Goal: Task Accomplishment & Management: Complete application form

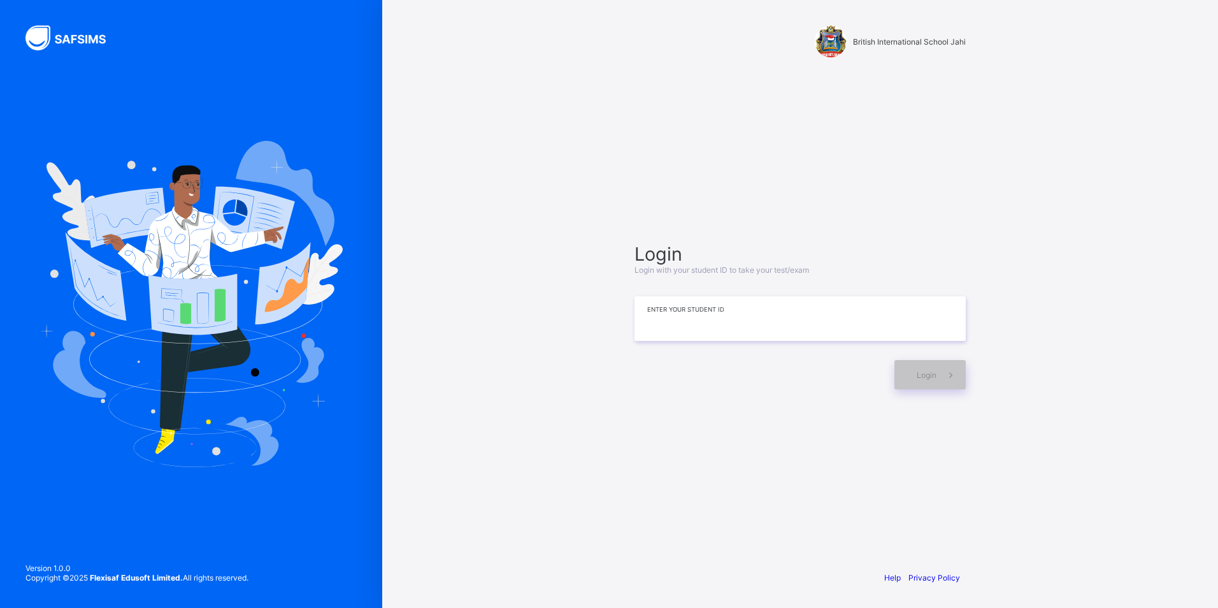
click at [664, 310] on input at bounding box center [800, 318] width 331 height 45
type input "*"
type input "**********"
click at [935, 385] on div "Login" at bounding box center [930, 374] width 71 height 29
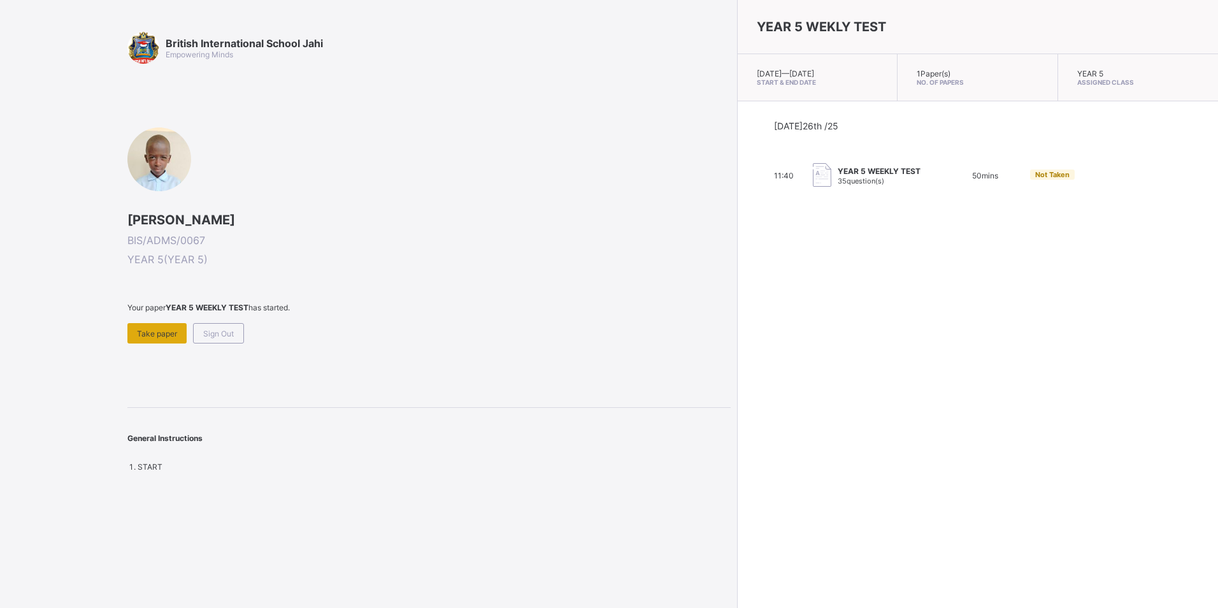
click at [152, 336] on span "Take paper" at bounding box center [157, 334] width 40 height 10
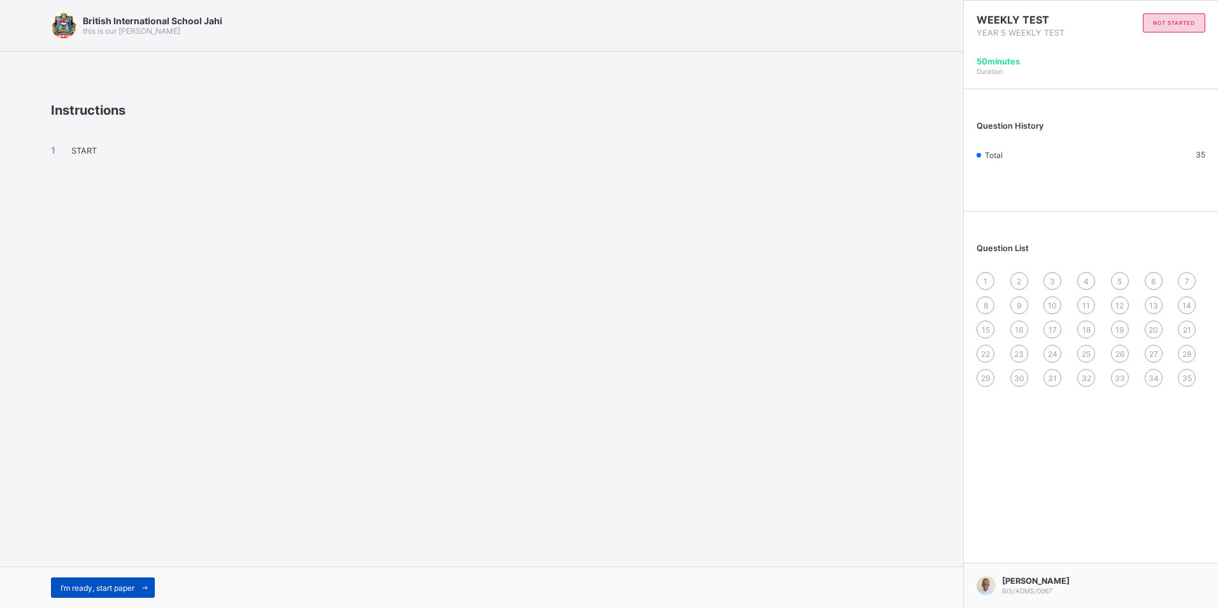
click at [94, 594] on div "I’m ready, start paper" at bounding box center [103, 587] width 104 height 20
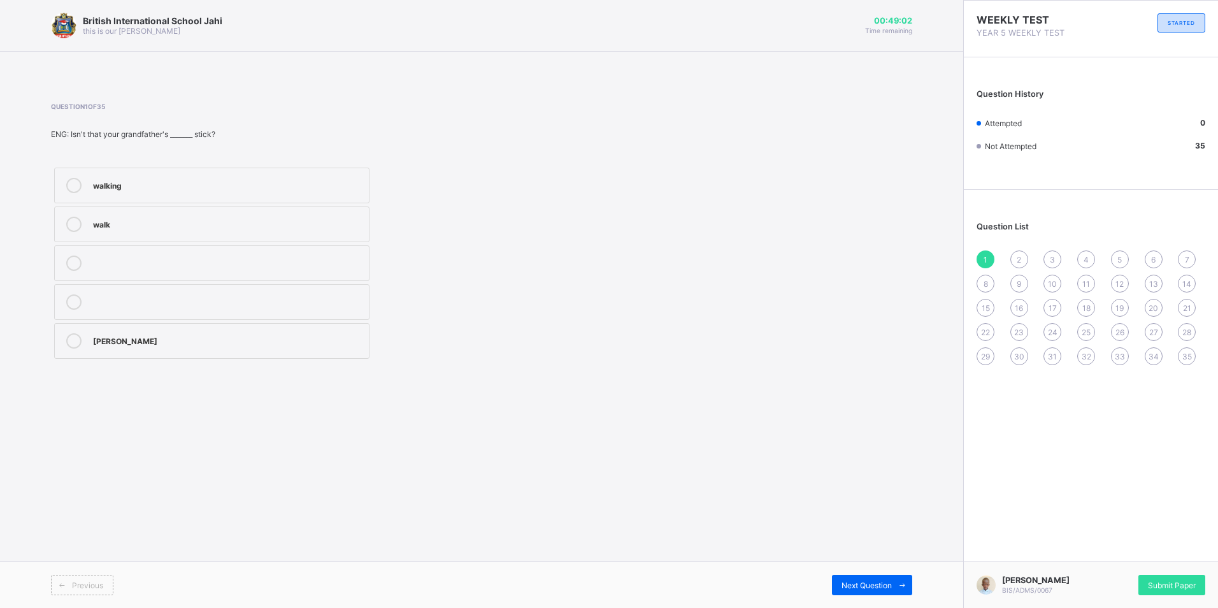
click at [240, 220] on div "walk" at bounding box center [228, 223] width 270 height 13
click at [887, 587] on span "Next Question" at bounding box center [867, 585] width 50 height 10
click at [169, 261] on div "more wiser." at bounding box center [228, 261] width 270 height 13
click at [894, 588] on span at bounding box center [902, 585] width 20 height 20
drag, startPoint x: 117, startPoint y: 259, endPoint x: 117, endPoint y: 266, distance: 7.6
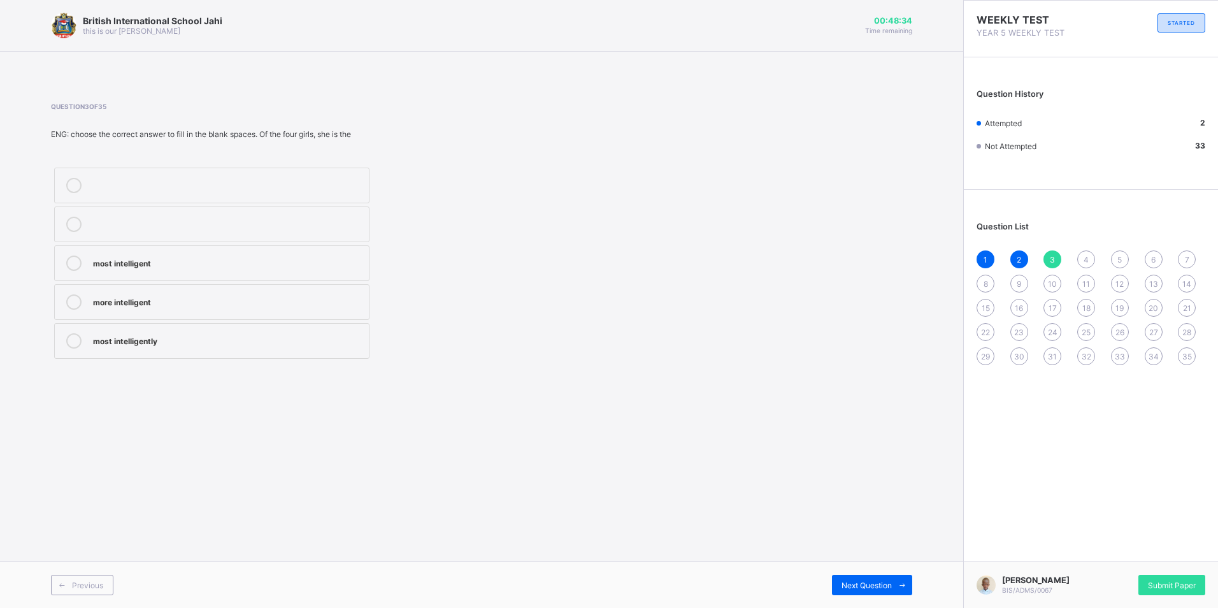
click at [117, 266] on div "most intelligent" at bounding box center [228, 261] width 270 height 13
click at [889, 587] on span "Next Question" at bounding box center [867, 585] width 50 height 10
click at [270, 359] on div "tallest more taller tall" at bounding box center [212, 263] width 322 height 198
click at [248, 355] on label at bounding box center [211, 341] width 315 height 36
click at [180, 312] on label "tall" at bounding box center [211, 302] width 315 height 36
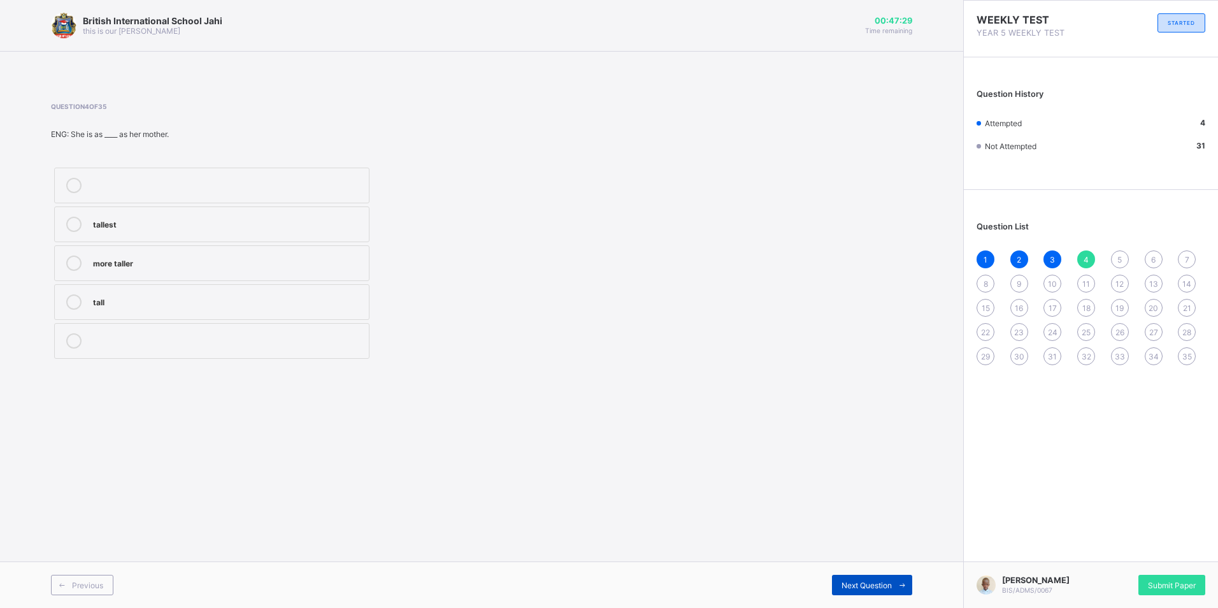
click at [887, 593] on div "Next Question" at bounding box center [872, 585] width 80 height 20
click at [268, 248] on label "older" at bounding box center [211, 263] width 315 height 36
click at [845, 577] on div "Next Question" at bounding box center [872, 585] width 80 height 20
click at [119, 229] on div "Pull-up" at bounding box center [228, 223] width 270 height 13
click at [855, 589] on span "Next Question" at bounding box center [867, 585] width 50 height 10
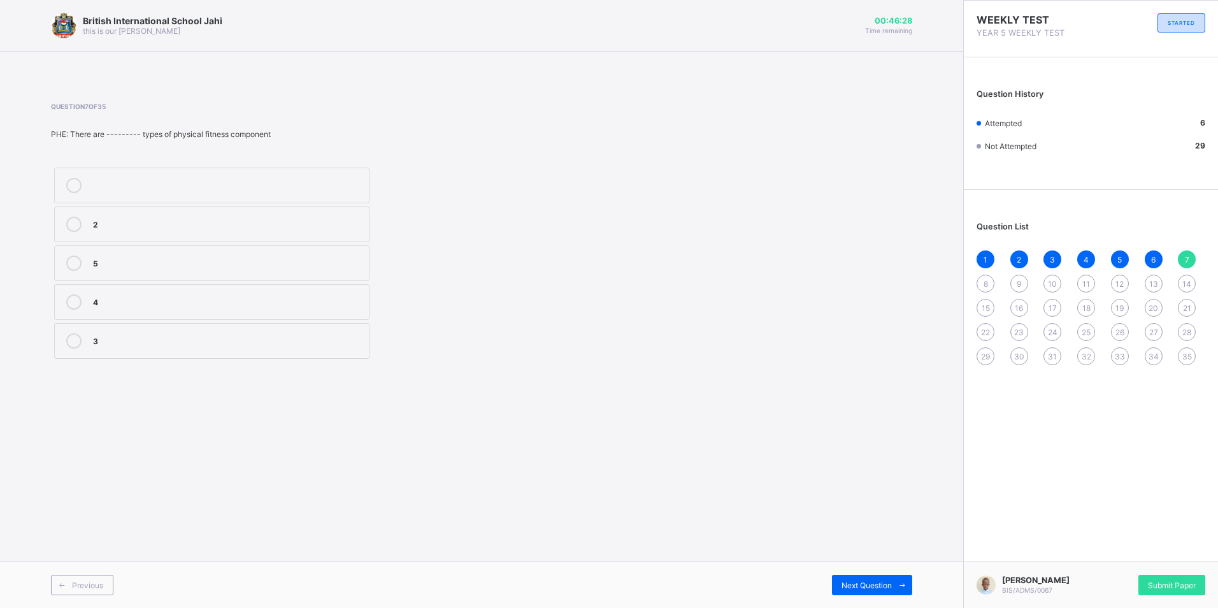
click at [129, 272] on label "5" at bounding box center [211, 263] width 315 height 36
click at [866, 584] on span "Next Question" at bounding box center [867, 585] width 50 height 10
drag, startPoint x: 315, startPoint y: 261, endPoint x: 359, endPoint y: 280, distance: 48.5
click at [317, 264] on div "Strength" at bounding box center [228, 261] width 270 height 13
click at [881, 588] on span "Next Question" at bounding box center [867, 585] width 50 height 10
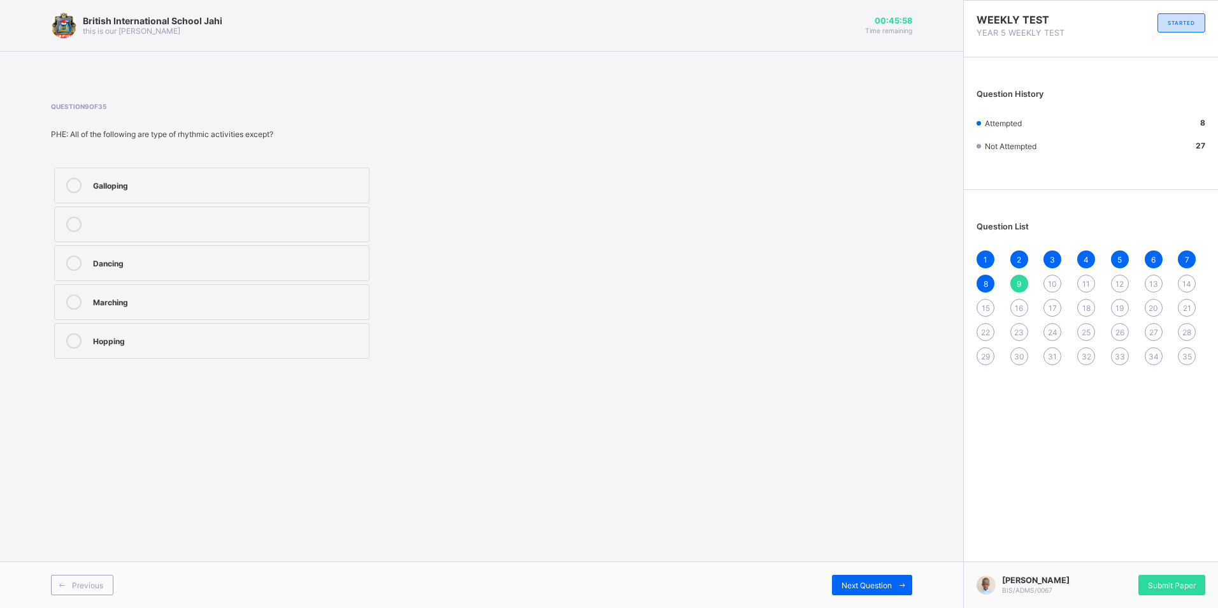
click at [124, 262] on div "Dancing" at bounding box center [228, 261] width 270 height 13
click at [870, 583] on span "Next Question" at bounding box center [867, 585] width 50 height 10
click at [155, 227] on div "Rhythmic activities" at bounding box center [228, 223] width 270 height 13
click at [669, 375] on div "Question 10 of 35 PHE: The combination of physical fitness with song, beat and …" at bounding box center [481, 232] width 861 height 298
click at [1188, 354] on span "35" at bounding box center [1188, 357] width 10 height 10
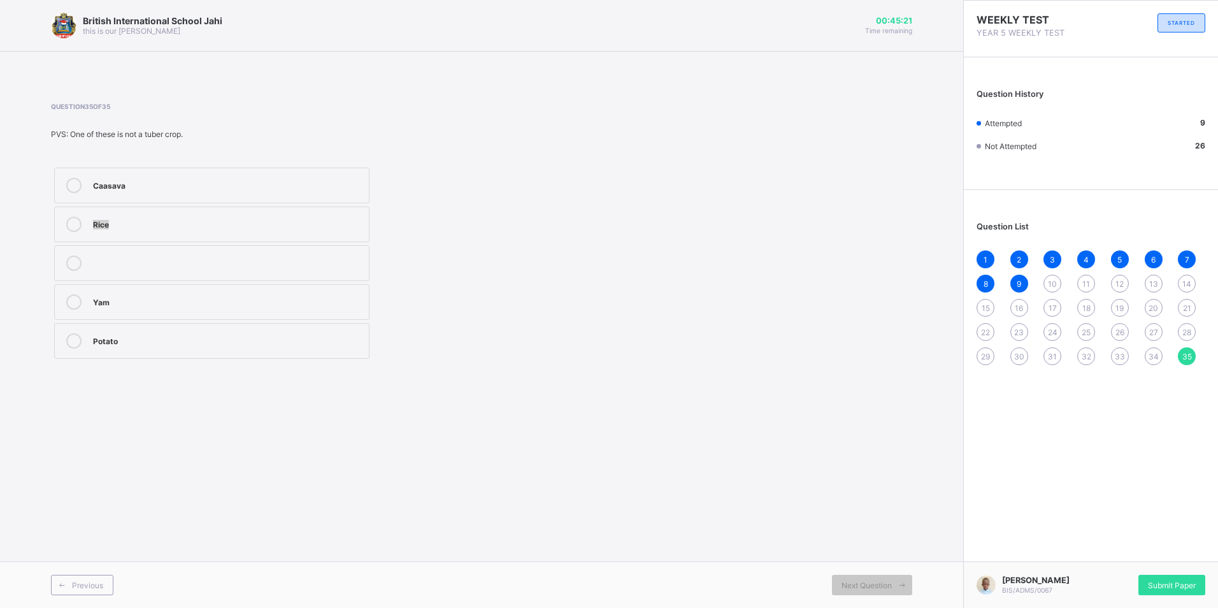
click at [267, 203] on div "Caasava Rice Yam Potato" at bounding box center [212, 263] width 322 height 198
click at [280, 218] on div "Rice" at bounding box center [228, 223] width 270 height 13
click at [1051, 289] on div "10" at bounding box center [1053, 284] width 18 height 18
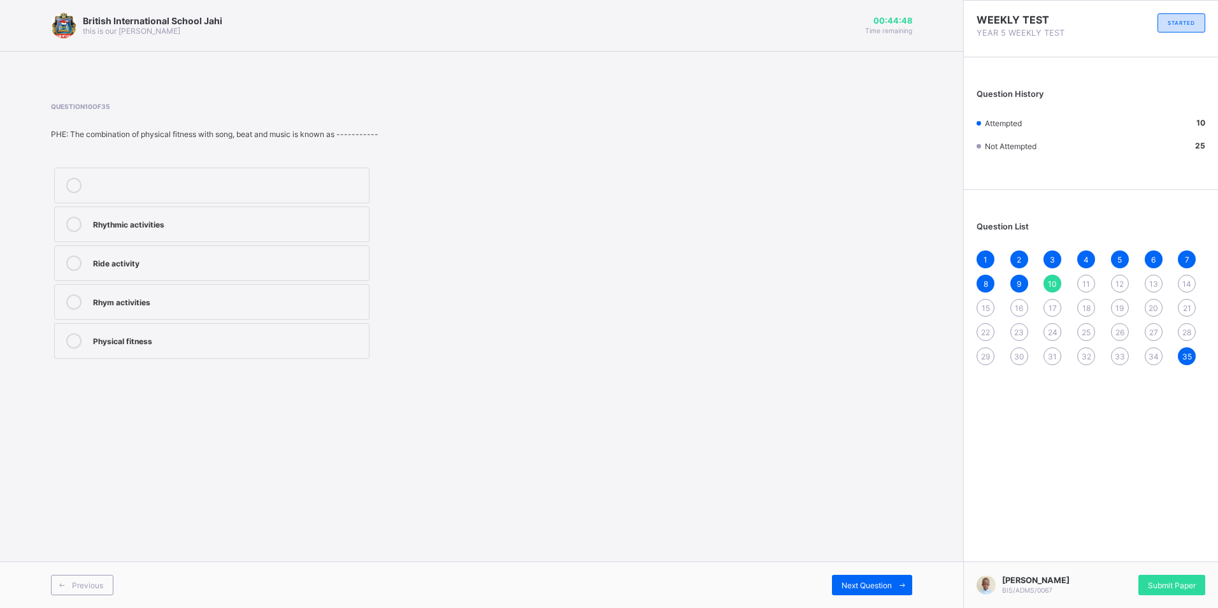
click at [162, 229] on div "Rhythmic activities" at bounding box center [228, 223] width 270 height 13
click at [873, 592] on div "Next Question" at bounding box center [872, 585] width 80 height 20
click at [119, 207] on label "AU REVOIR" at bounding box center [211, 224] width 315 height 36
click at [890, 589] on span "Next Question" at bounding box center [867, 585] width 50 height 10
click at [120, 172] on label "BONSOIR" at bounding box center [211, 186] width 315 height 36
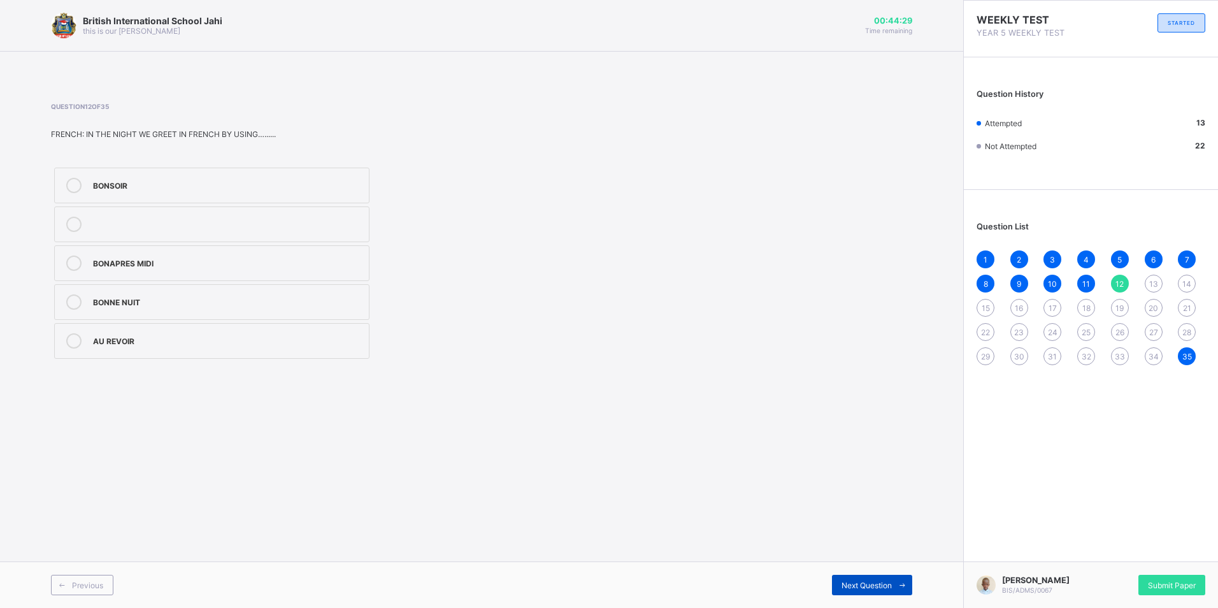
click at [867, 589] on span "Next Question" at bounding box center [867, 585] width 50 height 10
drag, startPoint x: 254, startPoint y: 347, endPoint x: 305, endPoint y: 352, distance: 51.2
click at [287, 351] on label "FORTY FIVE" at bounding box center [211, 341] width 315 height 36
click at [851, 580] on div "Next Question" at bounding box center [872, 585] width 80 height 20
click at [112, 257] on div "22" at bounding box center [228, 261] width 270 height 13
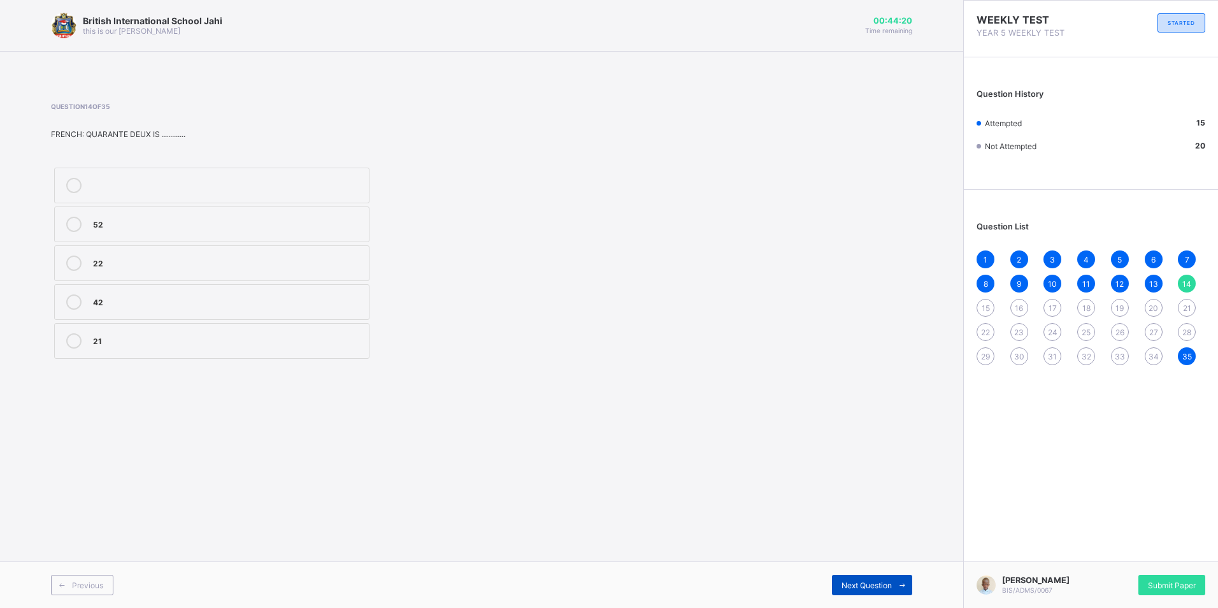
click at [851, 586] on span "Next Question" at bounding box center [867, 585] width 50 height 10
drag, startPoint x: 11, startPoint y: 233, endPoint x: 29, endPoint y: 235, distance: 18.6
click at [25, 234] on div "British International School Jahi this is our [PERSON_NAME] 00:44:19 Time remai…" at bounding box center [481, 304] width 963 height 608
drag, startPoint x: 168, startPoint y: 258, endPoint x: 178, endPoint y: 264, distance: 11.7
click at [178, 264] on div "29" at bounding box center [228, 261] width 270 height 13
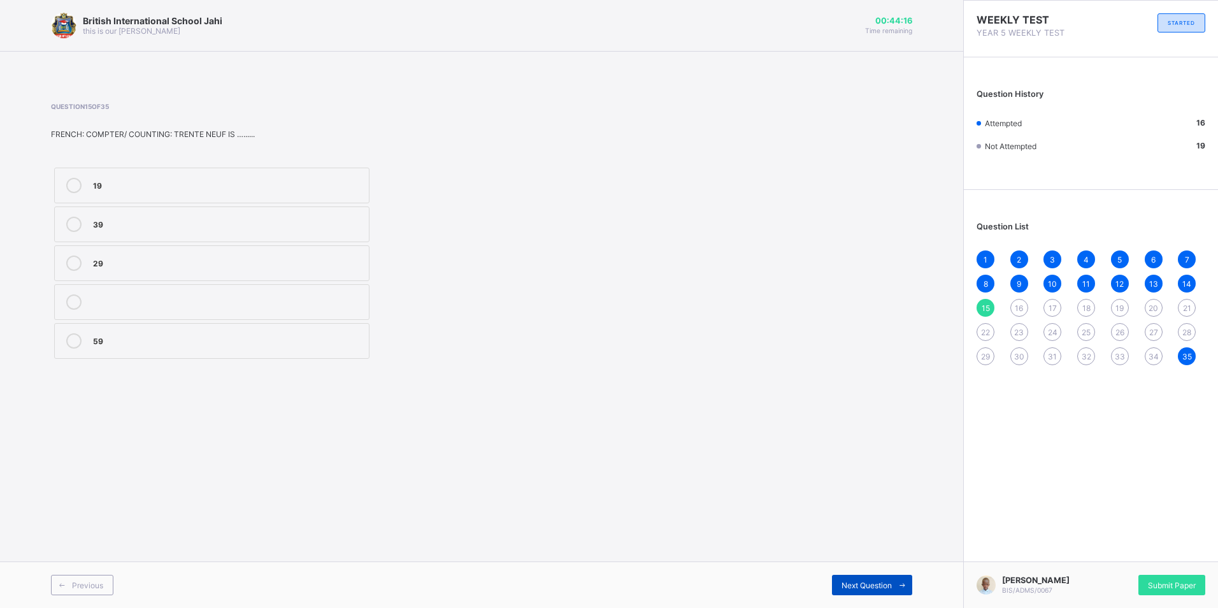
drag, startPoint x: 866, startPoint y: 575, endPoint x: 866, endPoint y: 582, distance: 7.0
click at [866, 582] on div "Next Question" at bounding box center [872, 585] width 80 height 20
click at [120, 305] on div "Can" at bounding box center [228, 300] width 270 height 13
click at [888, 581] on div "Next Question" at bounding box center [872, 585] width 80 height 20
drag, startPoint x: 285, startPoint y: 224, endPoint x: 291, endPoint y: 224, distance: 6.4
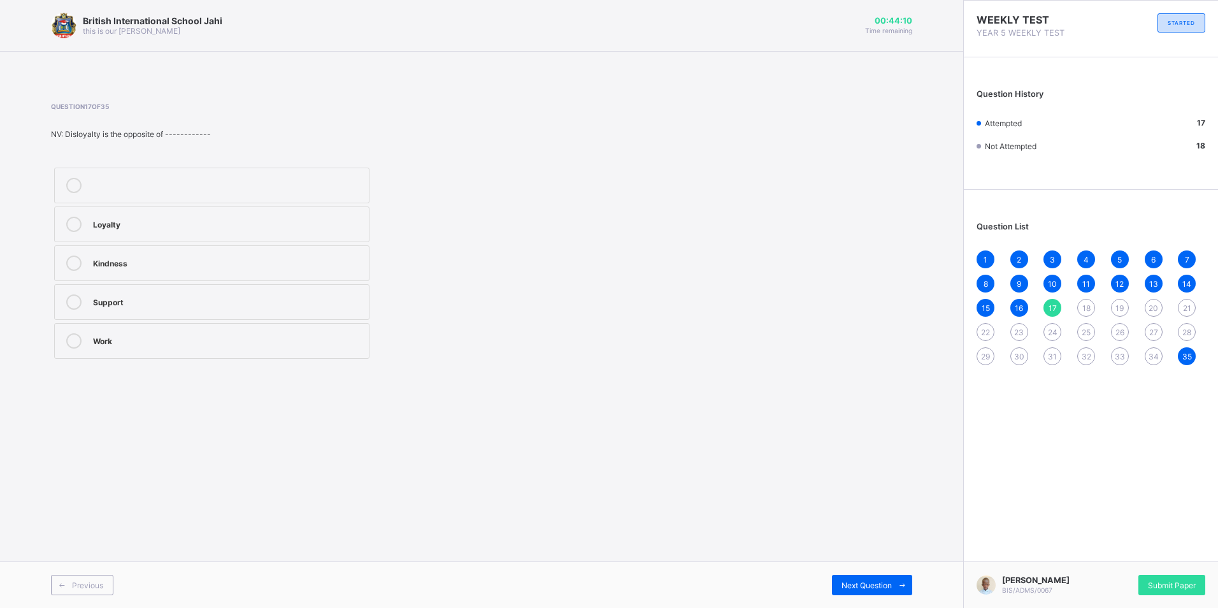
click at [289, 224] on div "Loyalty" at bounding box center [228, 223] width 270 height 13
click at [874, 578] on div "Next Question" at bounding box center [872, 585] width 80 height 20
click at [198, 262] on div "Willingness to defend our country" at bounding box center [228, 261] width 270 height 13
drag, startPoint x: 210, startPoint y: 266, endPoint x: 220, endPoint y: 263, distance: 10.5
click at [220, 263] on div "Willingness to defend our country" at bounding box center [228, 261] width 270 height 13
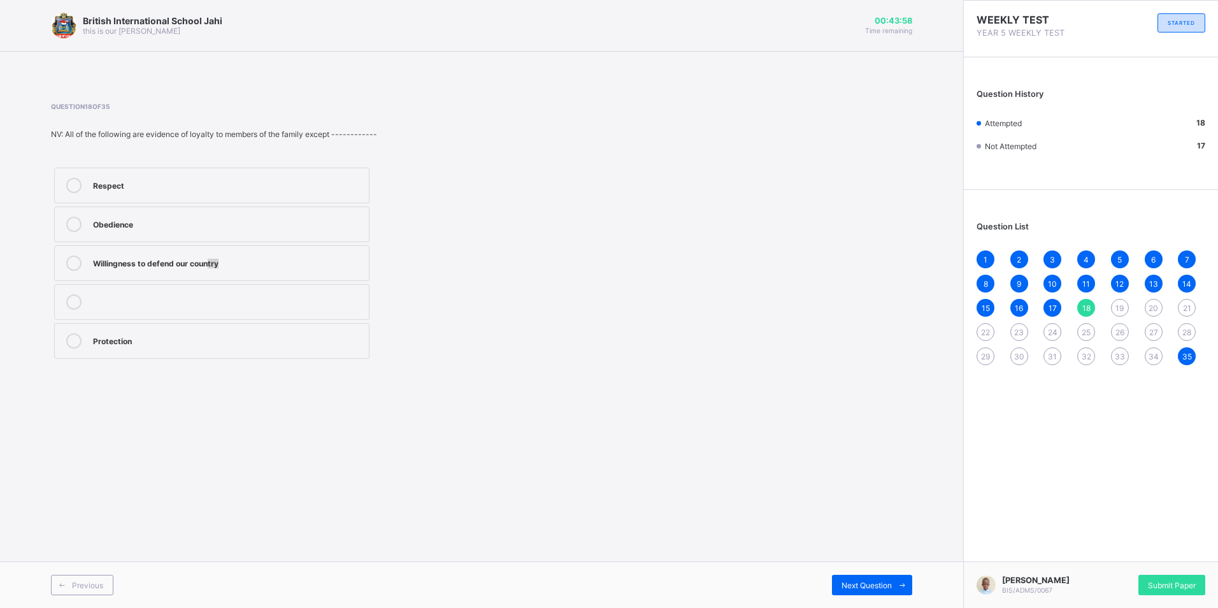
click at [347, 273] on label "Willingness to defend our country" at bounding box center [211, 263] width 315 height 36
click at [875, 590] on div "Next Question" at bounding box center [872, 585] width 80 height 20
click at [177, 320] on div "Hatred Representation Unity Conflict" at bounding box center [212, 263] width 322 height 198
click at [196, 289] on label "Unity" at bounding box center [211, 302] width 315 height 36
click at [208, 248] on label "Representation" at bounding box center [211, 263] width 315 height 36
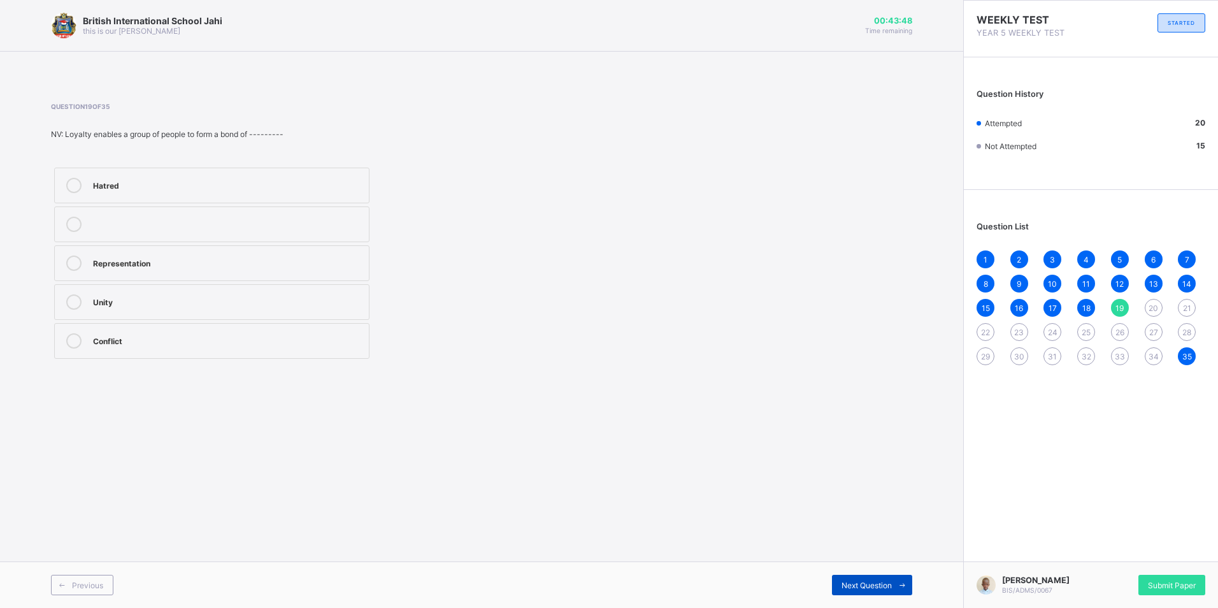
click at [842, 579] on div "Next Question" at bounding box center [872, 585] width 80 height 20
click at [94, 233] on label "Kindness" at bounding box center [211, 224] width 315 height 36
click at [852, 575] on div "Next Question" at bounding box center [872, 585] width 80 height 20
click at [108, 219] on div "1,/4" at bounding box center [228, 223] width 270 height 13
click at [863, 570] on div "Previous Next Question" at bounding box center [481, 584] width 963 height 47
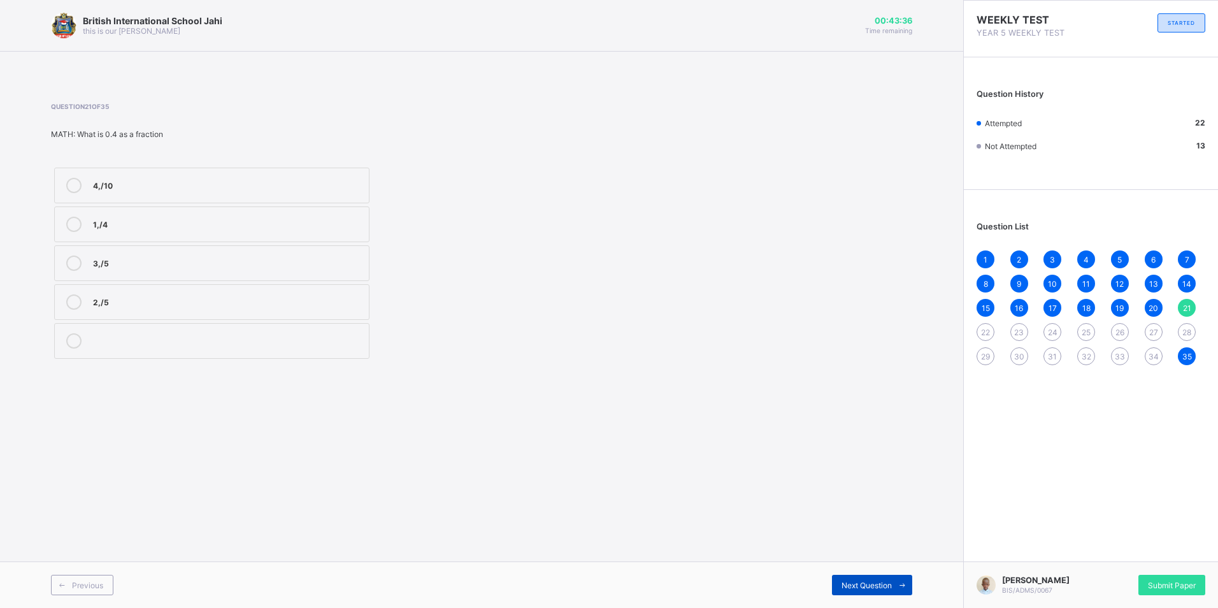
click at [881, 586] on span "Next Question" at bounding box center [867, 585] width 50 height 10
click at [85, 227] on div at bounding box center [73, 224] width 25 height 15
click at [116, 191] on div "500 seconds" at bounding box center [228, 185] width 270 height 15
click at [868, 587] on span "Next Question" at bounding box center [867, 585] width 50 height 10
click at [120, 191] on div "958" at bounding box center [228, 185] width 270 height 15
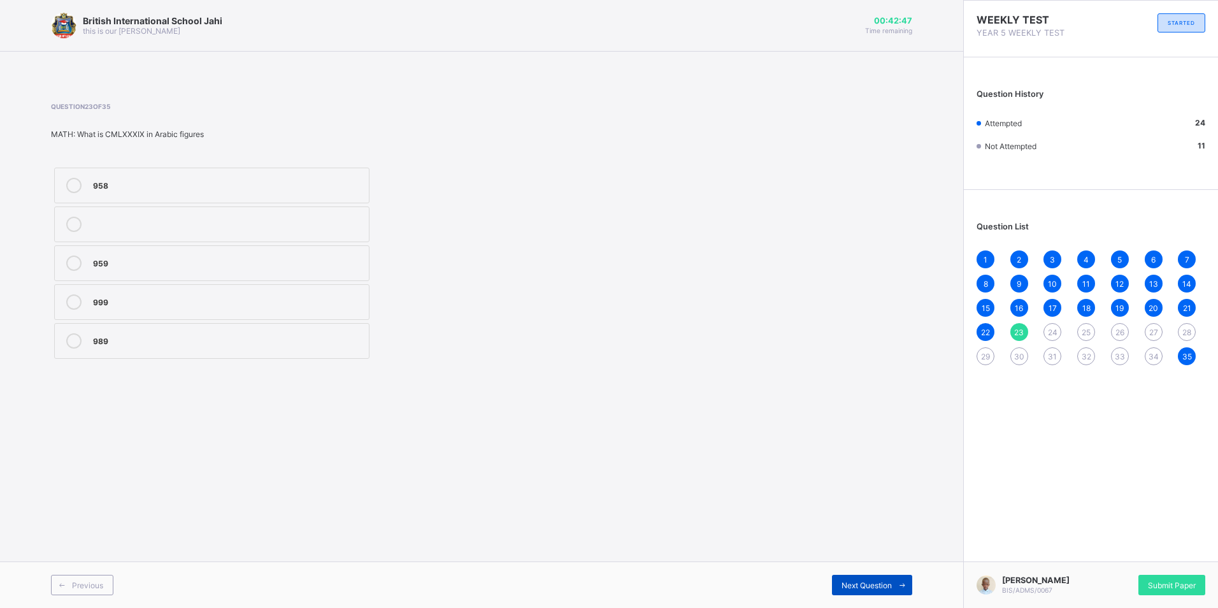
click at [895, 587] on span at bounding box center [902, 585] width 20 height 20
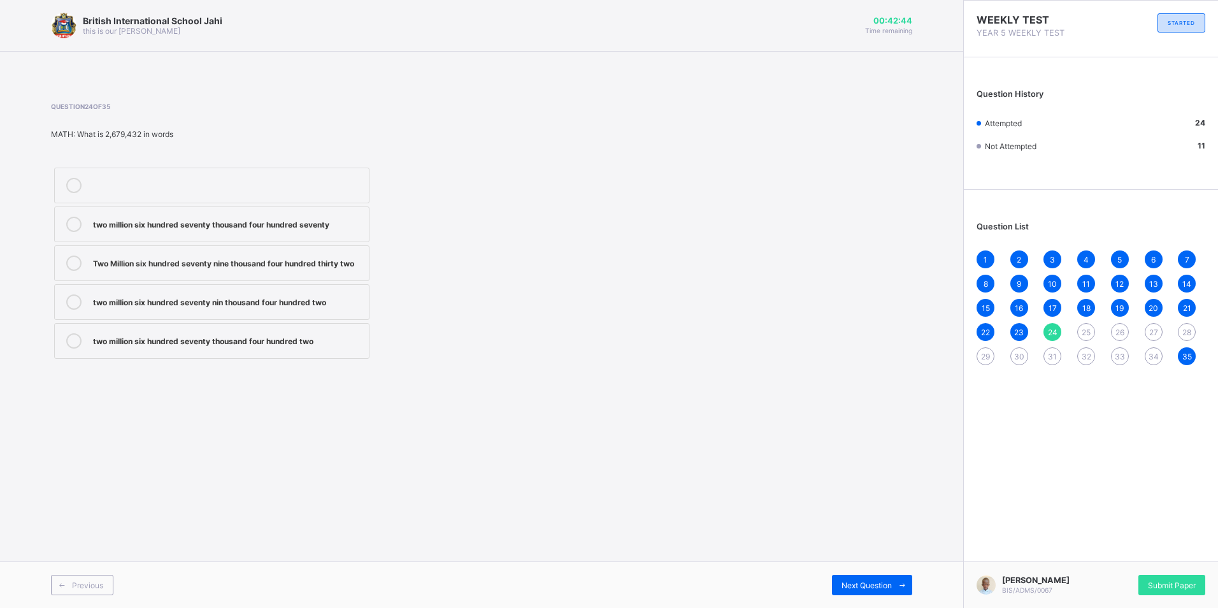
click at [228, 357] on label "two million six hundred seventy thousand four hundred two" at bounding box center [211, 341] width 315 height 36
click at [889, 598] on div "Previous Next Question" at bounding box center [481, 584] width 963 height 47
click at [884, 581] on div "Next Question" at bounding box center [872, 585] width 80 height 20
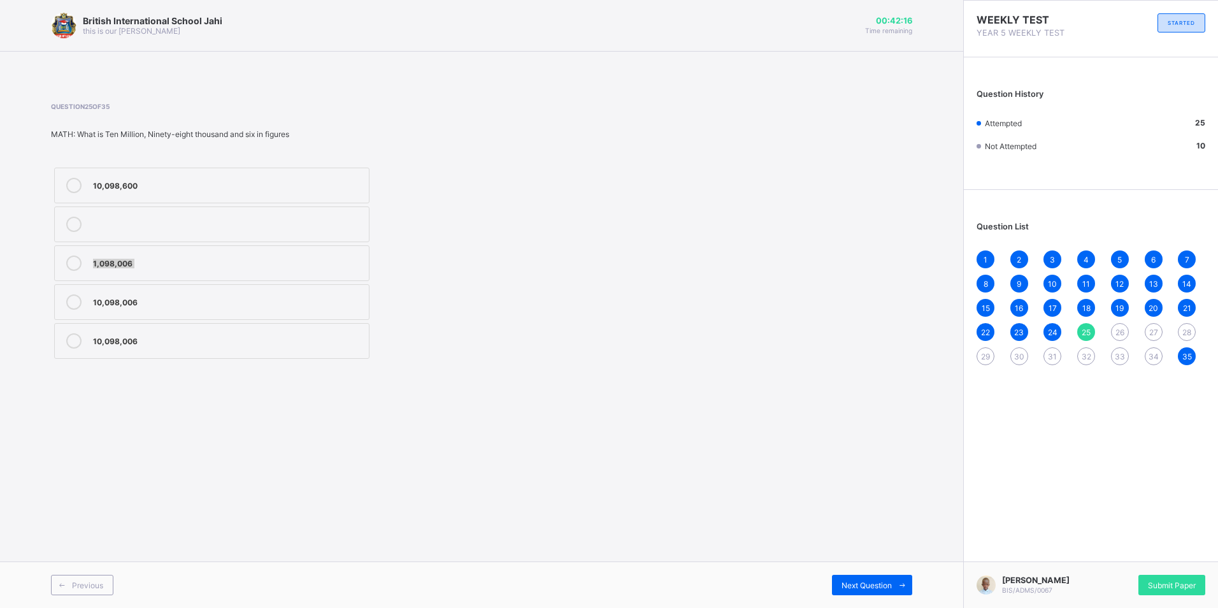
click at [90, 278] on div "10,098,600 1,098,006 10,098,006 10,098,006" at bounding box center [212, 263] width 322 height 198
click at [232, 298] on div "10,098,006" at bounding box center [228, 300] width 270 height 13
click at [232, 276] on label "1,098,006" at bounding box center [211, 263] width 315 height 36
click at [883, 572] on div "Previous Next Question" at bounding box center [481, 584] width 963 height 47
click at [875, 594] on div "Next Question" at bounding box center [872, 585] width 80 height 20
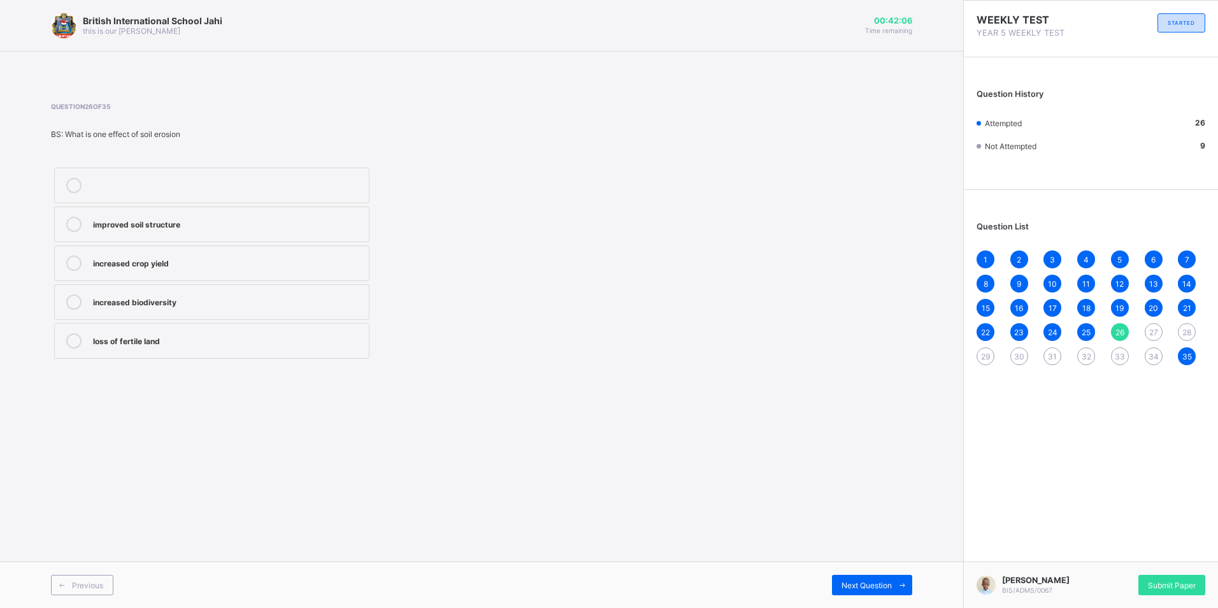
click at [155, 335] on div "loss of fertile land" at bounding box center [228, 339] width 270 height 13
click at [847, 570] on div "Previous Next Question" at bounding box center [481, 584] width 963 height 47
click at [848, 584] on span "Next Question" at bounding box center [867, 585] width 50 height 10
click at [170, 258] on div "by removing vegetation" at bounding box center [228, 261] width 270 height 13
click at [892, 589] on div "Next Question" at bounding box center [872, 585] width 80 height 20
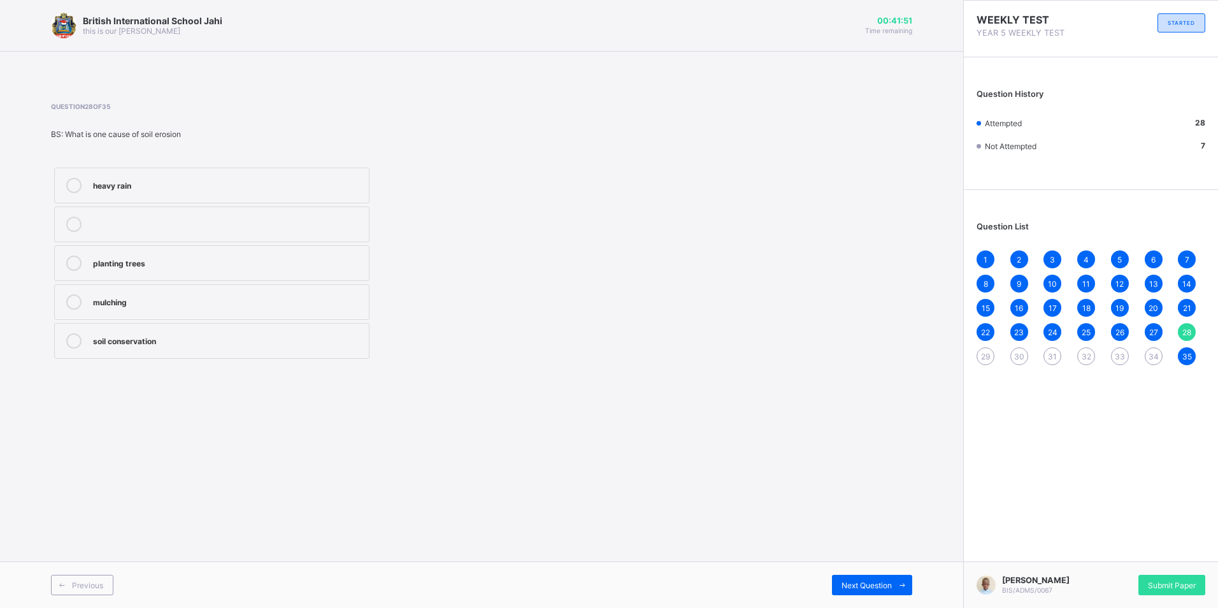
click at [356, 295] on div "mulching" at bounding box center [228, 300] width 270 height 13
click at [882, 587] on span "Next Question" at bounding box center [867, 585] width 50 height 10
click at [243, 279] on label "the growth of plants in soil" at bounding box center [211, 263] width 315 height 36
click at [845, 578] on div "Next Question" at bounding box center [872, 585] width 80 height 20
click at [241, 313] on label "through soil compaction" at bounding box center [211, 302] width 315 height 36
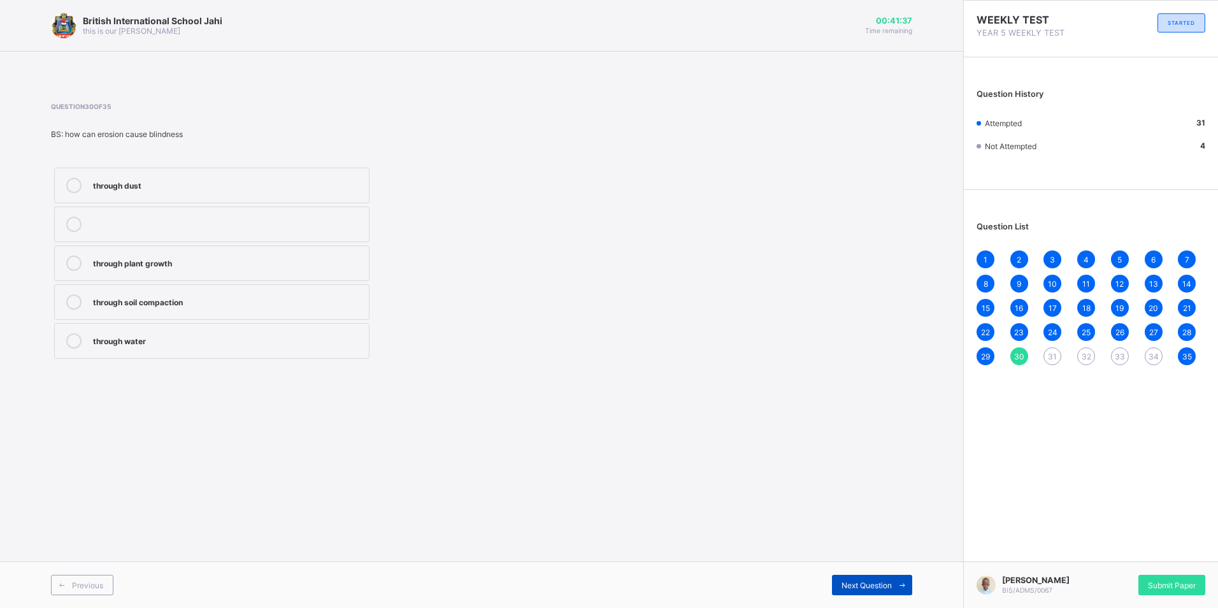
click at [864, 584] on span "Next Question" at bounding box center [867, 585] width 50 height 10
click at [162, 276] on label "Beans" at bounding box center [211, 263] width 315 height 36
click at [888, 587] on span "Next Question" at bounding box center [867, 585] width 50 height 10
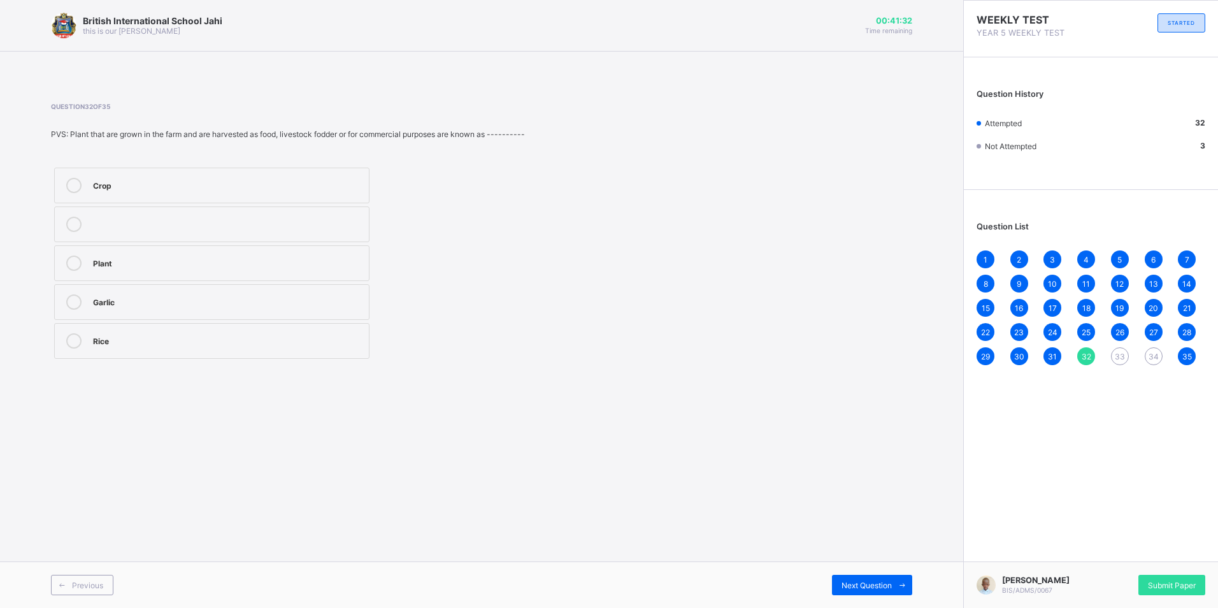
click at [159, 275] on label "Plant" at bounding box center [211, 263] width 315 height 36
click at [882, 589] on span "Next Question" at bounding box center [867, 585] width 50 height 10
click at [351, 272] on label "Tomato" at bounding box center [211, 263] width 315 height 36
click at [887, 581] on span "Next Question" at bounding box center [867, 585] width 50 height 10
click at [196, 192] on div "Harvesting" at bounding box center [228, 185] width 270 height 15
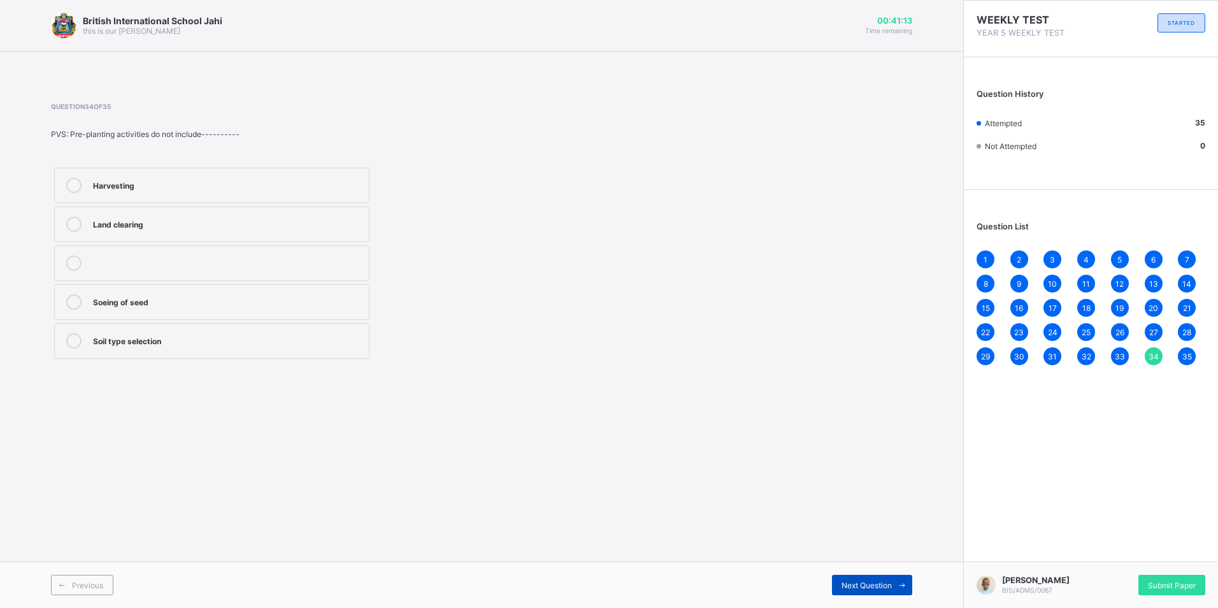
click at [858, 587] on span "Next Question" at bounding box center [867, 585] width 50 height 10
click at [1155, 357] on span "34" at bounding box center [1154, 357] width 10 height 10
click at [262, 263] on div at bounding box center [228, 262] width 270 height 15
click at [257, 189] on div "Harvesting" at bounding box center [228, 184] width 270 height 13
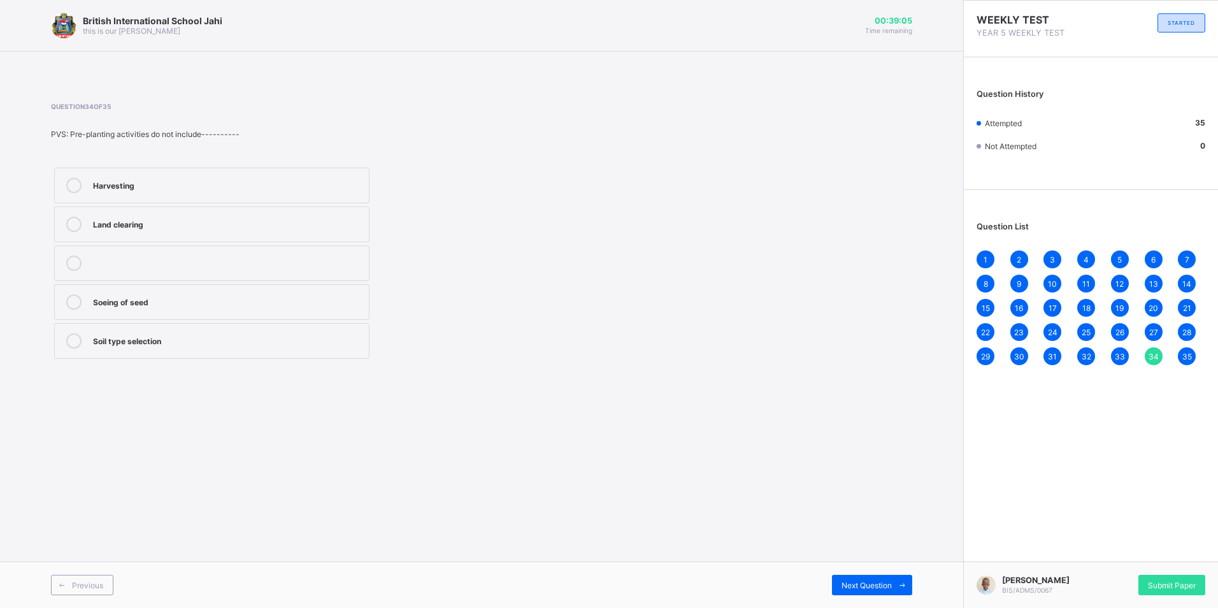
click at [175, 261] on div at bounding box center [228, 262] width 270 height 15
click at [180, 297] on div "Soeing of seed" at bounding box center [228, 300] width 270 height 13
click at [187, 340] on div "Soil type selection" at bounding box center [228, 339] width 270 height 13
click at [1189, 355] on span "35" at bounding box center [1188, 357] width 10 height 10
click at [1173, 586] on div "Submit Paper" at bounding box center [1172, 585] width 67 height 20
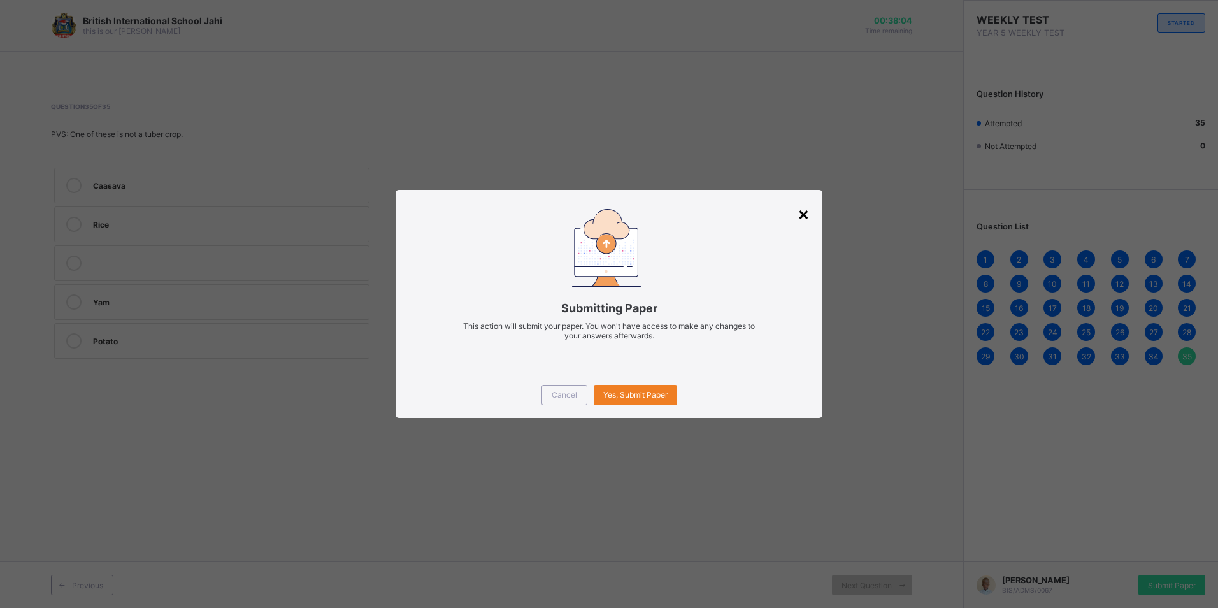
click at [798, 211] on div "×" at bounding box center [804, 214] width 12 height 22
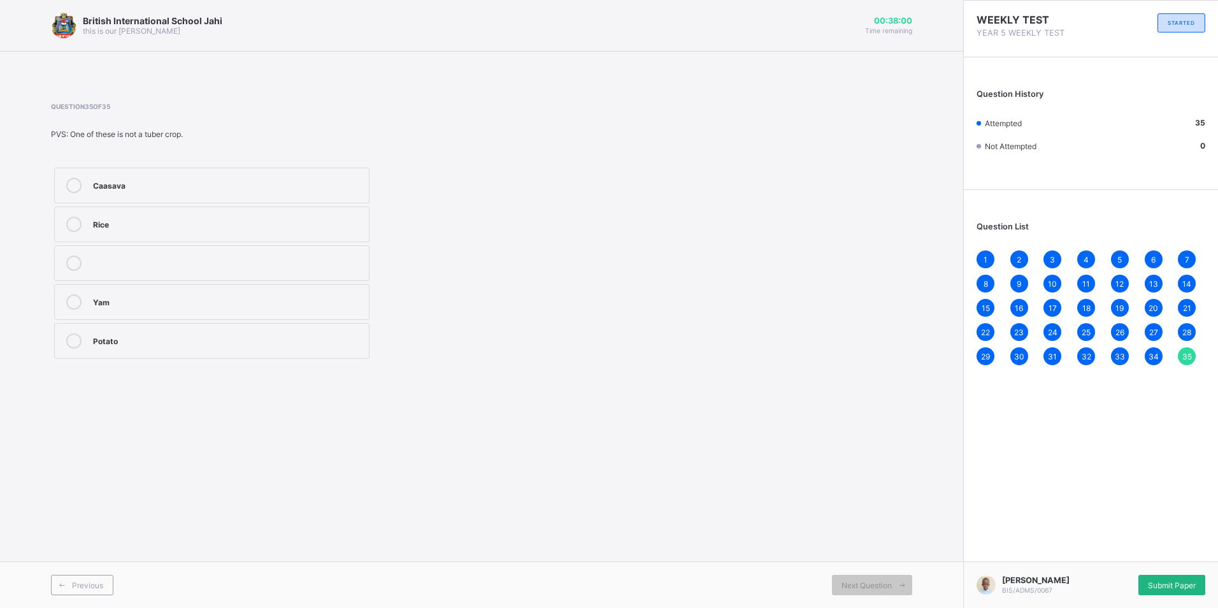
click at [1169, 581] on span "Submit Paper" at bounding box center [1172, 585] width 48 height 10
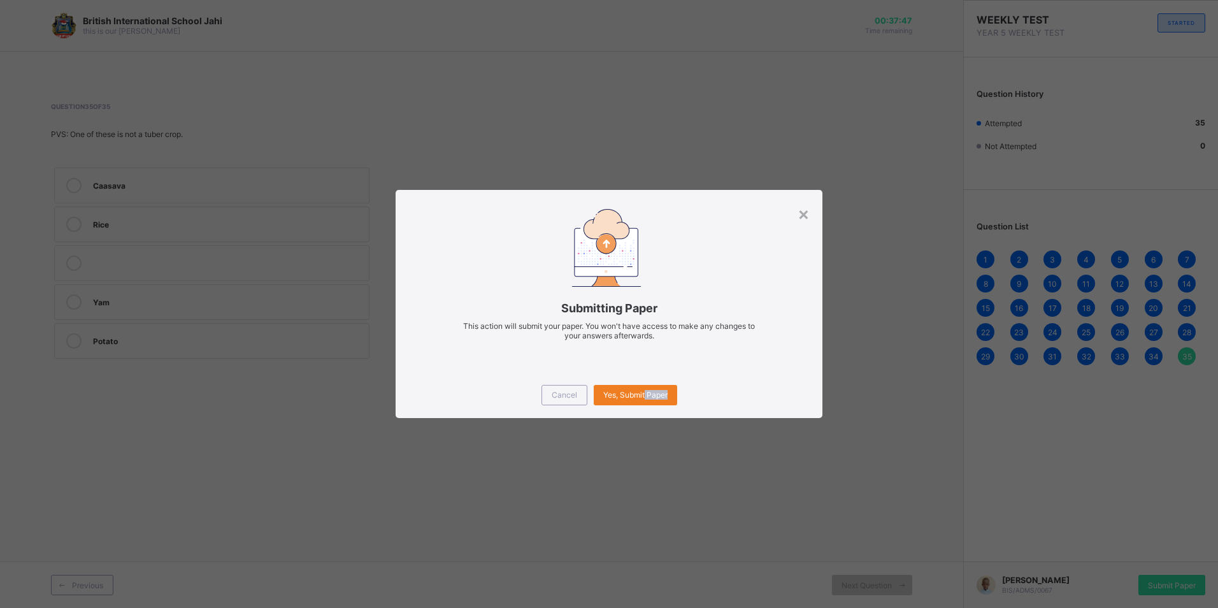
drag, startPoint x: 645, startPoint y: 389, endPoint x: 761, endPoint y: 516, distance: 171.8
click at [761, 516] on div "× Submitting Paper This action will submit your paper. You won't have access to…" at bounding box center [609, 304] width 1218 height 608
click at [772, 461] on div "× Submitting Paper This action will submit your paper. You won't have access to…" at bounding box center [609, 304] width 1218 height 608
click at [639, 394] on span "Yes, Submit Paper" at bounding box center [635, 395] width 64 height 10
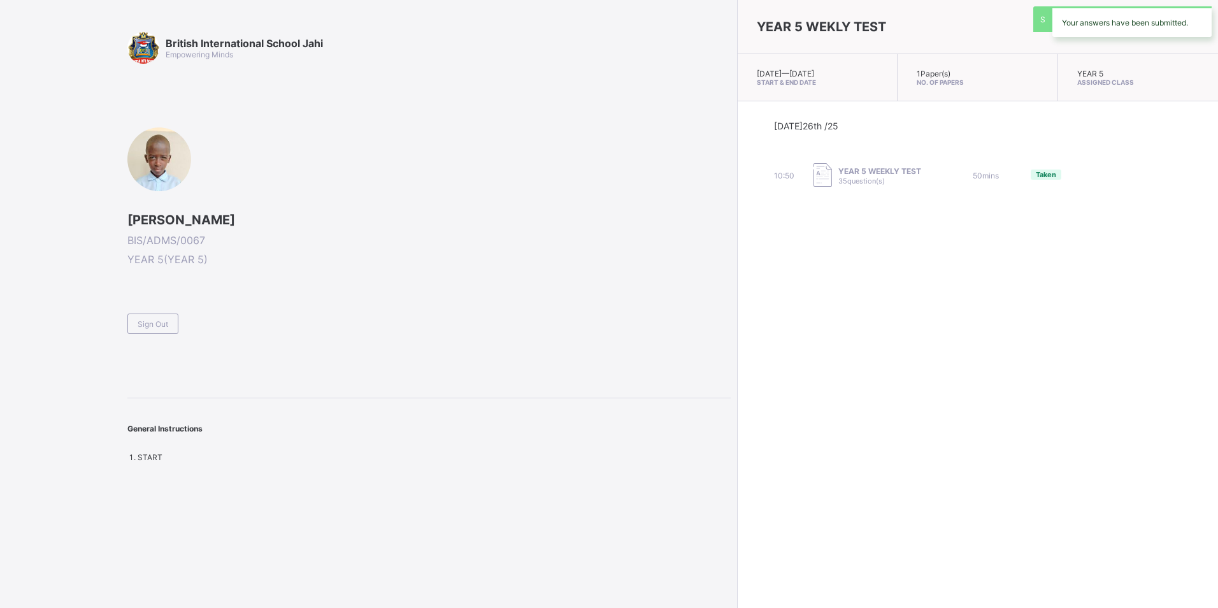
click at [222, 340] on div "British International School Jahi Empowering Minds [PERSON_NAME] BIS/ADMS/0067 …" at bounding box center [428, 247] width 603 height 430
click at [149, 328] on span "Sign Out" at bounding box center [153, 324] width 31 height 10
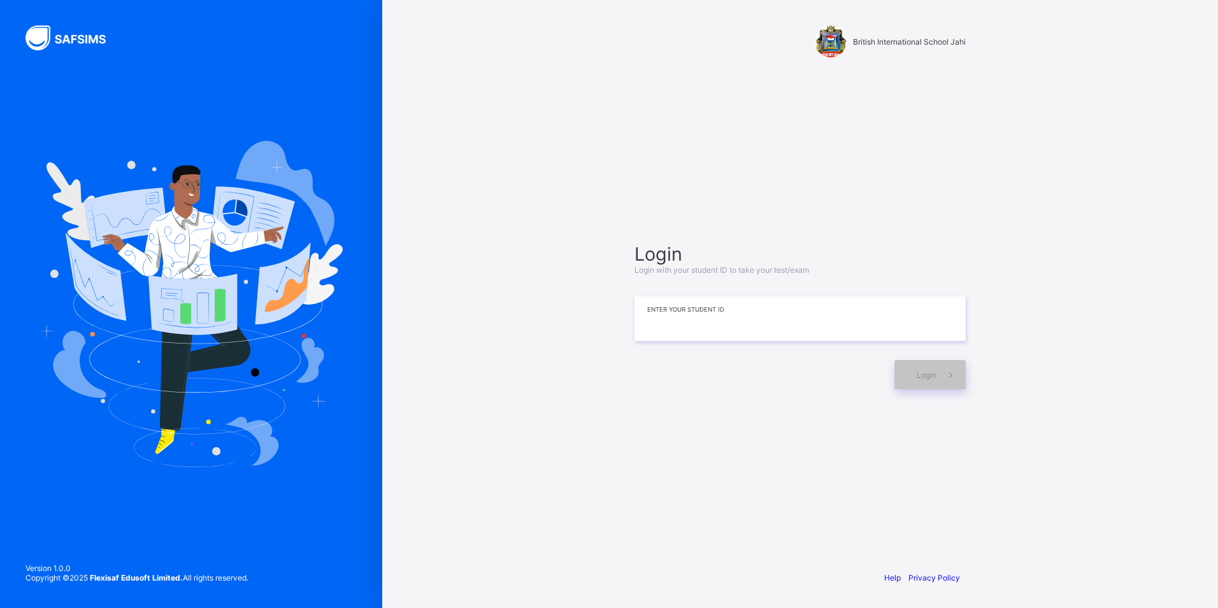
click at [666, 315] on input at bounding box center [800, 318] width 331 height 45
click at [784, 438] on div "**********" at bounding box center [800, 315] width 357 height 437
drag, startPoint x: 835, startPoint y: 322, endPoint x: 835, endPoint y: 313, distance: 8.9
click at [835, 316] on input "**********" at bounding box center [800, 318] width 331 height 45
type input "*"
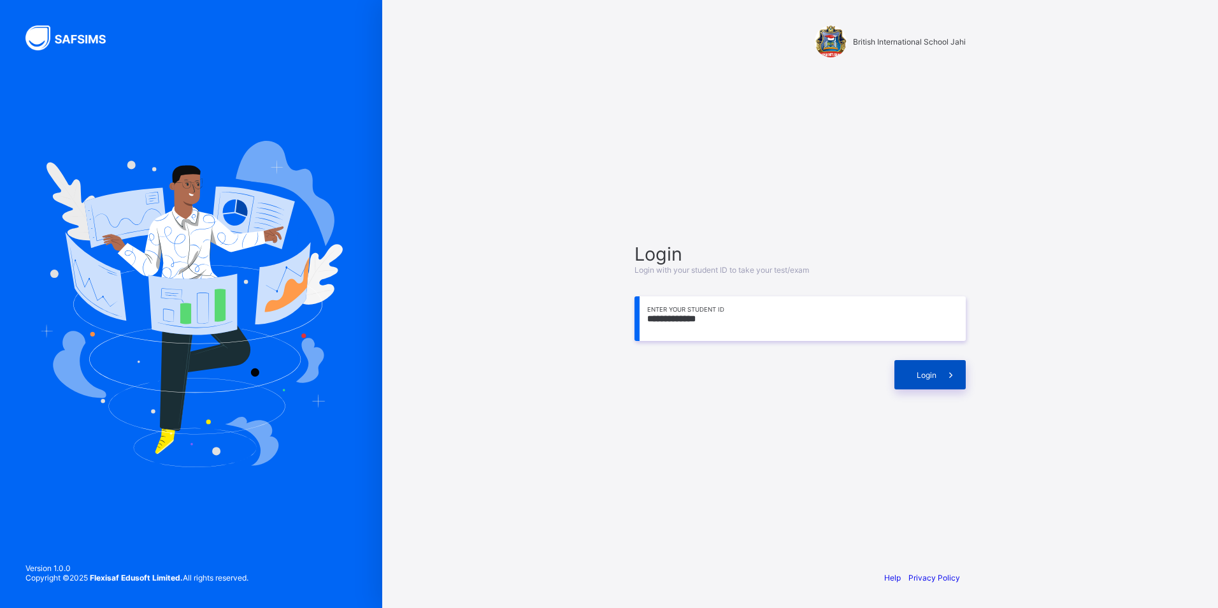
type input "**********"
click at [942, 370] on span at bounding box center [951, 374] width 29 height 29
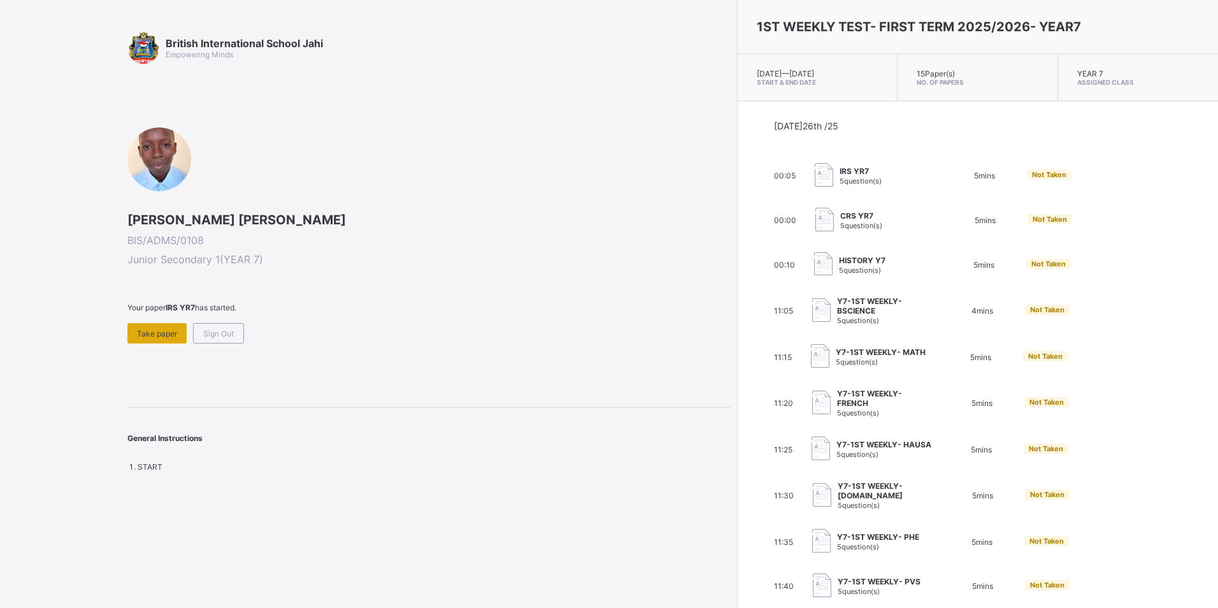
click at [169, 342] on div "Take paper" at bounding box center [156, 333] width 59 height 20
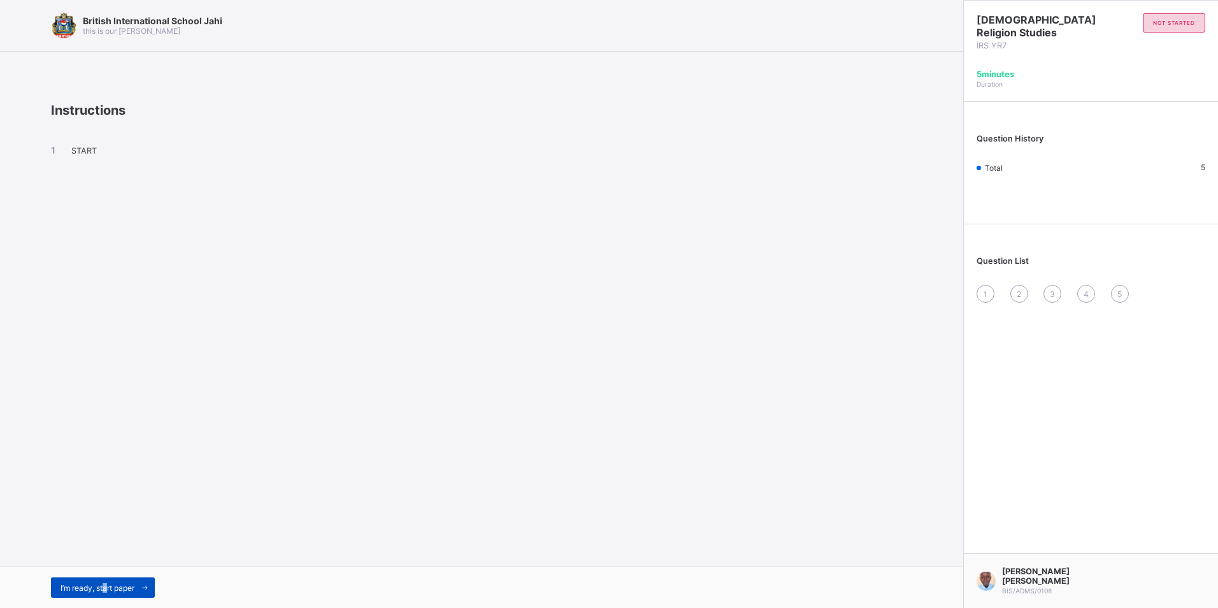
click at [108, 589] on span "I’m ready, start paper" at bounding box center [98, 588] width 74 height 10
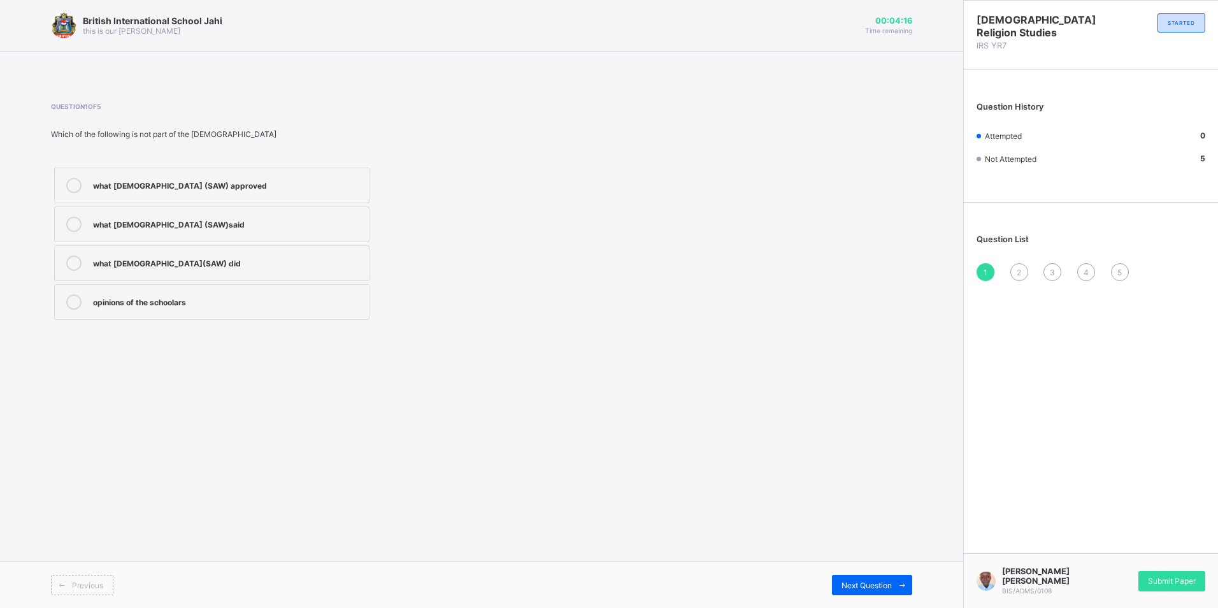
click at [276, 257] on div "what [DEMOGRAPHIC_DATA](SAW) did" at bounding box center [228, 261] width 270 height 13
drag, startPoint x: 837, startPoint y: 579, endPoint x: 844, endPoint y: 591, distance: 13.1
click at [844, 591] on div "Next Question" at bounding box center [872, 585] width 80 height 20
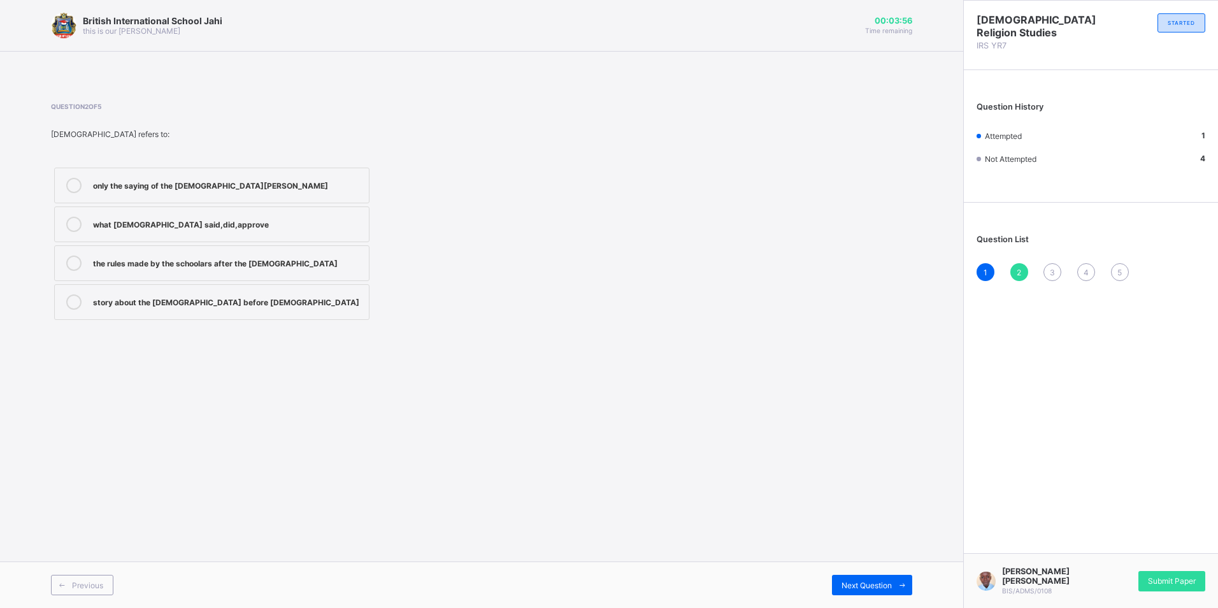
click at [182, 271] on label "the rules made by the schoolars after the [DEMOGRAPHIC_DATA]" at bounding box center [211, 263] width 315 height 36
click at [894, 591] on span at bounding box center [902, 585] width 20 height 20
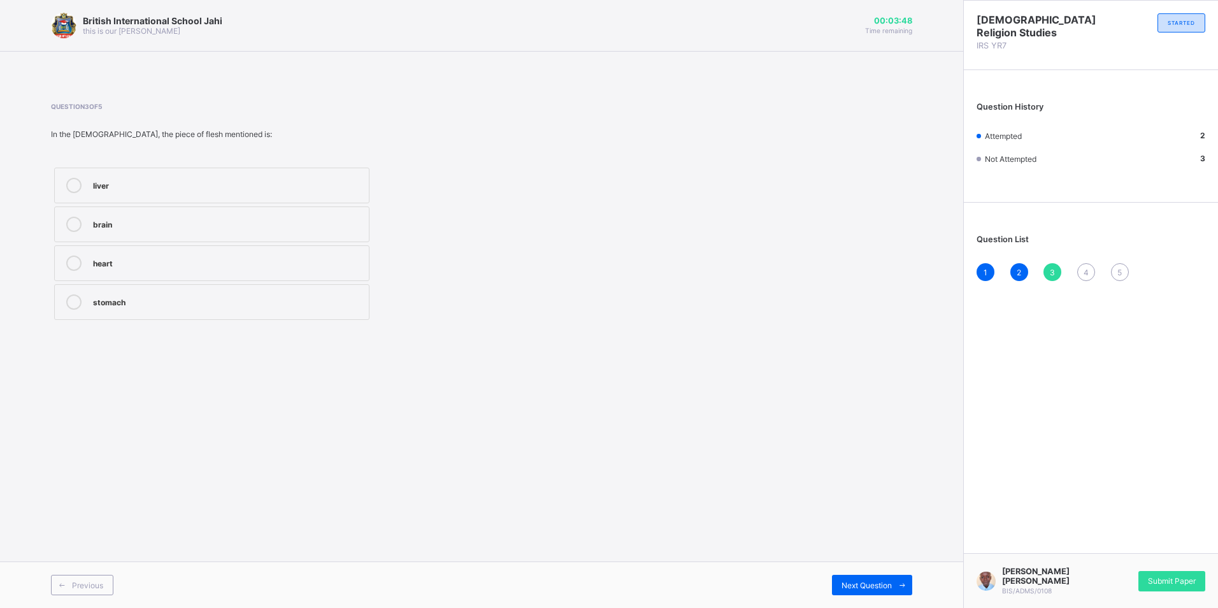
click at [168, 277] on label "heart" at bounding box center [211, 263] width 315 height 36
click at [870, 578] on div "Next Question" at bounding box center [872, 585] width 80 height 20
click at [220, 312] on label "[DEMOGRAPHIC_DATA],[DEMOGRAPHIC_DATA],doubtful" at bounding box center [211, 302] width 315 height 36
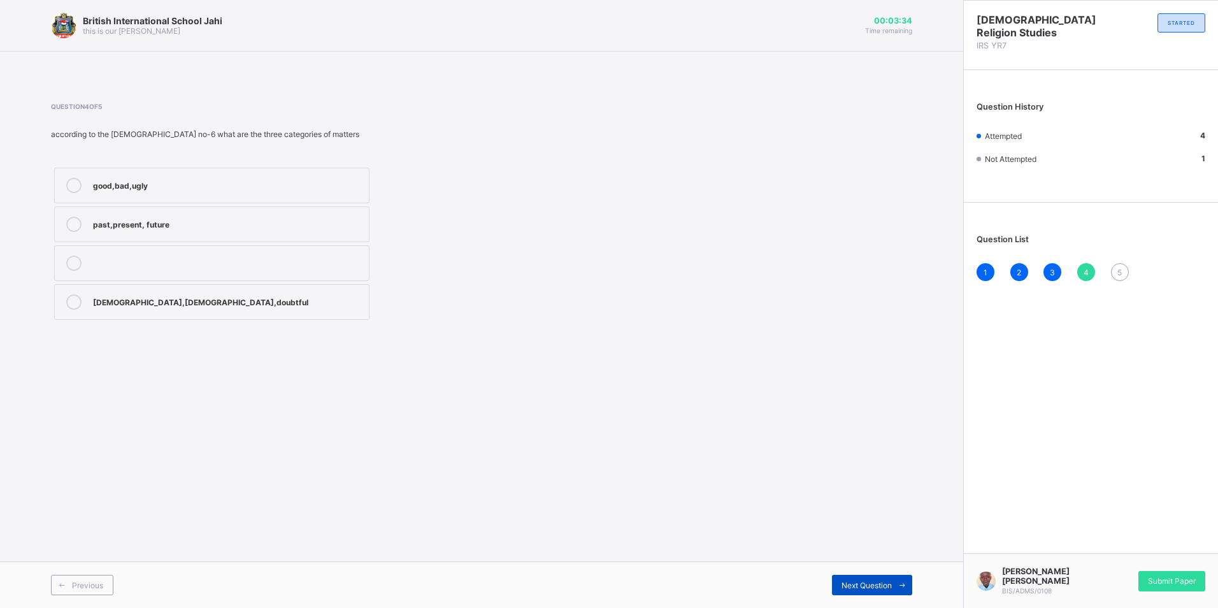
drag, startPoint x: 881, startPoint y: 570, endPoint x: 882, endPoint y: 577, distance: 7.1
click at [881, 570] on div "Previous Next Question" at bounding box center [481, 584] width 963 height 47
drag, startPoint x: 882, startPoint y: 577, endPoint x: 883, endPoint y: 588, distance: 11.5
click at [883, 588] on div "Next Question" at bounding box center [872, 585] width 80 height 20
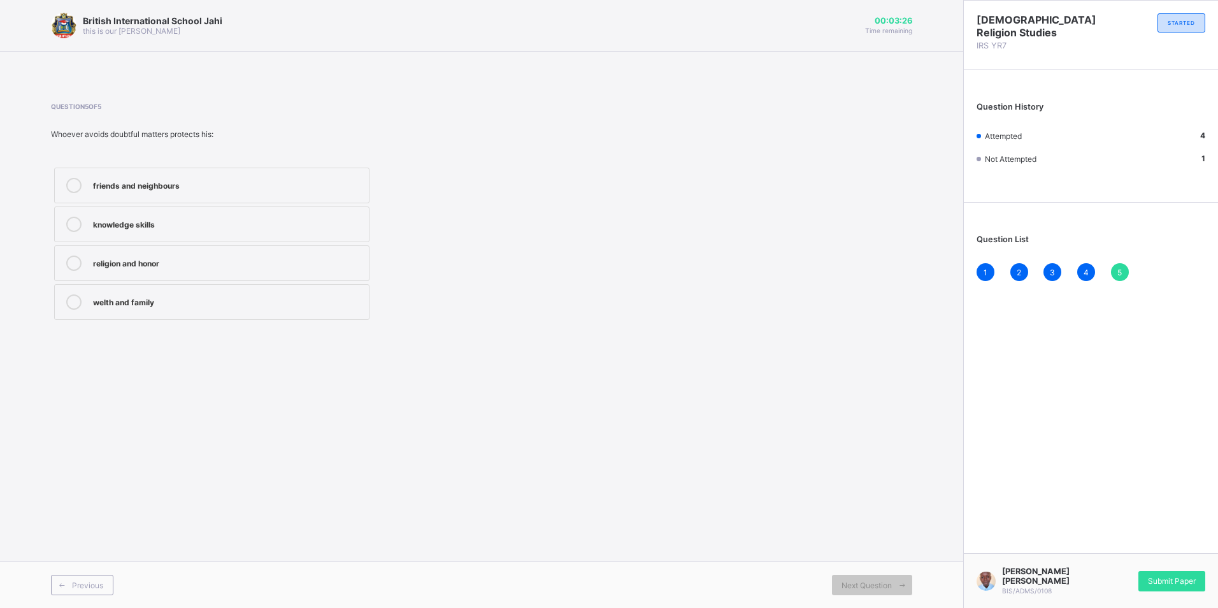
click at [203, 317] on label "welth and family" at bounding box center [211, 302] width 315 height 36
click at [1191, 581] on span "Submit Paper" at bounding box center [1172, 581] width 48 height 10
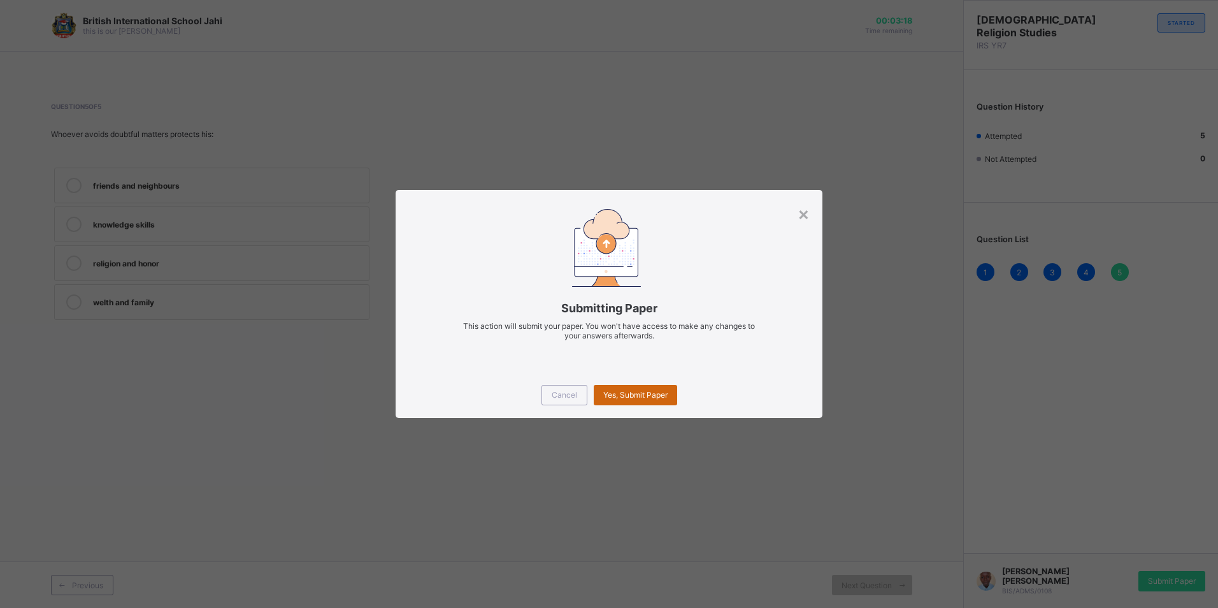
click at [629, 398] on div "Yes, Submit Paper" at bounding box center [635, 395] width 83 height 20
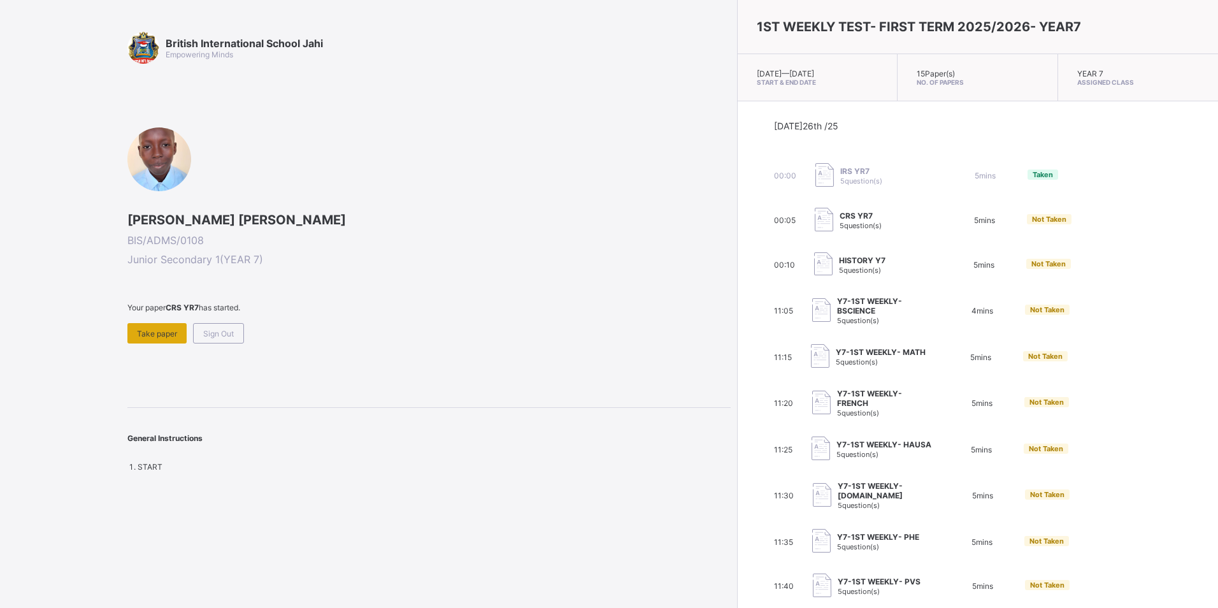
click at [176, 326] on div "Take paper" at bounding box center [156, 333] width 59 height 20
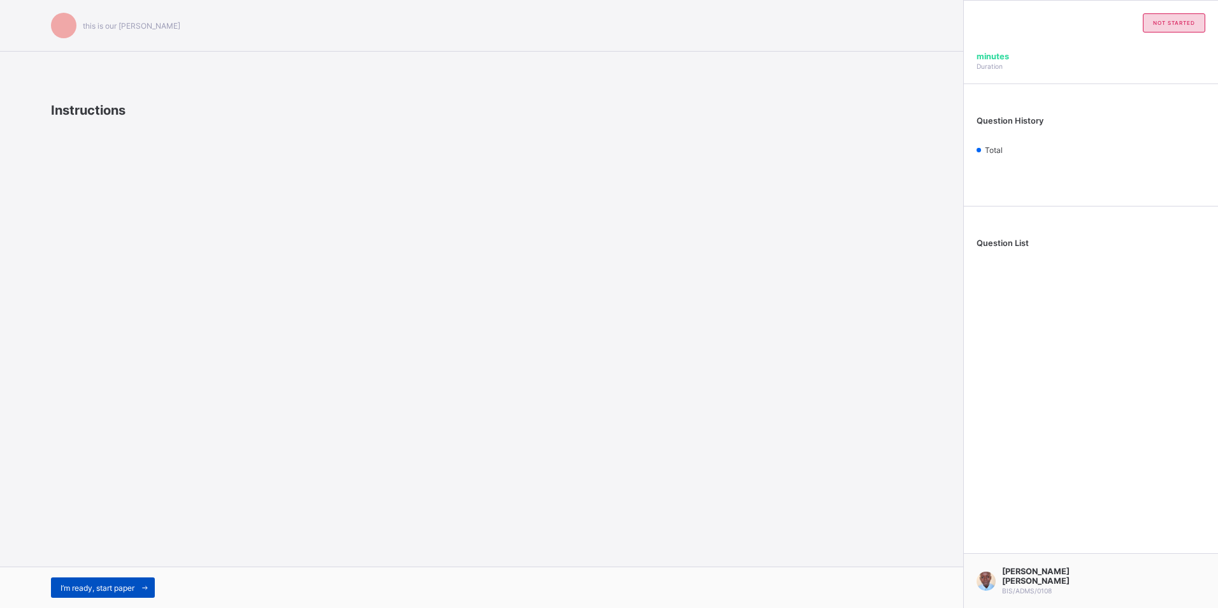
drag, startPoint x: 108, startPoint y: 580, endPoint x: 112, endPoint y: 593, distance: 13.3
click at [112, 593] on div "I’m ready, start paper" at bounding box center [103, 587] width 104 height 20
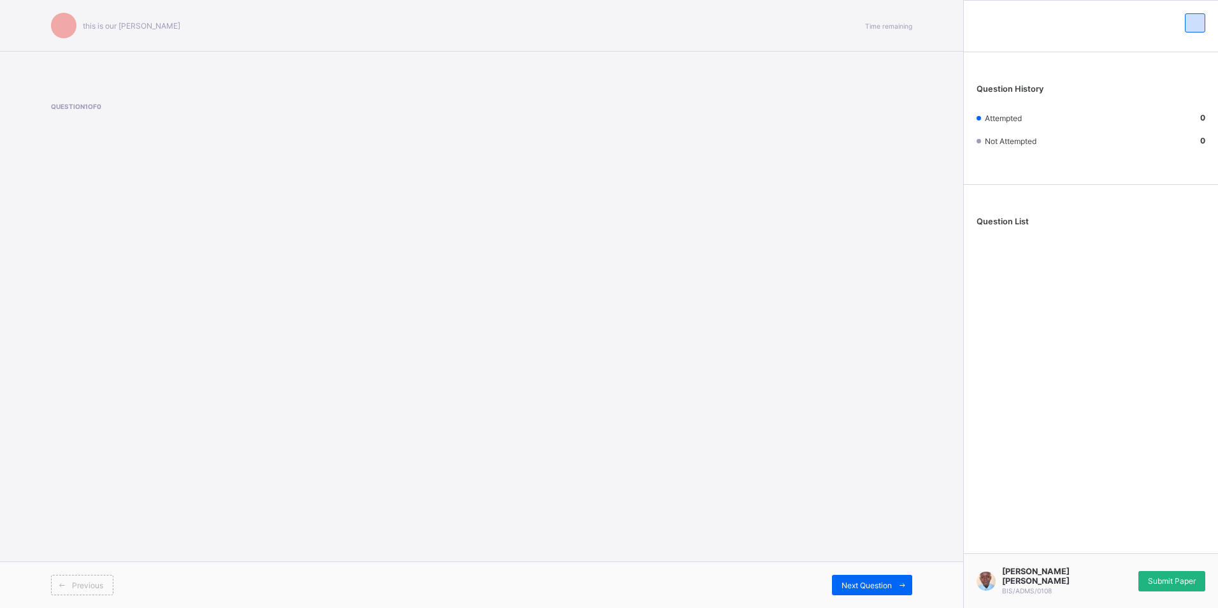
click at [1189, 578] on span "Submit Paper" at bounding box center [1172, 581] width 48 height 10
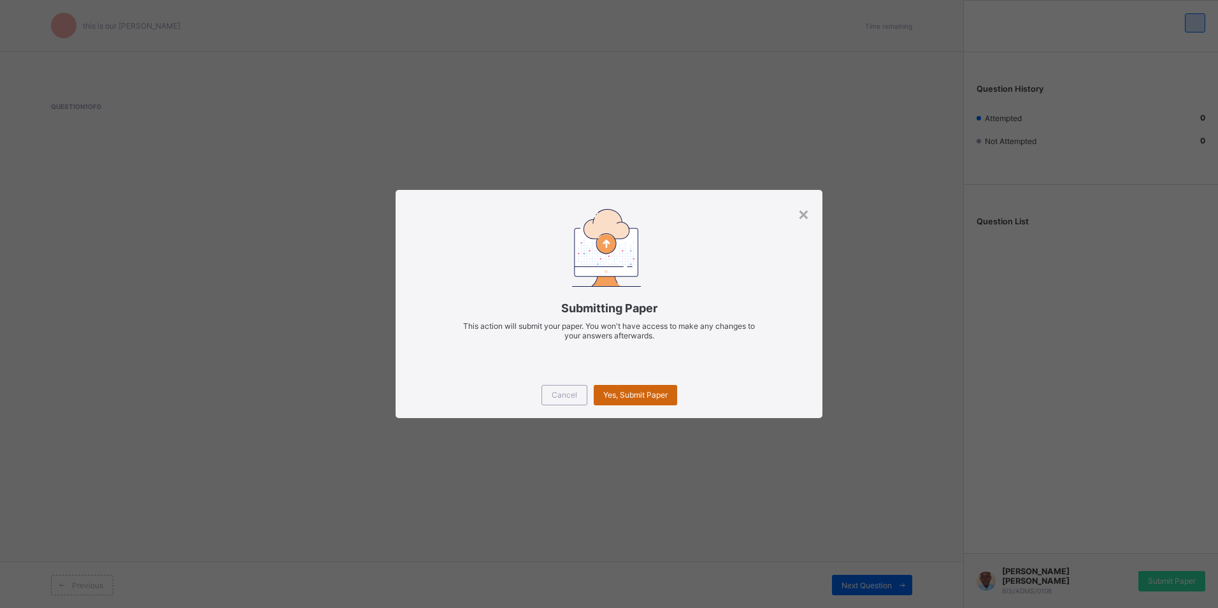
click at [617, 394] on span "Yes, Submit Paper" at bounding box center [635, 395] width 64 height 10
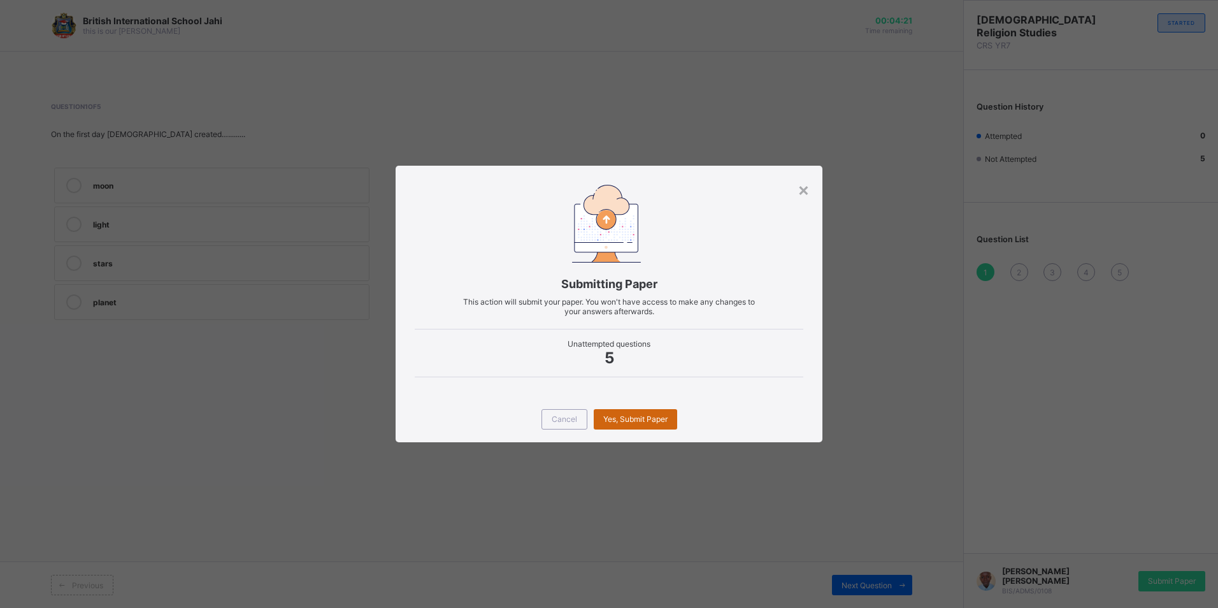
drag, startPoint x: 657, startPoint y: 424, endPoint x: 676, endPoint y: 417, distance: 20.4
click at [672, 419] on div "Yes, Submit Paper" at bounding box center [635, 419] width 83 height 20
click at [233, 231] on div "× Submitting Paper This action will submit your paper. You won't have access to…" at bounding box center [609, 304] width 1218 height 608
click at [558, 415] on span "Cancel" at bounding box center [564, 419] width 25 height 10
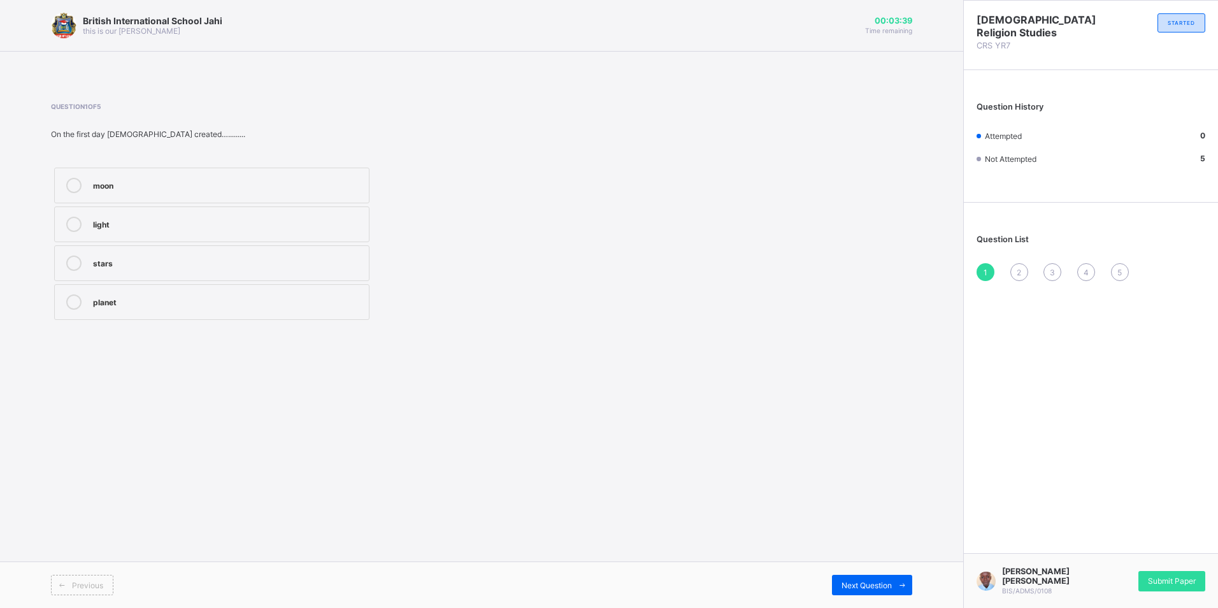
click at [337, 249] on label "stars" at bounding box center [211, 263] width 315 height 36
click at [1170, 577] on span "Submit Paper" at bounding box center [1172, 581] width 48 height 10
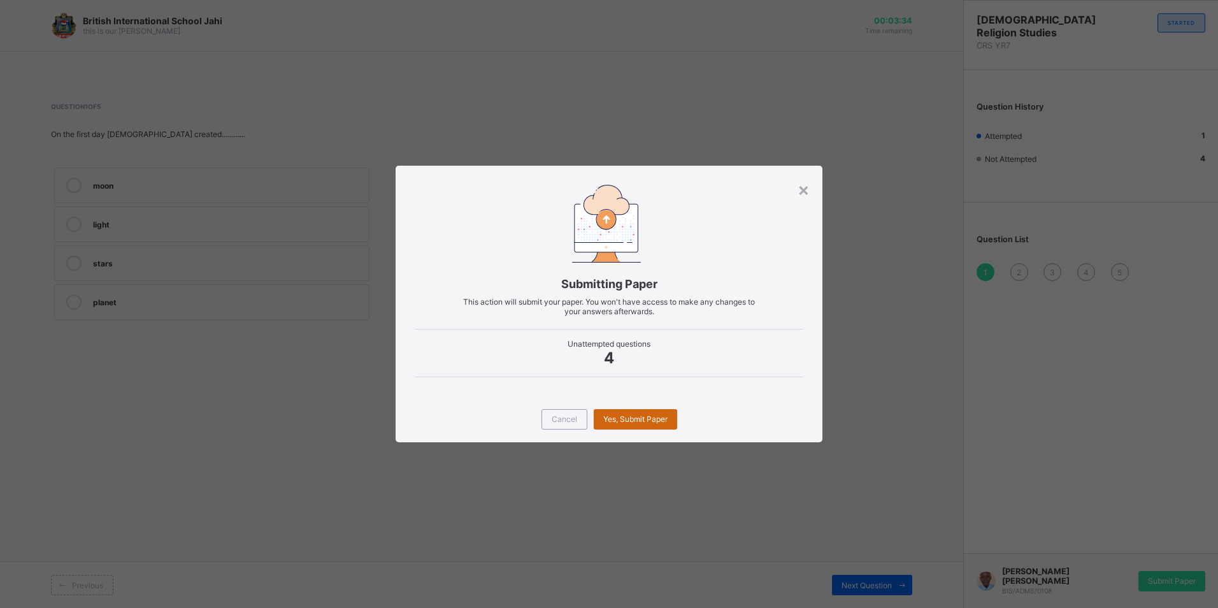
click at [621, 418] on span "Yes, Submit Paper" at bounding box center [635, 419] width 64 height 10
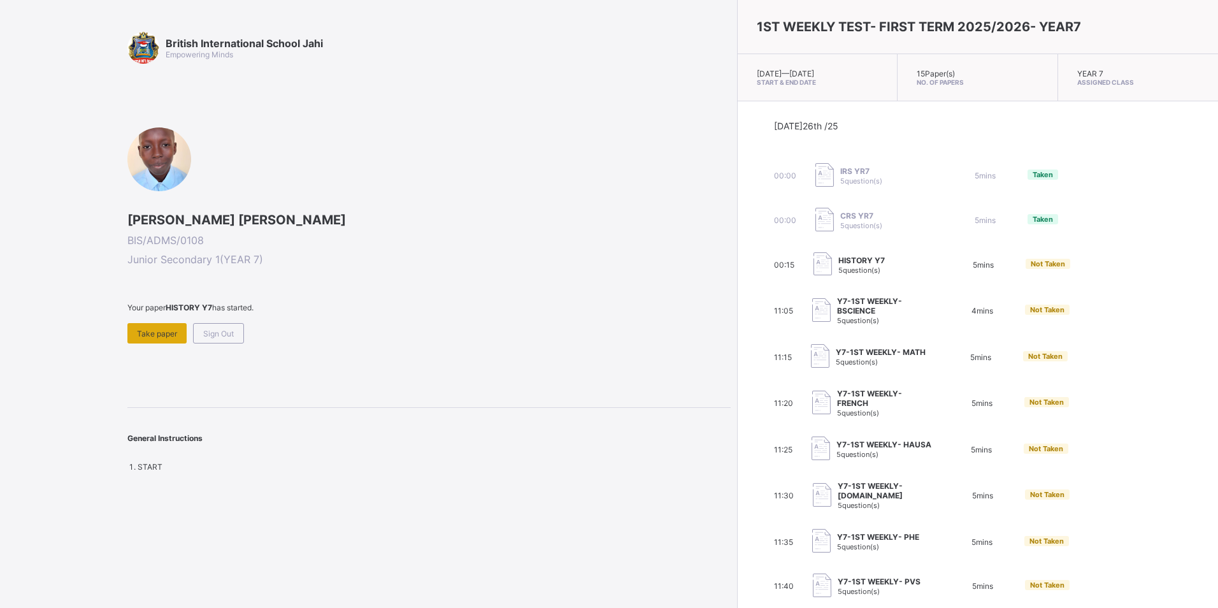
drag, startPoint x: 136, startPoint y: 332, endPoint x: 137, endPoint y: 338, distance: 6.5
click at [137, 338] on div "Take paper" at bounding box center [156, 333] width 59 height 20
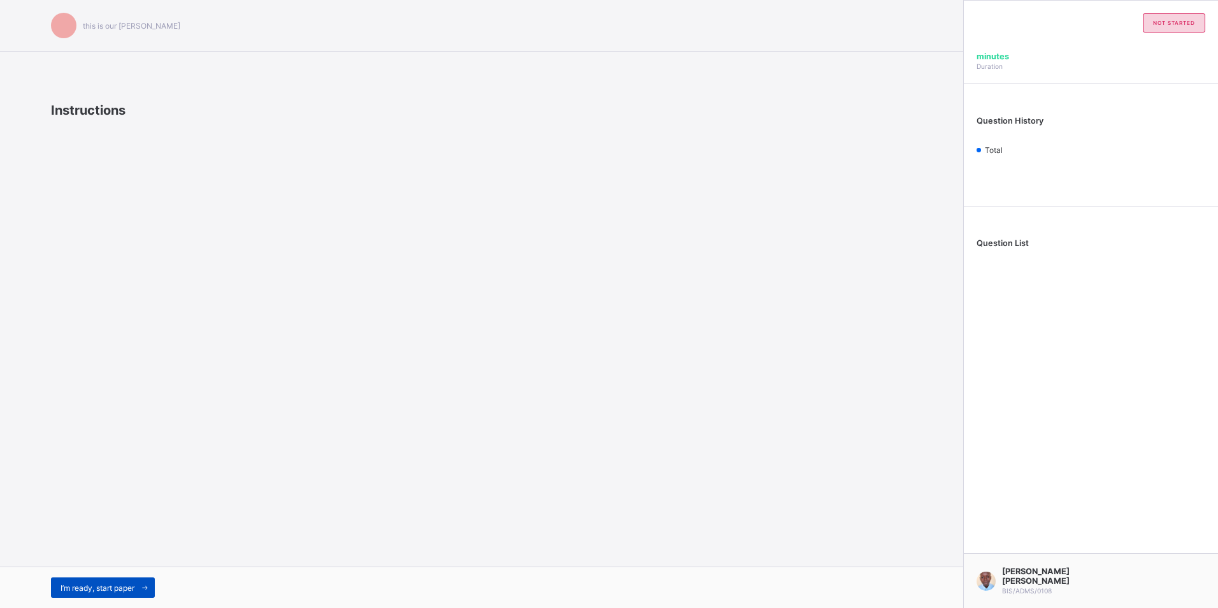
click at [97, 577] on div "I’m ready, start paper" at bounding box center [103, 587] width 104 height 20
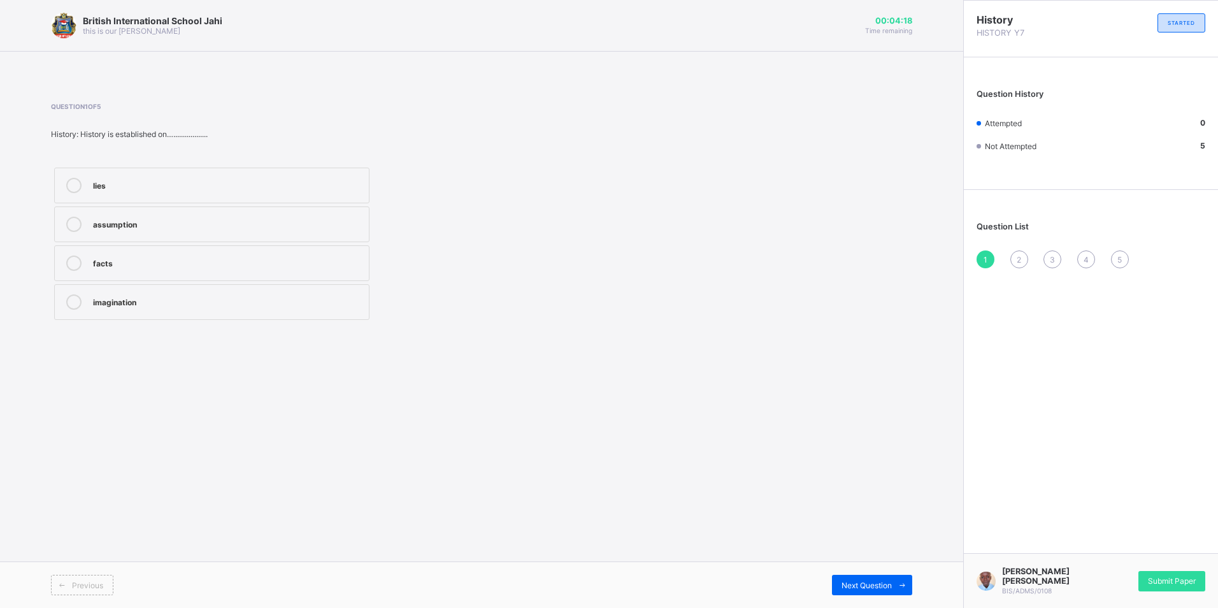
click at [155, 305] on div "imagination" at bounding box center [228, 300] width 270 height 13
click at [144, 268] on div "facts" at bounding box center [228, 262] width 270 height 15
drag, startPoint x: 870, startPoint y: 589, endPoint x: 864, endPoint y: 556, distance: 33.7
click at [864, 556] on div "British International School Jahi this is our [PERSON_NAME] 00:04:14 Time remai…" at bounding box center [481, 304] width 963 height 608
drag, startPoint x: 864, startPoint y: 556, endPoint x: 852, endPoint y: 581, distance: 27.9
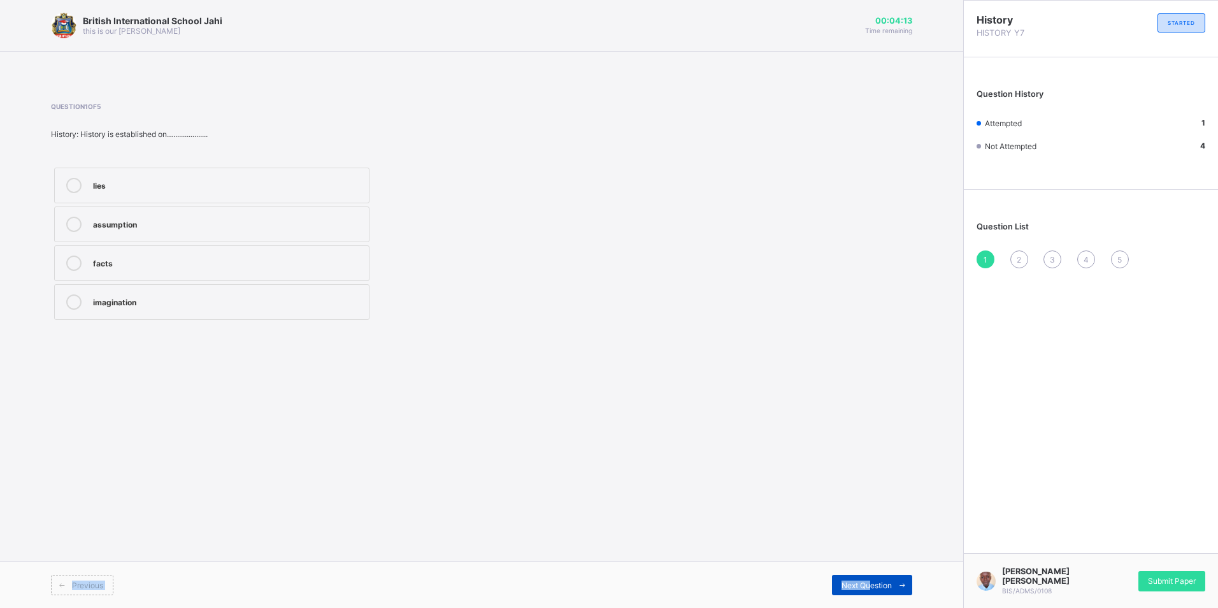
click at [852, 581] on span "Next Question" at bounding box center [867, 585] width 50 height 10
click at [184, 206] on div "none of the above good &bad past &current informative &educative" at bounding box center [212, 243] width 322 height 159
click at [203, 217] on div "good &bad" at bounding box center [228, 223] width 270 height 13
drag, startPoint x: 894, startPoint y: 579, endPoint x: 894, endPoint y: 570, distance: 8.3
click at [894, 570] on div "Previous Next Question" at bounding box center [481, 584] width 963 height 47
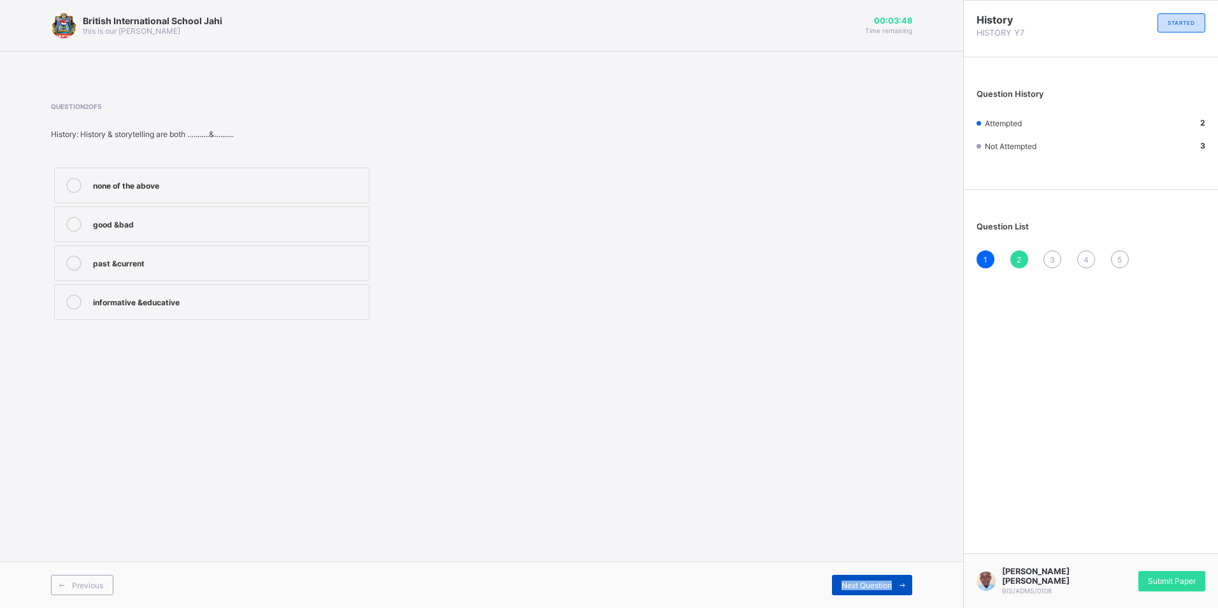
click at [882, 580] on span "Next Question" at bounding box center [867, 585] width 50 height 10
drag, startPoint x: 312, startPoint y: 306, endPoint x: 322, endPoint y: 307, distance: 10.3
click at [320, 303] on div "story telling" at bounding box center [228, 301] width 270 height 15
click at [860, 579] on div "Next Question" at bounding box center [872, 585] width 80 height 20
click at [241, 333] on div "present" at bounding box center [228, 339] width 270 height 13
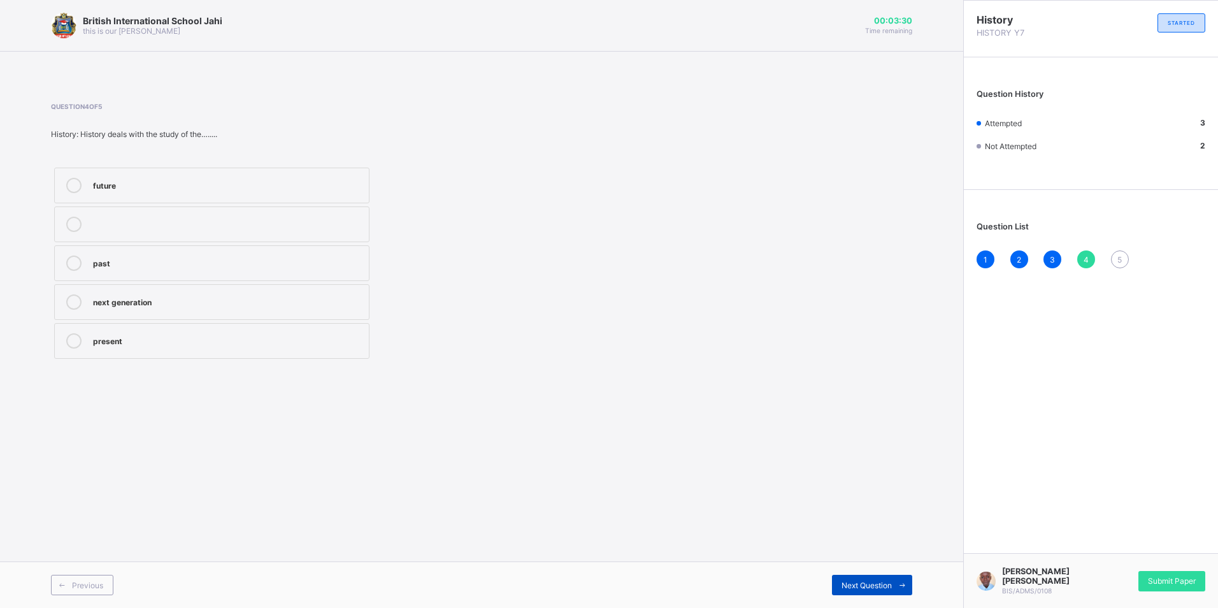
click at [870, 587] on span "Next Question" at bounding box center [867, 585] width 50 height 10
drag, startPoint x: 195, startPoint y: 257, endPoint x: 200, endPoint y: 248, distance: 10.3
click at [197, 249] on label "greek word" at bounding box center [211, 263] width 315 height 36
click at [1199, 578] on div "Submit Paper" at bounding box center [1172, 581] width 67 height 20
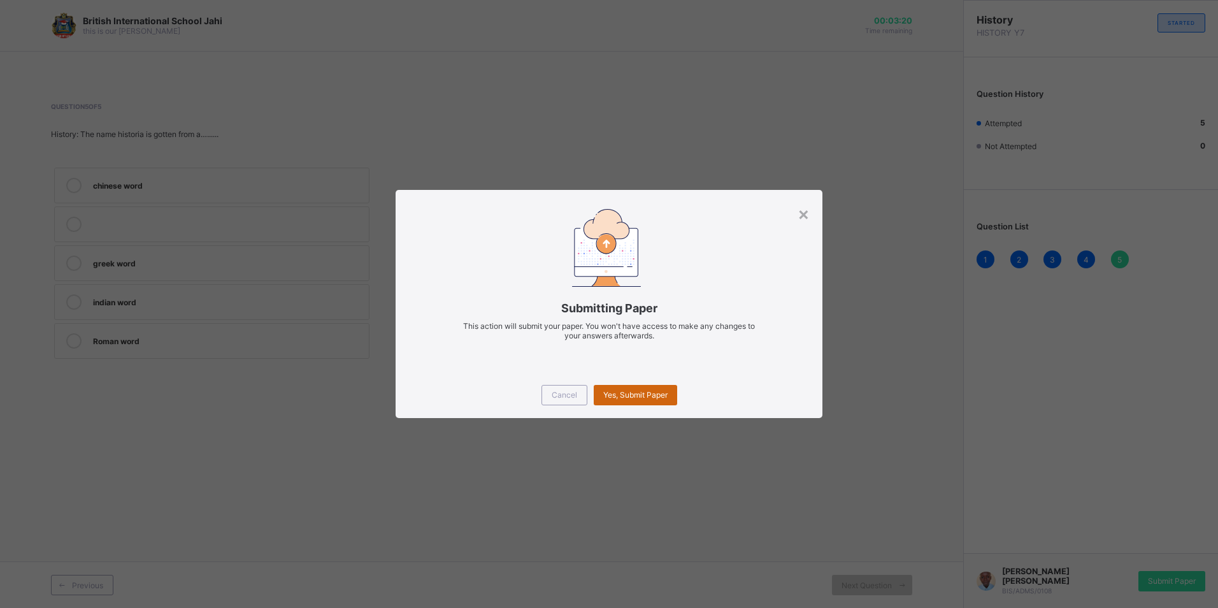
click at [633, 395] on span "Yes, Submit Paper" at bounding box center [635, 395] width 64 height 10
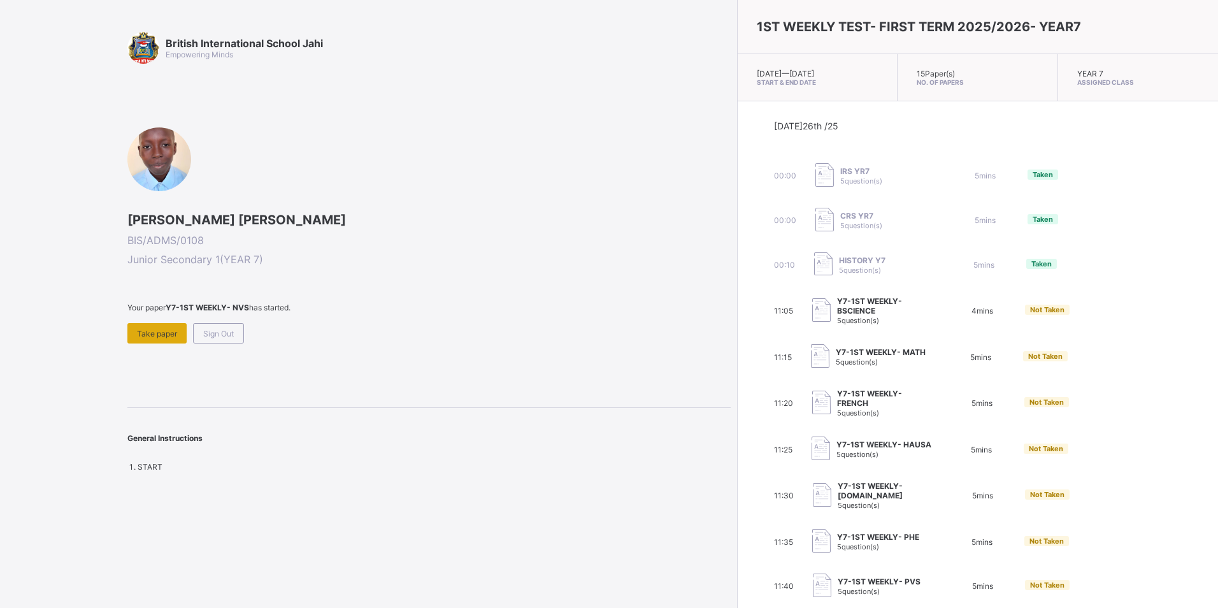
click at [162, 329] on span "Take paper" at bounding box center [157, 334] width 40 height 10
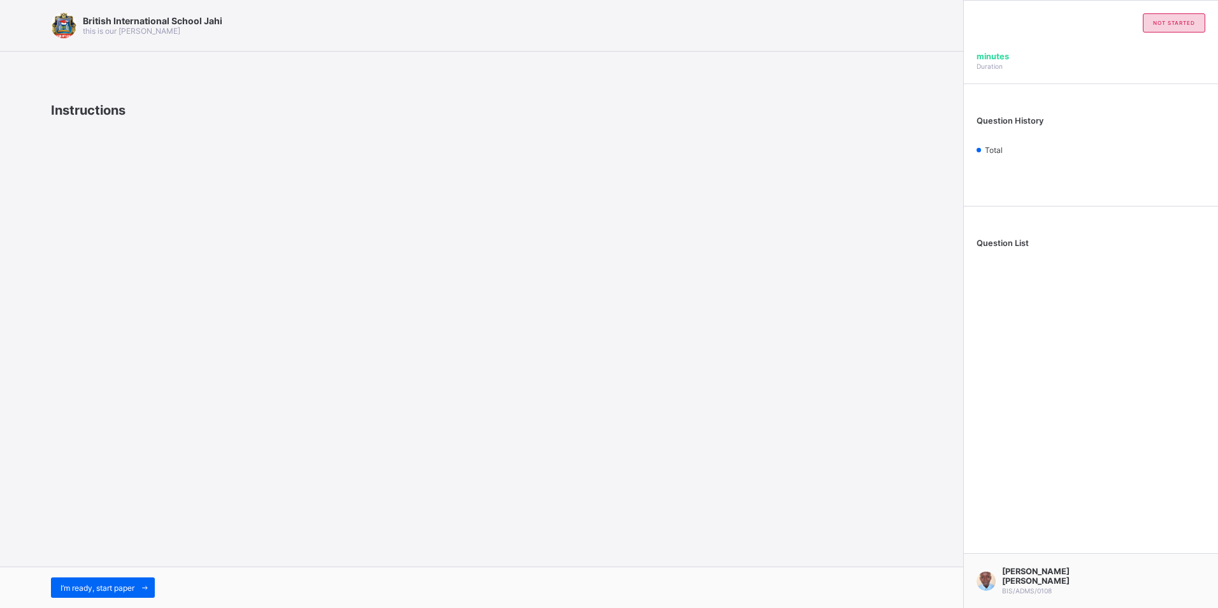
click at [117, 575] on div "I’m ready, start paper" at bounding box center [481, 586] width 963 height 41
click at [117, 579] on div "I’m ready, start paper" at bounding box center [103, 587] width 104 height 20
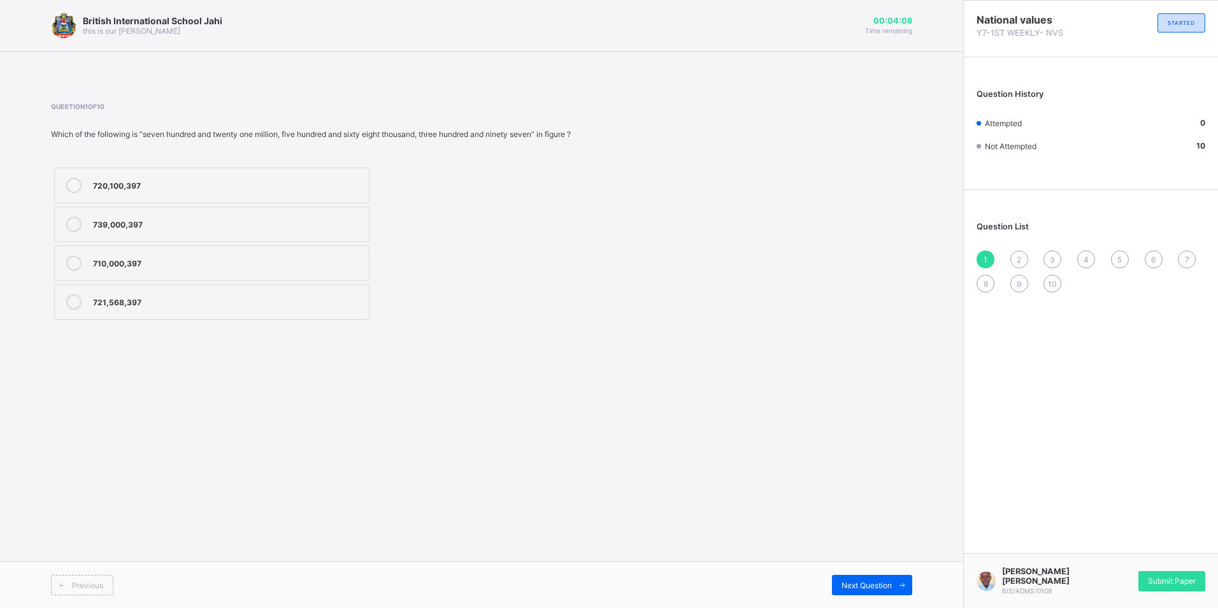
click at [257, 311] on label "721,568,397" at bounding box center [211, 302] width 315 height 36
click at [836, 588] on div "Next Question" at bounding box center [872, 585] width 80 height 20
click at [122, 258] on div "0.00084" at bounding box center [228, 261] width 270 height 13
click at [881, 587] on span "Next Question" at bounding box center [867, 585] width 50 height 10
click at [981, 257] on div "1" at bounding box center [986, 259] width 18 height 18
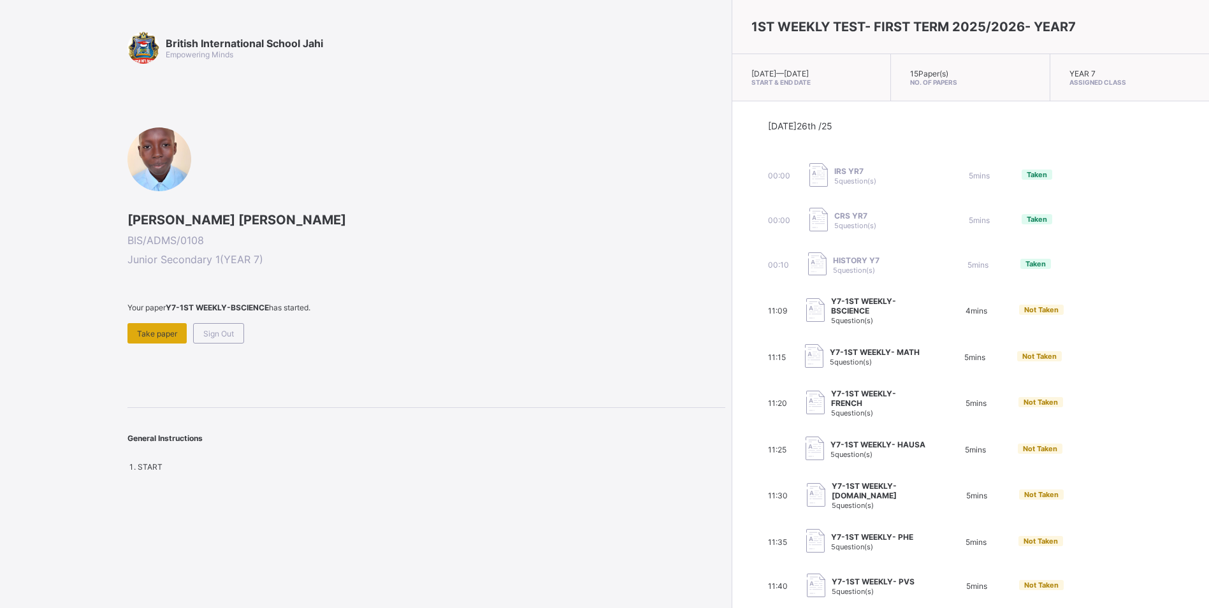
click at [148, 329] on span "Take paper" at bounding box center [157, 334] width 40 height 10
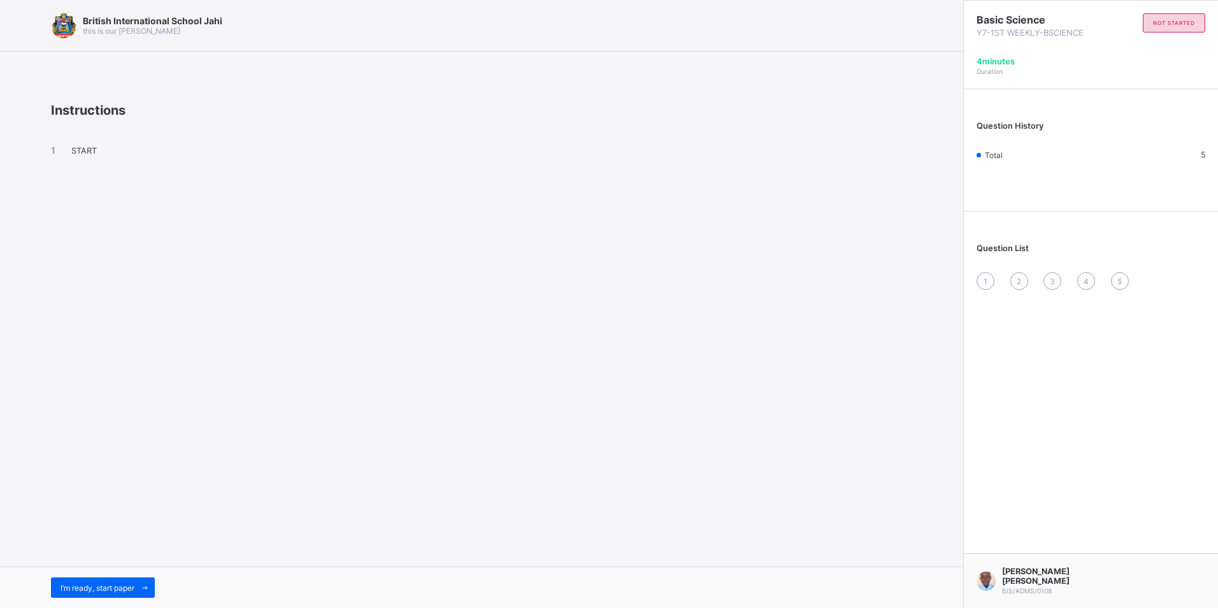
drag, startPoint x: 96, startPoint y: 569, endPoint x: 96, endPoint y: 577, distance: 7.6
click at [96, 575] on div "I’m ready, start paper" at bounding box center [481, 586] width 963 height 41
drag, startPoint x: 104, startPoint y: 596, endPoint x: 108, endPoint y: 587, distance: 9.7
click at [108, 587] on div "I’m ready, start paper" at bounding box center [103, 587] width 104 height 20
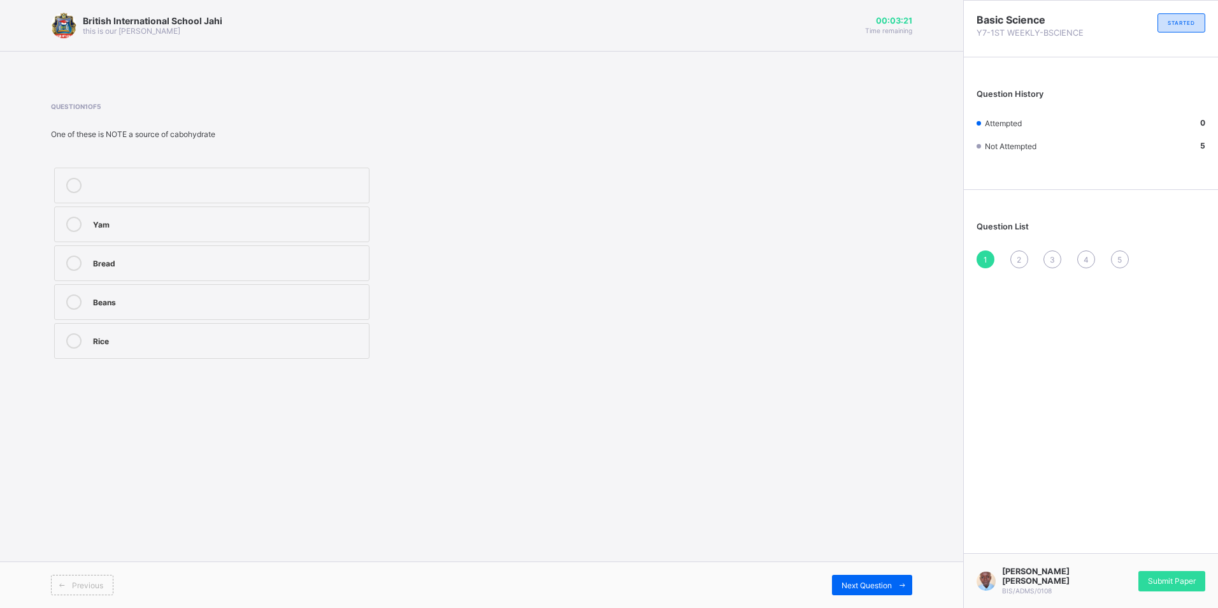
click at [201, 224] on div "Yam" at bounding box center [228, 223] width 270 height 13
drag, startPoint x: 878, startPoint y: 583, endPoint x: 869, endPoint y: 576, distance: 11.3
click at [877, 583] on span "Next Question" at bounding box center [867, 585] width 50 height 10
click at [176, 289] on label "Balanced diet" at bounding box center [211, 302] width 315 height 36
click at [858, 579] on div "Next Question" at bounding box center [872, 585] width 80 height 20
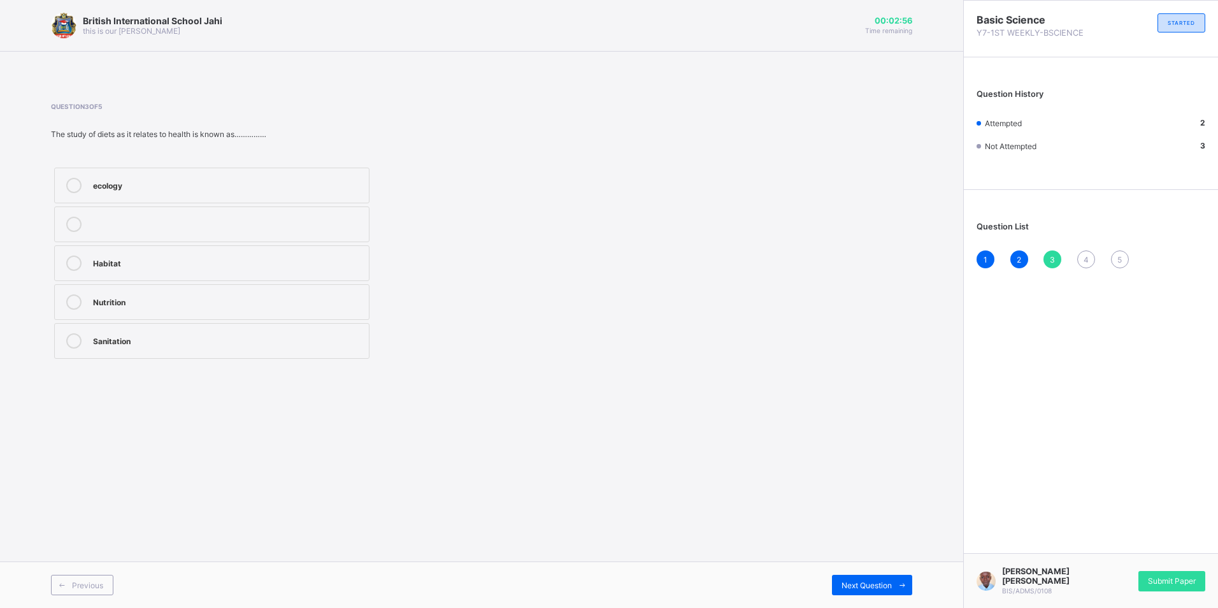
drag, startPoint x: 159, startPoint y: 306, endPoint x: 164, endPoint y: 299, distance: 9.1
click at [164, 299] on div "Nutrition" at bounding box center [228, 300] width 270 height 13
click at [865, 578] on div "Next Question" at bounding box center [872, 585] width 80 height 20
click at [186, 191] on div "Recycling" at bounding box center [228, 185] width 270 height 15
click at [278, 324] on label "Landfills" at bounding box center [211, 341] width 315 height 36
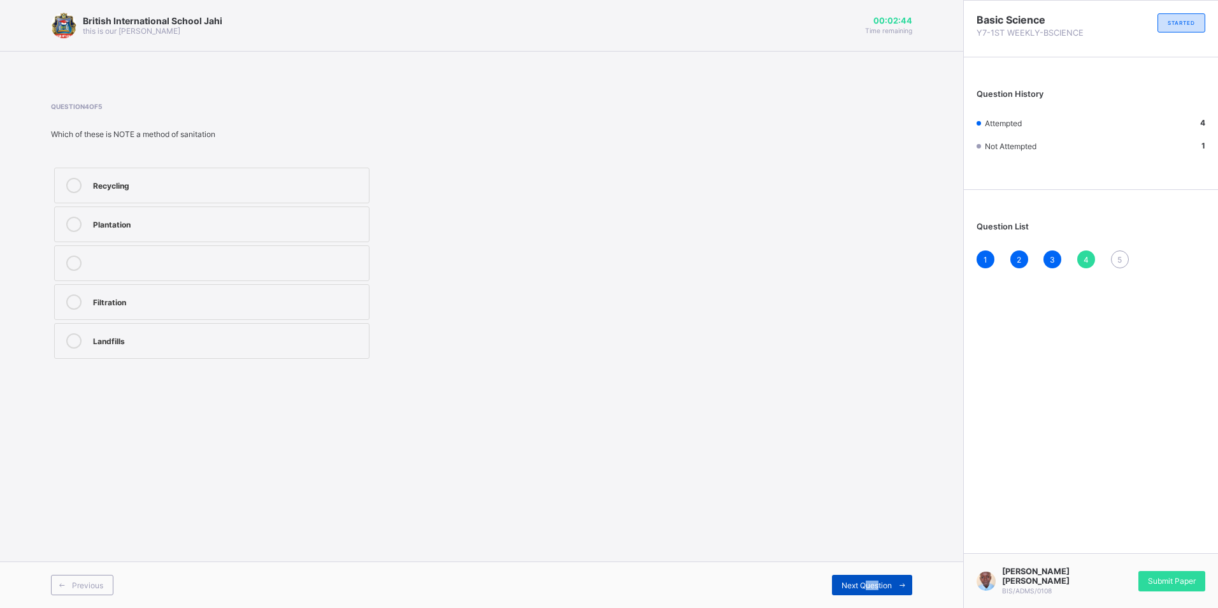
drag, startPoint x: 877, startPoint y: 593, endPoint x: 855, endPoint y: 583, distance: 24.3
click at [855, 583] on div "Next Question" at bounding box center [872, 585] width 80 height 20
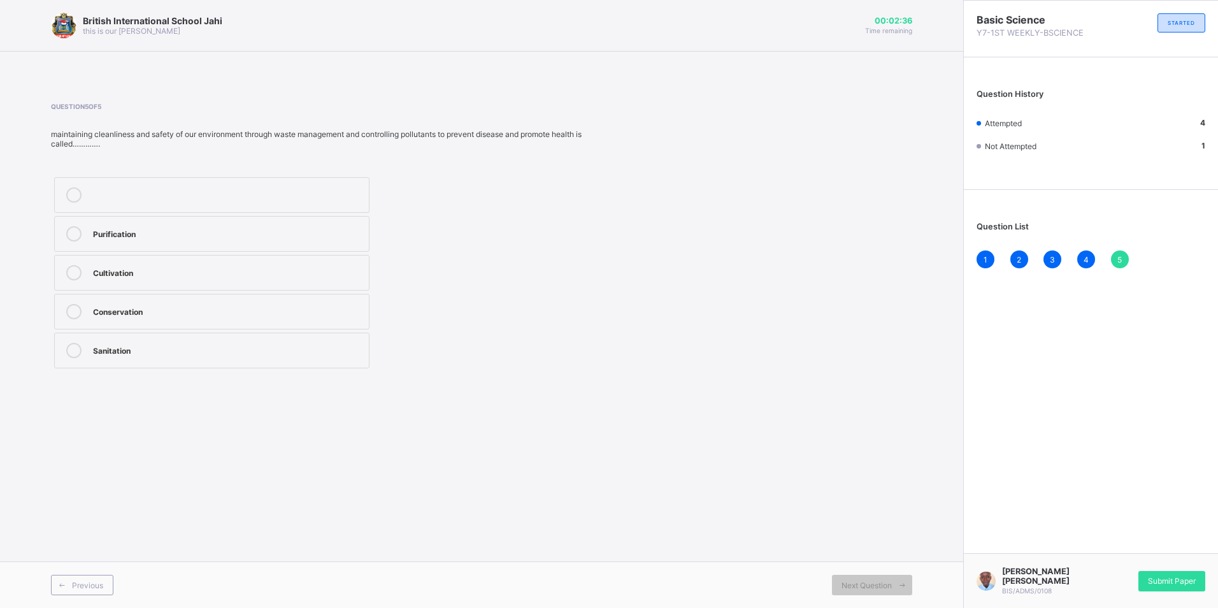
click at [234, 353] on div "Sanitation" at bounding box center [228, 349] width 270 height 13
click at [1178, 580] on span "Submit Paper" at bounding box center [1172, 581] width 48 height 10
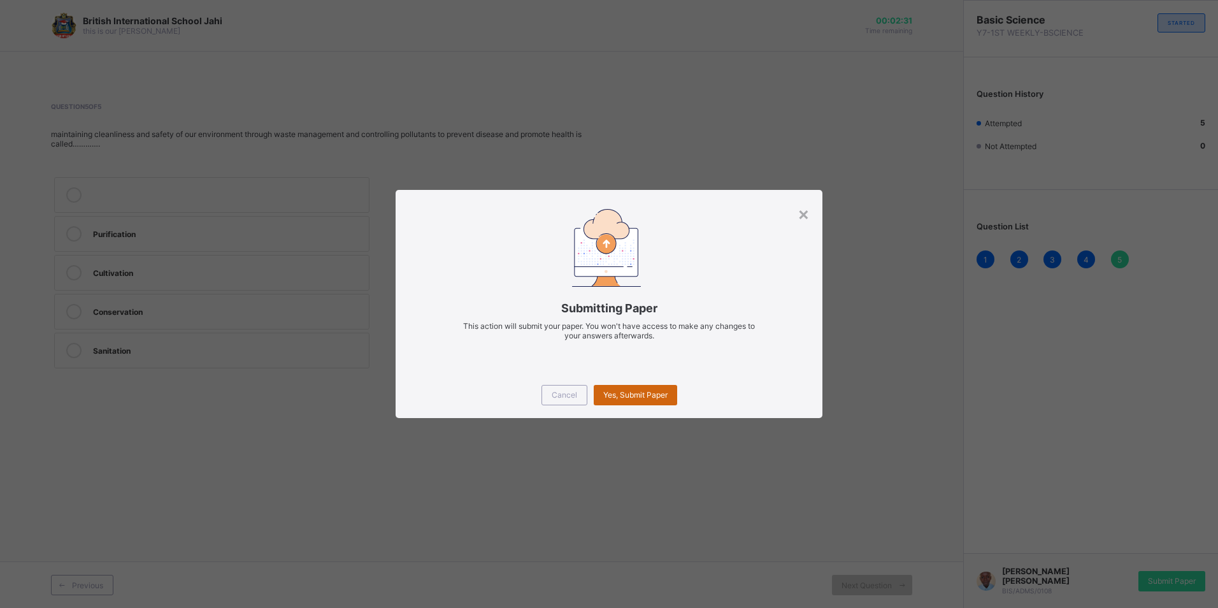
click at [663, 390] on span "Yes, Submit Paper" at bounding box center [635, 395] width 64 height 10
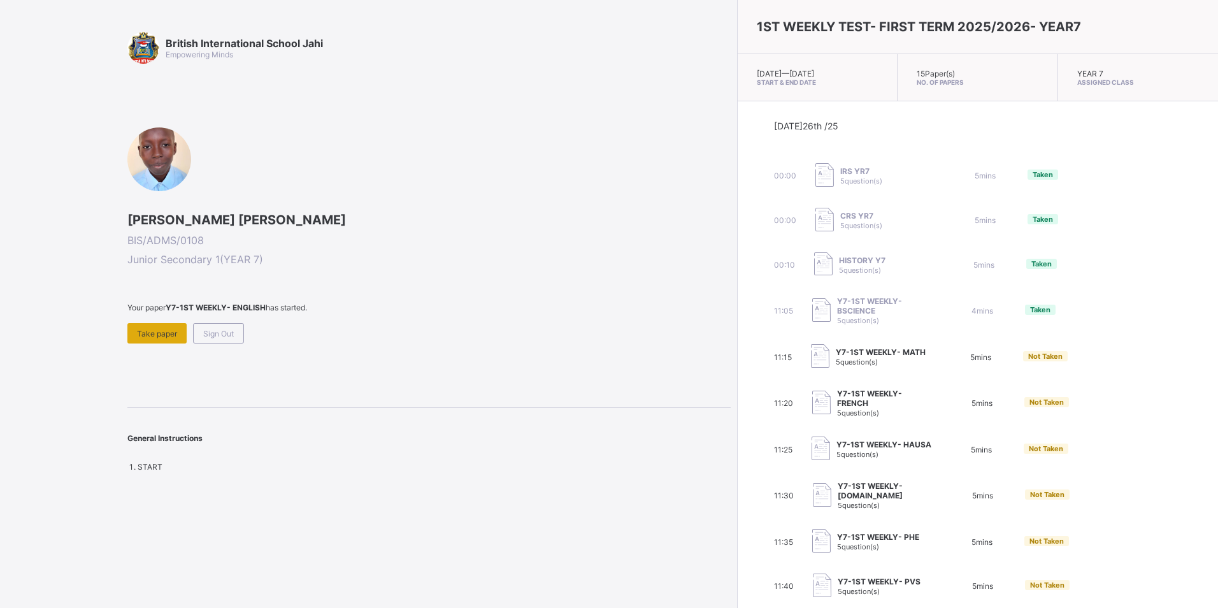
click at [161, 336] on span "Take paper" at bounding box center [157, 334] width 40 height 10
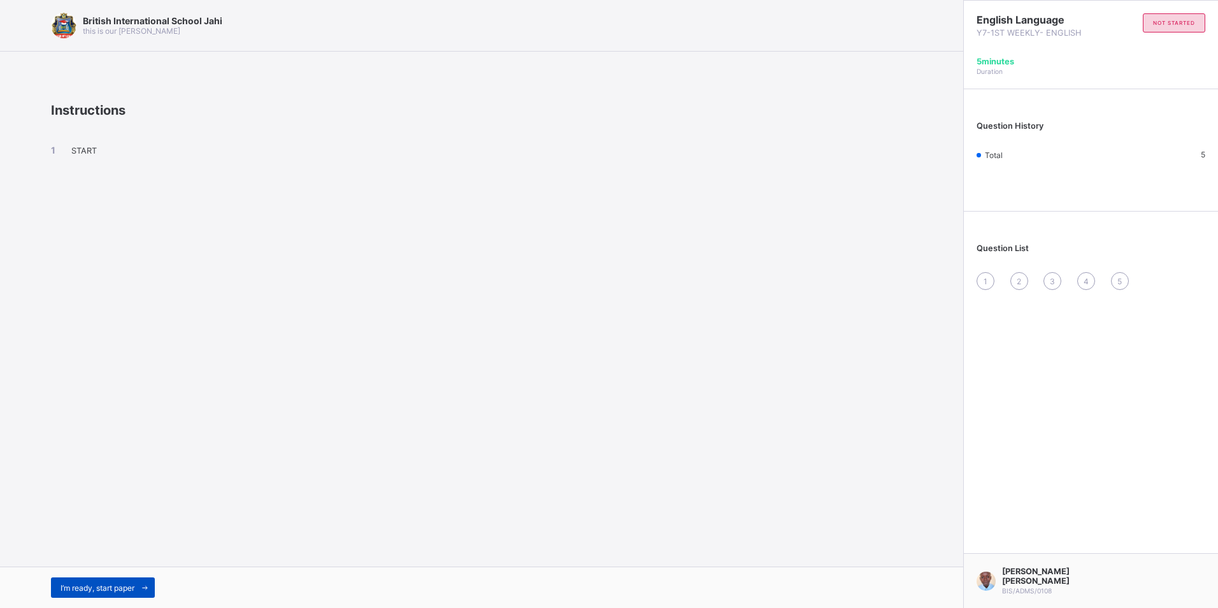
click at [133, 585] on span "I’m ready, start paper" at bounding box center [98, 588] width 74 height 10
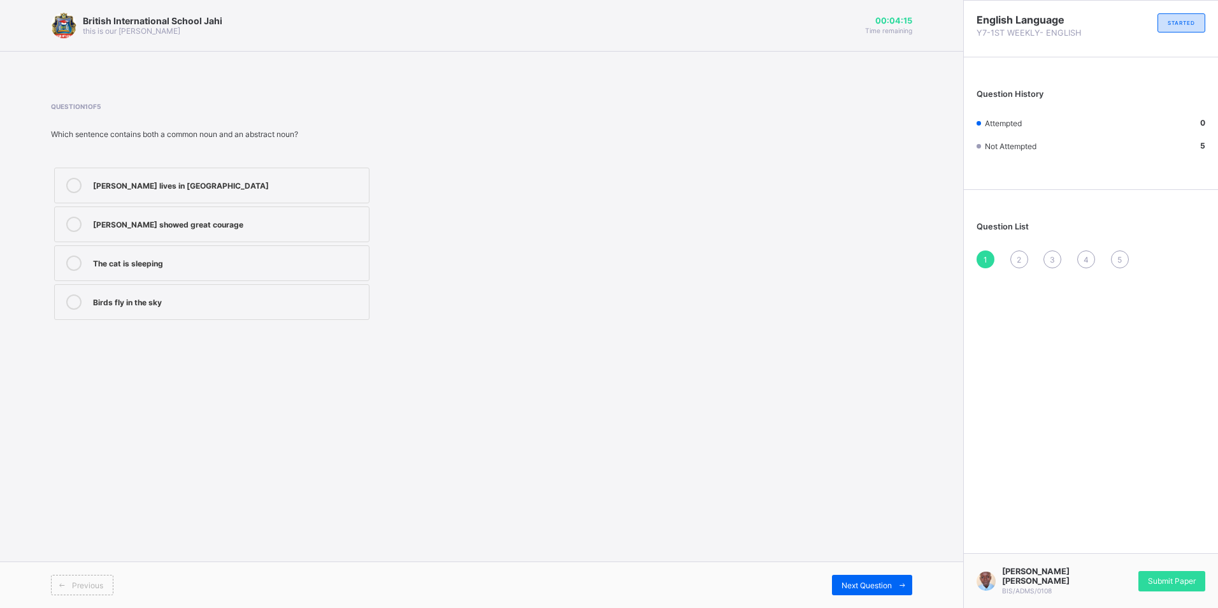
click at [187, 224] on div "Sarah showed great courage" at bounding box center [228, 223] width 270 height 13
click at [866, 583] on div "Next Question" at bounding box center [872, 585] width 80 height 20
click at [153, 233] on label "knowledge" at bounding box center [211, 224] width 315 height 36
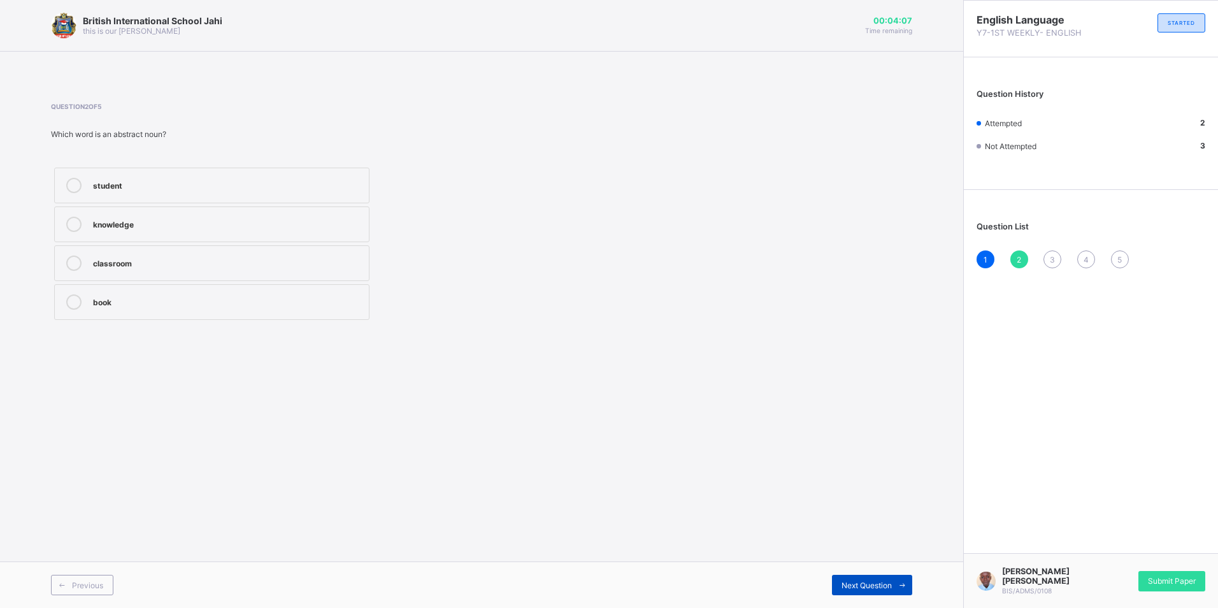
click at [886, 587] on span "Next Question" at bounding box center [867, 585] width 50 height 10
drag, startPoint x: 266, startPoint y: 231, endPoint x: 273, endPoint y: 229, distance: 7.3
click at [273, 229] on div "sheet" at bounding box center [228, 224] width 270 height 15
click at [890, 574] on div "Previous Next Question" at bounding box center [481, 584] width 963 height 47
click at [902, 585] on icon at bounding box center [903, 585] width 10 height 8
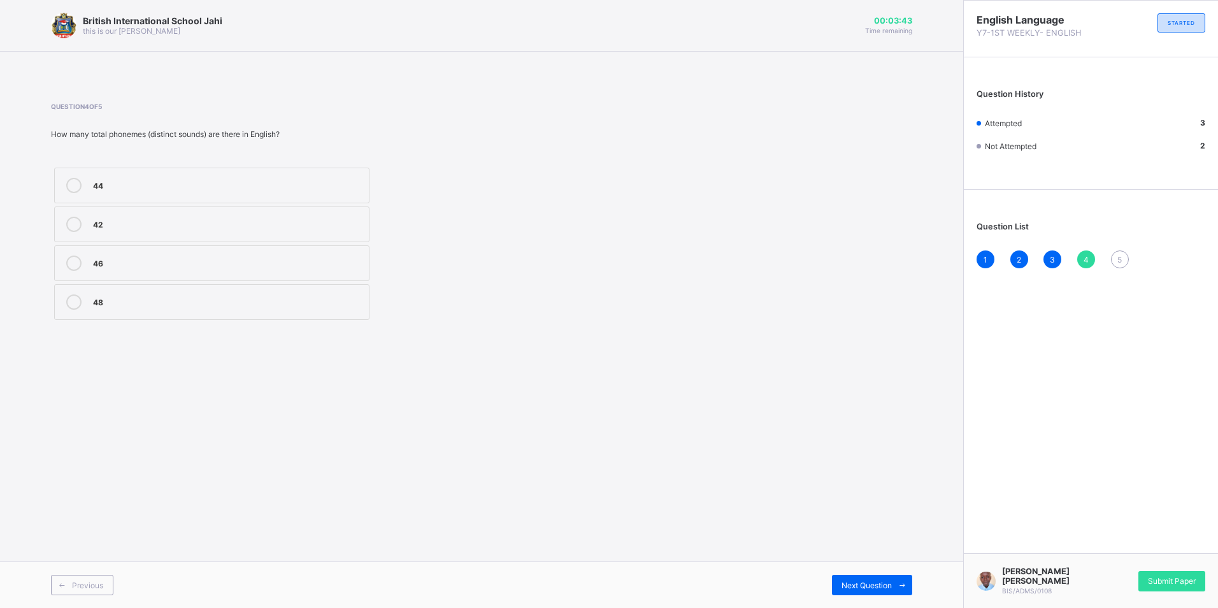
click at [143, 236] on label "42" at bounding box center [211, 224] width 315 height 36
drag, startPoint x: 851, startPoint y: 594, endPoint x: 852, endPoint y: 585, distance: 9.0
click at [852, 586] on div "Next Question" at bounding box center [872, 585] width 80 height 20
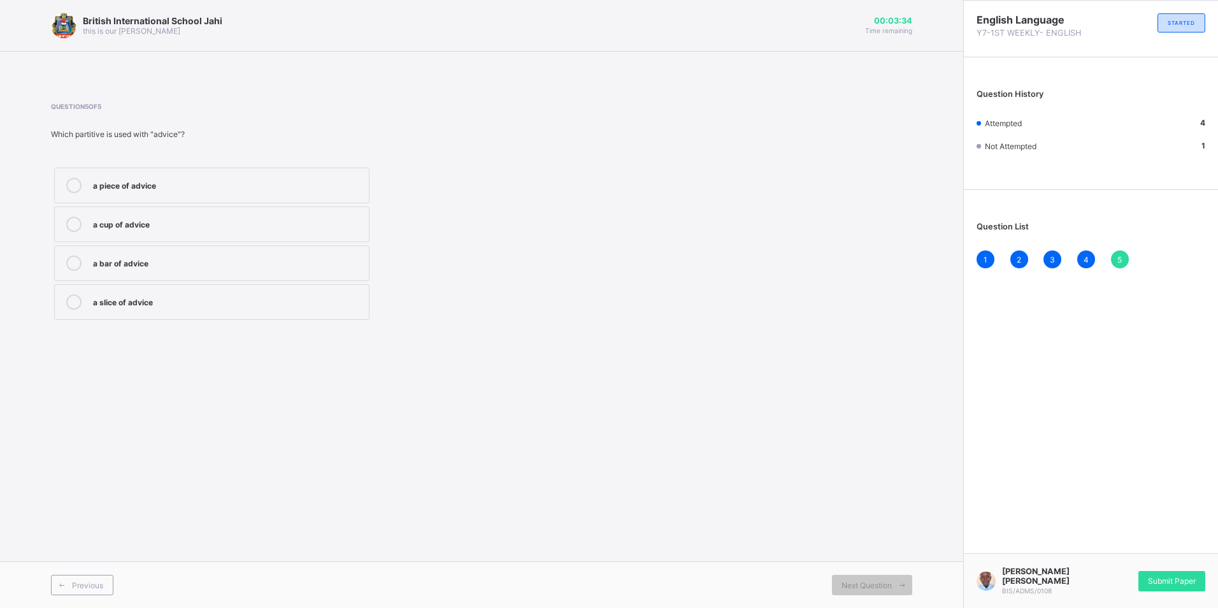
click at [236, 296] on div "a slice of advice" at bounding box center [228, 300] width 270 height 13
drag, startPoint x: 141, startPoint y: 178, endPoint x: 151, endPoint y: 185, distance: 12.2
click at [142, 178] on div "a piece of advice" at bounding box center [228, 184] width 270 height 13
click at [1181, 582] on span "Submit Paper" at bounding box center [1172, 581] width 48 height 10
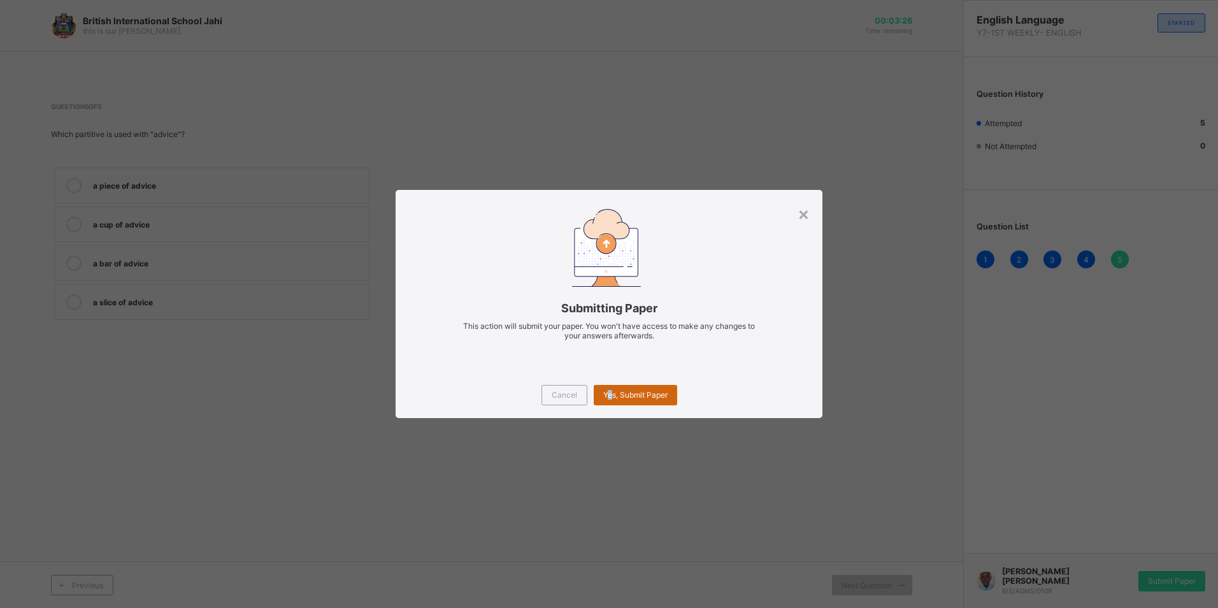
click at [613, 398] on div "Yes, Submit Paper" at bounding box center [635, 395] width 83 height 20
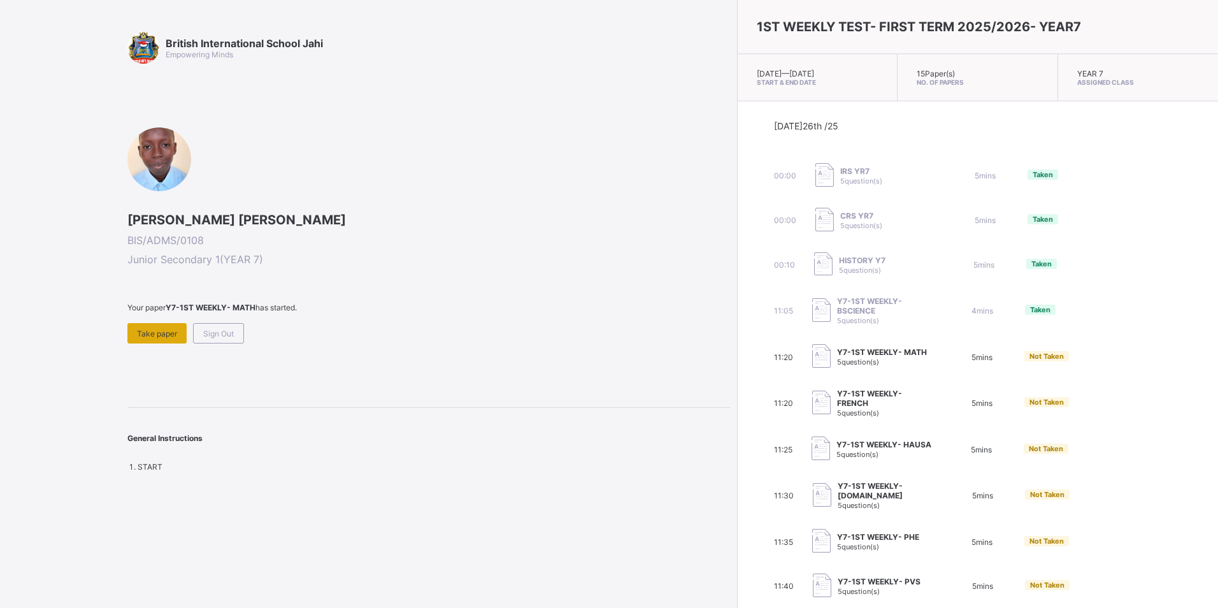
click at [157, 333] on span "Take paper" at bounding box center [157, 334] width 40 height 10
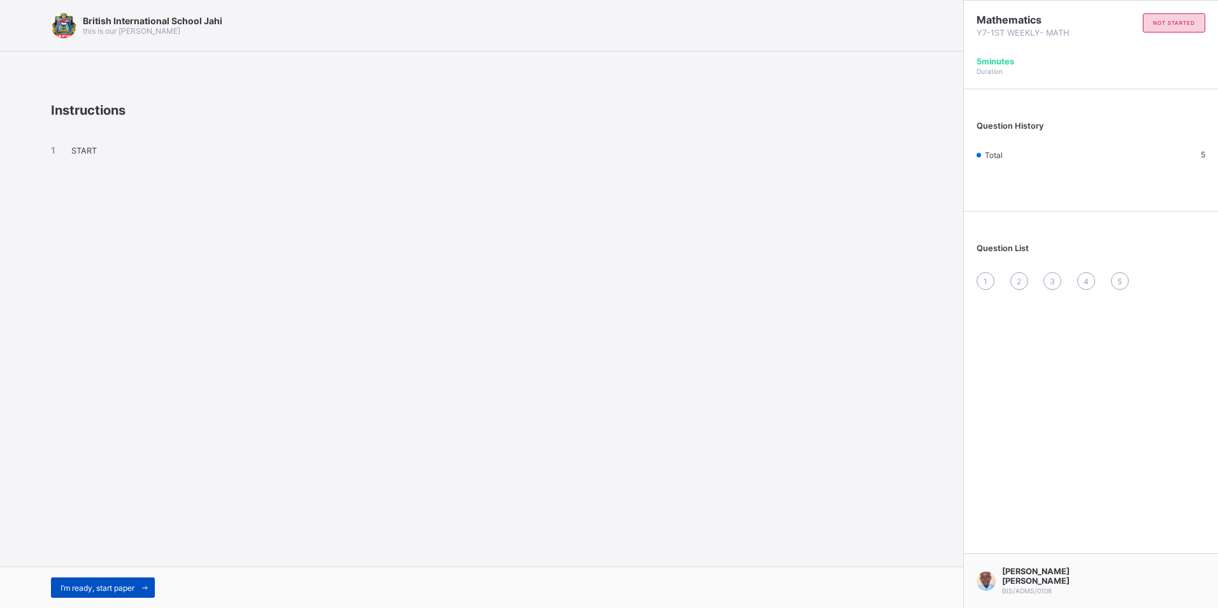
click at [117, 578] on div "I’m ready, start paper" at bounding box center [103, 587] width 104 height 20
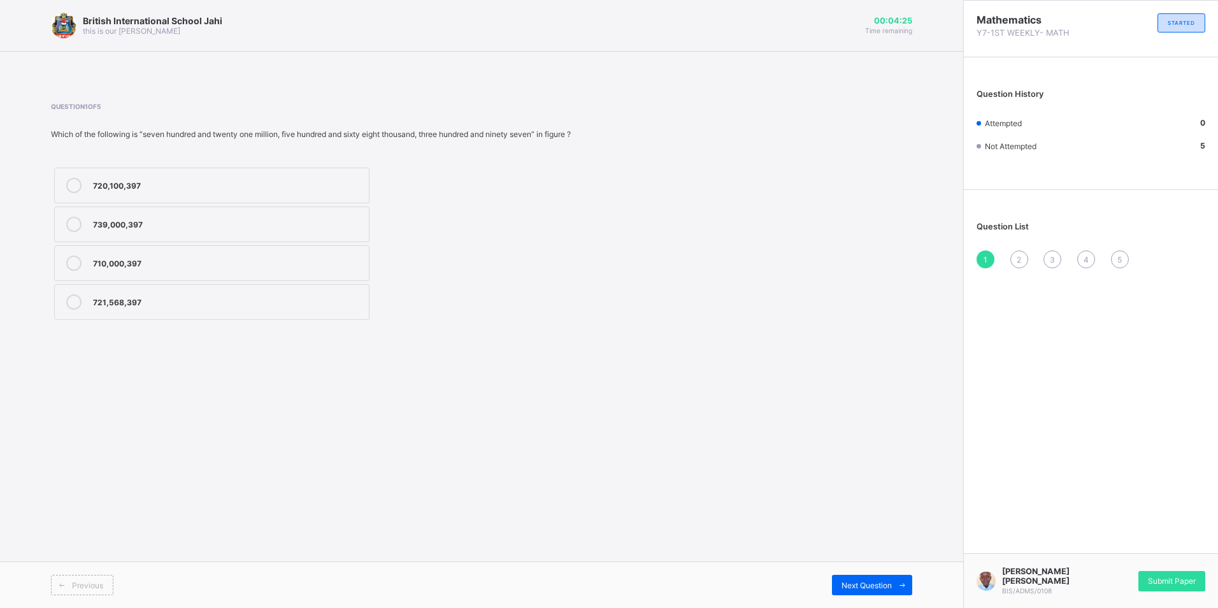
click at [103, 291] on label "721,568,397" at bounding box center [211, 302] width 315 height 36
click at [892, 583] on span at bounding box center [902, 585] width 20 height 20
click at [224, 179] on div "8.40000" at bounding box center [228, 184] width 270 height 13
click at [284, 268] on div "0.00084" at bounding box center [228, 261] width 270 height 13
click at [892, 583] on div "Next Question" at bounding box center [872, 585] width 80 height 20
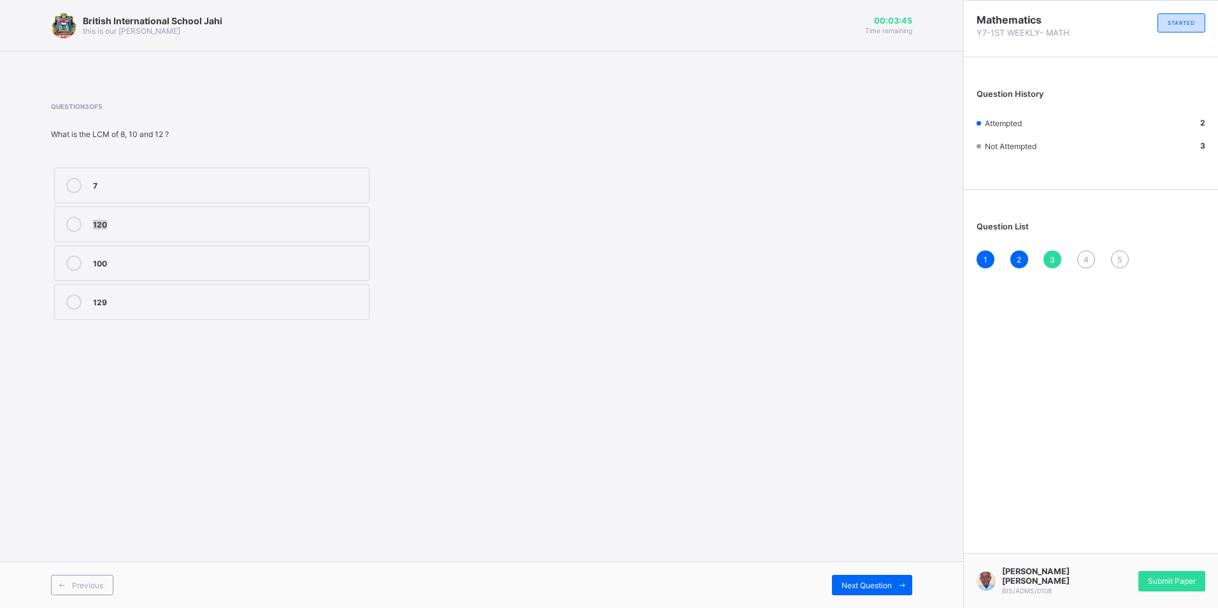
drag, startPoint x: 198, startPoint y: 197, endPoint x: 200, endPoint y: 212, distance: 14.9
click at [200, 212] on div "7 120 100 129" at bounding box center [212, 243] width 322 height 159
click at [203, 214] on label "120" at bounding box center [211, 224] width 315 height 36
click at [900, 584] on icon at bounding box center [903, 585] width 10 height 8
drag, startPoint x: 177, startPoint y: 303, endPoint x: 176, endPoint y: 287, distance: 15.9
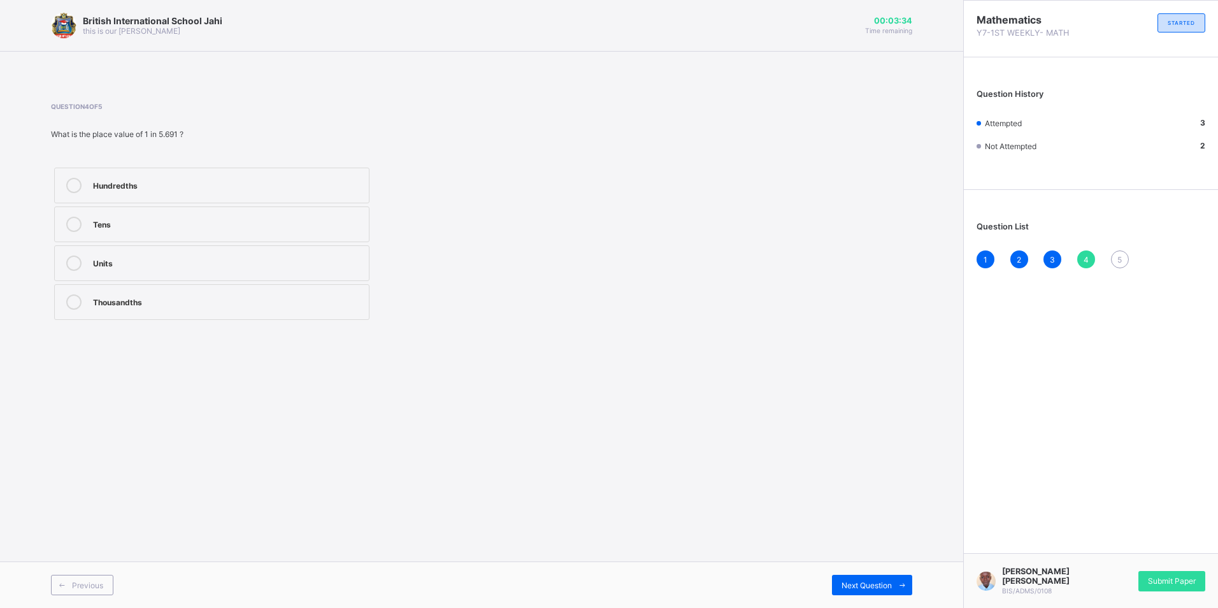
click at [173, 293] on label "Thousandths" at bounding box center [211, 302] width 315 height 36
click at [258, 259] on div "Units" at bounding box center [228, 261] width 270 height 13
drag, startPoint x: 864, startPoint y: 597, endPoint x: 856, endPoint y: 601, distance: 8.5
click at [856, 601] on div "Previous Next Question" at bounding box center [481, 584] width 963 height 47
drag, startPoint x: 856, startPoint y: 601, endPoint x: 851, endPoint y: 587, distance: 15.1
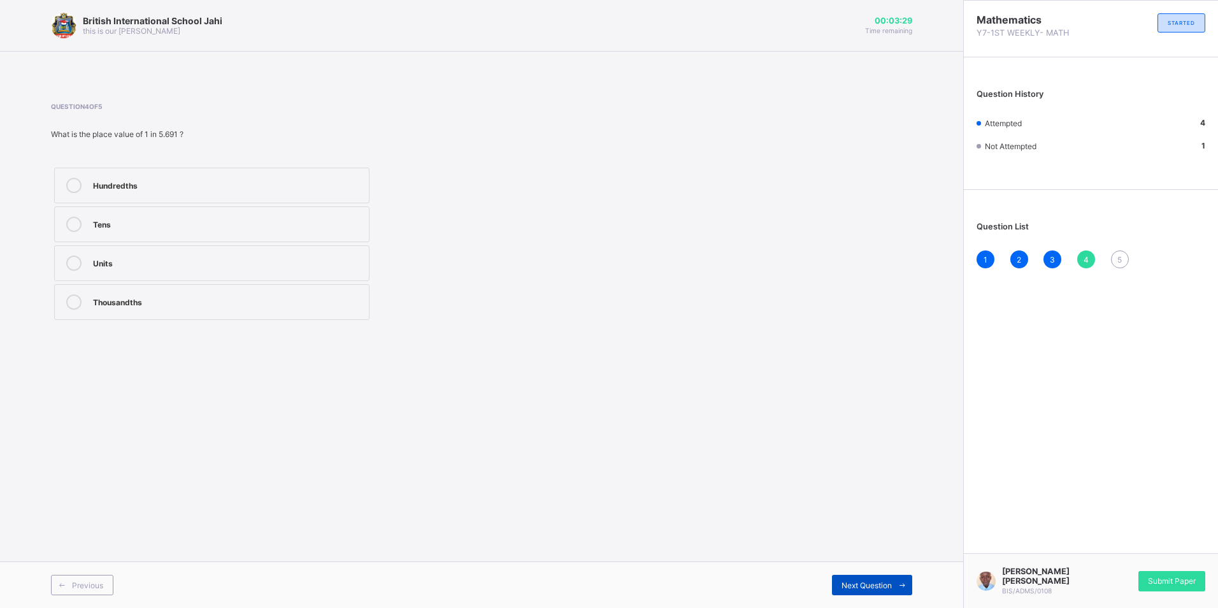
click at [851, 587] on span "Next Question" at bounding box center [867, 585] width 50 height 10
click at [117, 300] on div "MXIVV" at bounding box center [228, 300] width 270 height 13
drag, startPoint x: 1213, startPoint y: 566, endPoint x: 1197, endPoint y: 586, distance: 25.8
click at [1206, 575] on div "ABDUL-AZEEZ ABIOLA MATTI BIS/ADMS/0108 Submit Paper" at bounding box center [1090, 580] width 255 height 55
click at [1184, 542] on div "Mathematics Y7-1ST WEEKLY- MATH STARTED Question History Attempted 5 Not Attemp…" at bounding box center [1090, 304] width 255 height 608
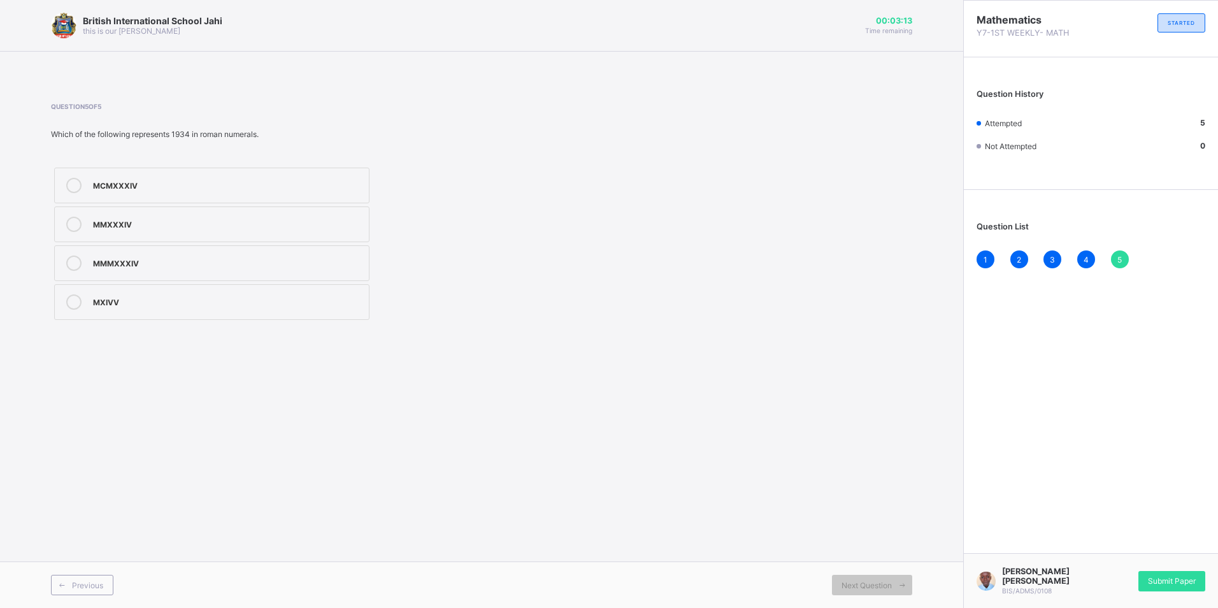
click at [1176, 561] on div "ABDUL-AZEEZ ABIOLA MATTI BIS/ADMS/0108 Submit Paper" at bounding box center [1090, 580] width 255 height 55
click at [1157, 580] on span "Submit Paper" at bounding box center [1172, 581] width 48 height 10
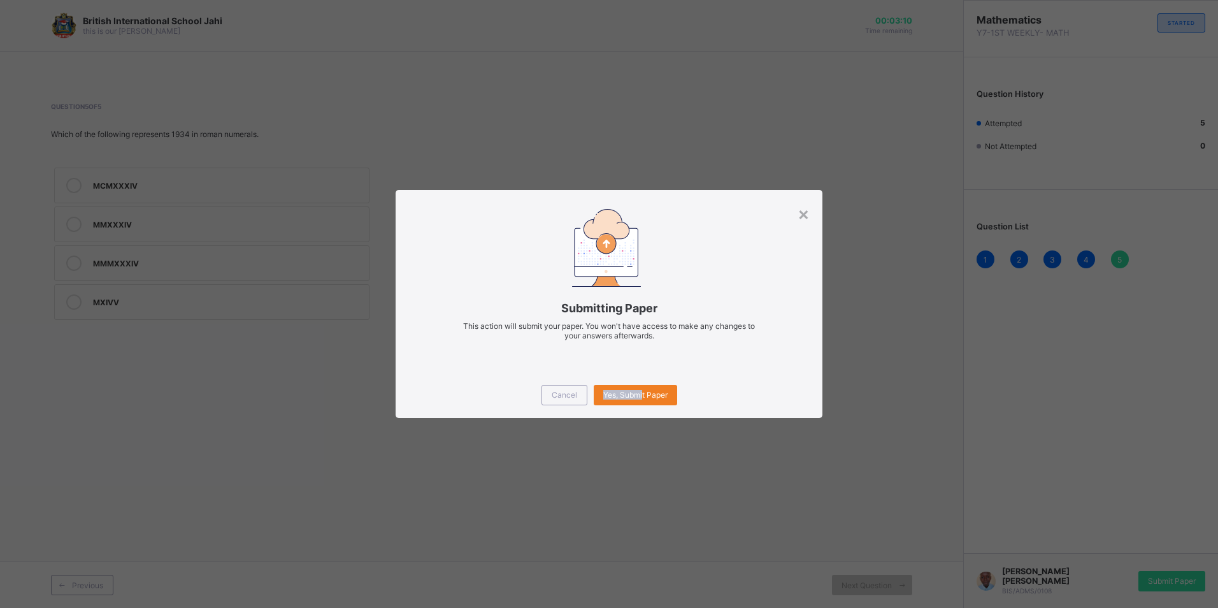
drag, startPoint x: 642, startPoint y: 384, endPoint x: 654, endPoint y: 417, distance: 34.9
click at [642, 385] on div "Yes, Submit Paper" at bounding box center [635, 395] width 83 height 20
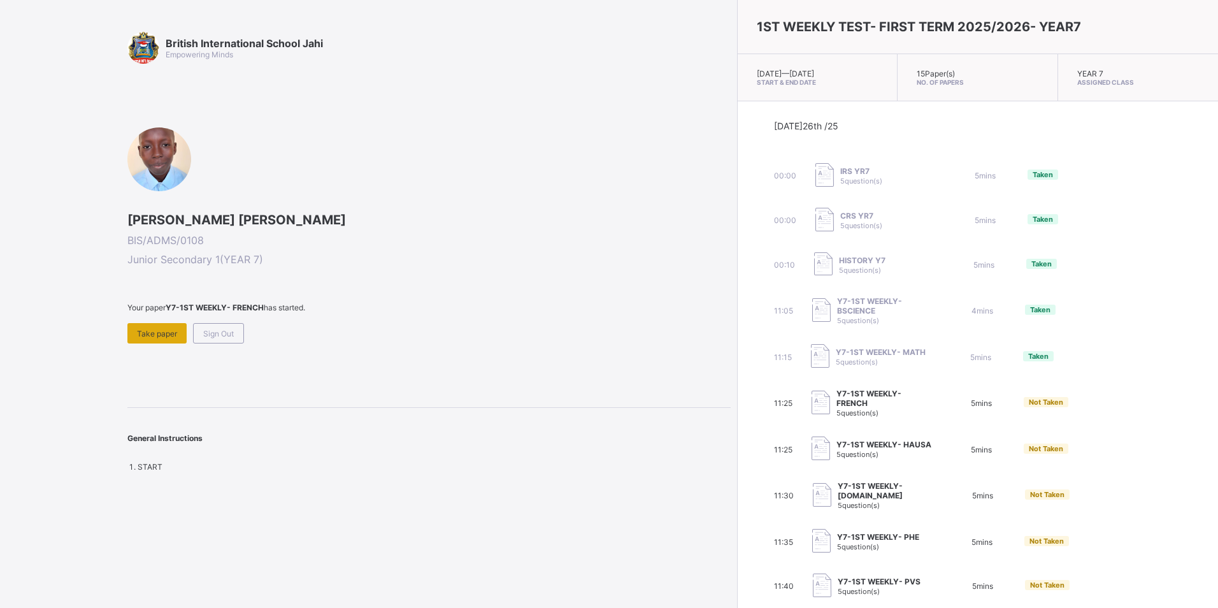
click at [169, 324] on div "Take paper" at bounding box center [156, 333] width 59 height 20
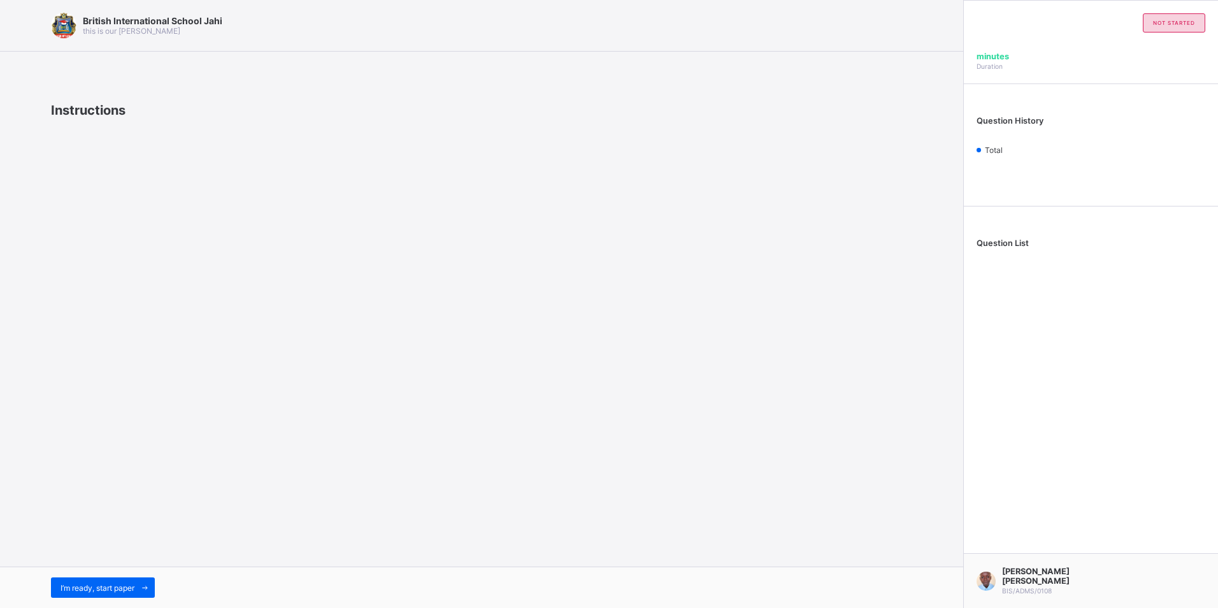
drag, startPoint x: 169, startPoint y: 324, endPoint x: 161, endPoint y: 339, distance: 16.8
click at [162, 338] on div "British International School Jahi this is our motton Instructions I’m ready, st…" at bounding box center [481, 304] width 963 height 608
click at [128, 590] on span "I’m ready, start paper" at bounding box center [98, 588] width 74 height 10
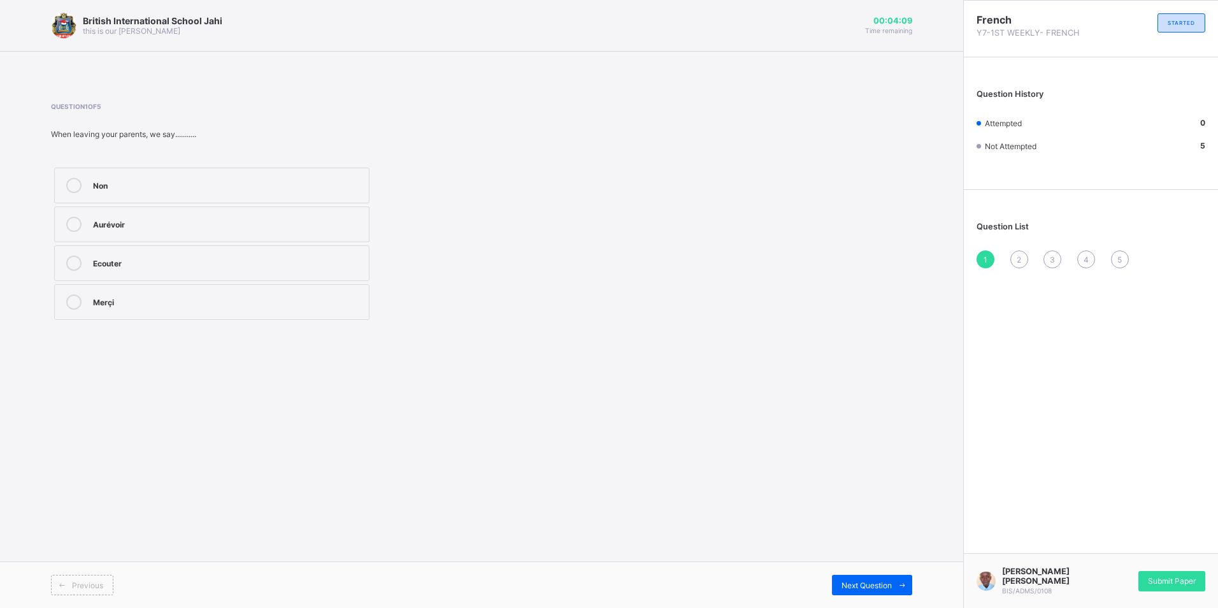
click at [142, 257] on div "Ecouter" at bounding box center [228, 261] width 270 height 13
click at [166, 306] on div "Merçi" at bounding box center [228, 300] width 270 height 13
click at [883, 582] on span "Next Question" at bounding box center [867, 585] width 50 height 10
click at [237, 224] on div "good" at bounding box center [228, 223] width 270 height 13
click at [888, 580] on span "Next Question" at bounding box center [867, 585] width 50 height 10
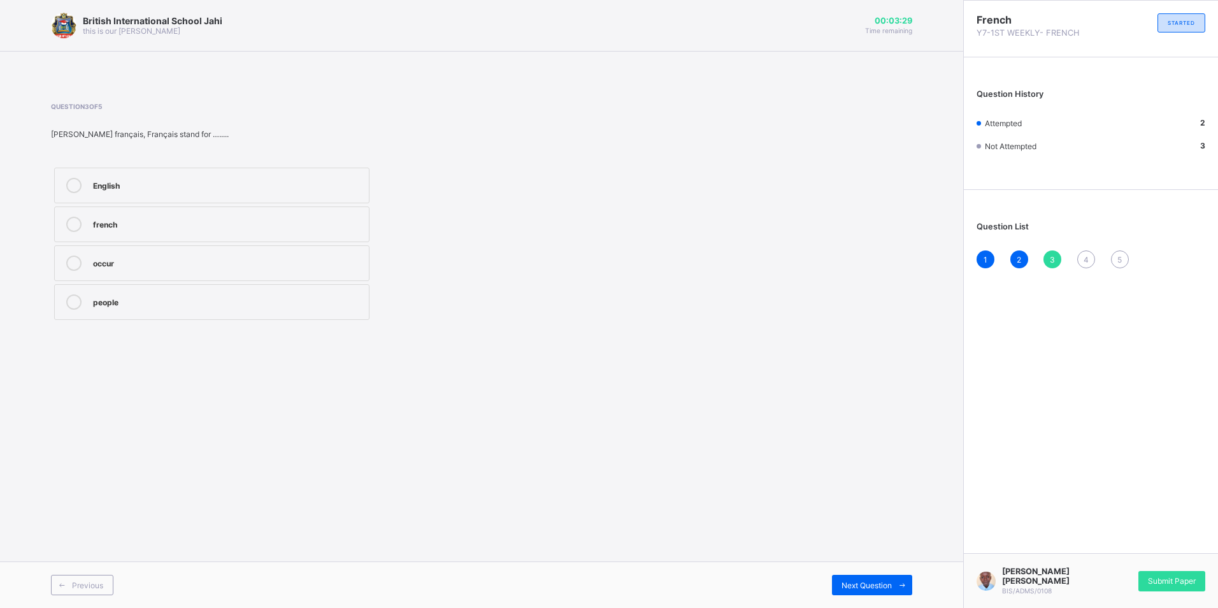
click at [200, 226] on div "french" at bounding box center [228, 223] width 270 height 13
click at [896, 588] on span at bounding box center [902, 585] width 20 height 20
click at [875, 580] on div "Next Question" at bounding box center [872, 585] width 80 height 20
click at [186, 286] on label "Good morning dad" at bounding box center [211, 302] width 315 height 36
drag, startPoint x: 1169, startPoint y: 589, endPoint x: 1153, endPoint y: 587, distance: 16.1
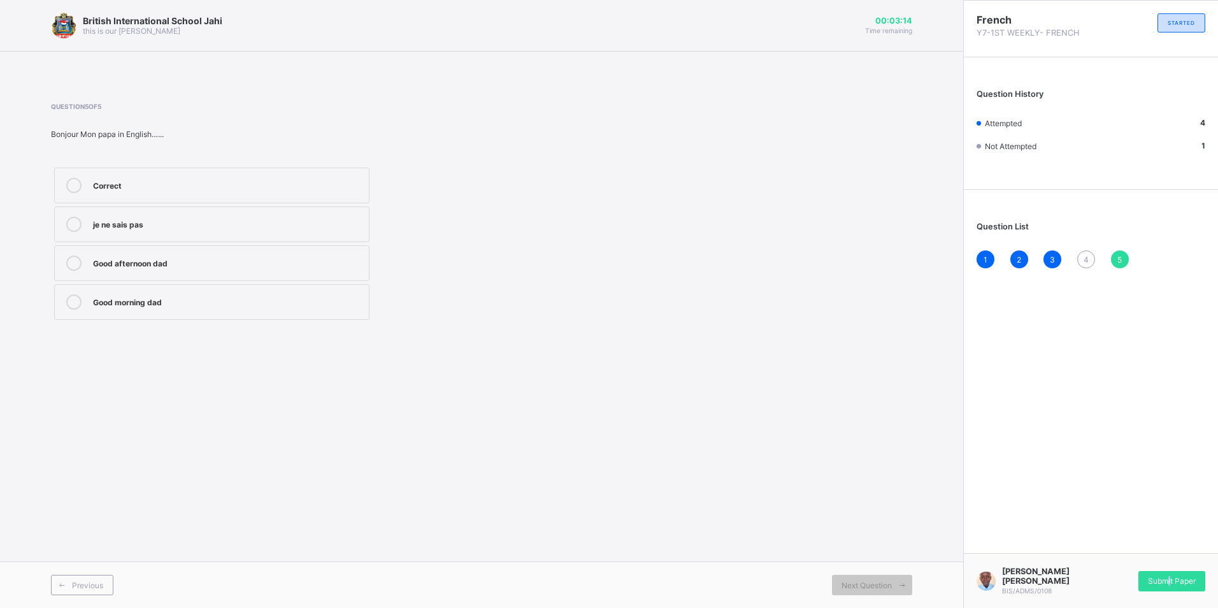
click at [1154, 587] on div "Submit Paper" at bounding box center [1172, 581] width 67 height 20
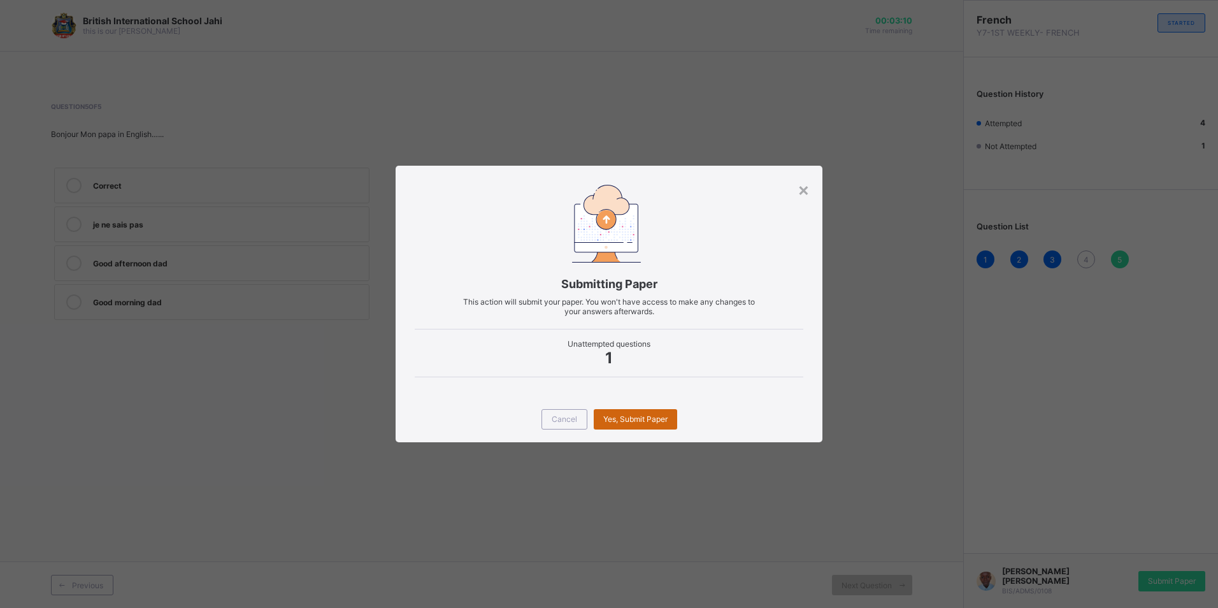
click at [669, 423] on div "Yes, Submit Paper" at bounding box center [635, 419] width 83 height 20
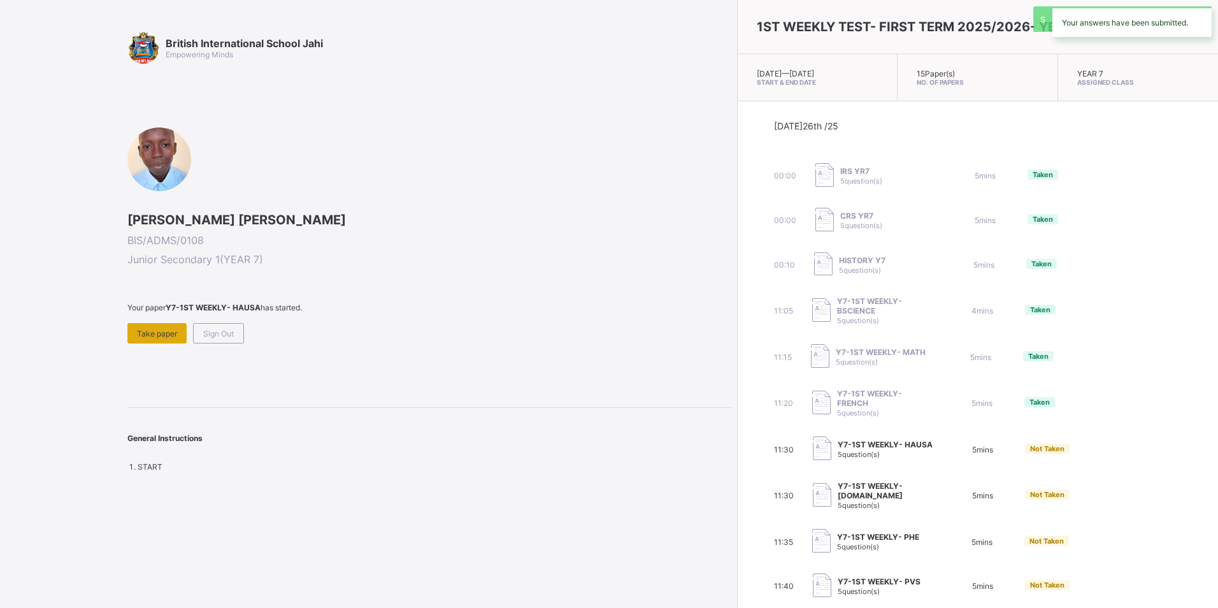
click at [147, 340] on div "Take paper" at bounding box center [156, 333] width 59 height 20
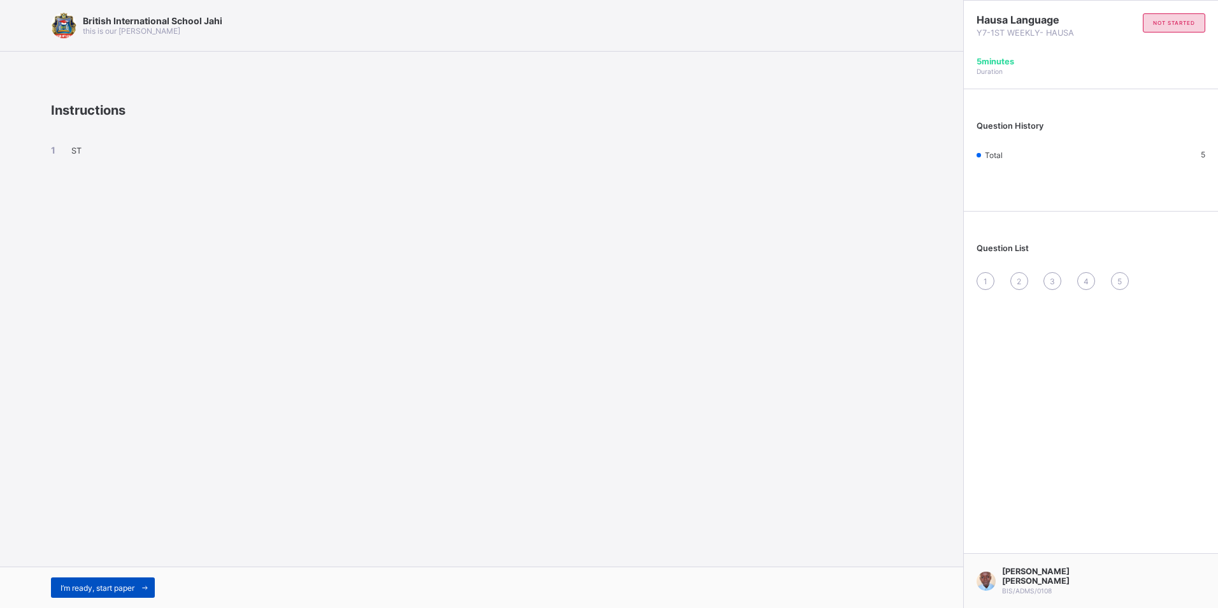
click at [124, 583] on span "I’m ready, start paper" at bounding box center [98, 588] width 74 height 10
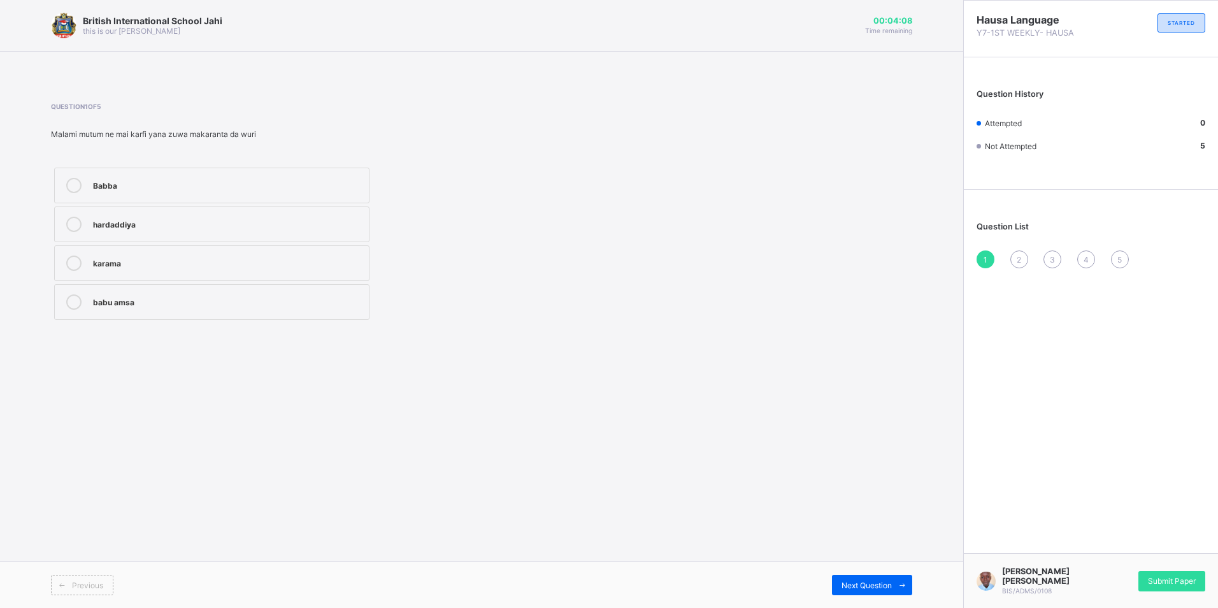
click at [195, 260] on div "karama" at bounding box center [228, 261] width 270 height 13
click at [842, 577] on div "Next Question" at bounding box center [872, 585] width 80 height 20
drag, startPoint x: 185, startPoint y: 255, endPoint x: 185, endPoint y: 263, distance: 8.3
click at [185, 259] on label "jimillia" at bounding box center [211, 263] width 315 height 36
drag, startPoint x: 900, startPoint y: 596, endPoint x: 893, endPoint y: 584, distance: 14.0
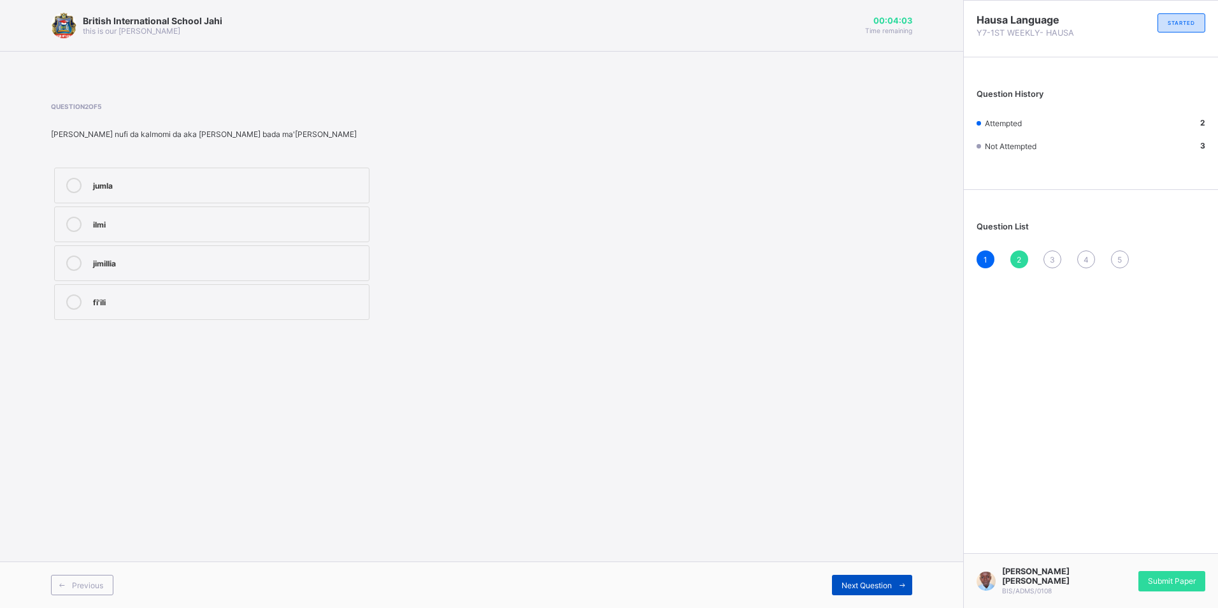
click at [894, 584] on div "Previous Next Question" at bounding box center [481, 584] width 963 height 47
click at [871, 584] on span "Next Question" at bounding box center [867, 585] width 50 height 10
click at [181, 250] on label "suna da bayani" at bounding box center [211, 263] width 315 height 36
click at [223, 230] on div "suna da waka" at bounding box center [228, 224] width 270 height 15
click at [851, 586] on span "Next Question" at bounding box center [867, 585] width 50 height 10
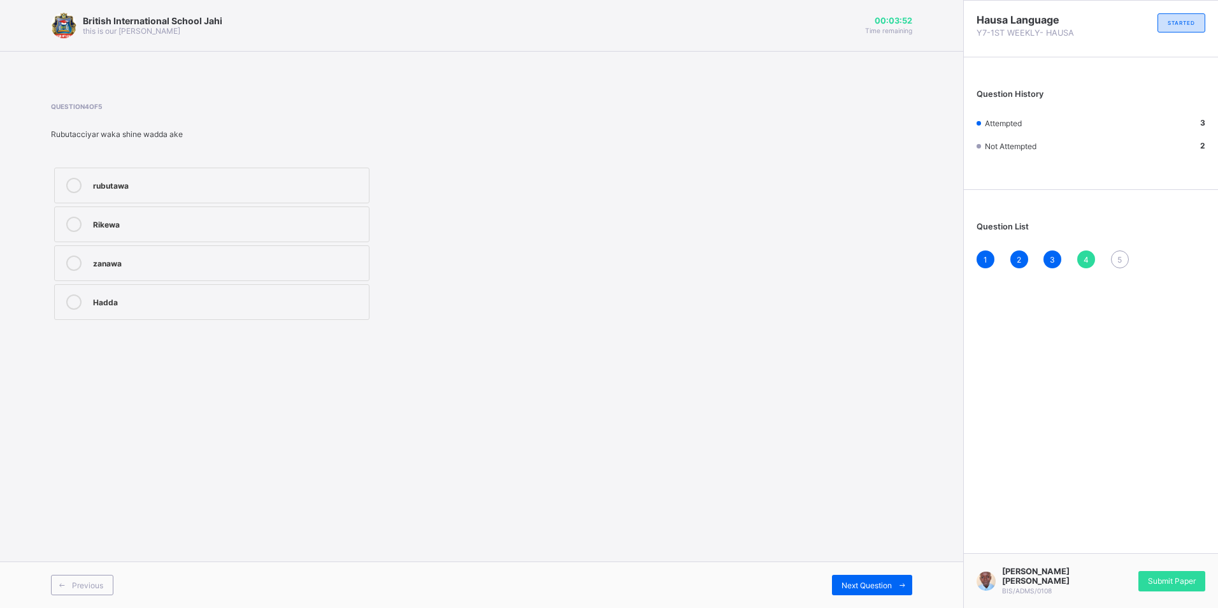
click at [114, 179] on div "rubutawa" at bounding box center [228, 184] width 270 height 13
drag, startPoint x: 887, startPoint y: 593, endPoint x: 882, endPoint y: 587, distance: 6.8
click at [882, 587] on div "Next Question" at bounding box center [872, 585] width 80 height 20
click at [232, 277] on div "5 3 2 4" at bounding box center [212, 243] width 322 height 159
click at [148, 257] on div "2" at bounding box center [228, 261] width 270 height 13
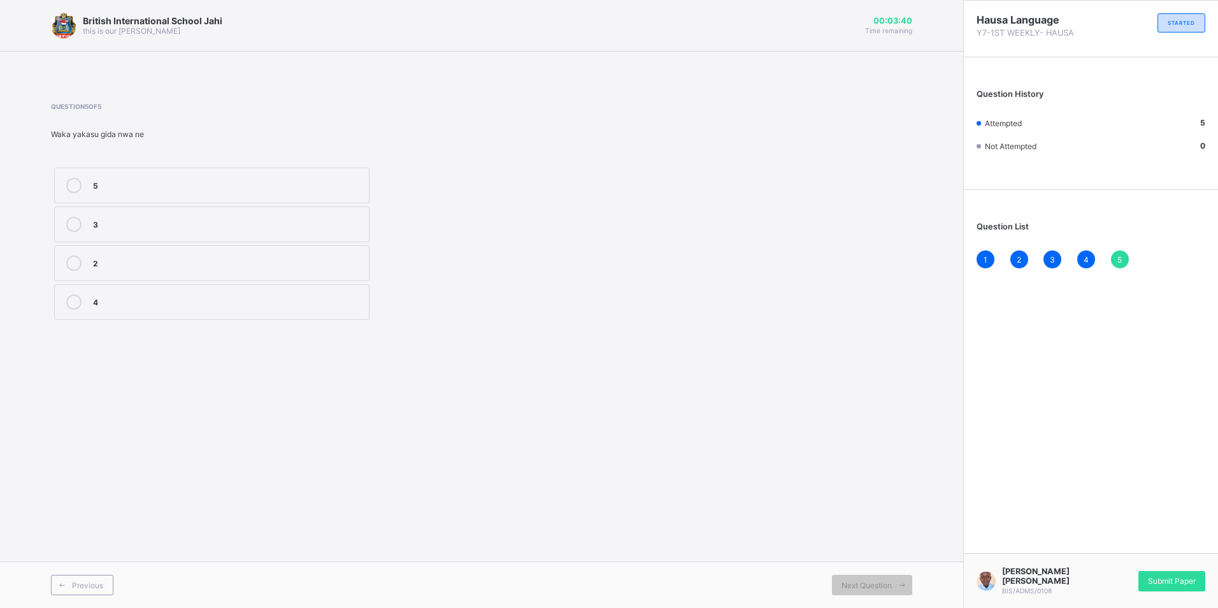
click at [1169, 582] on span "Submit Paper" at bounding box center [1172, 581] width 48 height 10
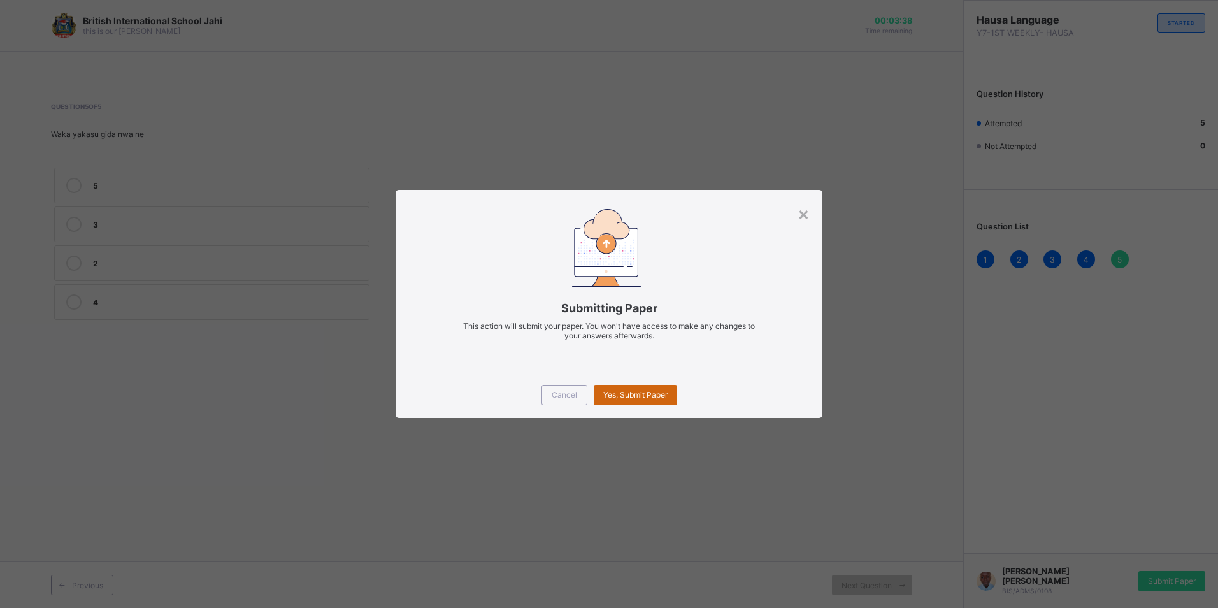
click at [666, 398] on span "Yes, Submit Paper" at bounding box center [635, 395] width 64 height 10
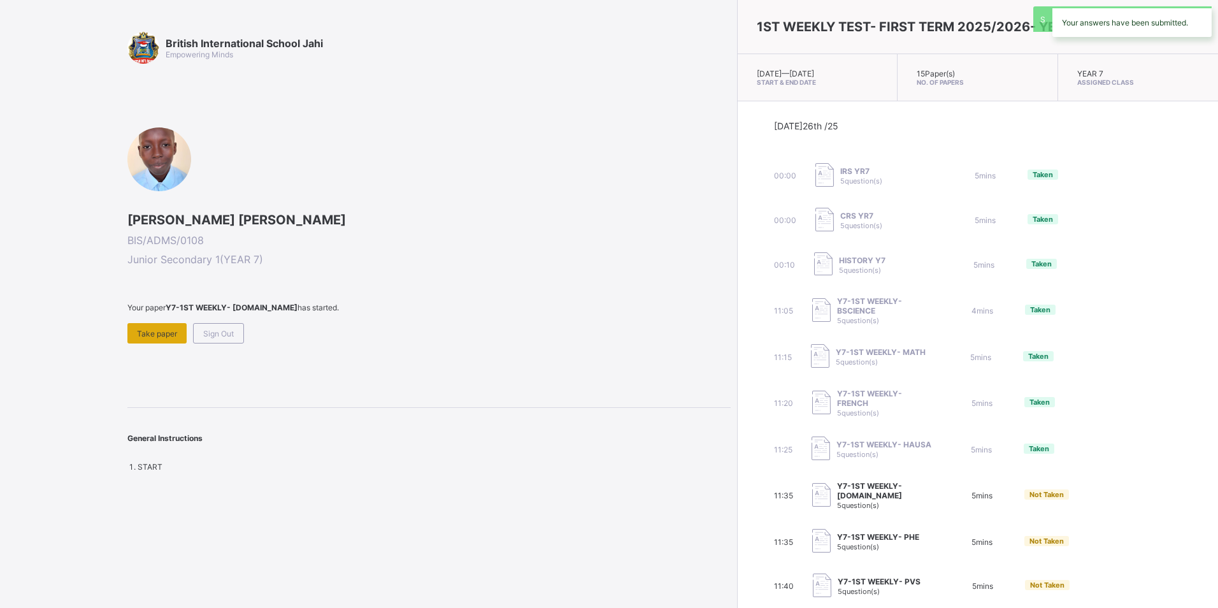
click at [155, 331] on span "Take paper" at bounding box center [157, 334] width 40 height 10
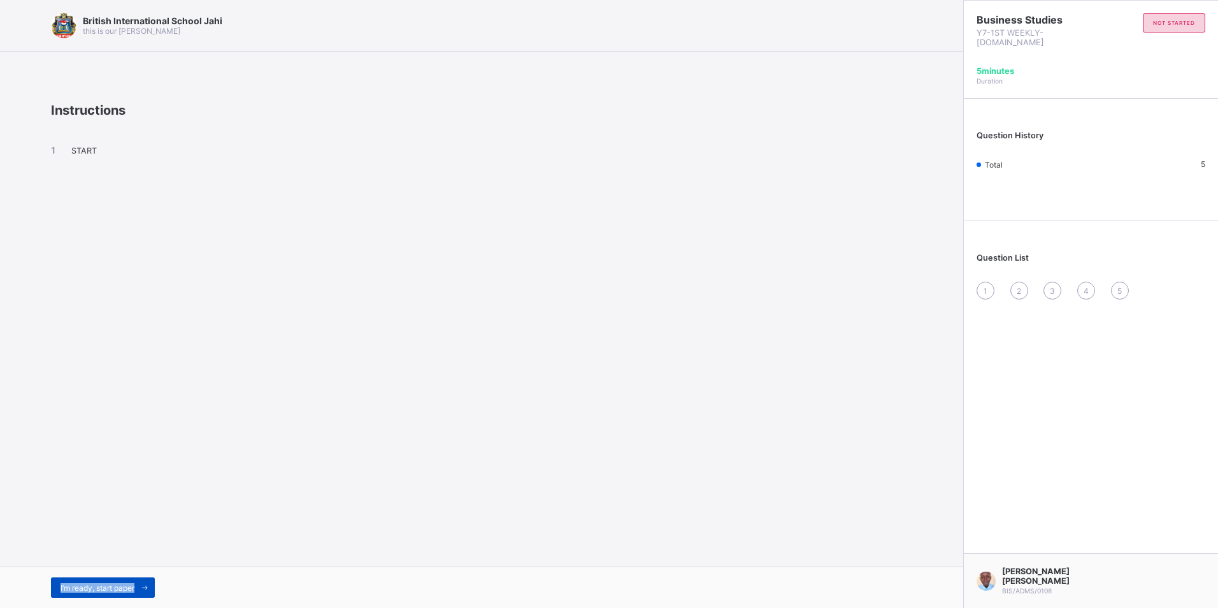
drag, startPoint x: 150, startPoint y: 549, endPoint x: 148, endPoint y: 582, distance: 32.5
click at [148, 582] on div "British International School Jahi this is our motton Instructions START I’m rea…" at bounding box center [481, 304] width 963 height 608
click at [117, 586] on span "I’m ready, start paper" at bounding box center [98, 588] width 74 height 10
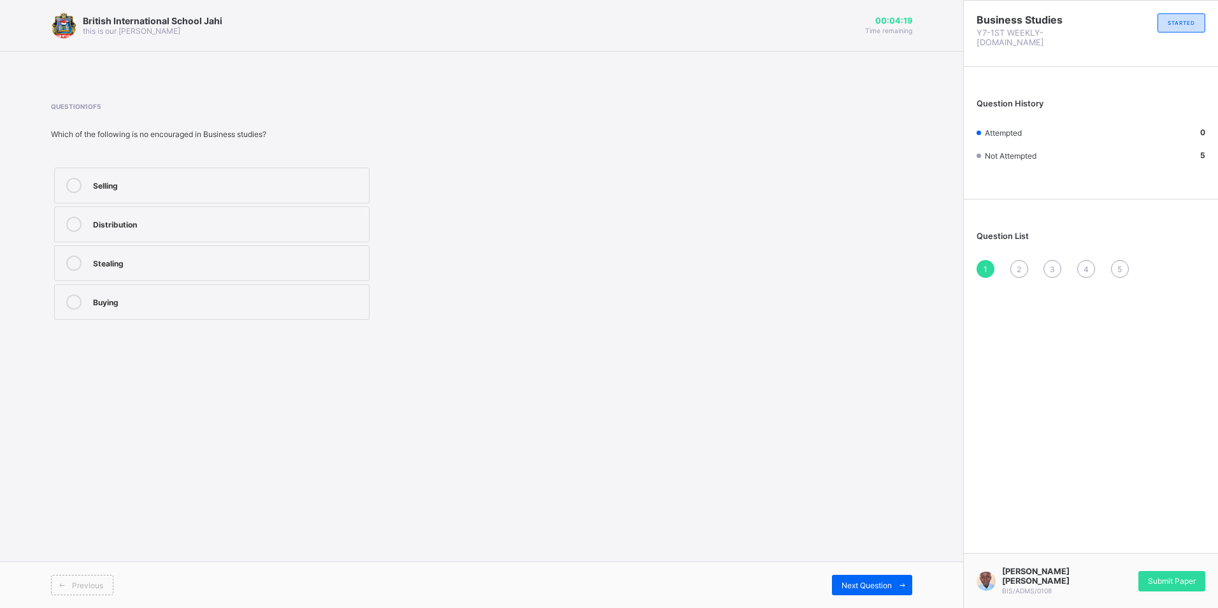
click at [240, 218] on label "Distribution" at bounding box center [211, 224] width 315 height 36
click at [870, 582] on span "Next Question" at bounding box center [867, 585] width 50 height 10
click at [215, 241] on label "Keyboarding" at bounding box center [211, 224] width 315 height 36
click at [221, 248] on label "commerce" at bounding box center [211, 263] width 315 height 36
click at [886, 589] on span "Next Question" at bounding box center [867, 585] width 50 height 10
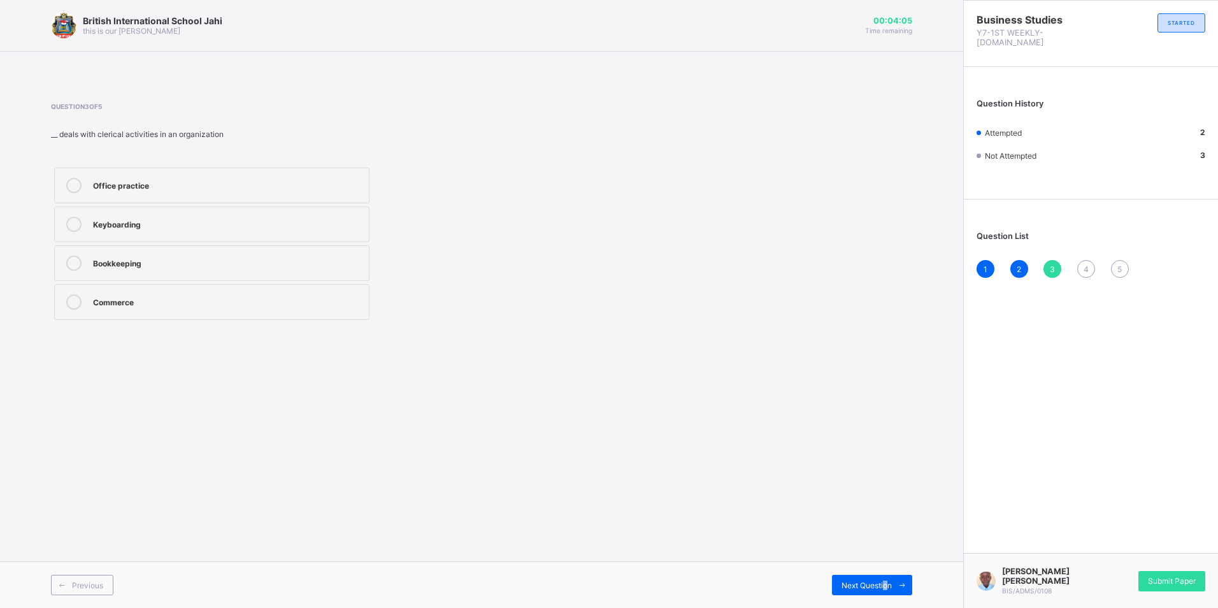
drag, startPoint x: 282, startPoint y: 243, endPoint x: 285, endPoint y: 237, distance: 6.9
click at [284, 241] on label "Keyboarding" at bounding box center [211, 224] width 315 height 36
click at [877, 581] on span "Next Question" at bounding box center [867, 585] width 50 height 10
click at [185, 276] on label "Market" at bounding box center [211, 263] width 315 height 36
click at [210, 181] on label "Keyboarding" at bounding box center [211, 186] width 315 height 36
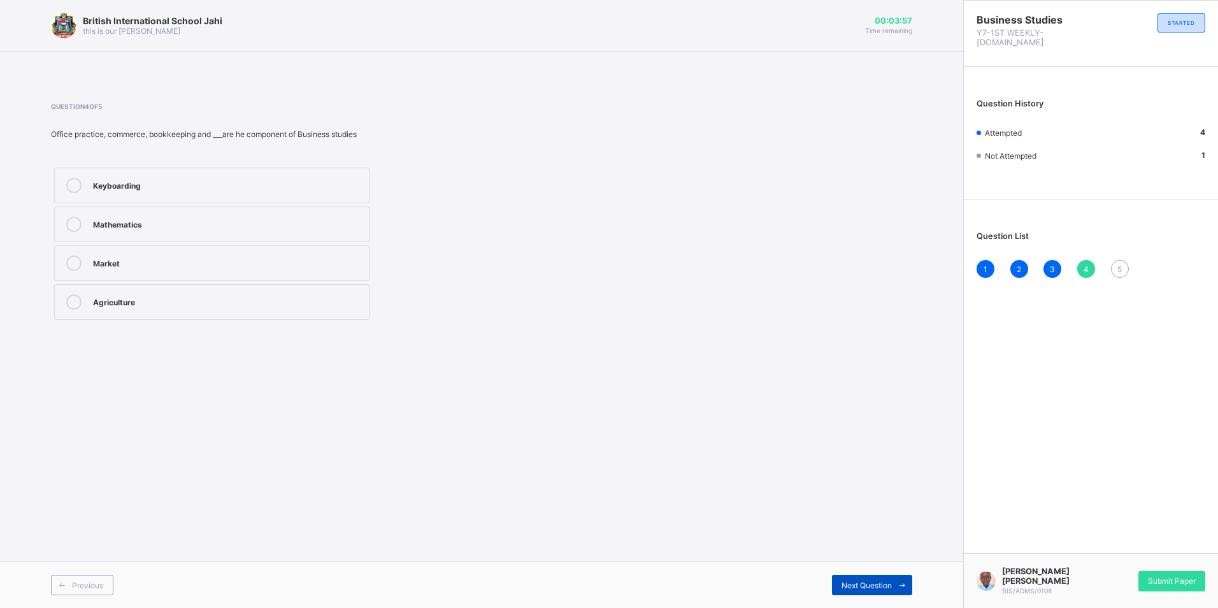
click at [880, 587] on div "Next Question" at bounding box center [872, 585] width 80 height 20
click at [140, 226] on div "Food processing C. Mathematic" at bounding box center [228, 223] width 270 height 13
drag, startPoint x: 140, startPoint y: 226, endPoint x: 162, endPoint y: 313, distance: 90.1
click at [162, 313] on label "Business studies" at bounding box center [211, 302] width 315 height 36
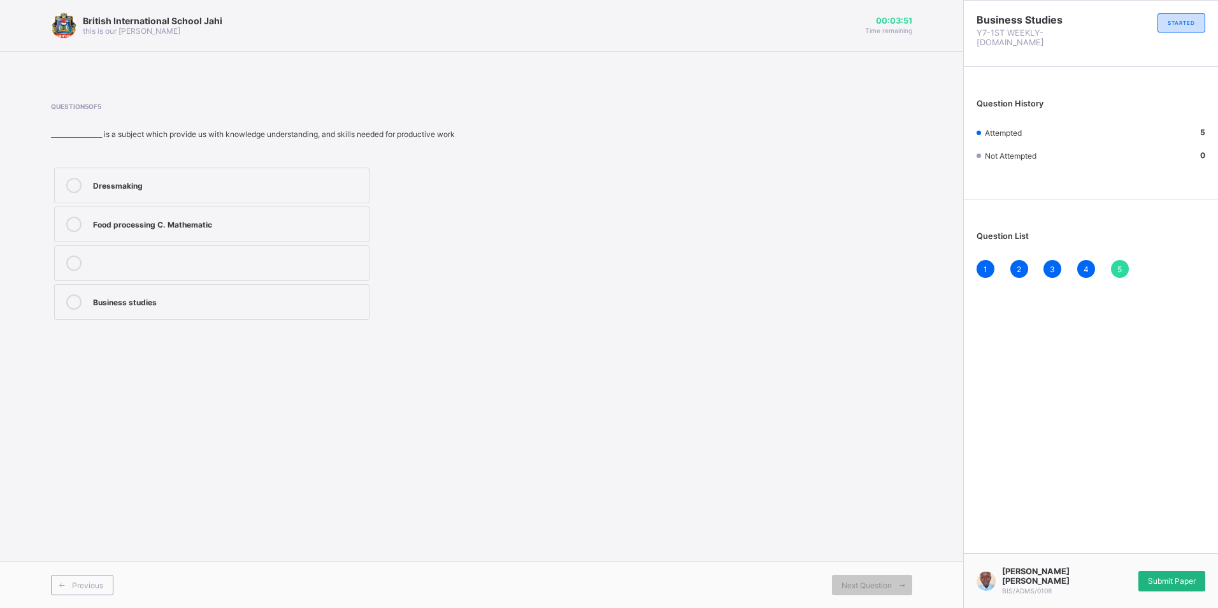
click at [1168, 575] on div "Submit Paper" at bounding box center [1172, 581] width 67 height 20
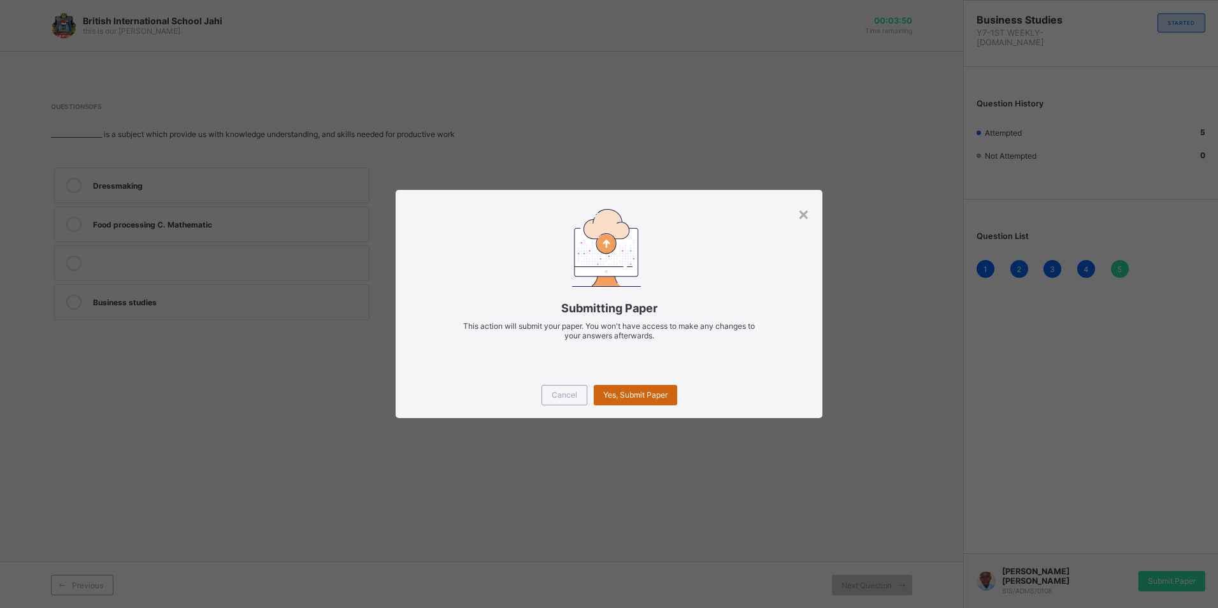
click at [651, 392] on span "Yes, Submit Paper" at bounding box center [635, 395] width 64 height 10
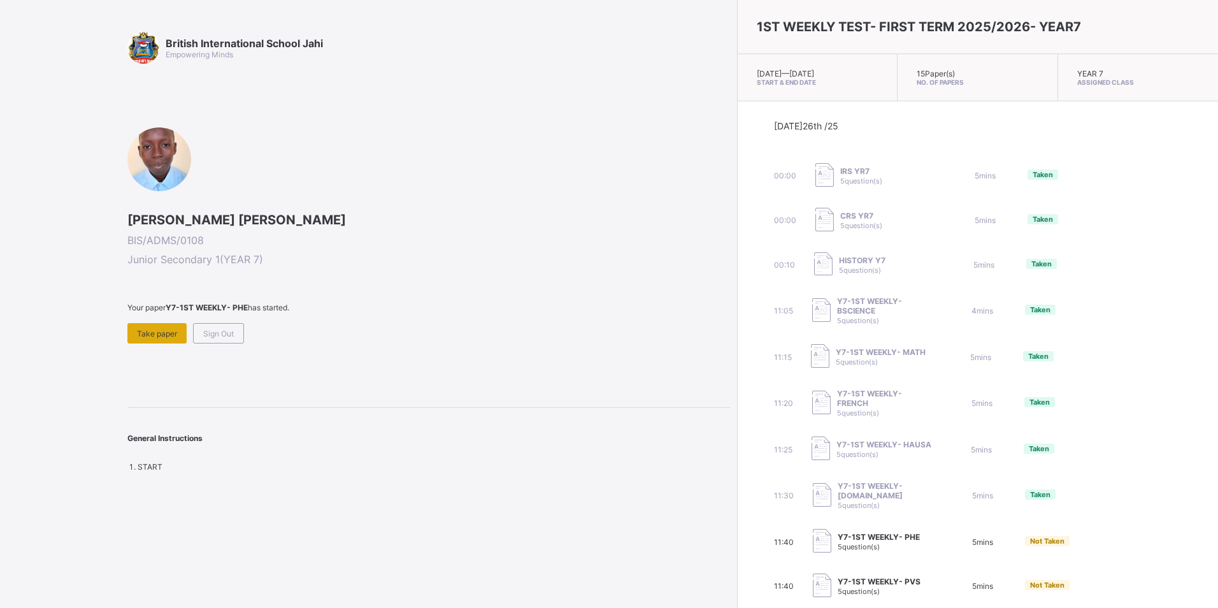
click at [150, 332] on span "Take paper" at bounding box center [157, 334] width 40 height 10
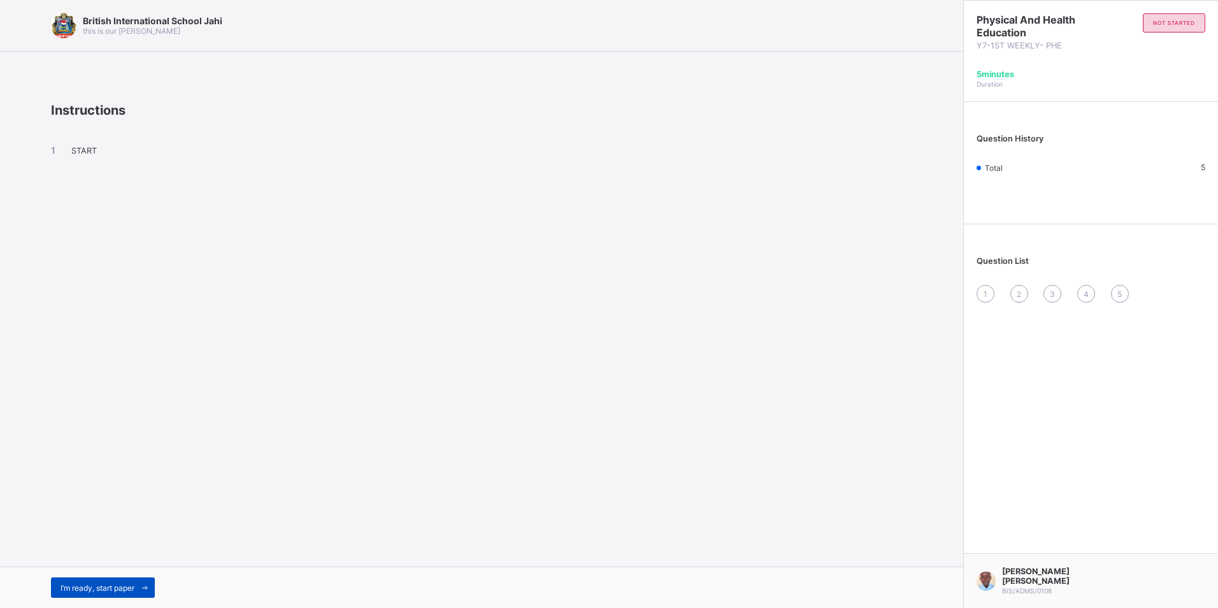
click at [127, 579] on div "I’m ready, start paper" at bounding box center [103, 587] width 104 height 20
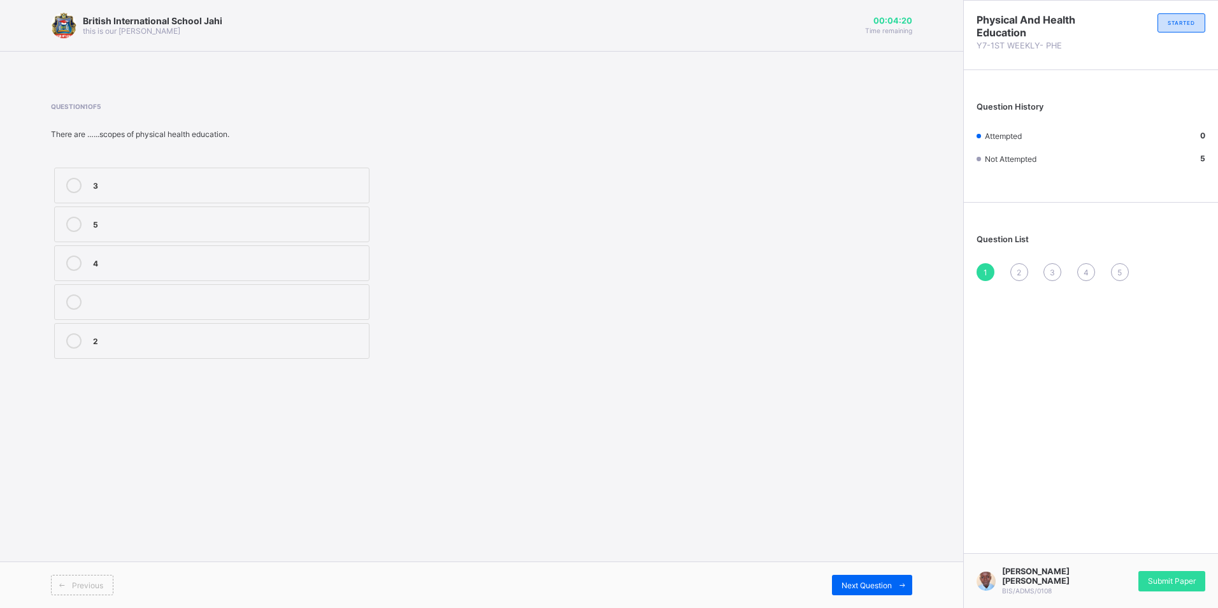
click at [200, 230] on div "5" at bounding box center [228, 224] width 270 height 15
click at [859, 580] on span "Next Question" at bounding box center [867, 585] width 50 height 10
click at [207, 347] on div "physical fitness" at bounding box center [228, 340] width 270 height 15
click at [870, 580] on span "Next Question" at bounding box center [867, 585] width 50 height 10
click at [199, 304] on div "health practitioner" at bounding box center [228, 300] width 270 height 13
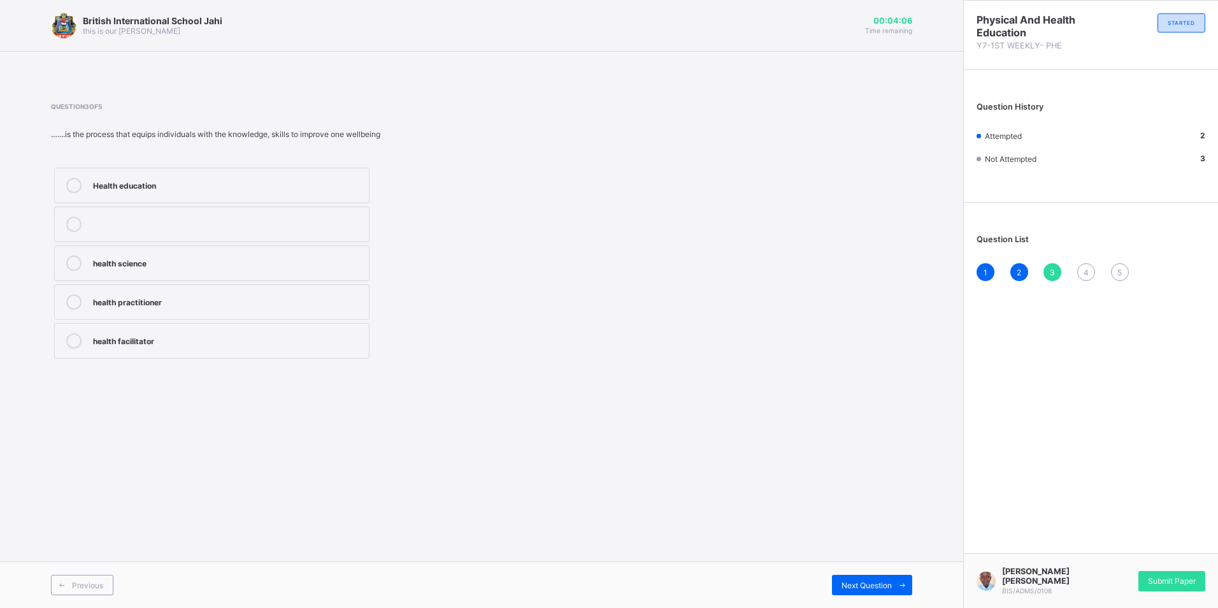
click at [252, 287] on label "health practitioner" at bounding box center [211, 302] width 315 height 36
click at [275, 344] on div "health facilitator" at bounding box center [228, 339] width 270 height 13
click at [155, 178] on div "Health education" at bounding box center [228, 184] width 270 height 13
click at [288, 182] on div "Health education" at bounding box center [228, 184] width 270 height 13
click at [870, 584] on span "Next Question" at bounding box center [867, 585] width 50 height 10
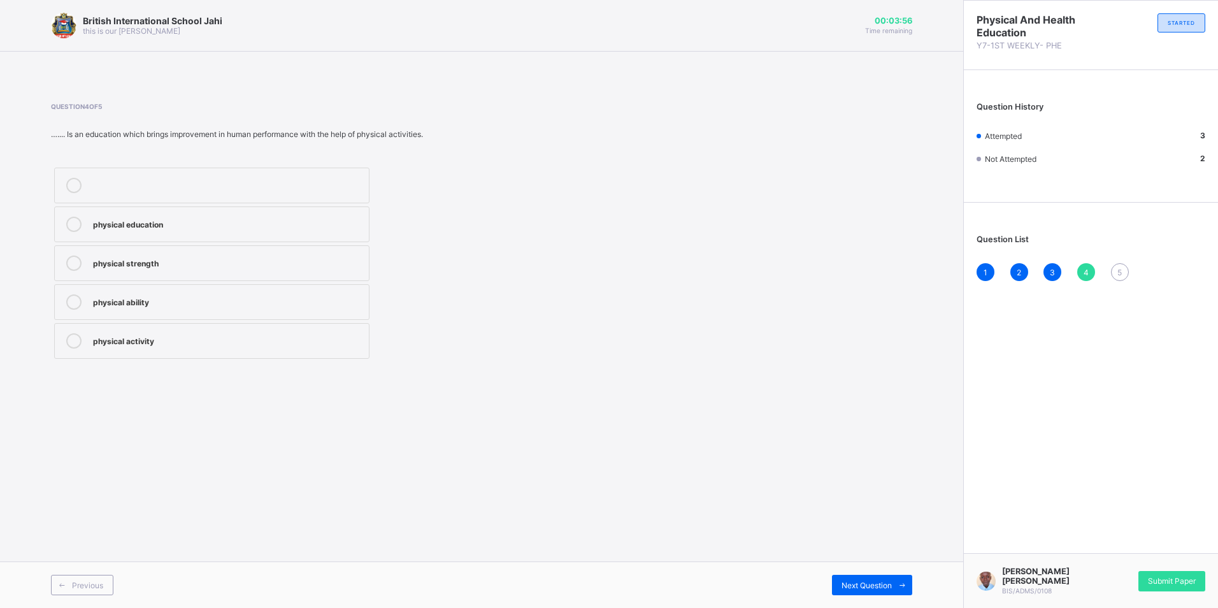
click at [210, 233] on label "physical education" at bounding box center [211, 224] width 315 height 36
click at [870, 583] on span "Next Question" at bounding box center [867, 585] width 50 height 10
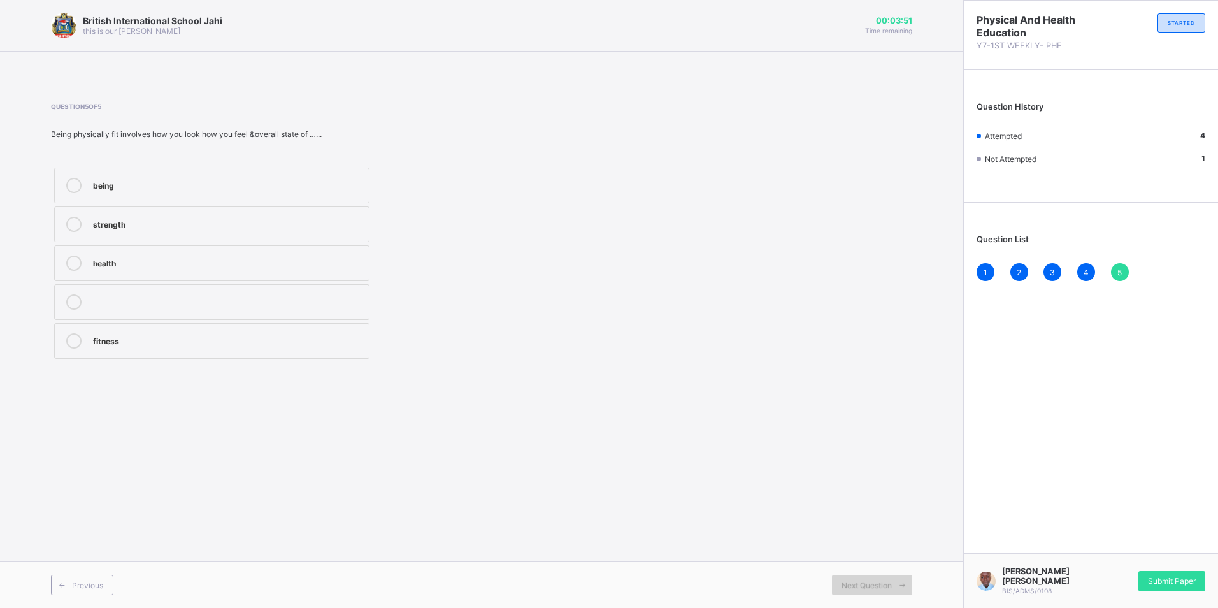
click at [889, 579] on div "Next Question" at bounding box center [872, 585] width 80 height 20
click at [889, 580] on span "Next Question" at bounding box center [867, 585] width 50 height 10
click at [183, 267] on div "health" at bounding box center [228, 261] width 270 height 13
click at [211, 371] on div "Question 5 of 5 Being physically fit involves how you look how you feel &overal…" at bounding box center [481, 232] width 861 height 298
click at [229, 347] on div "fitness" at bounding box center [228, 340] width 270 height 15
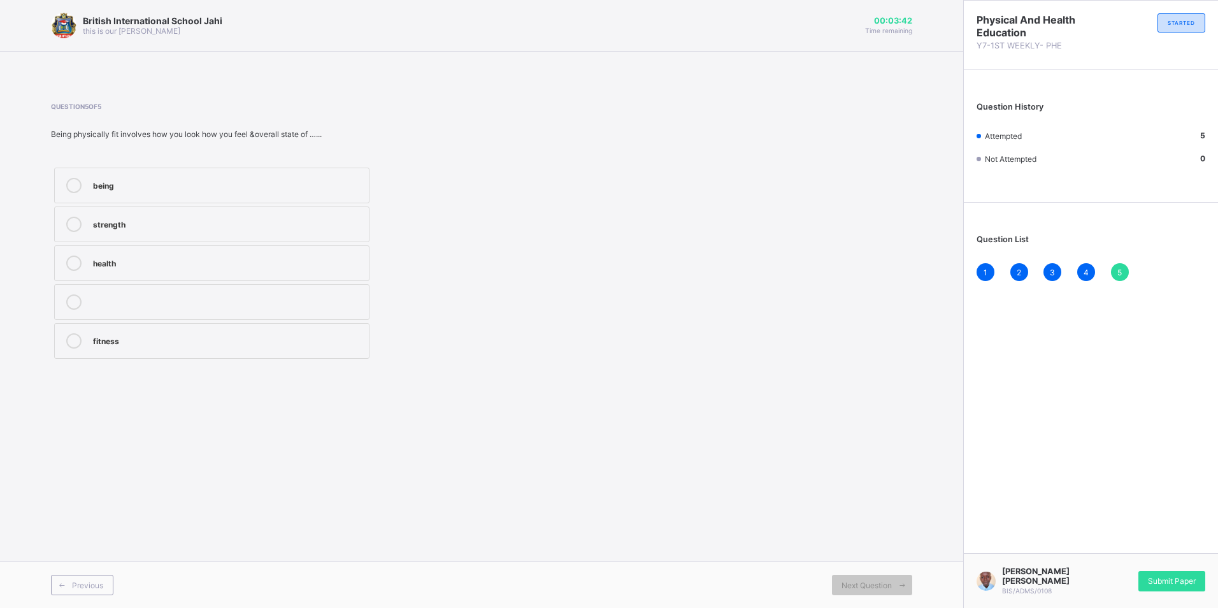
click at [1156, 576] on div "Submit Paper" at bounding box center [1172, 581] width 67 height 20
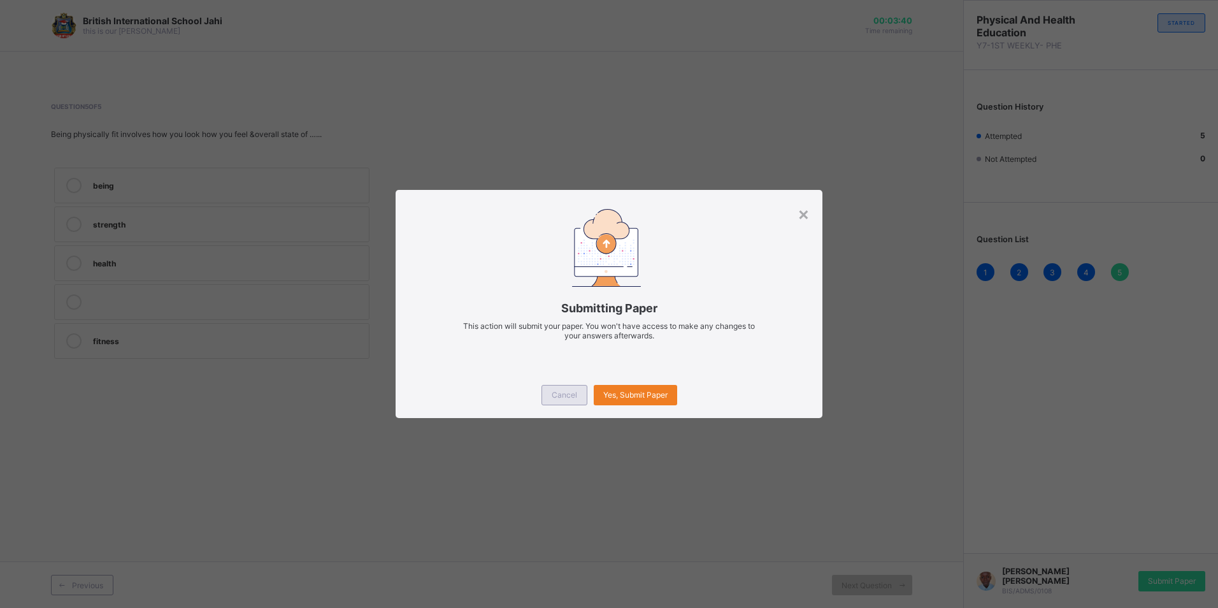
click at [560, 396] on span "Cancel" at bounding box center [564, 395] width 25 height 10
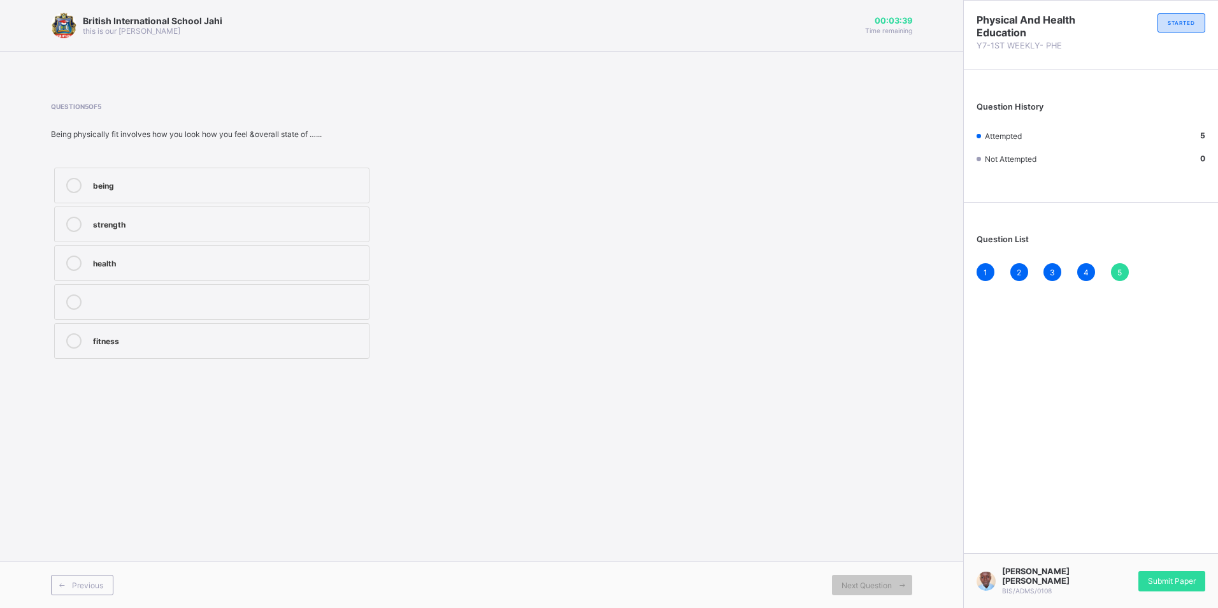
click at [211, 229] on div "strength" at bounding box center [228, 223] width 270 height 13
click at [1152, 582] on span "Submit Paper" at bounding box center [1172, 581] width 48 height 10
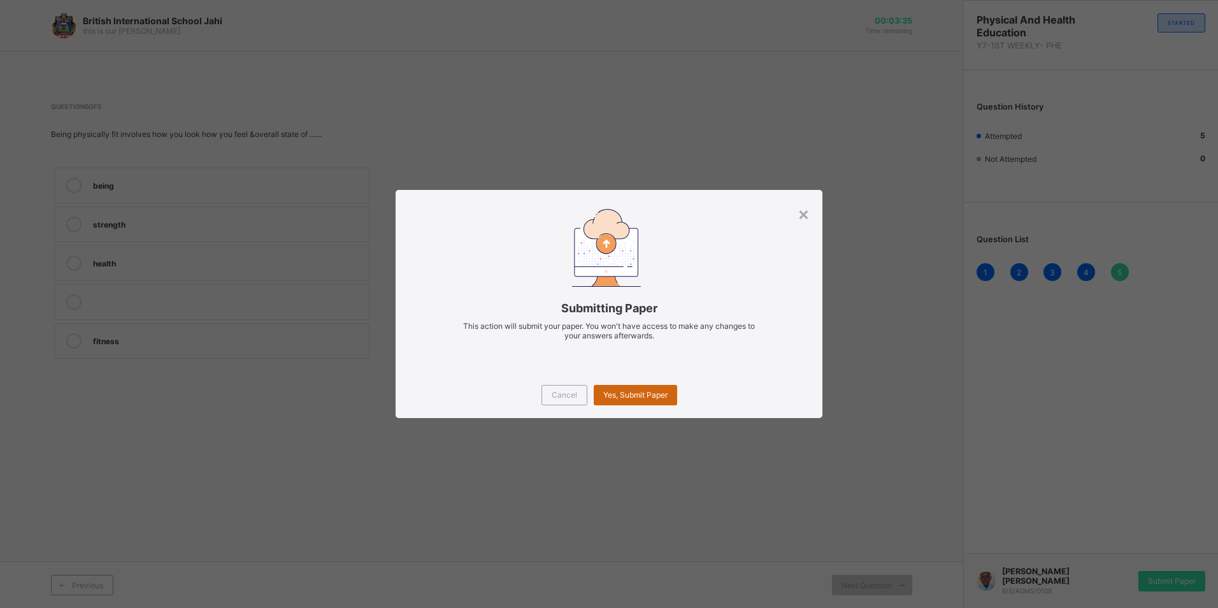
click at [647, 390] on span "Yes, Submit Paper" at bounding box center [635, 395] width 64 height 10
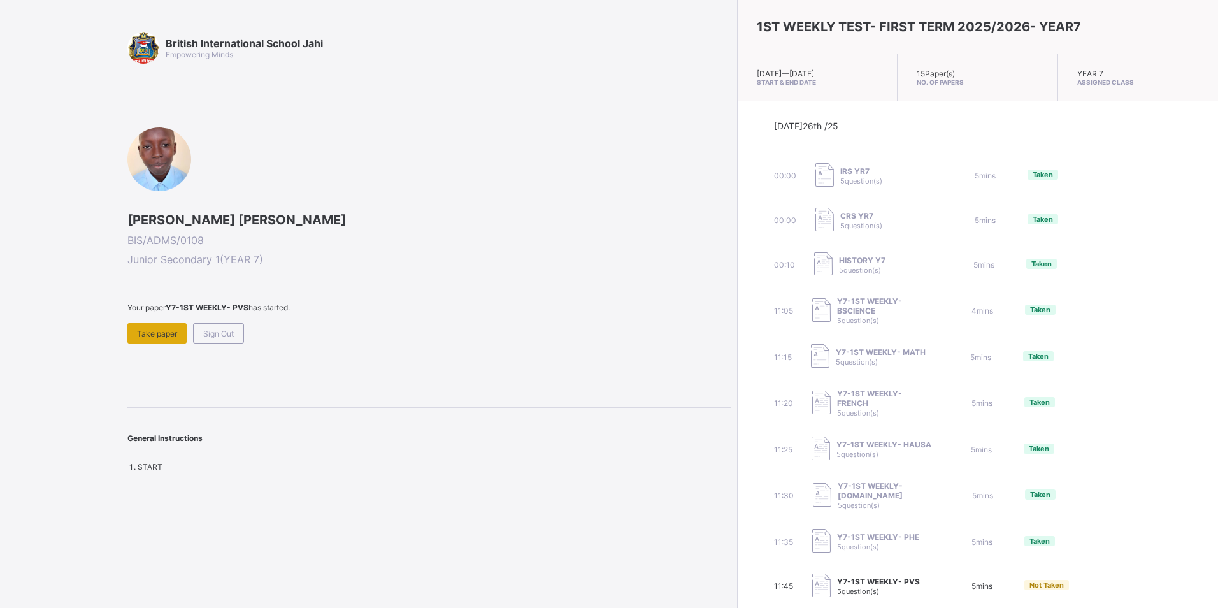
click at [164, 340] on div "Take paper" at bounding box center [156, 333] width 59 height 20
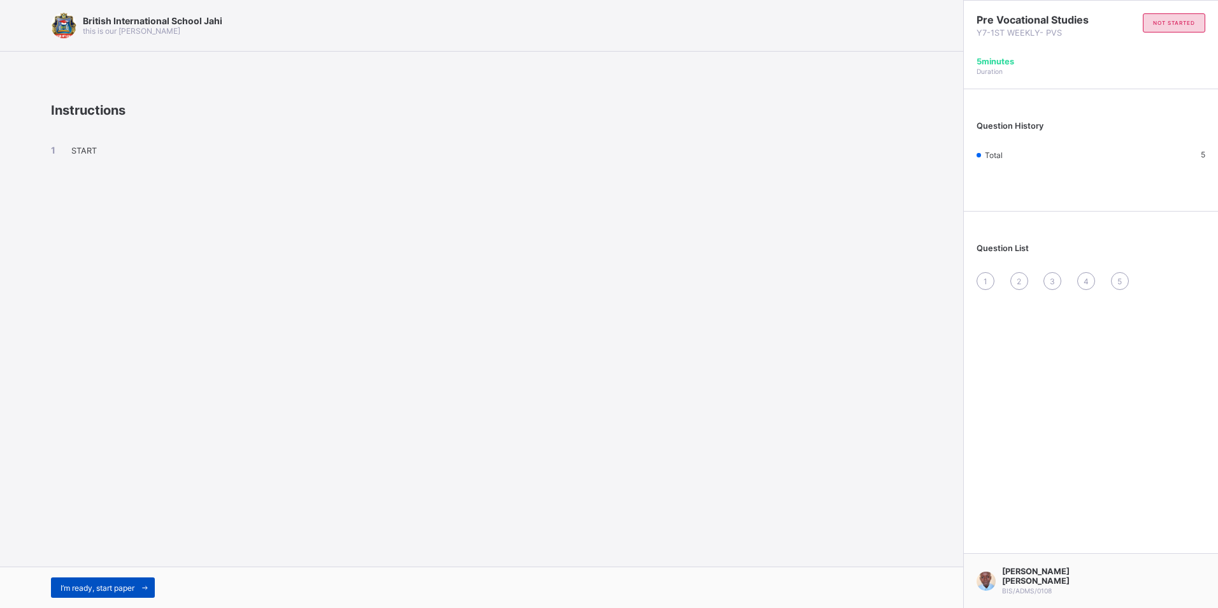
click at [129, 587] on span "I’m ready, start paper" at bounding box center [98, 588] width 74 height 10
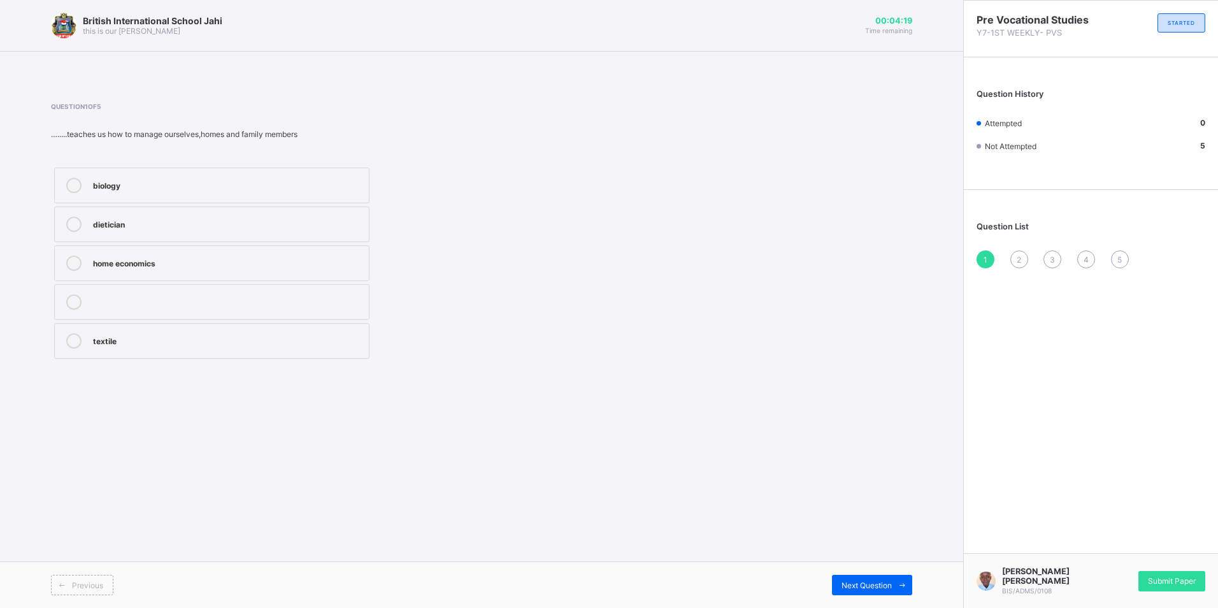
click at [160, 271] on label "home economics" at bounding box center [211, 263] width 315 height 36
drag, startPoint x: 864, startPoint y: 581, endPoint x: 865, endPoint y: 574, distance: 7.0
click at [865, 574] on div "Previous Next Question" at bounding box center [481, 584] width 963 height 47
click at [898, 586] on icon at bounding box center [903, 585] width 10 height 8
drag, startPoint x: 252, startPoint y: 230, endPoint x: 249, endPoint y: 246, distance: 16.2
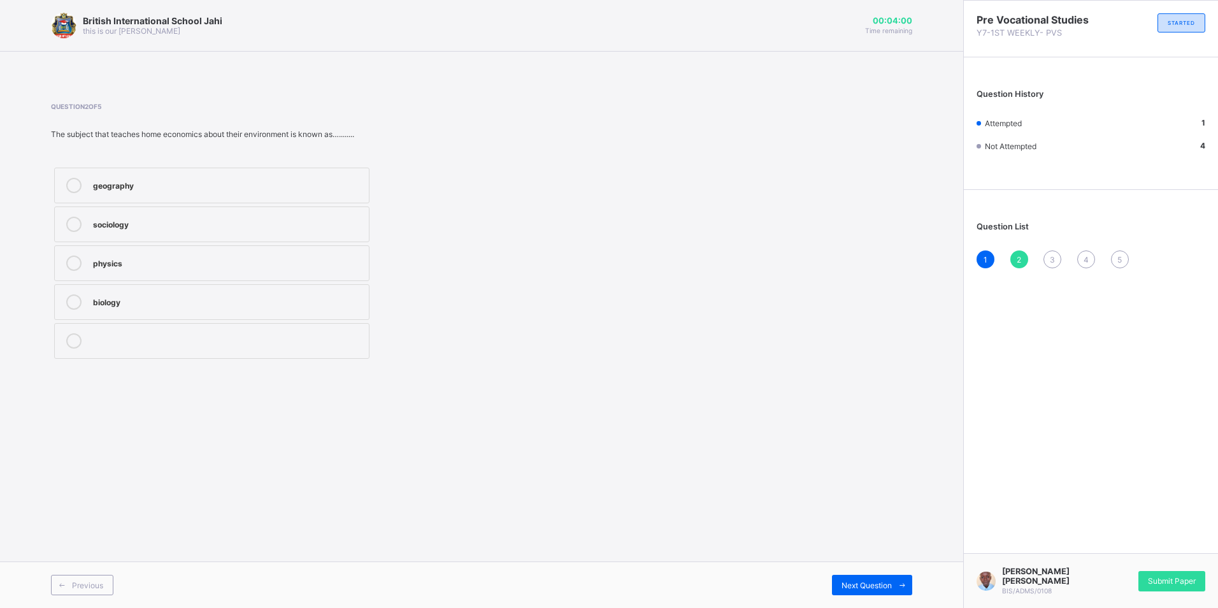
click at [251, 231] on div "sociology" at bounding box center [228, 224] width 270 height 15
click at [863, 587] on span "Next Question" at bounding box center [867, 585] width 50 height 10
click at [201, 223] on div "domestic science" at bounding box center [228, 223] width 270 height 13
click at [205, 261] on div "home management" at bounding box center [228, 261] width 270 height 13
click at [857, 594] on div "Previous Next Question" at bounding box center [481, 584] width 963 height 47
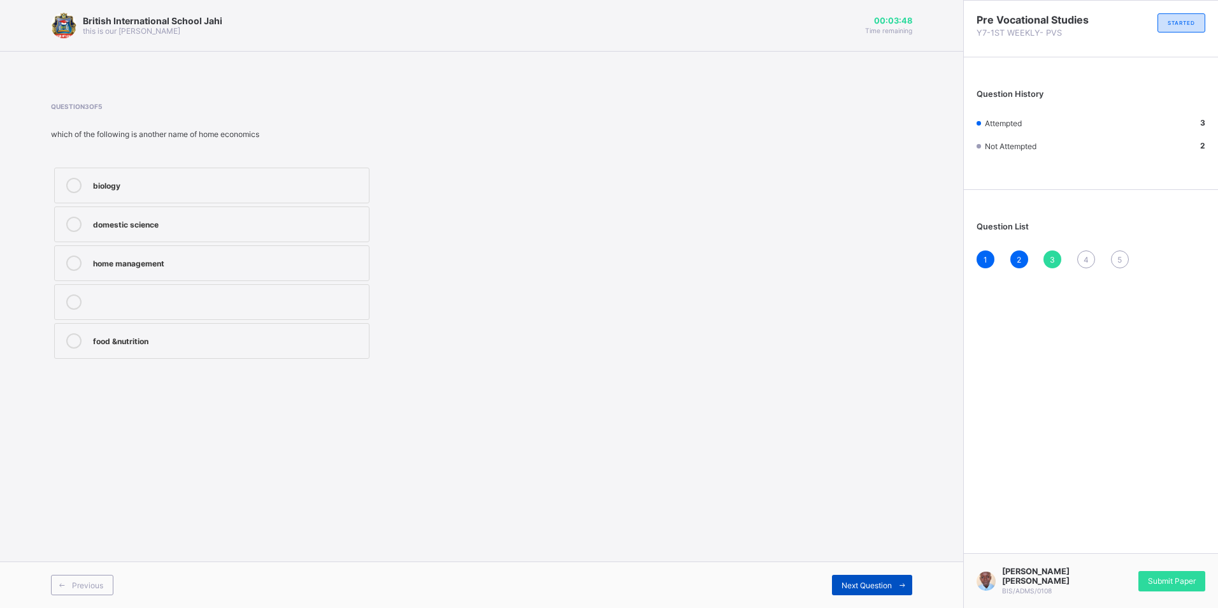
click at [848, 582] on span "Next Question" at bounding box center [867, 585] width 50 height 10
click at [201, 354] on label "family relationship" at bounding box center [211, 341] width 315 height 36
click at [839, 584] on div "Next Question" at bounding box center [872, 585] width 80 height 20
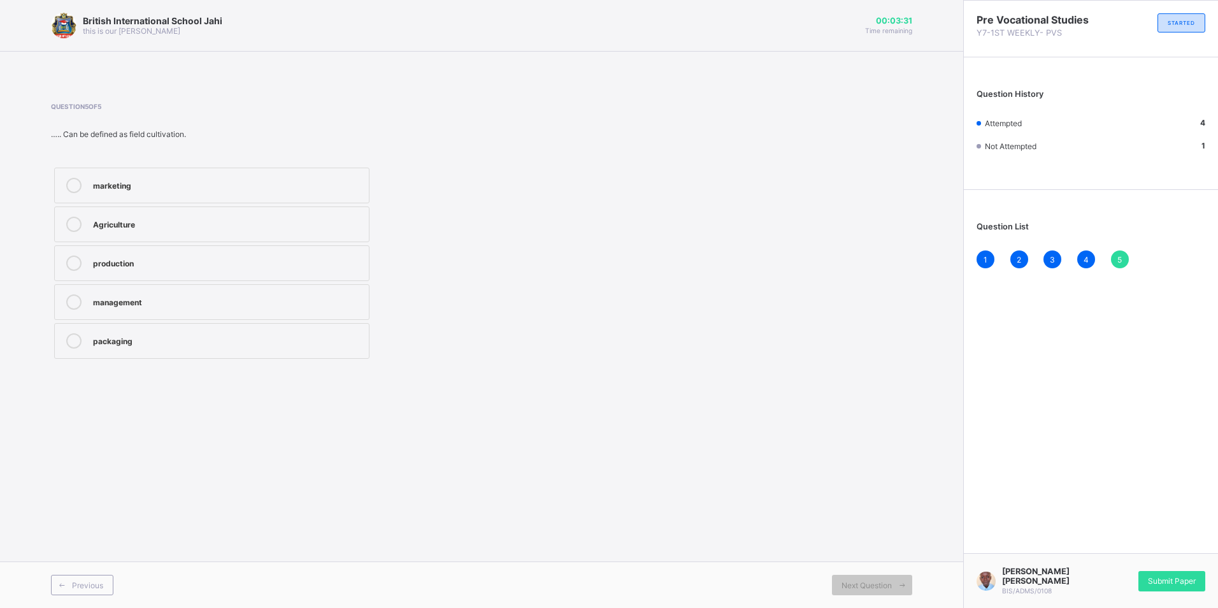
drag, startPoint x: 226, startPoint y: 232, endPoint x: 245, endPoint y: 236, distance: 18.9
click at [227, 232] on label "Agriculture" at bounding box center [211, 224] width 315 height 36
click at [1176, 576] on div "Submit Paper" at bounding box center [1172, 581] width 67 height 20
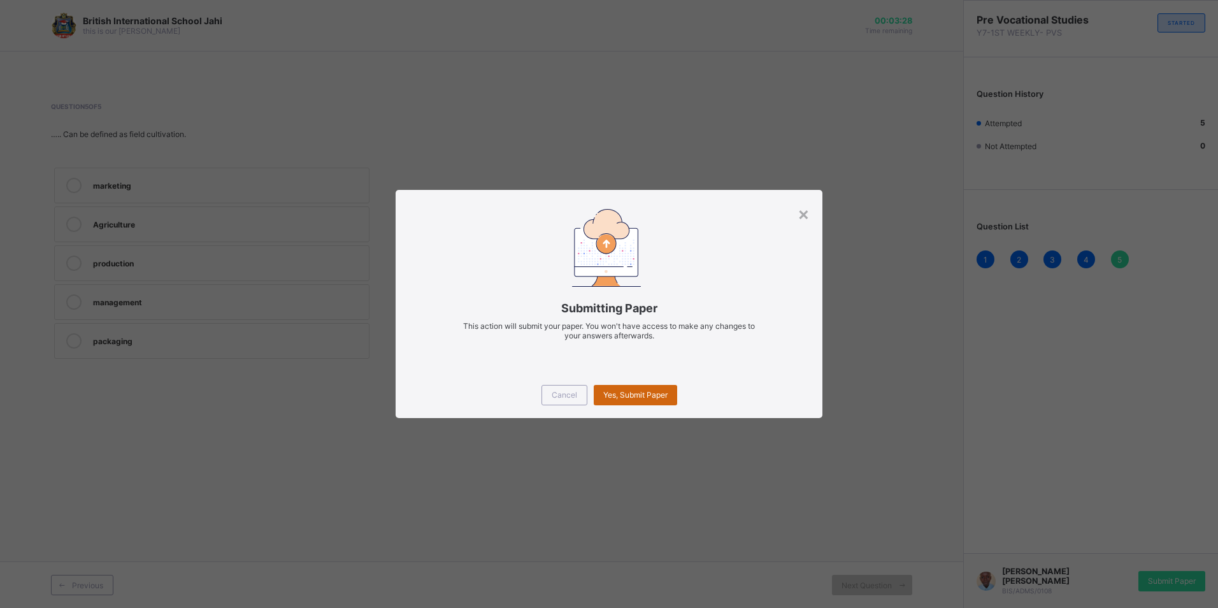
click at [635, 399] on div "Yes, Submit Paper" at bounding box center [635, 395] width 83 height 20
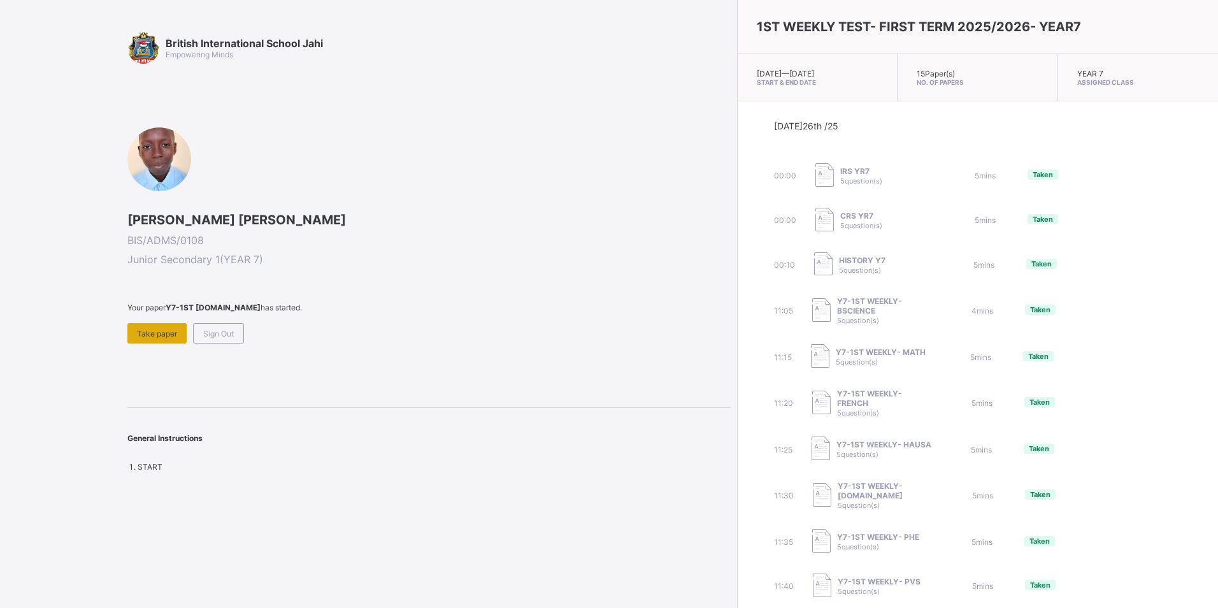
click at [153, 332] on span "Take paper" at bounding box center [157, 334] width 40 height 10
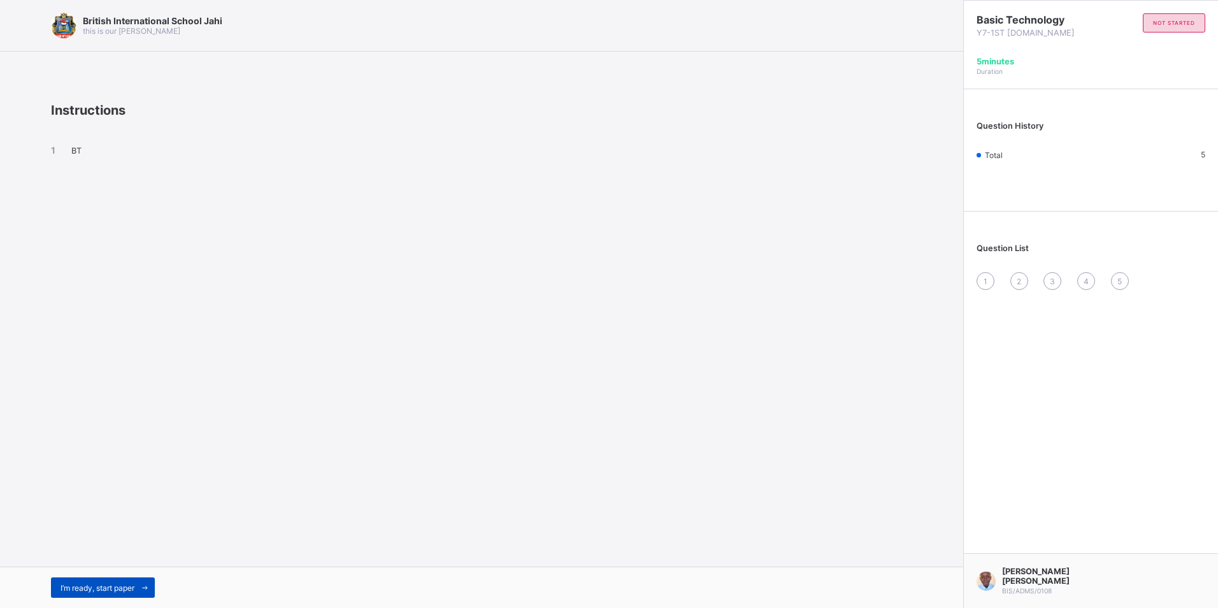
click at [147, 590] on icon at bounding box center [145, 588] width 10 height 8
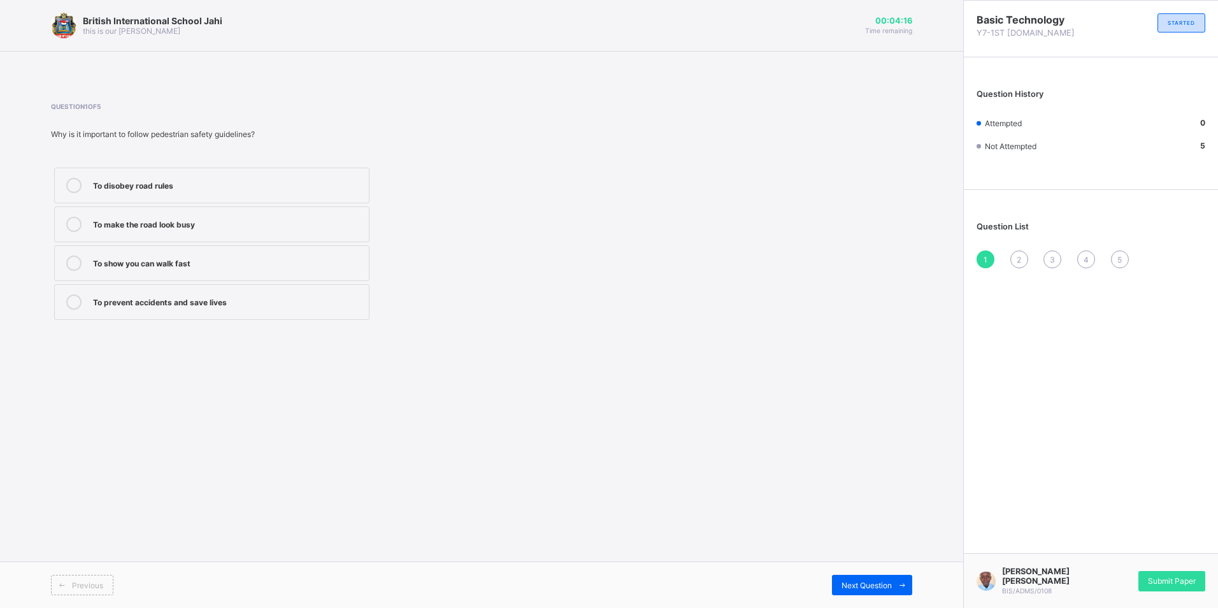
click at [227, 315] on label "To prevent accidents and save lives" at bounding box center [211, 302] width 315 height 36
click at [889, 591] on div "Next Question" at bounding box center [872, 585] width 80 height 20
click at [270, 185] on div "Walking in the middle of the road" at bounding box center [228, 184] width 270 height 13
click at [879, 586] on span "Next Question" at bounding box center [867, 585] width 50 height 10
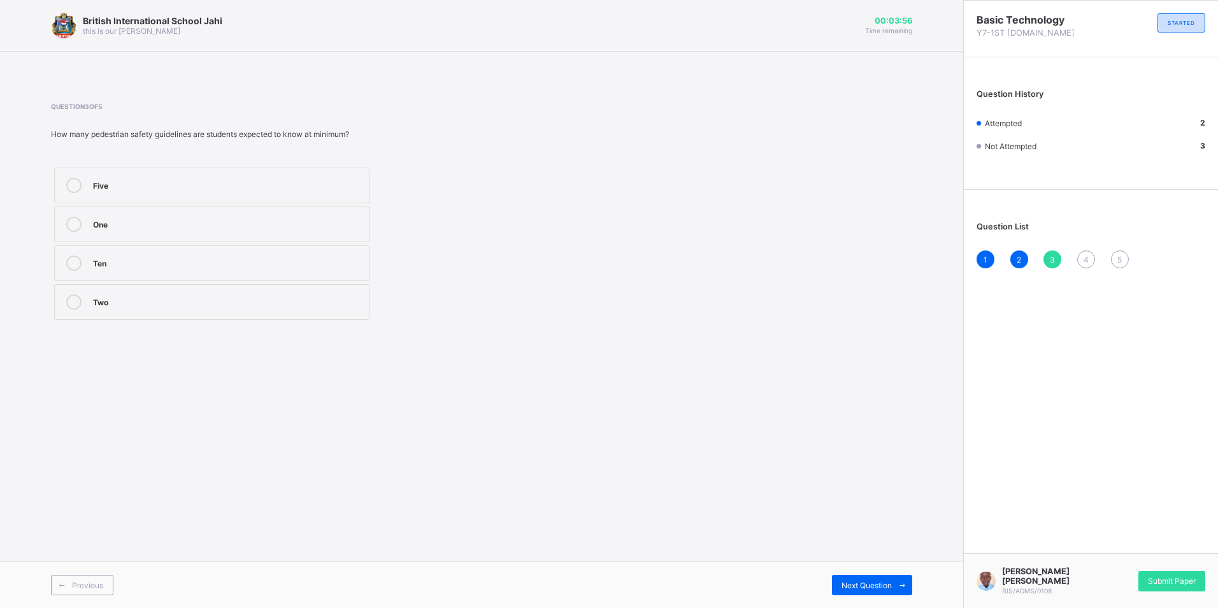
click at [218, 306] on div "Two" at bounding box center [228, 300] width 270 height 13
drag, startPoint x: 908, startPoint y: 580, endPoint x: 907, endPoint y: 586, distance: 6.5
click at [907, 586] on span at bounding box center [902, 585] width 20 height 20
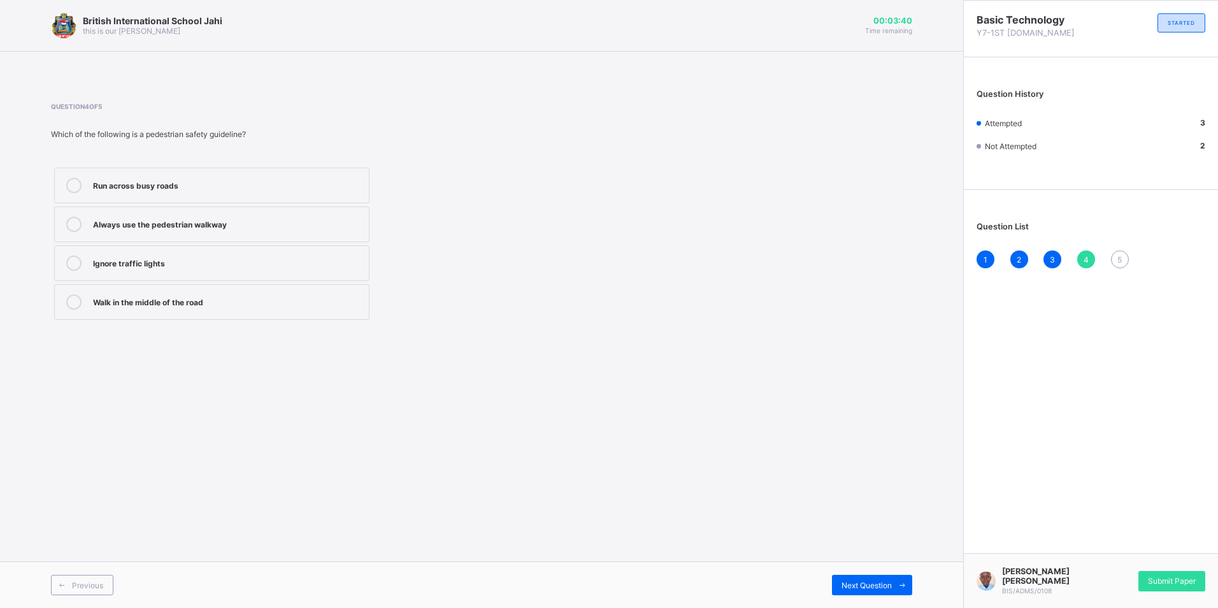
click at [277, 219] on div "Always use the pedestrian walkway" at bounding box center [228, 223] width 270 height 13
click at [882, 586] on span "Next Question" at bounding box center [867, 585] width 50 height 10
drag, startPoint x: 226, startPoint y: 280, endPoint x: 233, endPoint y: 271, distance: 11.0
click at [233, 271] on label "A person walking on foot along the road" at bounding box center [211, 263] width 315 height 36
drag, startPoint x: 233, startPoint y: 271, endPoint x: 190, endPoint y: 266, distance: 43.1
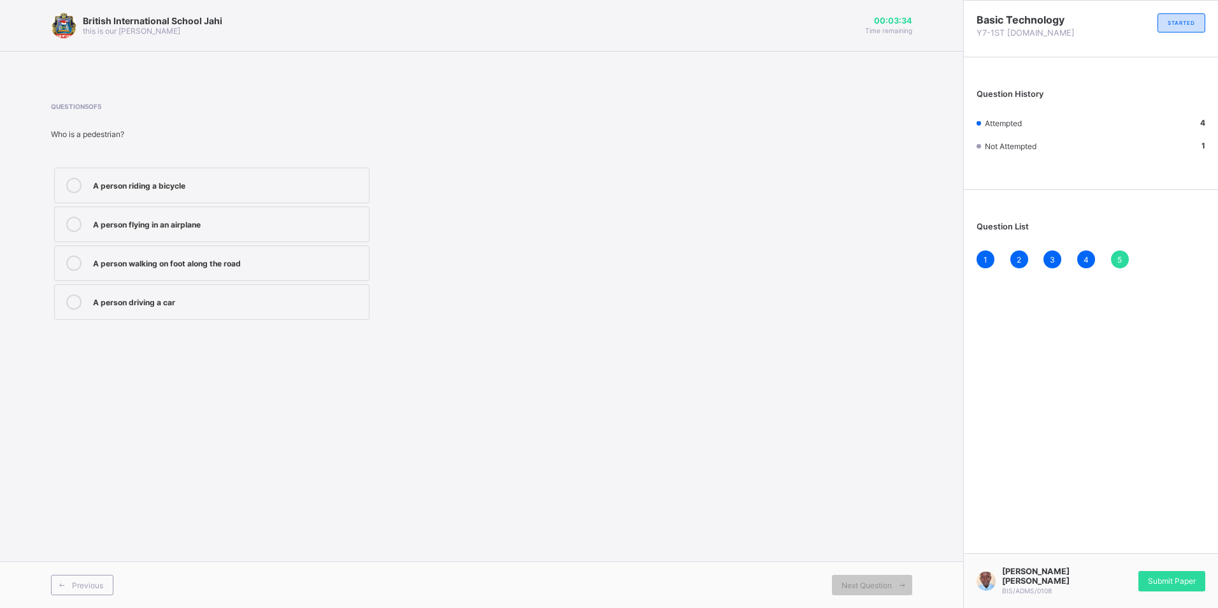
click at [191, 266] on div "A person walking on foot along the road" at bounding box center [228, 261] width 270 height 13
click at [1170, 581] on span "Submit Paper" at bounding box center [1172, 581] width 48 height 10
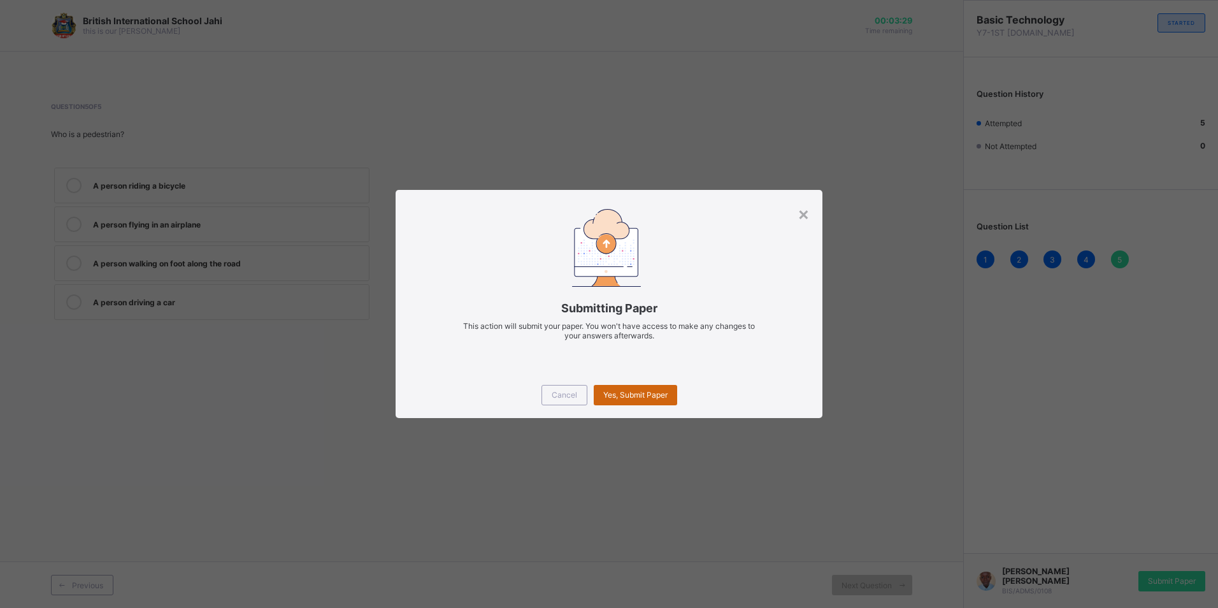
click at [644, 399] on span "Yes, Submit Paper" at bounding box center [635, 395] width 64 height 10
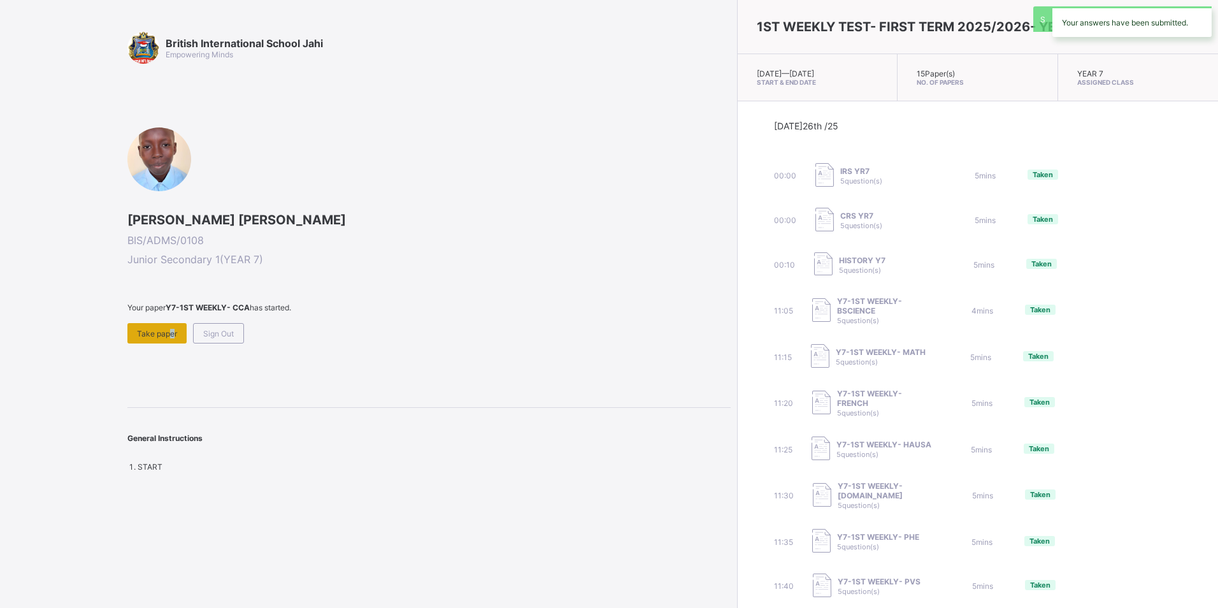
click at [168, 341] on div "Take paper" at bounding box center [156, 333] width 59 height 20
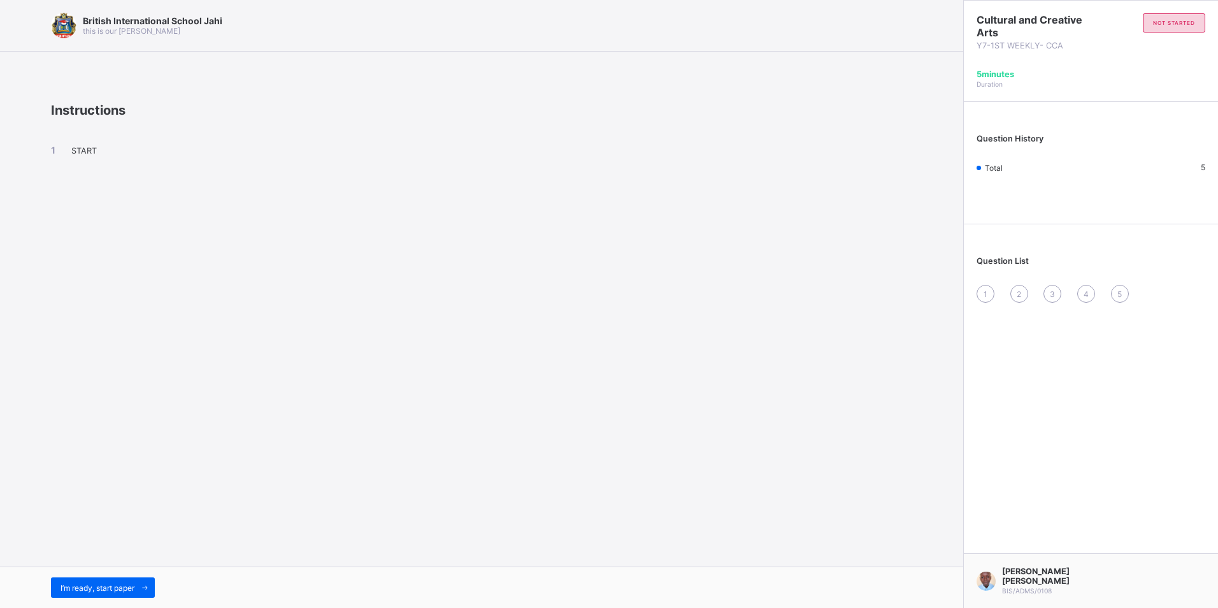
click at [160, 584] on div "I’m ready, start paper" at bounding box center [266, 587] width 431 height 20
drag, startPoint x: 161, startPoint y: 582, endPoint x: 111, endPoint y: 594, distance: 51.3
click at [158, 582] on div "I’m ready, start paper" at bounding box center [266, 587] width 431 height 20
drag, startPoint x: 133, startPoint y: 572, endPoint x: 125, endPoint y: 586, distance: 16.5
click at [128, 567] on div "I’m ready, start paper" at bounding box center [481, 586] width 963 height 41
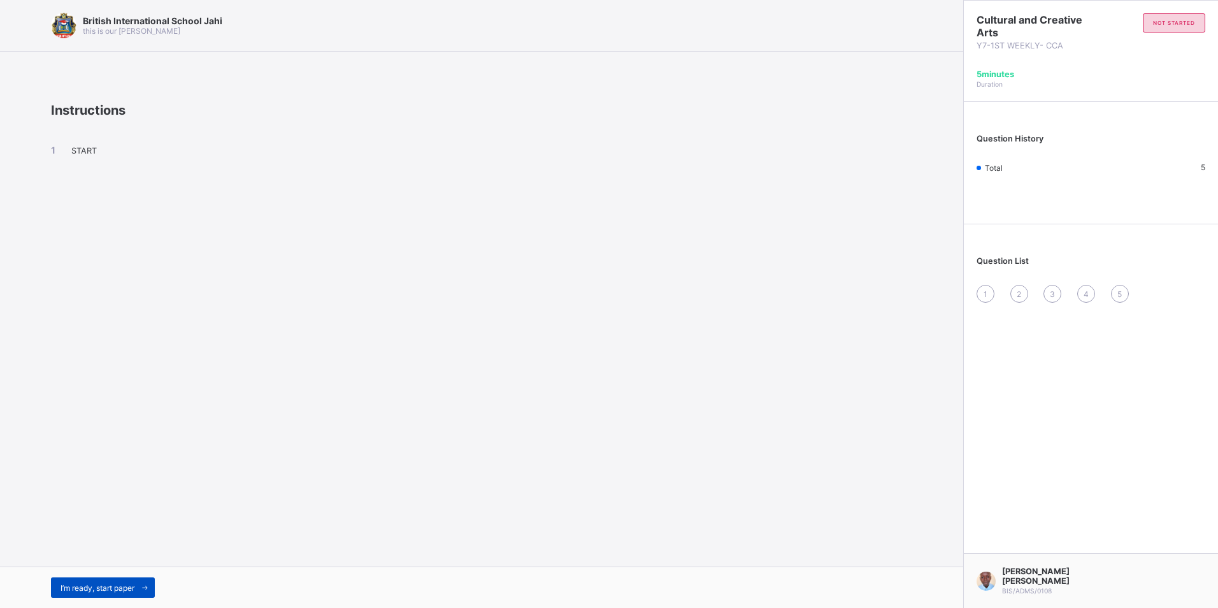
click at [125, 593] on div "I’m ready, start paper" at bounding box center [103, 587] width 104 height 20
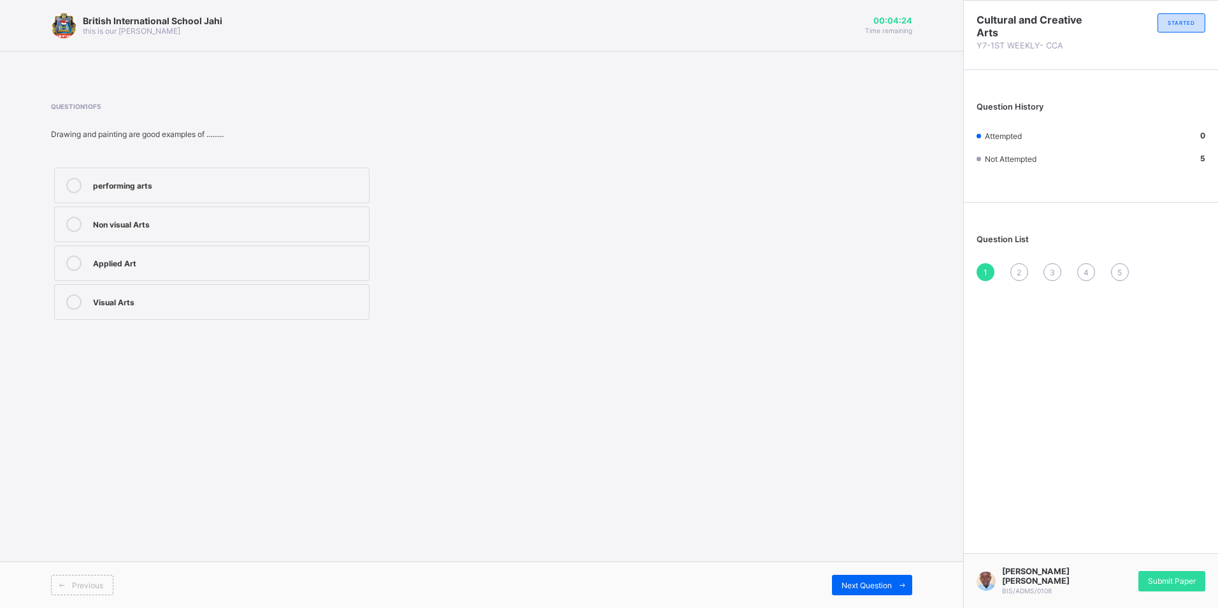
drag, startPoint x: 154, startPoint y: 255, endPoint x: 148, endPoint y: 259, distance: 7.3
click at [148, 259] on label "Applied Art" at bounding box center [211, 263] width 315 height 36
click at [103, 306] on div "Visual Arts" at bounding box center [228, 300] width 270 height 13
click at [895, 596] on div "Previous Next Question" at bounding box center [481, 584] width 963 height 47
click at [895, 595] on div "Previous Next Question" at bounding box center [481, 584] width 963 height 47
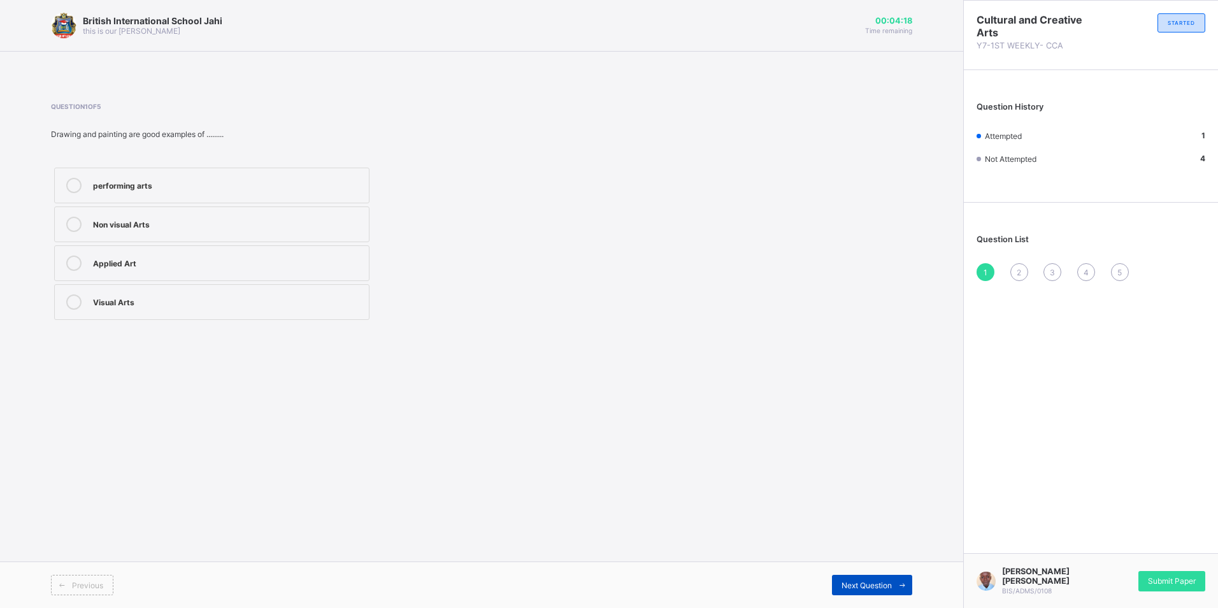
drag, startPoint x: 895, startPoint y: 581, endPoint x: 892, endPoint y: 587, distance: 6.6
click at [895, 583] on span at bounding box center [902, 585] width 20 height 20
click at [184, 185] on div "Performing arts" at bounding box center [228, 184] width 270 height 13
click at [154, 220] on div "fine Arts" at bounding box center [228, 223] width 270 height 13
click at [891, 582] on span "Next Question" at bounding box center [867, 585] width 50 height 10
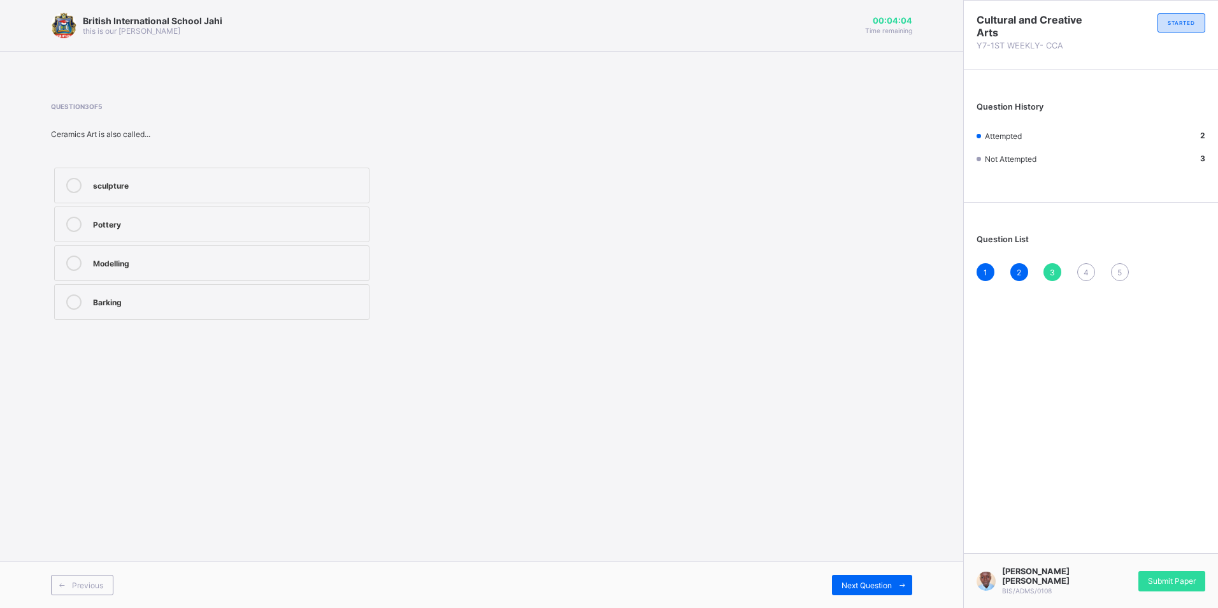
click at [149, 188] on div "sculpture" at bounding box center [228, 184] width 270 height 13
click at [850, 591] on div "Next Question" at bounding box center [872, 585] width 80 height 20
drag, startPoint x: 234, startPoint y: 288, endPoint x: 239, endPoint y: 279, distance: 10.3
click at [239, 279] on div "Colous drawing Design Clay" at bounding box center [212, 243] width 322 height 159
drag, startPoint x: 239, startPoint y: 279, endPoint x: 207, endPoint y: 255, distance: 40.0
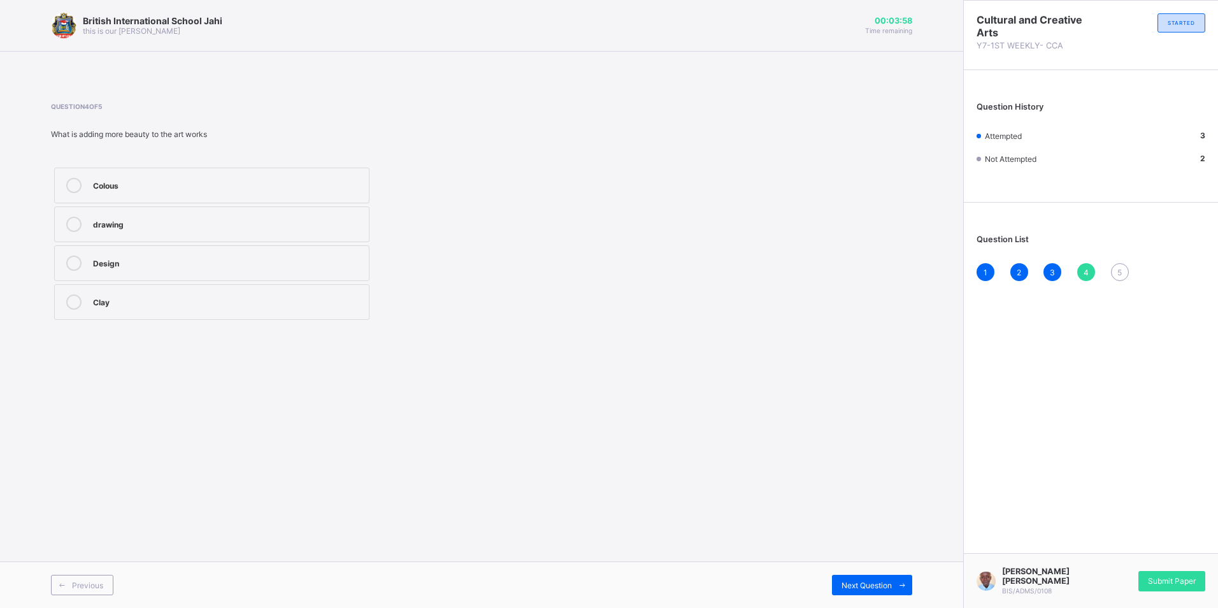
click at [207, 255] on label "Design" at bounding box center [211, 263] width 315 height 36
click at [878, 583] on span "Next Question" at bounding box center [867, 585] width 50 height 10
drag, startPoint x: 259, startPoint y: 297, endPoint x: 314, endPoint y: 290, distance: 55.9
click at [310, 292] on label "painting" at bounding box center [211, 302] width 315 height 36
click at [1170, 590] on div "Submit Paper" at bounding box center [1172, 581] width 67 height 20
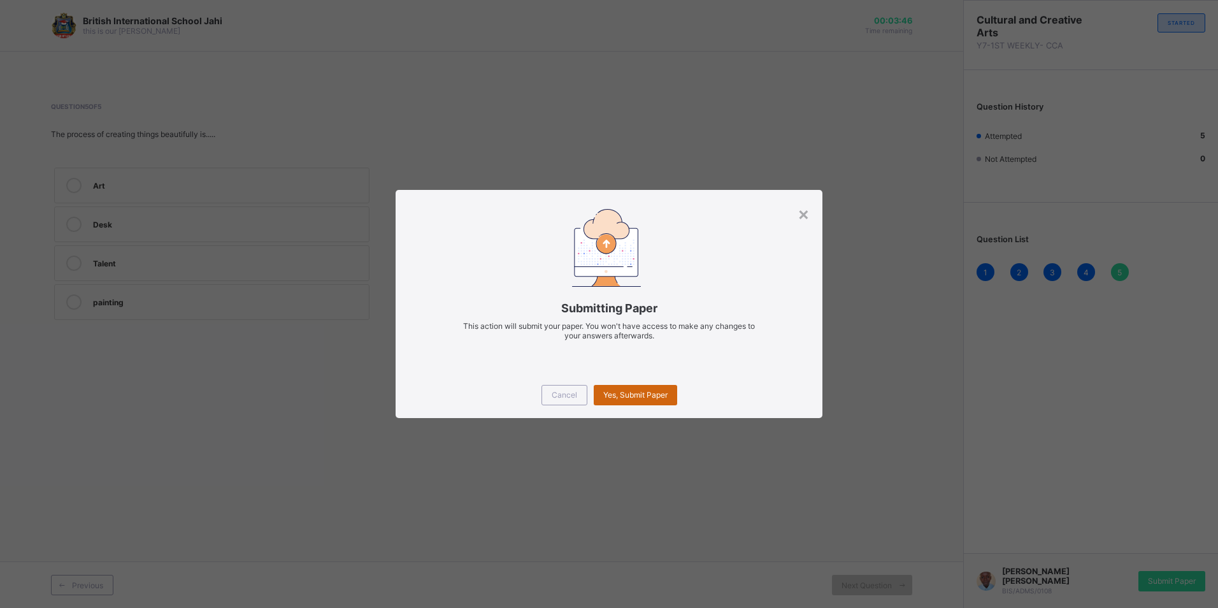
click at [636, 392] on span "Yes, Submit Paper" at bounding box center [635, 395] width 64 height 10
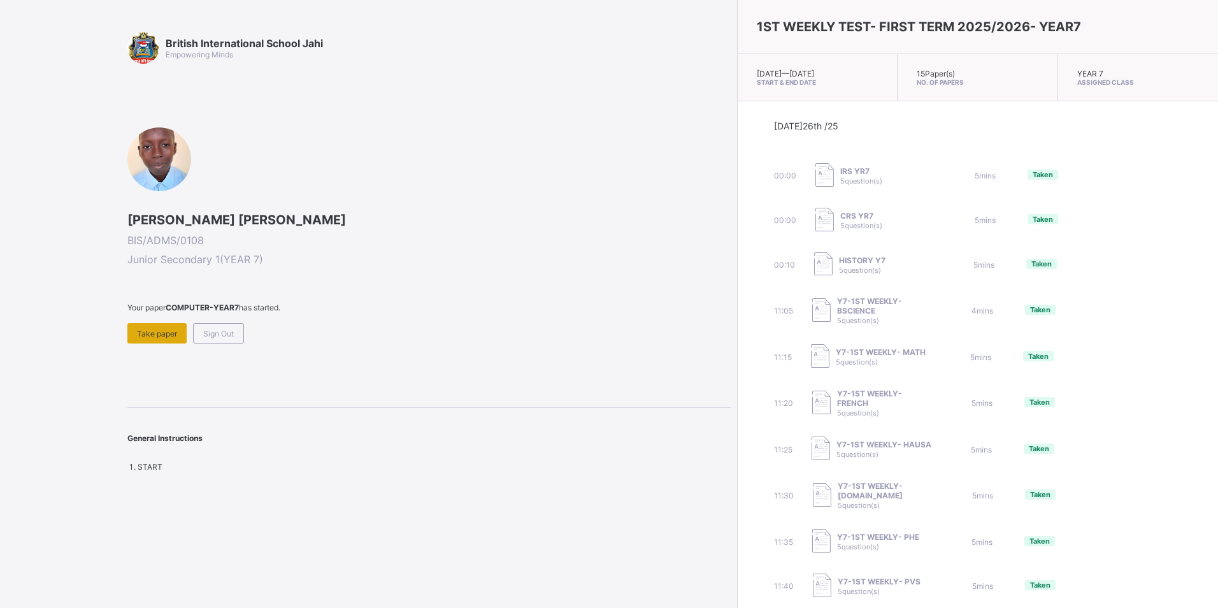
drag, startPoint x: 135, startPoint y: 322, endPoint x: 132, endPoint y: 335, distance: 13.1
click at [134, 326] on div "Your paper COMPUTER-YEAR7 has started. Take paper Sign Out" at bounding box center [428, 323] width 603 height 41
click at [131, 336] on div "Take paper" at bounding box center [156, 333] width 59 height 20
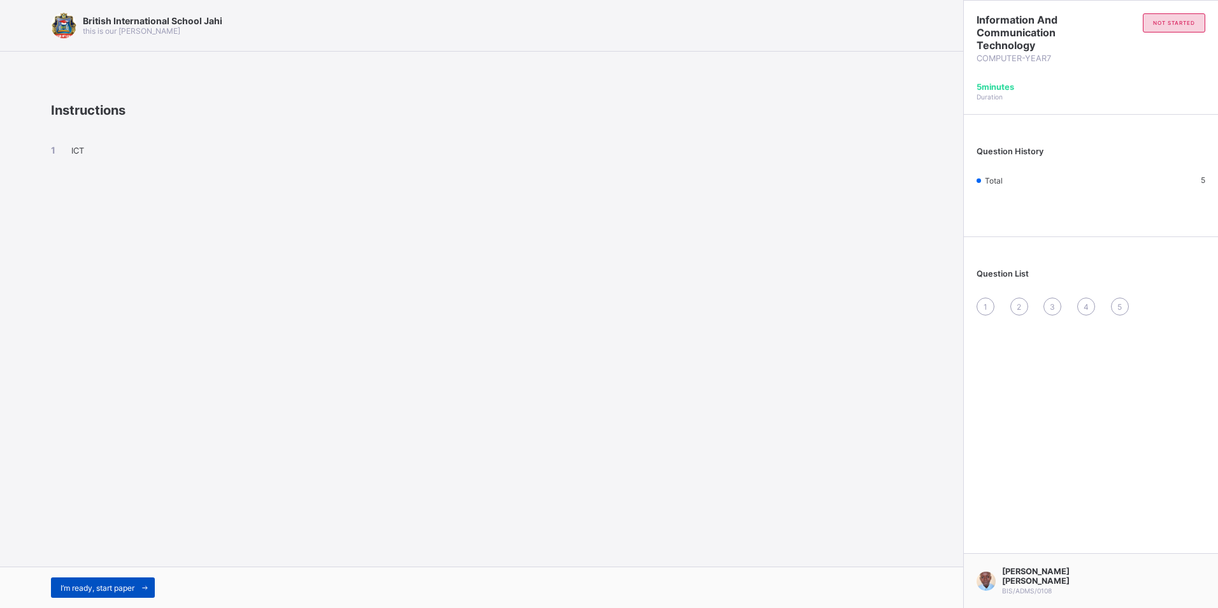
click at [150, 580] on span at bounding box center [144, 587] width 20 height 20
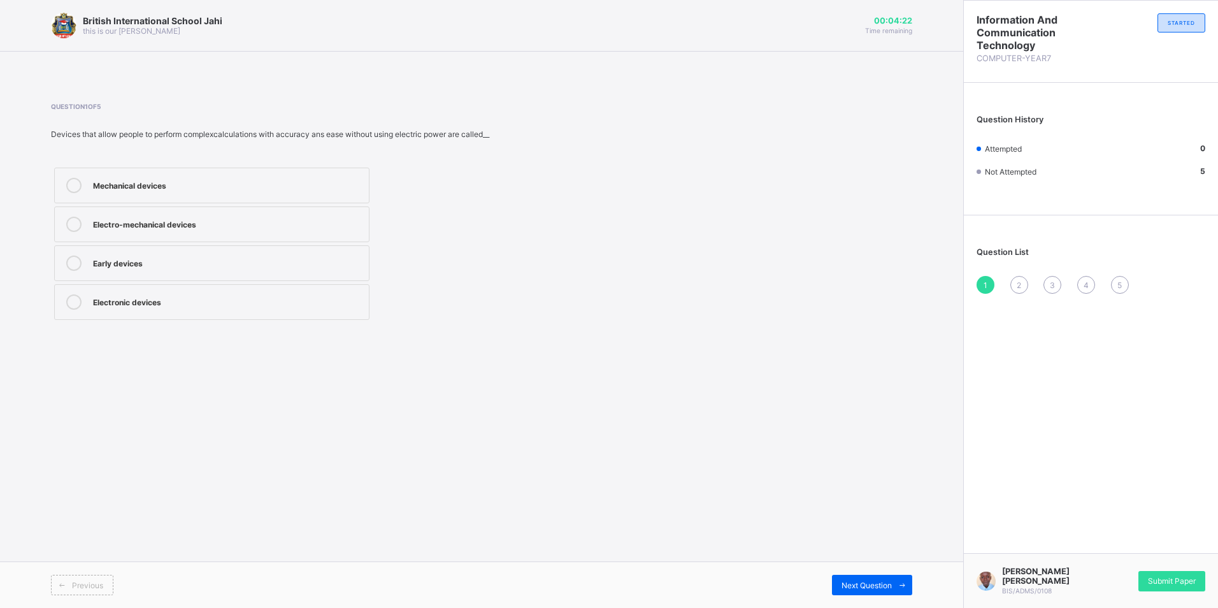
drag, startPoint x: 191, startPoint y: 233, endPoint x: 199, endPoint y: 226, distance: 10.4
click at [199, 226] on label "Electro-mechanical devices" at bounding box center [211, 224] width 315 height 36
click at [491, 259] on div "Mechanical devices Electro-mechanical devices Early devices Electronic devices" at bounding box center [319, 243] width 536 height 159
click at [144, 187] on div "Mechanical devices" at bounding box center [228, 184] width 270 height 13
click at [862, 579] on div "Next Question" at bounding box center [872, 585] width 80 height 20
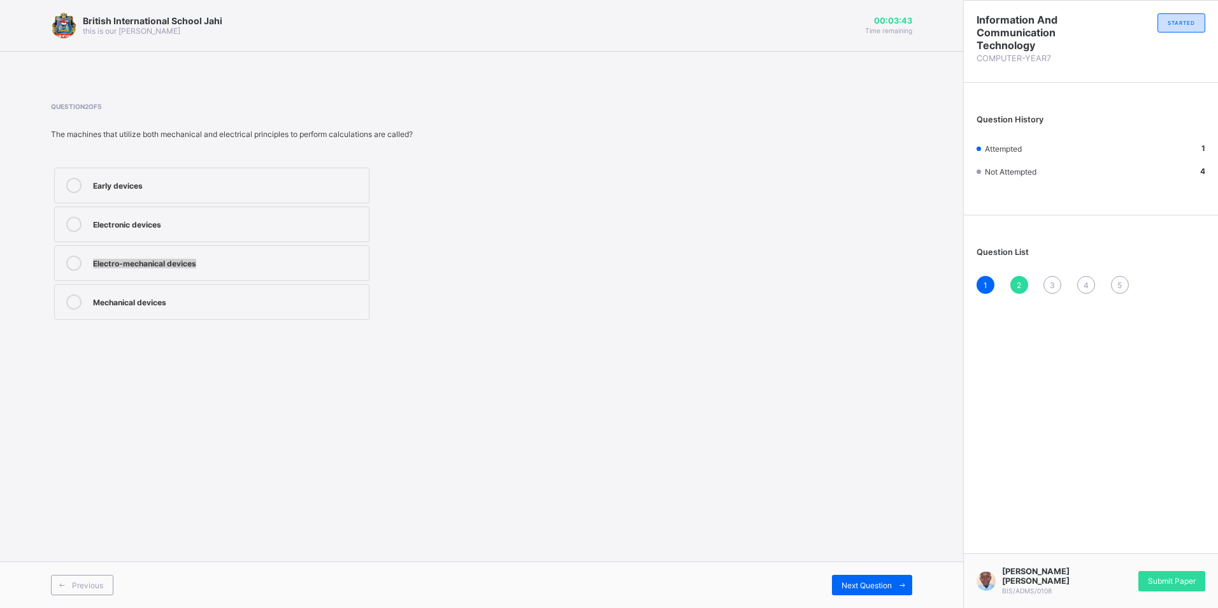
click at [245, 218] on div "Early devices Electronic devices Electro-mechanical devices Mechanical devices" at bounding box center [212, 243] width 322 height 159
click at [243, 229] on div "Electronic devices" at bounding box center [228, 223] width 270 height 13
click at [872, 580] on span "Next Question" at bounding box center [867, 585] width 50 height 10
click at [273, 273] on label "Slide rule" at bounding box center [211, 263] width 315 height 36
click at [185, 290] on label "Hollerith's machine" at bounding box center [211, 302] width 315 height 36
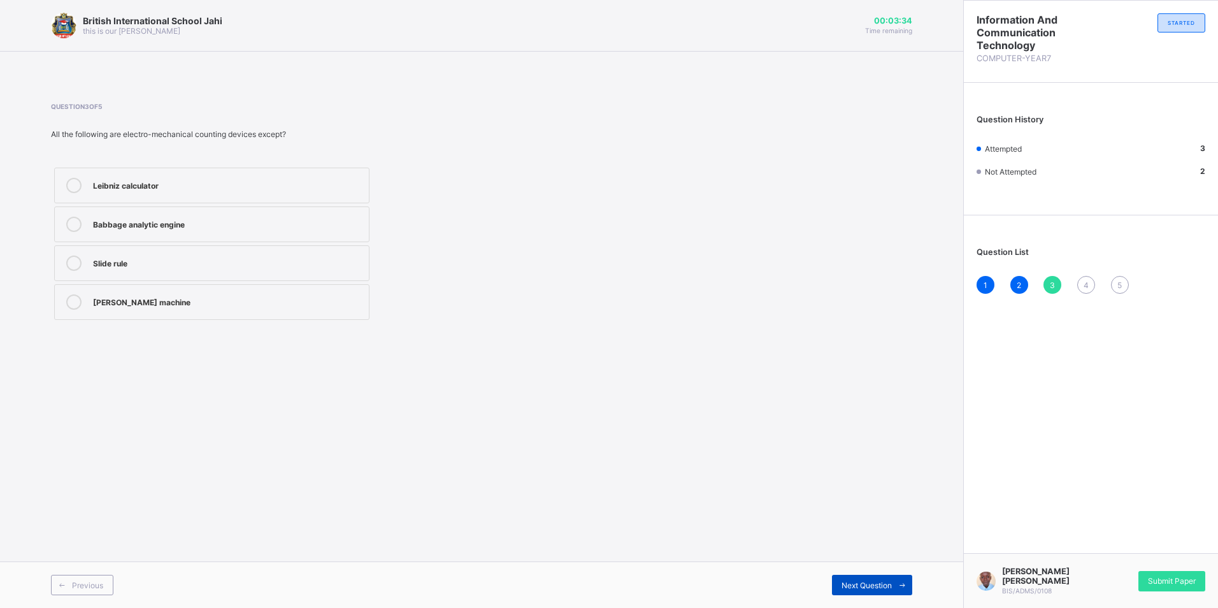
click at [882, 587] on span "Next Question" at bounding box center [867, 585] width 50 height 10
click at [168, 270] on div "Abacus" at bounding box center [228, 262] width 270 height 15
drag, startPoint x: 879, startPoint y: 586, endPoint x: 845, endPoint y: 574, distance: 35.3
click at [864, 580] on span "Next Question" at bounding box center [867, 585] width 50 height 10
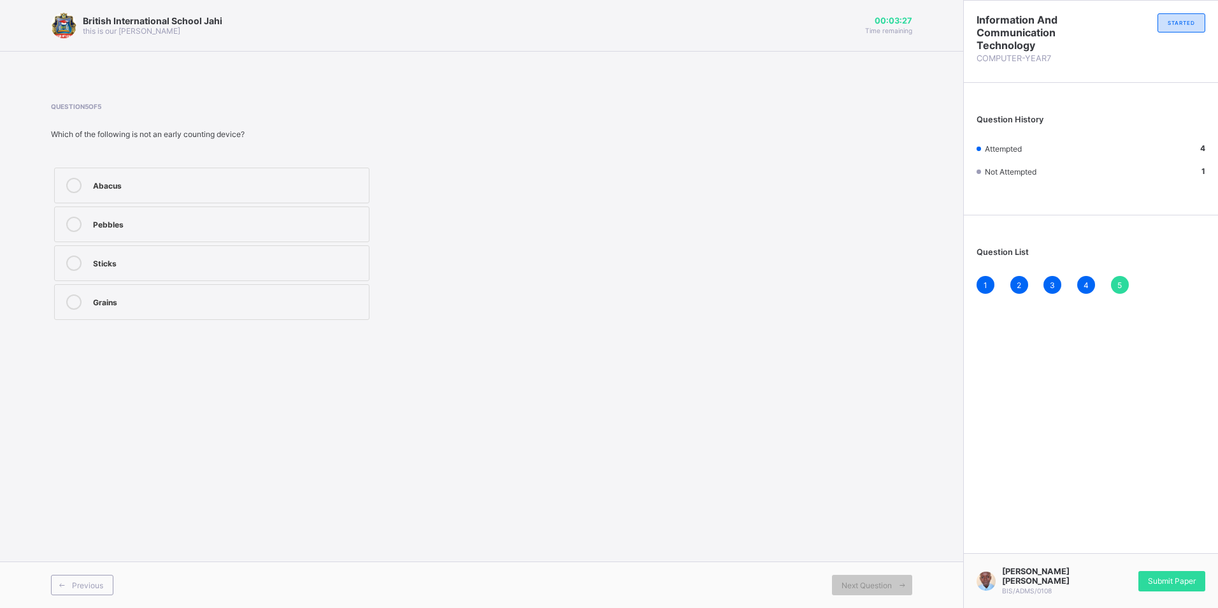
click at [144, 231] on div "Pebbles" at bounding box center [228, 224] width 270 height 15
drag, startPoint x: 1179, startPoint y: 575, endPoint x: 1172, endPoint y: 586, distance: 13.3
click at [1172, 586] on div "Submit Paper" at bounding box center [1172, 581] width 67 height 20
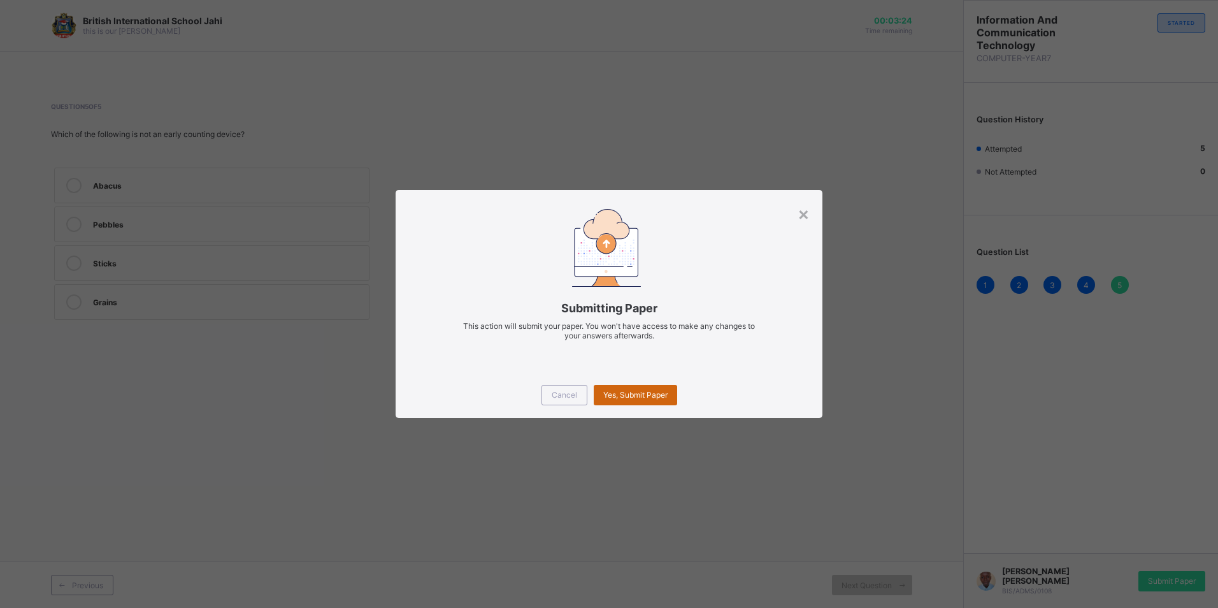
click at [621, 399] on div "Yes, Submit Paper" at bounding box center [635, 395] width 83 height 20
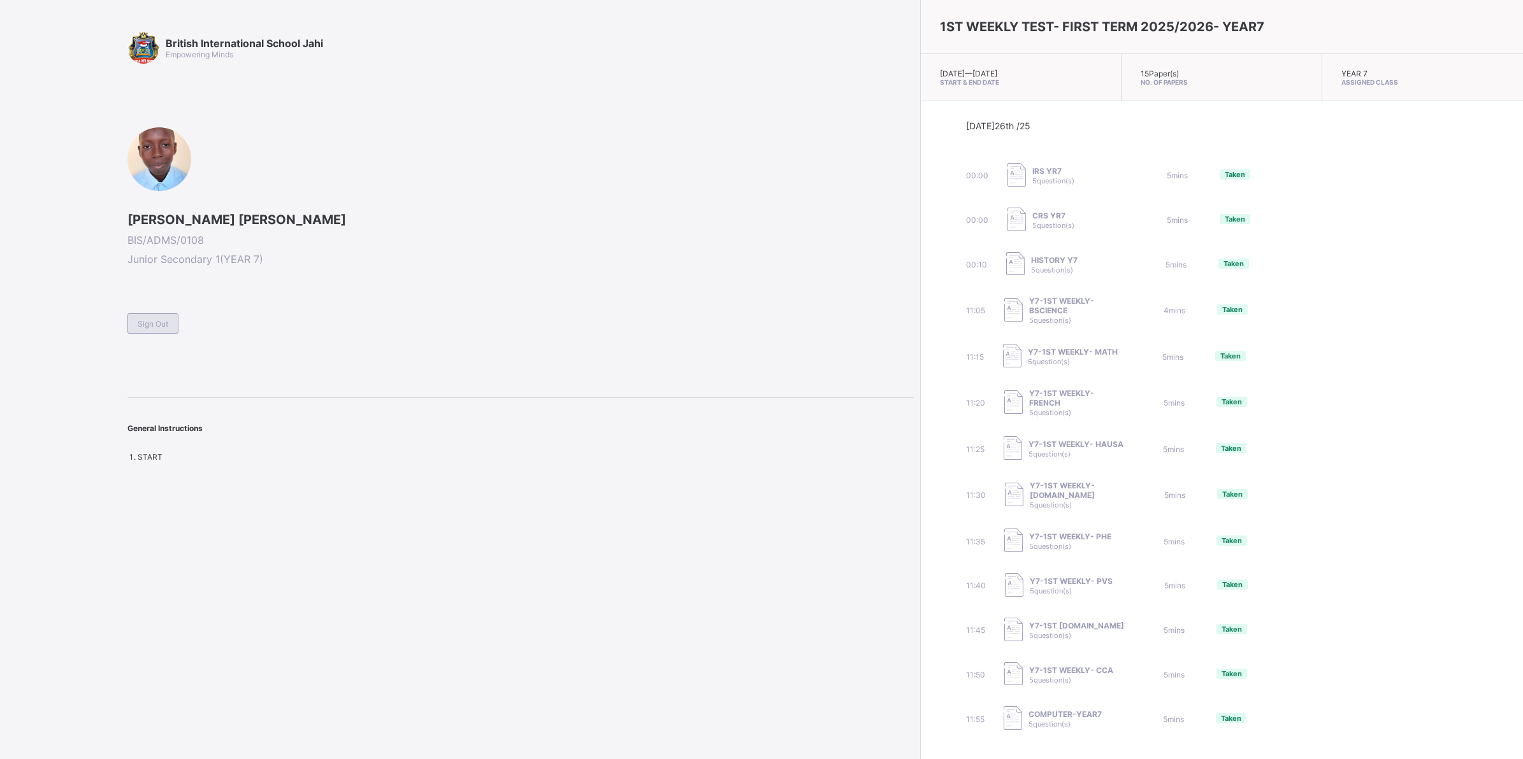
click at [156, 322] on span "Sign Out" at bounding box center [153, 324] width 31 height 10
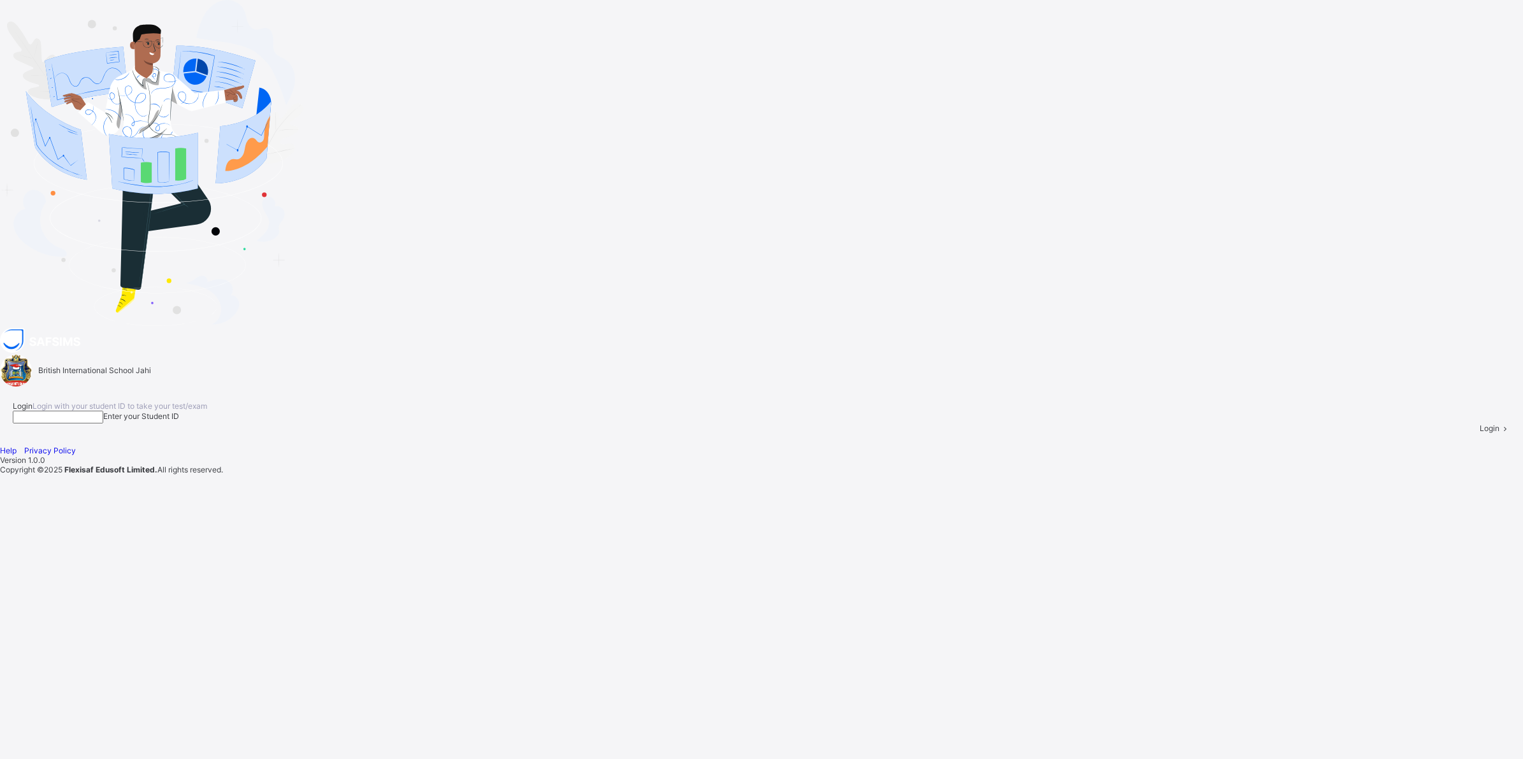
click at [103, 411] on input at bounding box center [58, 417] width 90 height 13
type input "*"
type input "**********"
click at [1218, 433] on div "Login" at bounding box center [1494, 429] width 31 height 10
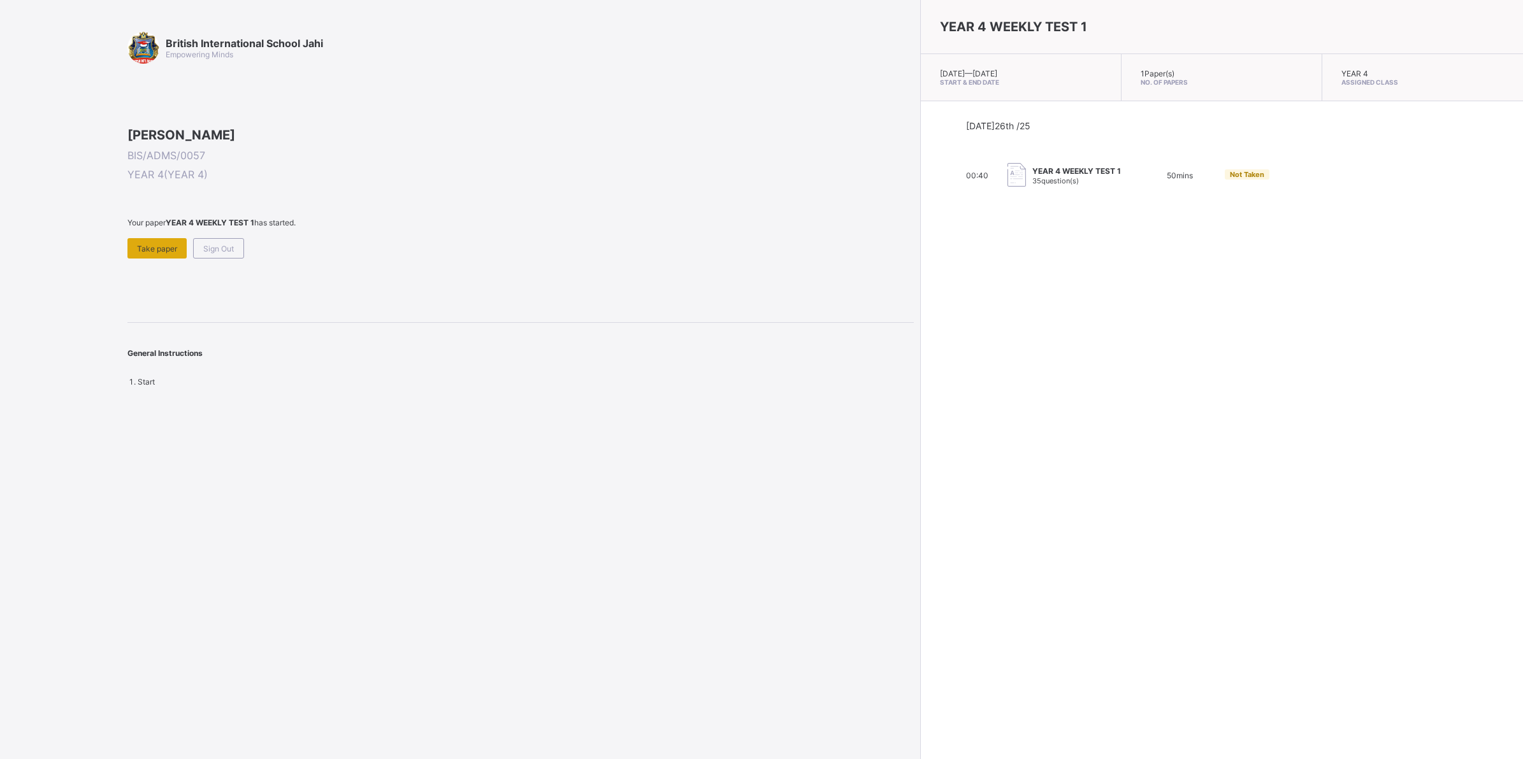
click at [148, 259] on div "Take paper" at bounding box center [156, 248] width 59 height 20
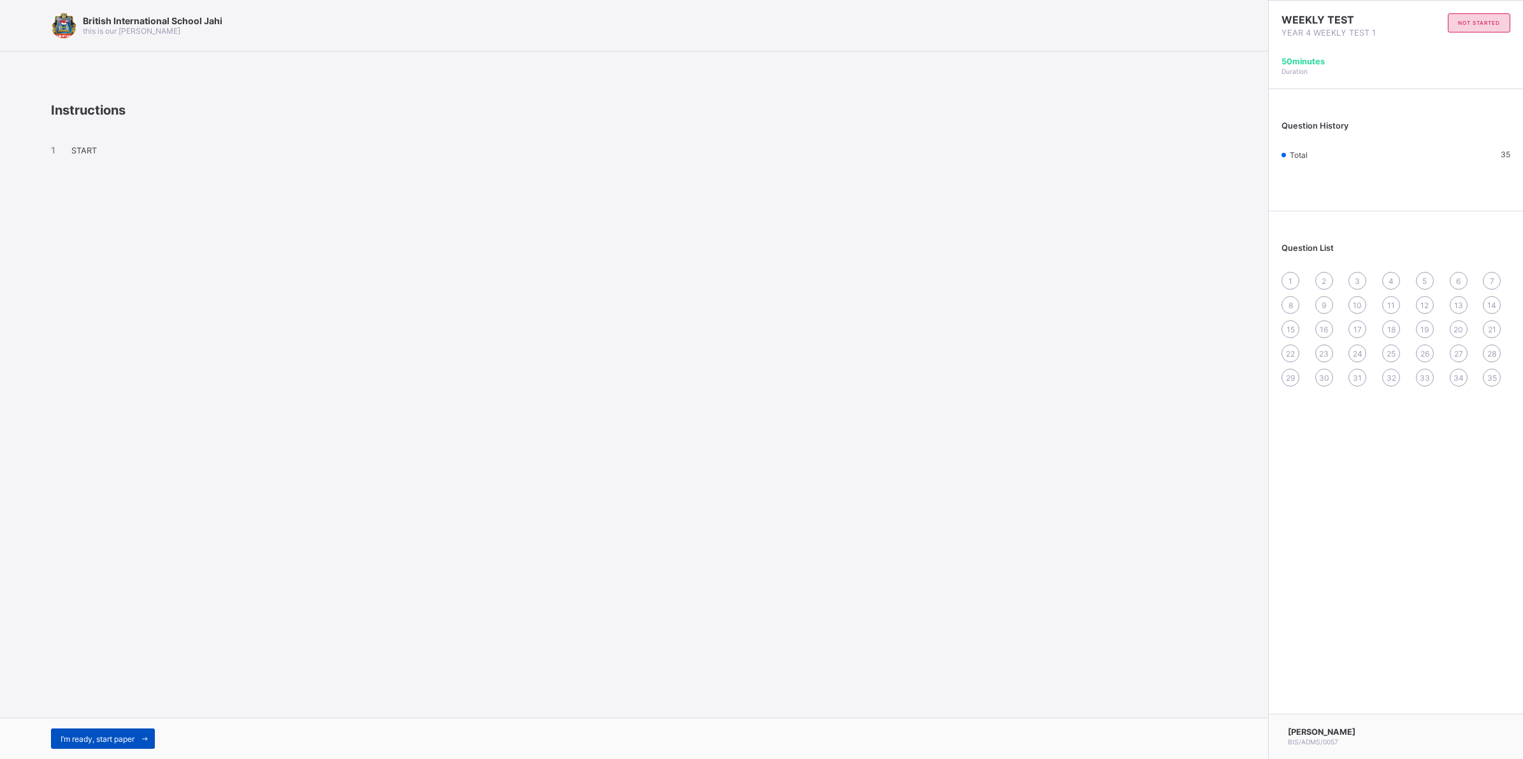
click at [147, 607] on icon at bounding box center [145, 739] width 10 height 8
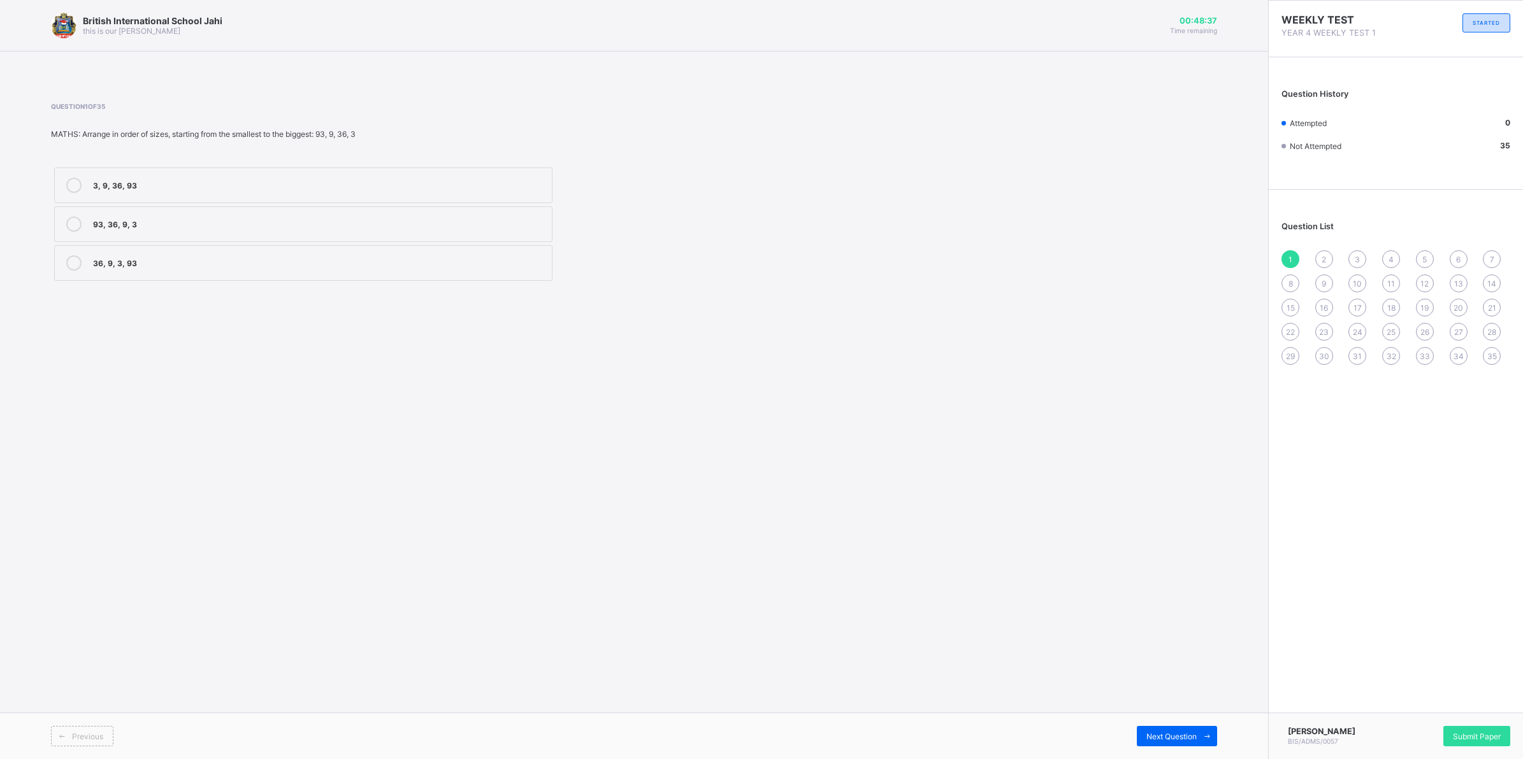
click at [343, 228] on div "93, 36, 9, 3" at bounding box center [319, 223] width 452 height 13
click at [1189, 607] on div "Next Question" at bounding box center [1177, 736] width 80 height 20
click at [196, 186] on div "XVI" at bounding box center [319, 184] width 452 height 13
click at [1202, 607] on div "Previous Next Question" at bounding box center [634, 736] width 1268 height 47
click at [1200, 607] on span at bounding box center [1207, 736] width 20 height 20
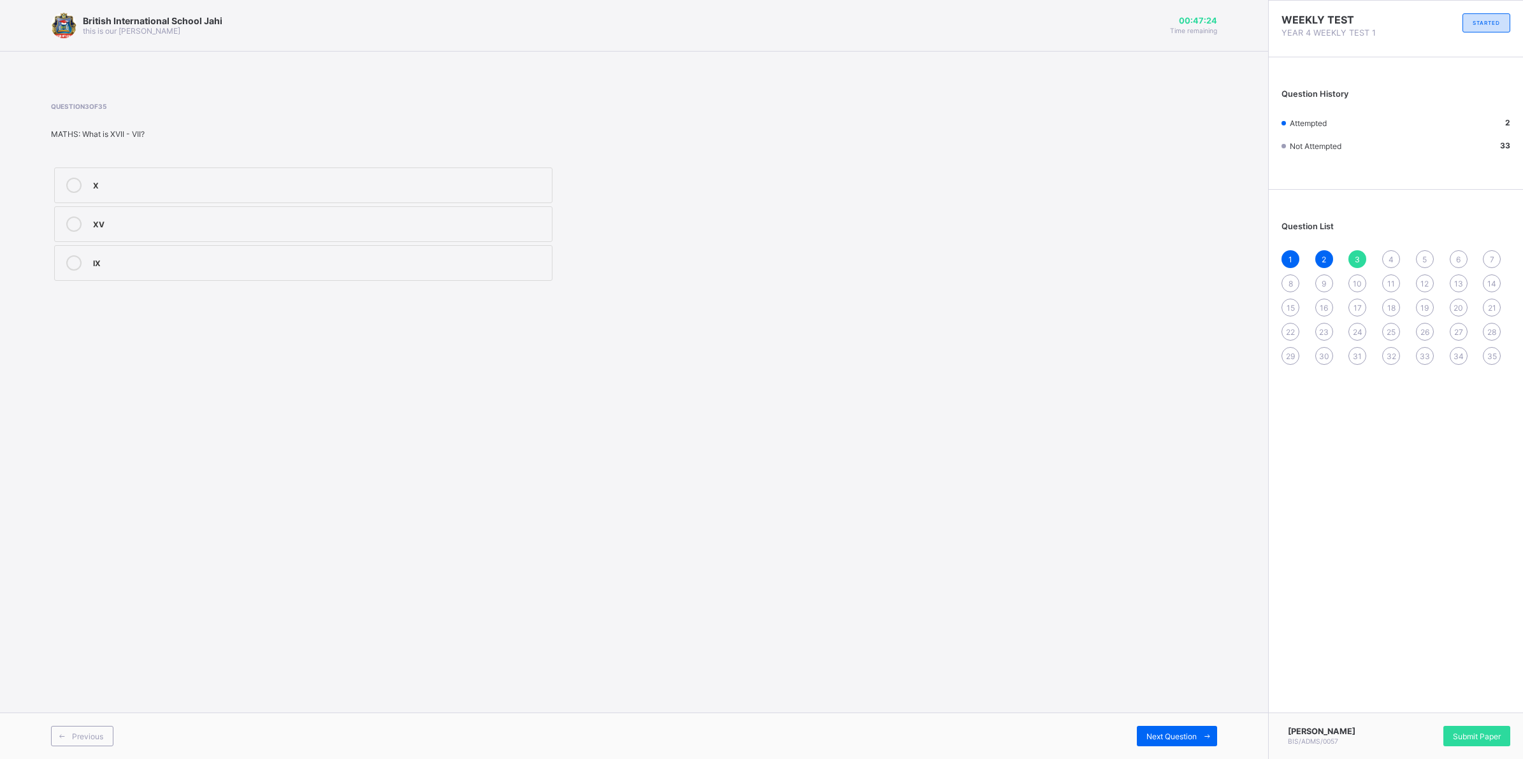
drag, startPoint x: 250, startPoint y: 171, endPoint x: 370, endPoint y: 195, distance: 122.2
click at [252, 173] on label "X" at bounding box center [303, 186] width 498 height 36
click at [1181, 607] on span "Next Question" at bounding box center [1171, 737] width 50 height 10
click at [1218, 258] on div "2" at bounding box center [1324, 259] width 18 height 18
click at [1218, 261] on div "3" at bounding box center [1357, 259] width 18 height 18
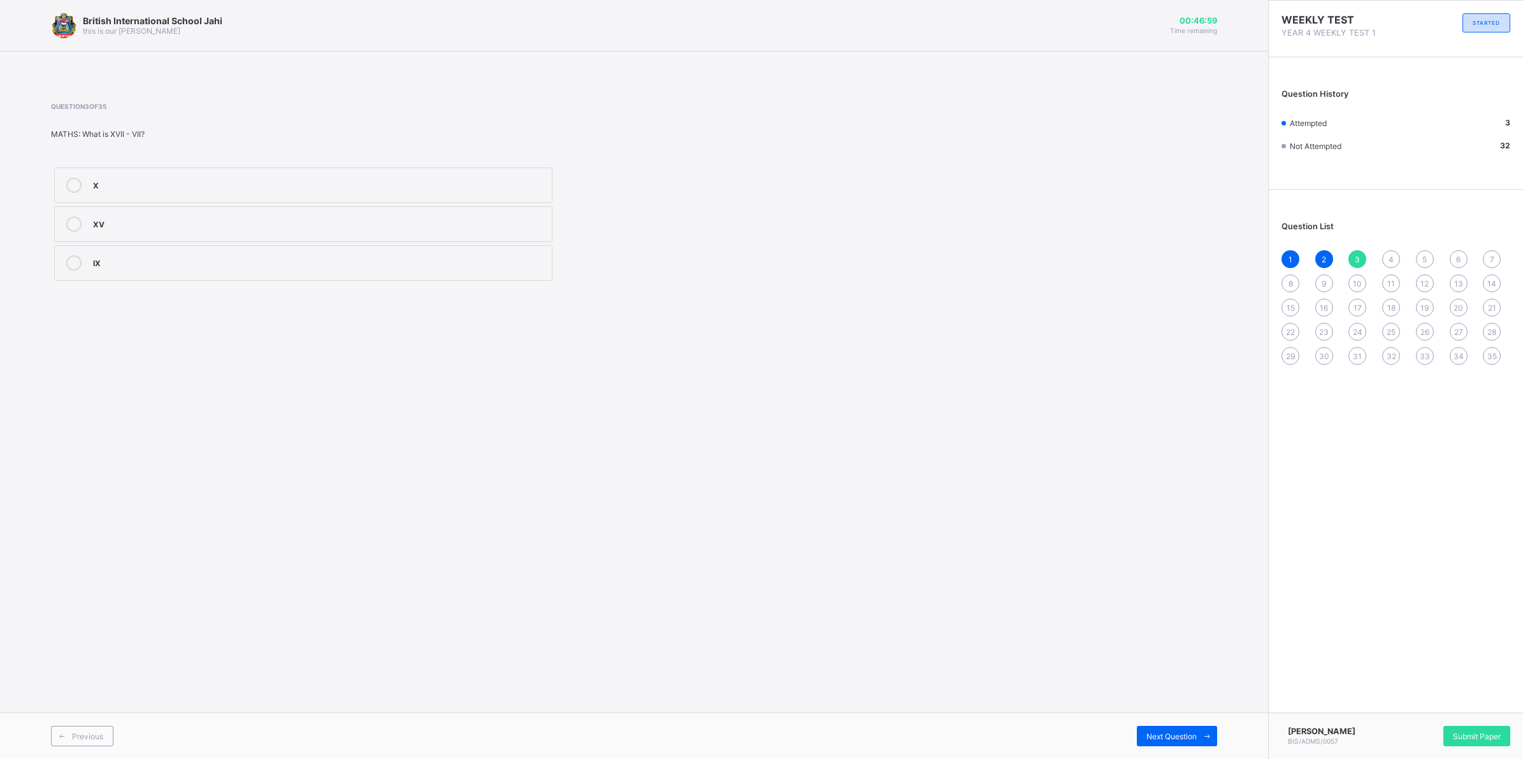
click at [1218, 257] on div "1" at bounding box center [1290, 259] width 18 height 18
click at [306, 183] on div "3, 9, 36, 93" at bounding box center [319, 184] width 452 height 13
click at [1218, 256] on div "4" at bounding box center [1391, 259] width 18 height 18
click at [147, 180] on div "2, 4, 7, 36" at bounding box center [319, 184] width 452 height 13
click at [1176, 607] on div "Next Question" at bounding box center [1177, 736] width 80 height 20
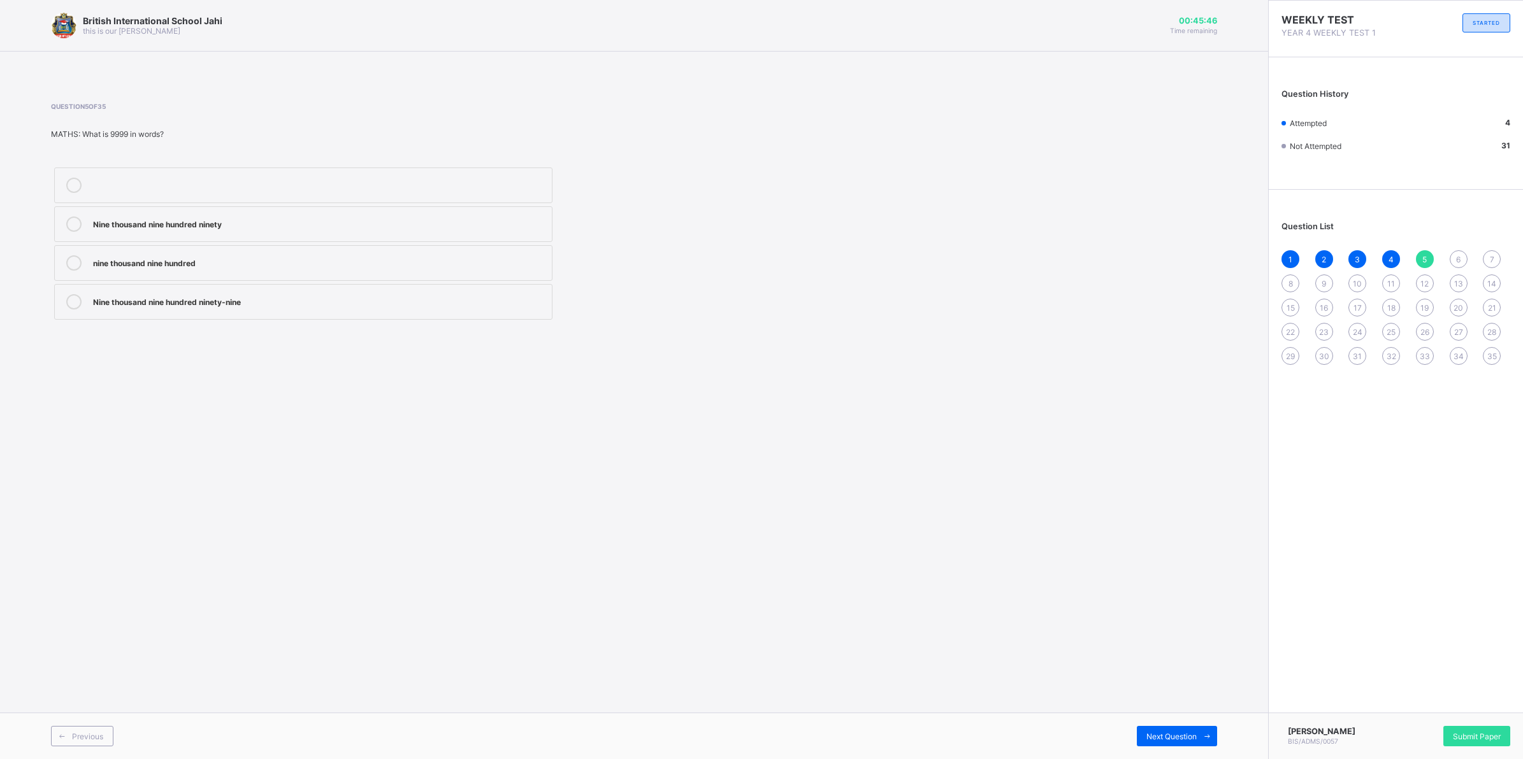
drag, startPoint x: 308, startPoint y: 294, endPoint x: 317, endPoint y: 293, distance: 9.0
click at [310, 293] on label "Nine thousand nine hundred ninety-nine" at bounding box center [303, 302] width 498 height 36
click at [1185, 607] on div "Next Question" at bounding box center [1177, 736] width 80 height 20
drag, startPoint x: 268, startPoint y: 282, endPoint x: 227, endPoint y: 306, distance: 47.4
click at [227, 306] on div "planting trees belief in only one Allah belief in many gods" at bounding box center [303, 243] width 505 height 159
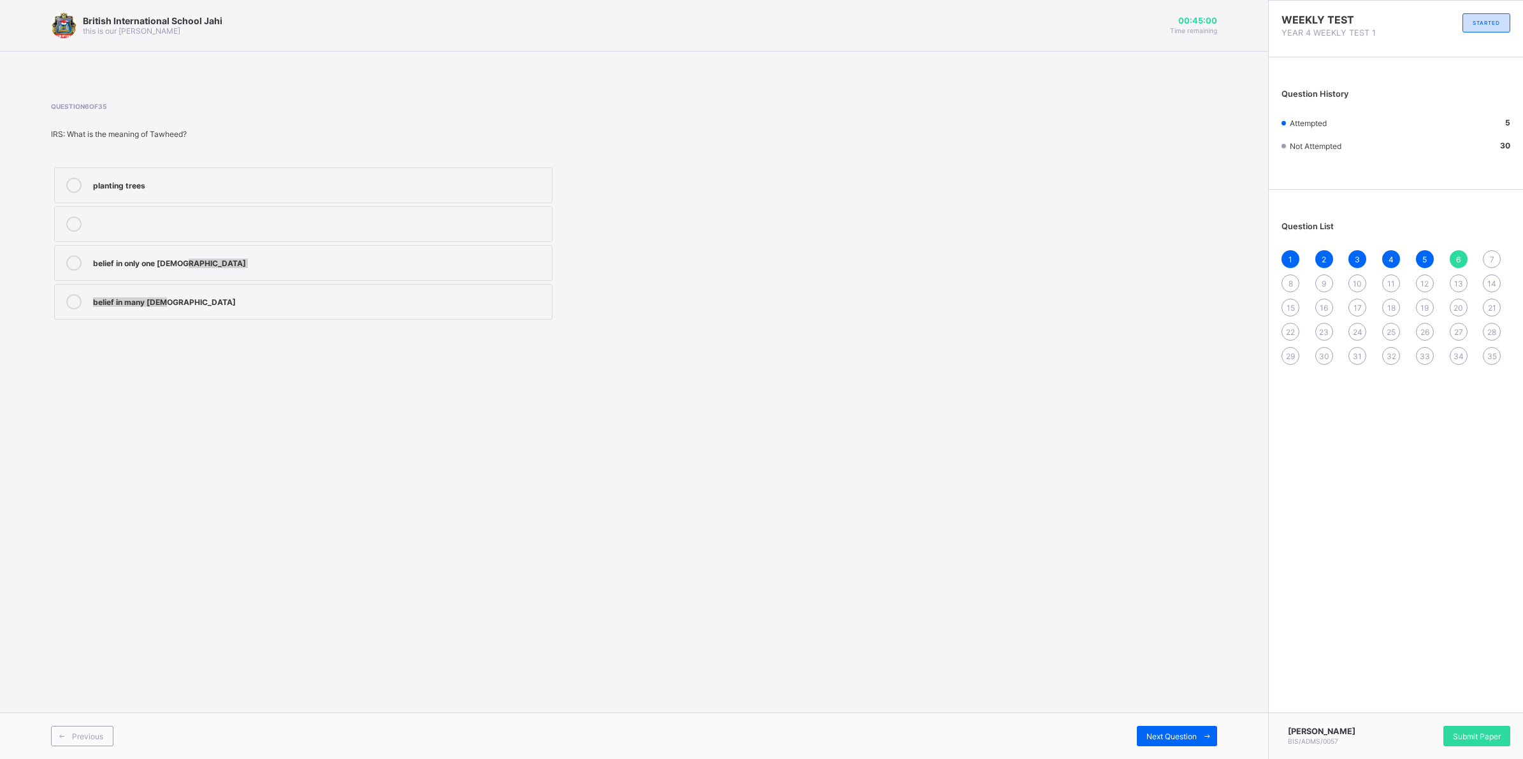
drag, startPoint x: 227, startPoint y: 306, endPoint x: 468, endPoint y: 260, distance: 245.3
click at [468, 260] on div "belief in only one Allah" at bounding box center [319, 261] width 452 height 13
click at [1161, 607] on span "Next Question" at bounding box center [1171, 737] width 50 height 10
click at [236, 219] on div "belief in angels" at bounding box center [319, 223] width 452 height 13
click at [1177, 607] on div "Next Question" at bounding box center [1177, 736] width 80 height 20
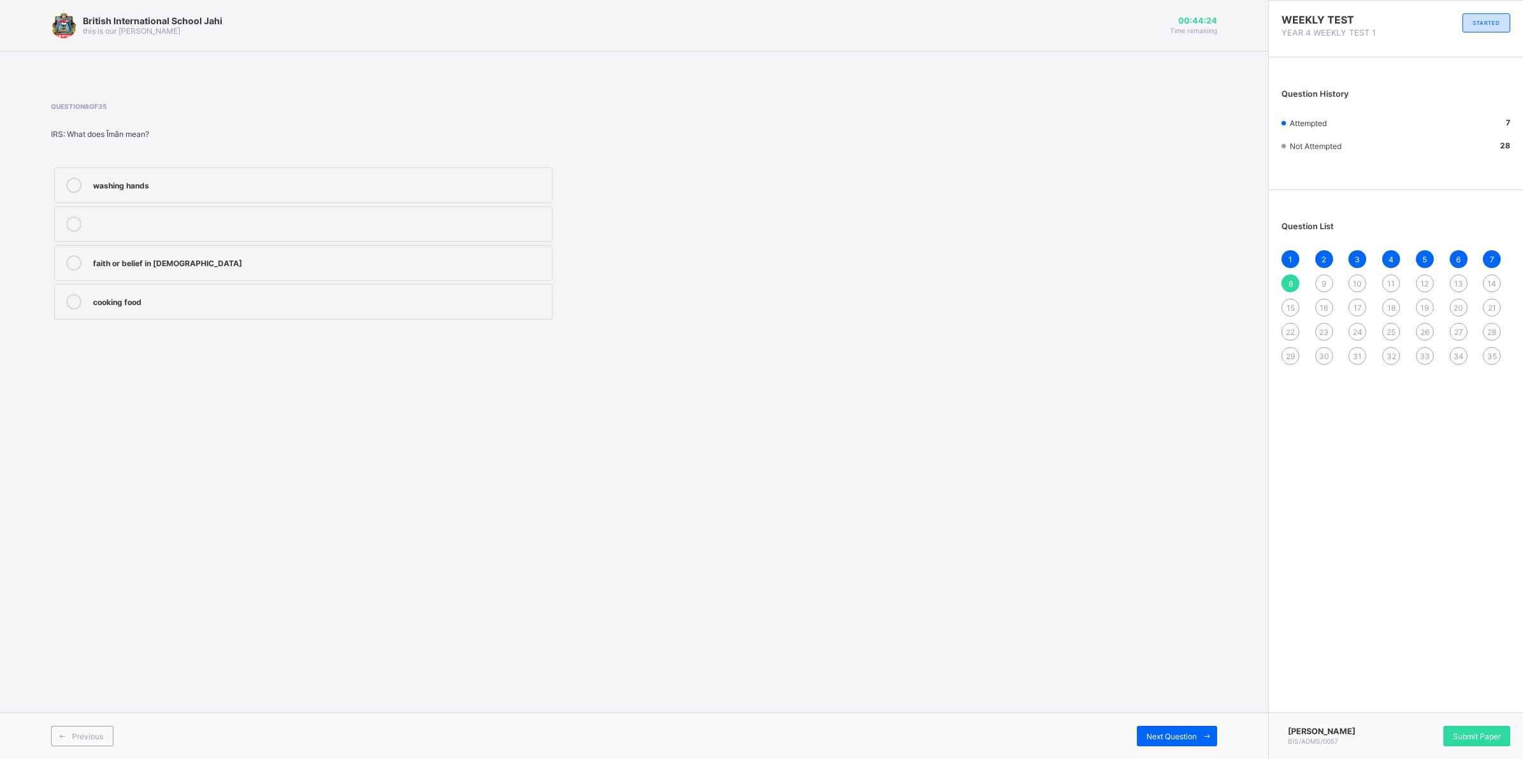
click at [328, 266] on div "faith or belief in Allah" at bounding box center [319, 261] width 452 height 13
drag, startPoint x: 1179, startPoint y: 730, endPoint x: 1174, endPoint y: 740, distance: 11.1
click at [1176, 607] on div "Next Question" at bounding box center [1177, 736] width 80 height 20
click at [234, 258] on div "Praying (Salah)" at bounding box center [319, 261] width 452 height 13
click at [1191, 607] on div "Next Question" at bounding box center [1177, 736] width 80 height 20
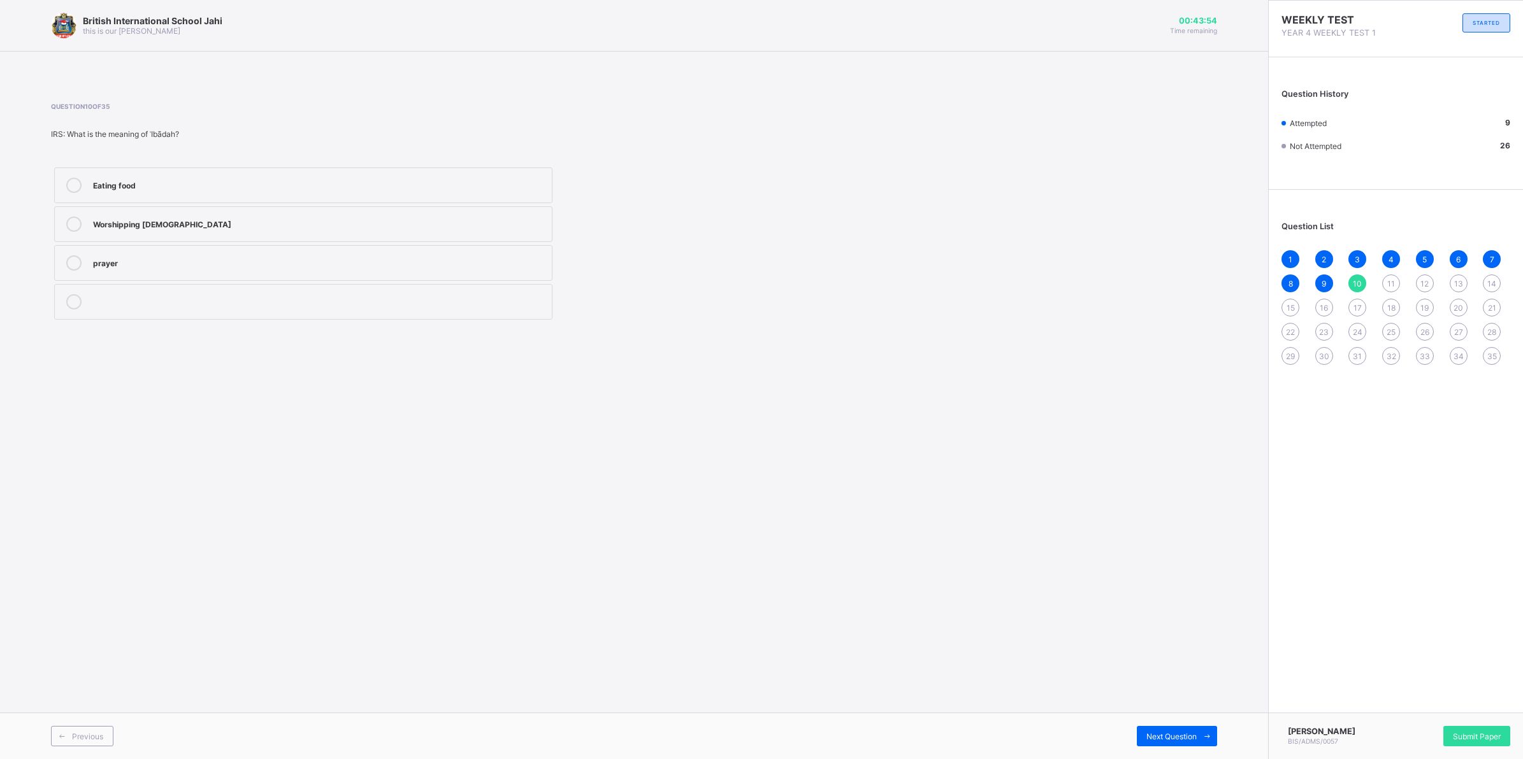
click at [246, 255] on label "prayer" at bounding box center [303, 263] width 498 height 36
click at [1161, 607] on span "Next Question" at bounding box center [1171, 737] width 50 height 10
click at [262, 294] on label "False" at bounding box center [303, 302] width 498 height 36
drag, startPoint x: 275, startPoint y: 171, endPoint x: 303, endPoint y: 198, distance: 39.2
click at [277, 171] on label "True" at bounding box center [303, 186] width 498 height 36
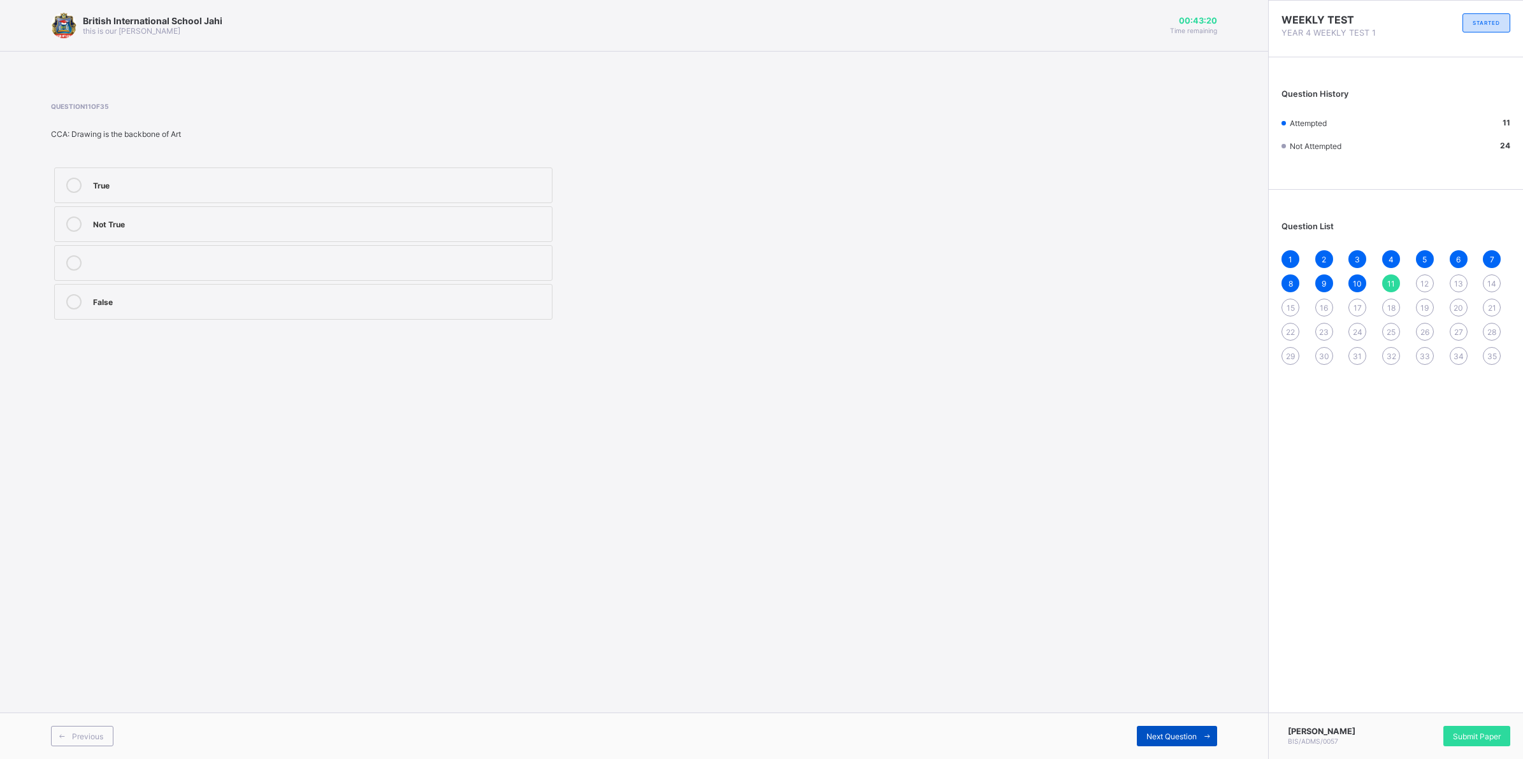
click at [1198, 607] on span at bounding box center [1207, 736] width 20 height 20
click at [339, 247] on label "Writing" at bounding box center [303, 263] width 498 height 36
click at [1153, 607] on div "Previous Next Question" at bounding box center [634, 736] width 1268 height 47
click at [1151, 607] on div "Next Question" at bounding box center [1177, 736] width 80 height 20
click at [238, 257] on div "Nylon" at bounding box center [319, 261] width 452 height 13
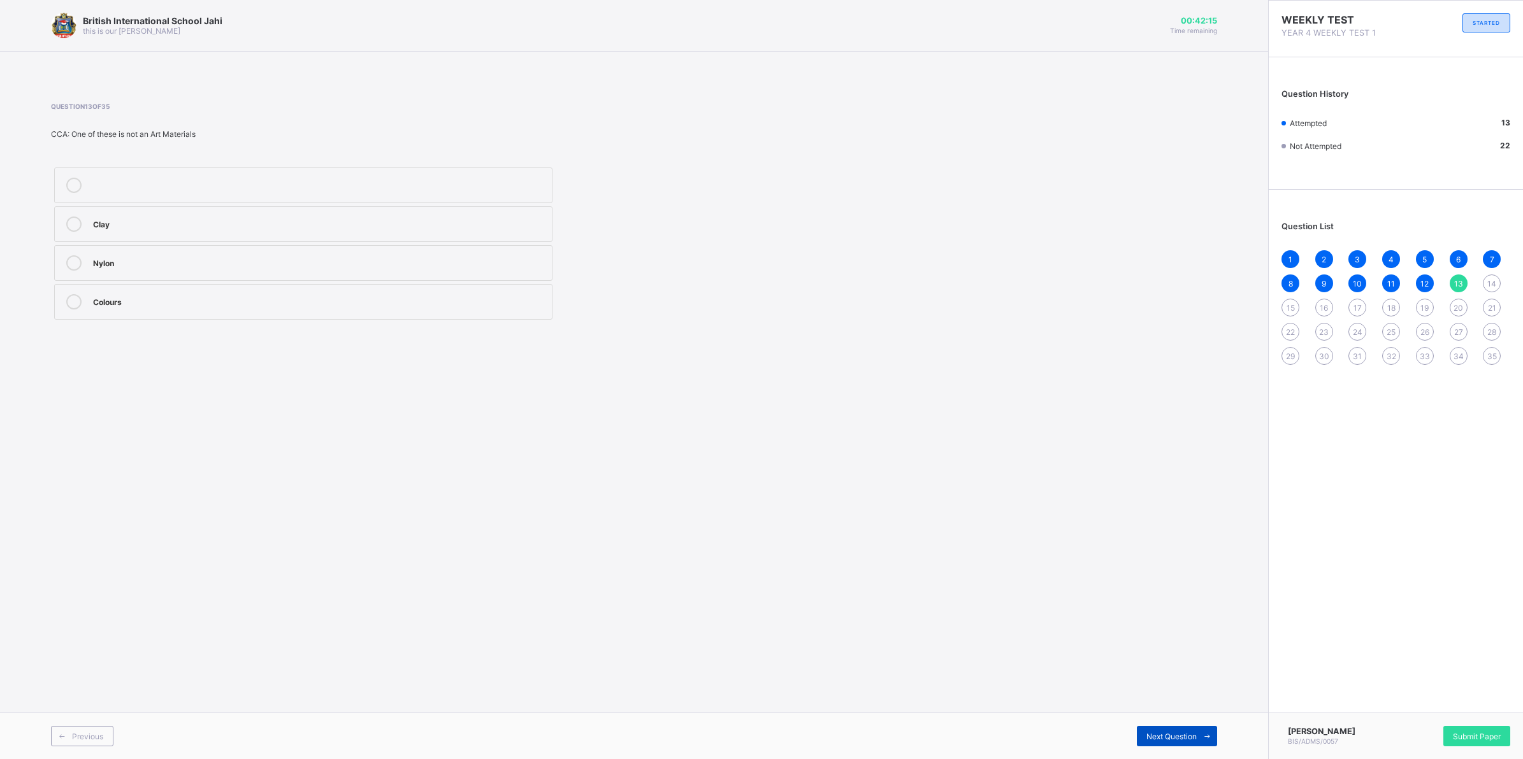
click at [1190, 607] on div "Next Question" at bounding box center [1177, 736] width 80 height 20
click at [238, 310] on label "acting" at bounding box center [303, 302] width 498 height 36
click at [1198, 733] on span at bounding box center [1207, 736] width 20 height 20
click at [1488, 275] on div "14" at bounding box center [1492, 284] width 18 height 18
click at [189, 303] on div "acting" at bounding box center [319, 300] width 452 height 13
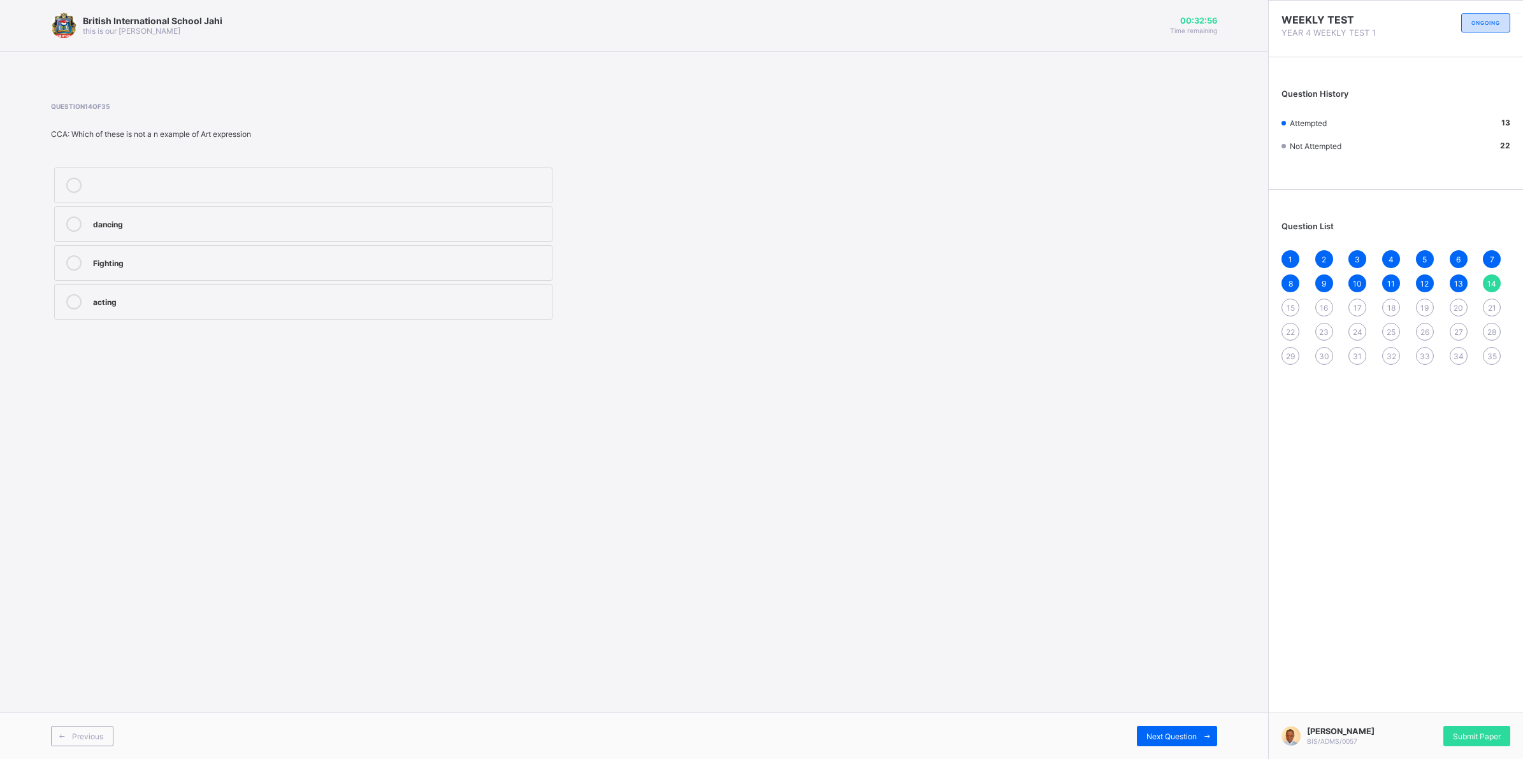
click at [1297, 304] on div "15" at bounding box center [1290, 308] width 18 height 18
click at [164, 178] on div "Art" at bounding box center [319, 184] width 452 height 13
click at [1490, 276] on div "14" at bounding box center [1492, 284] width 18 height 18
click at [234, 295] on div "acting" at bounding box center [319, 300] width 452 height 13
click at [1156, 728] on div "Next Question" at bounding box center [1177, 736] width 80 height 20
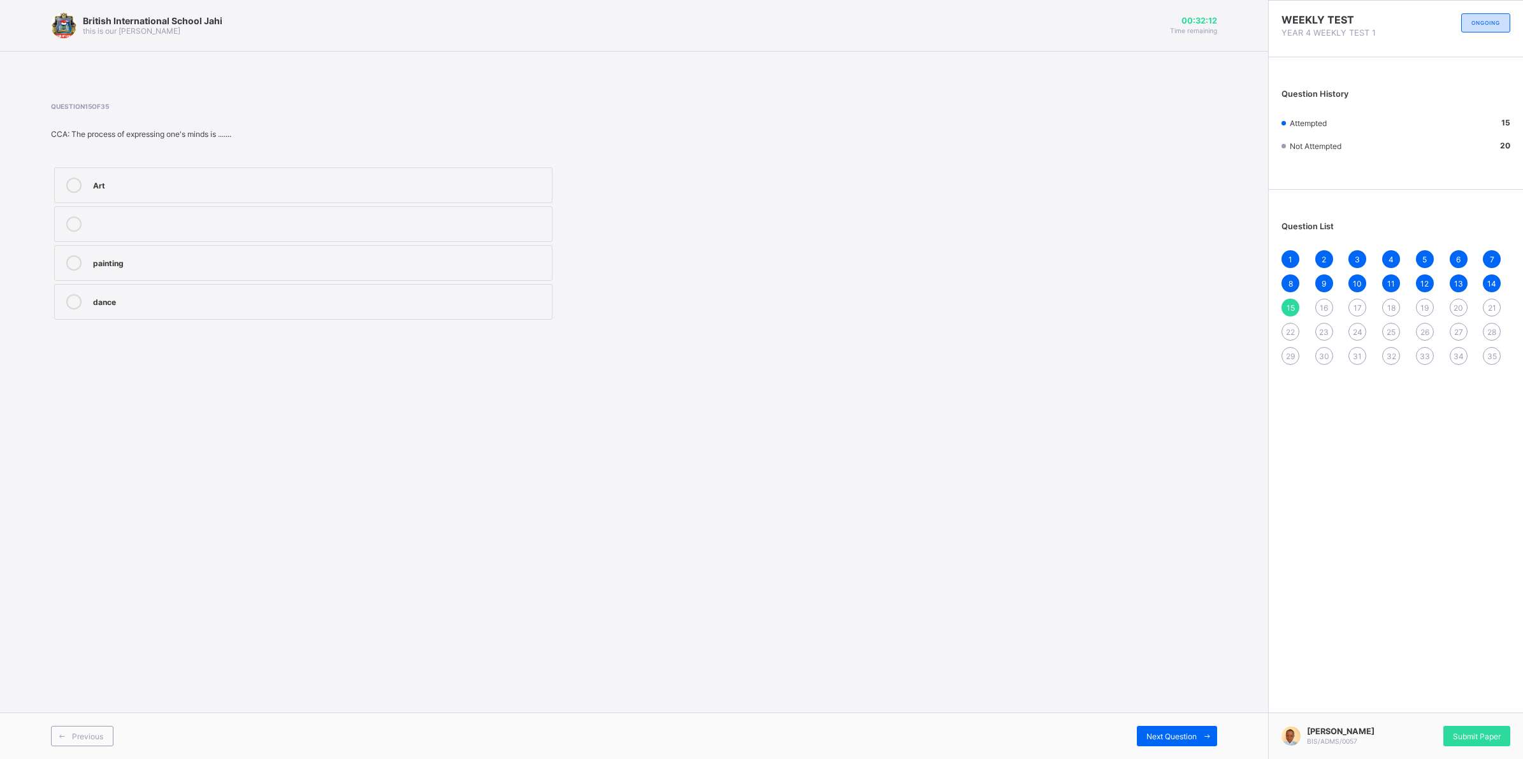
drag, startPoint x: 237, startPoint y: 185, endPoint x: 315, endPoint y: 196, distance: 79.0
click at [242, 187] on div "Art" at bounding box center [319, 184] width 452 height 13
click at [1147, 724] on div "Previous Next Question" at bounding box center [634, 736] width 1268 height 47
click at [1202, 739] on icon at bounding box center [1207, 737] width 10 height 8
drag, startPoint x: 258, startPoint y: 258, endPoint x: 291, endPoint y: 288, distance: 44.7
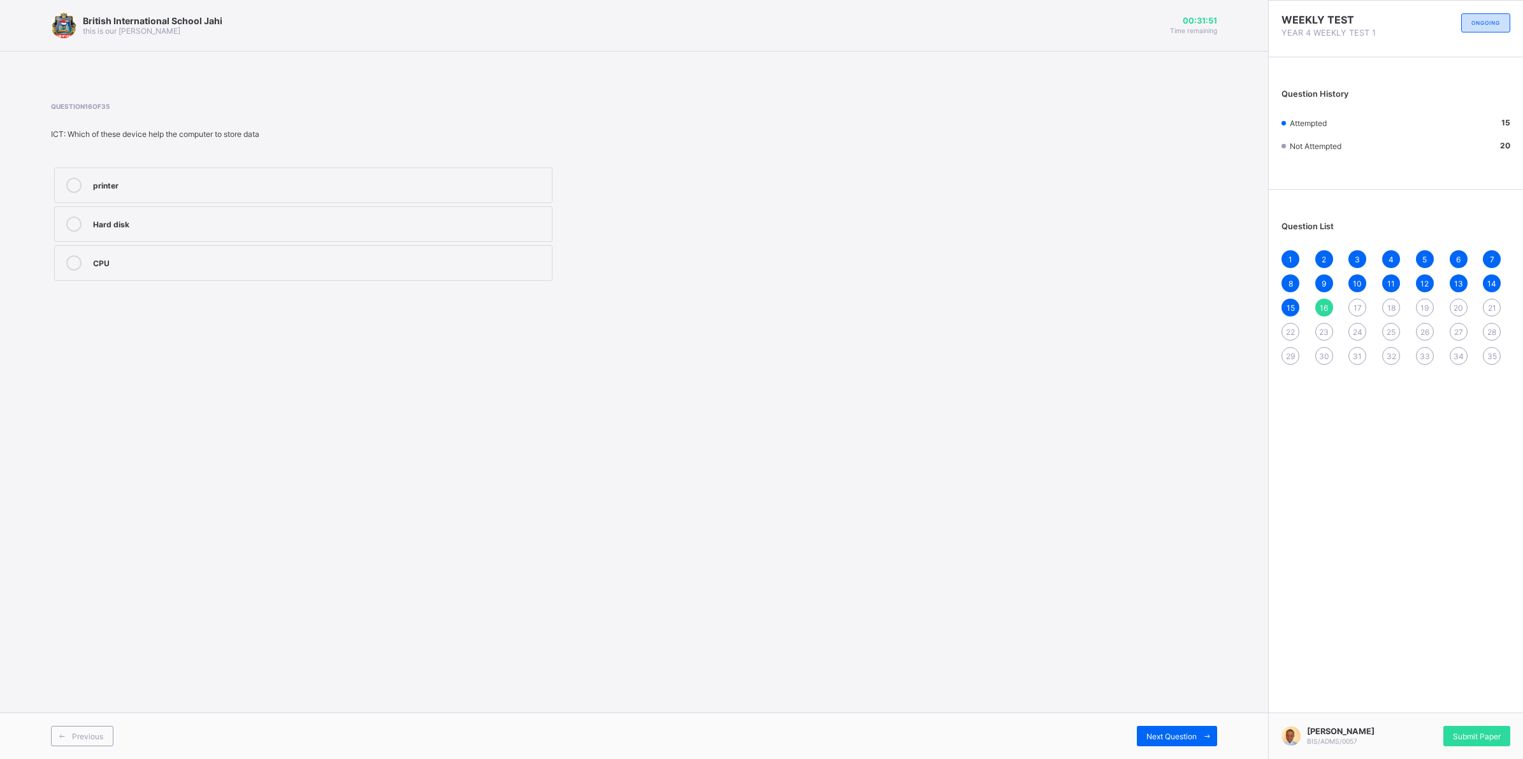
click at [285, 285] on div "Question 16 of 35 ICT: Which of these device help the computer to store data pr…" at bounding box center [634, 193] width 1166 height 220
click at [338, 173] on label "printer" at bounding box center [303, 186] width 498 height 36
click at [1176, 727] on div "Previous Next Question" at bounding box center [634, 736] width 1268 height 47
click at [1185, 738] on span "Next Question" at bounding box center [1171, 737] width 50 height 10
click at [196, 263] on div "Monitor" at bounding box center [319, 261] width 452 height 13
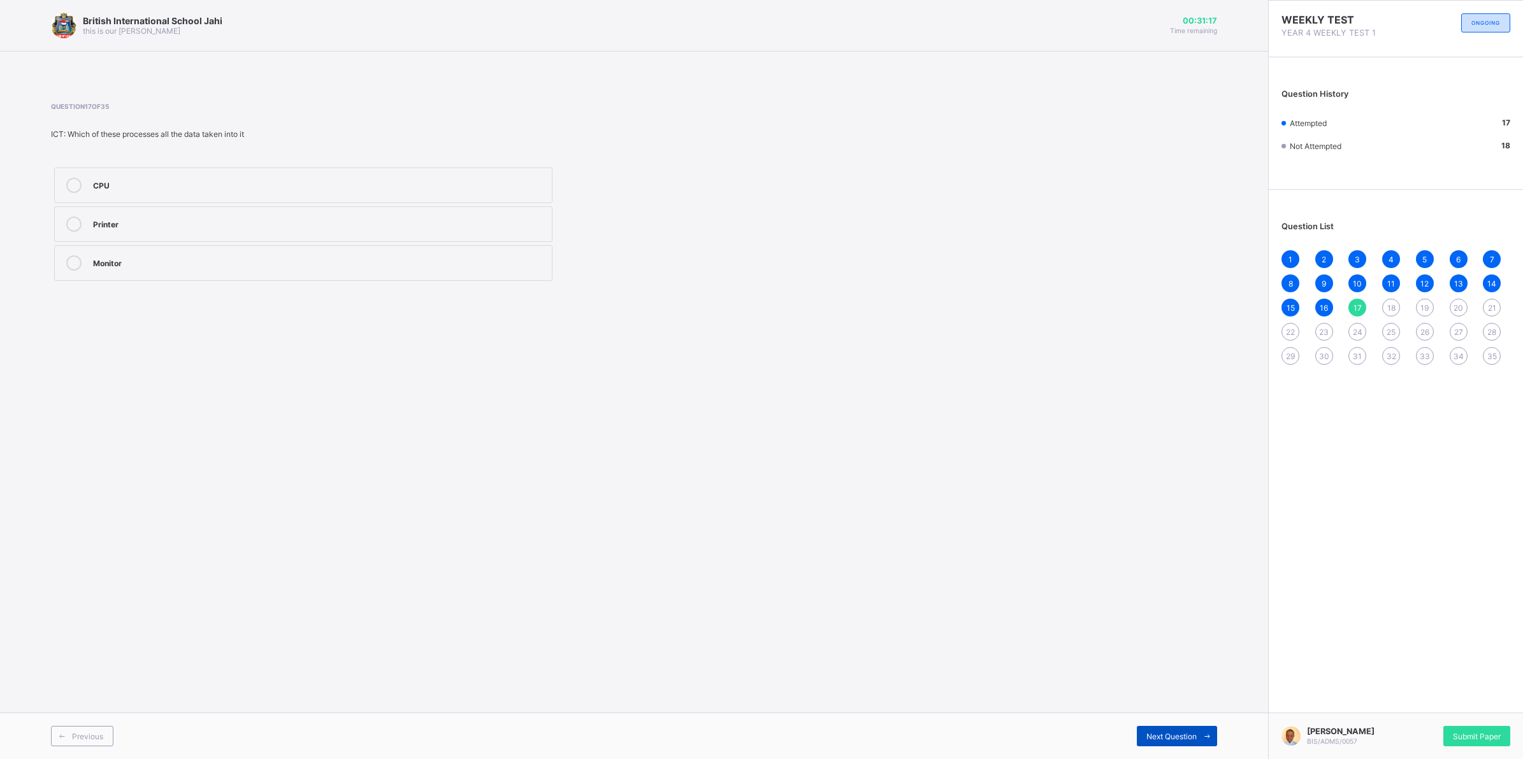
click at [1163, 740] on span "Next Question" at bounding box center [1171, 737] width 50 height 10
click at [352, 227] on div "marvis beacon" at bounding box center [319, 223] width 452 height 13
click at [1153, 730] on div "Next Question" at bounding box center [1177, 736] width 80 height 20
click at [158, 260] on div "mouse" at bounding box center [319, 261] width 452 height 13
drag, startPoint x: 240, startPoint y: 189, endPoint x: 343, endPoint y: 234, distance: 112.7
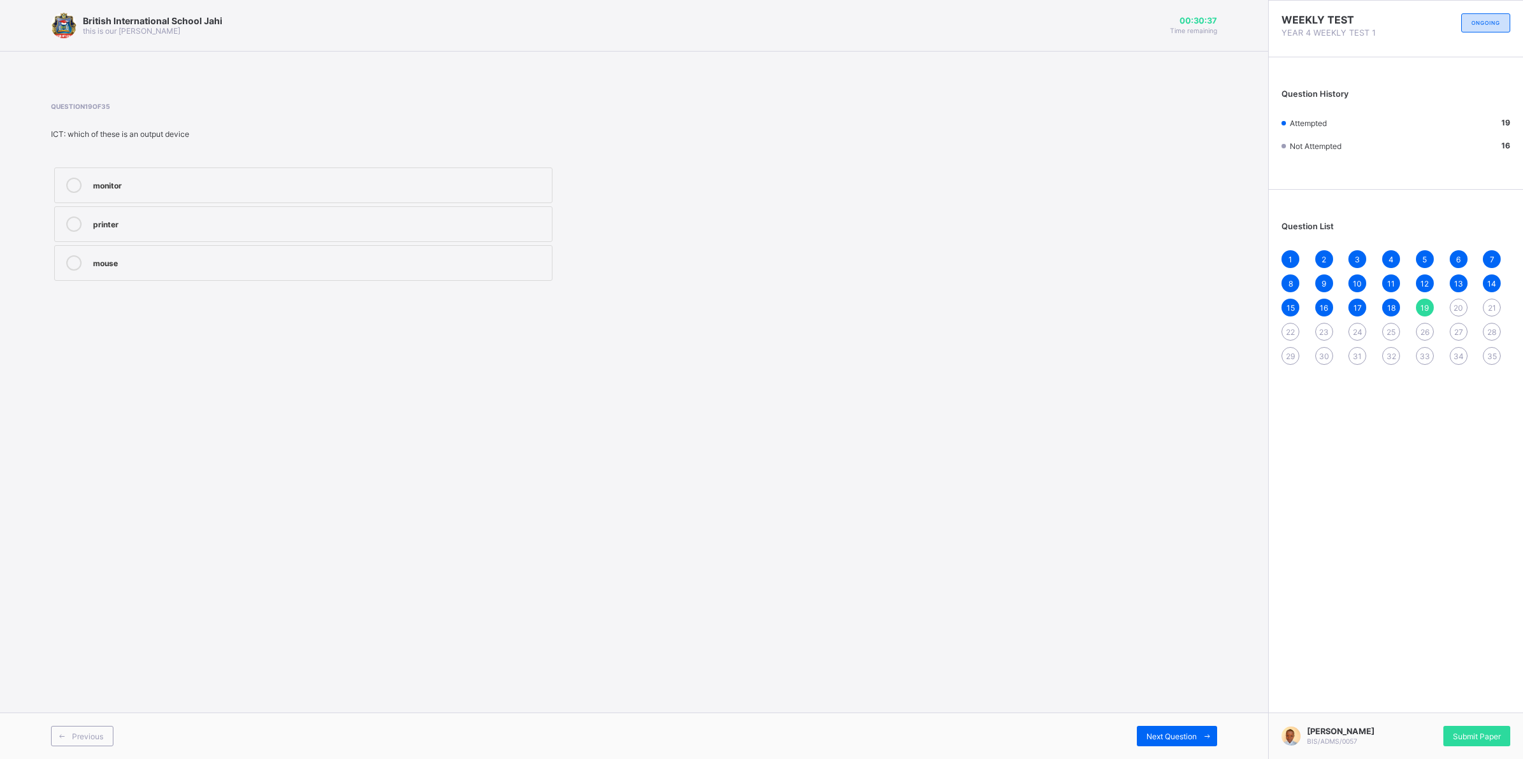
click at [258, 194] on label "monitor" at bounding box center [303, 186] width 498 height 36
click at [276, 219] on label "printer" at bounding box center [303, 224] width 498 height 36
click at [282, 233] on label "printer" at bounding box center [303, 224] width 498 height 36
click at [205, 262] on div "mouse" at bounding box center [319, 261] width 452 height 13
click at [1153, 738] on span "Next Question" at bounding box center [1171, 737] width 50 height 10
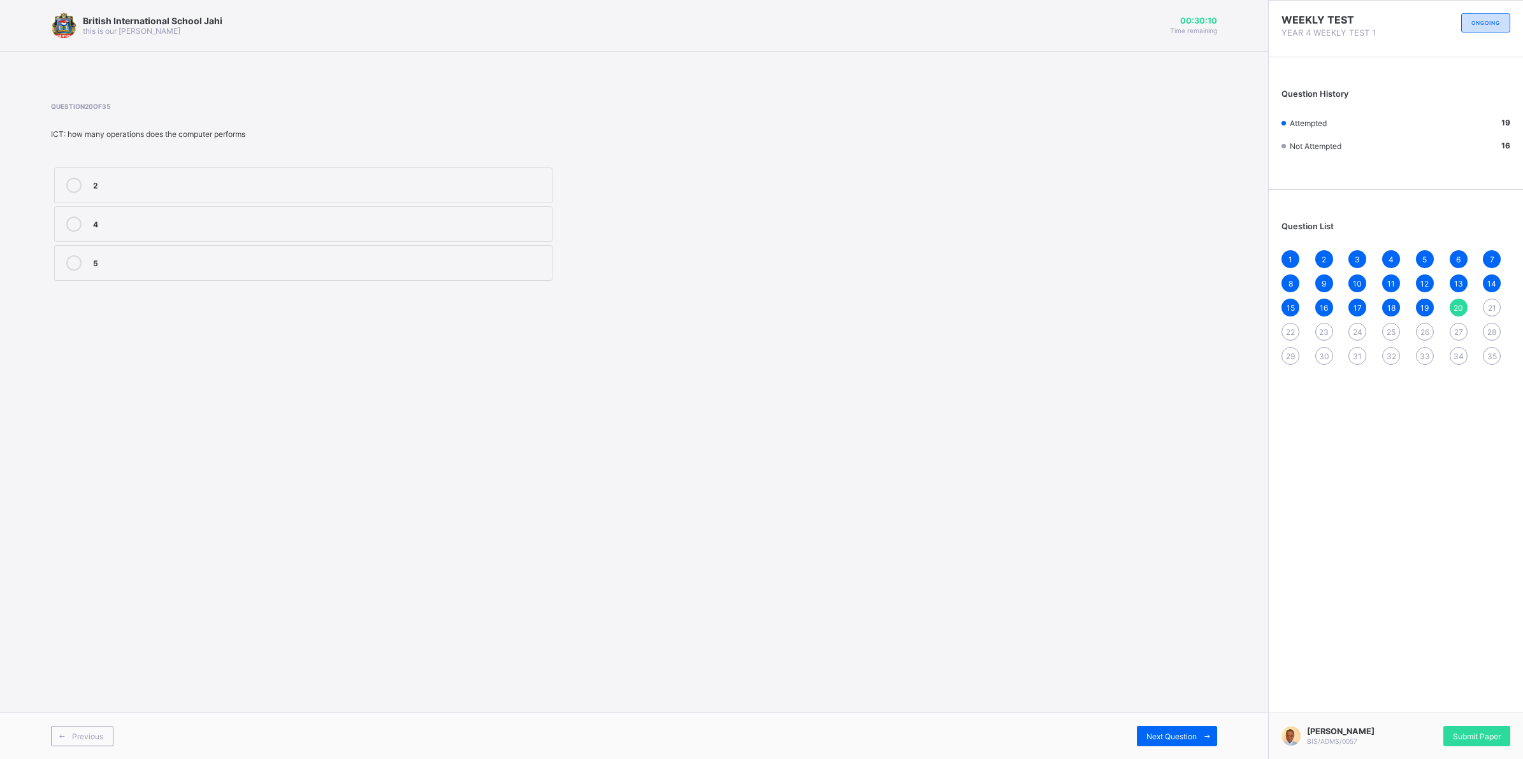
click at [141, 185] on div "2" at bounding box center [319, 184] width 452 height 13
click at [1200, 738] on span at bounding box center [1207, 736] width 20 height 20
click at [180, 238] on label "true" at bounding box center [303, 224] width 498 height 36
click at [1185, 737] on span "Next Question" at bounding box center [1171, 737] width 50 height 10
drag, startPoint x: 995, startPoint y: 488, endPoint x: 986, endPoint y: 492, distance: 10.3
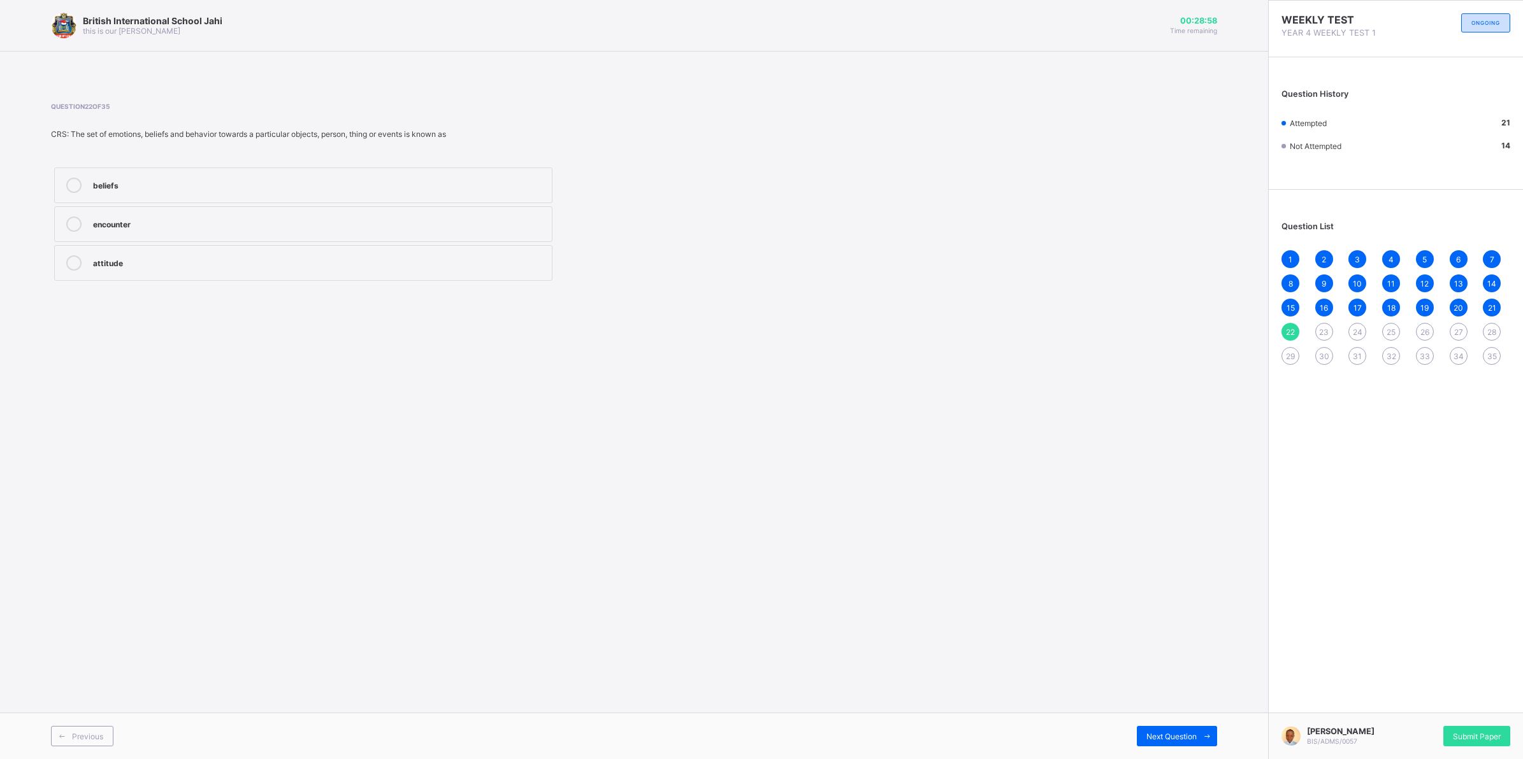
click at [986, 492] on div "British International School Jahi this is our motton 00:28:58 Time remaining Qu…" at bounding box center [634, 379] width 1268 height 759
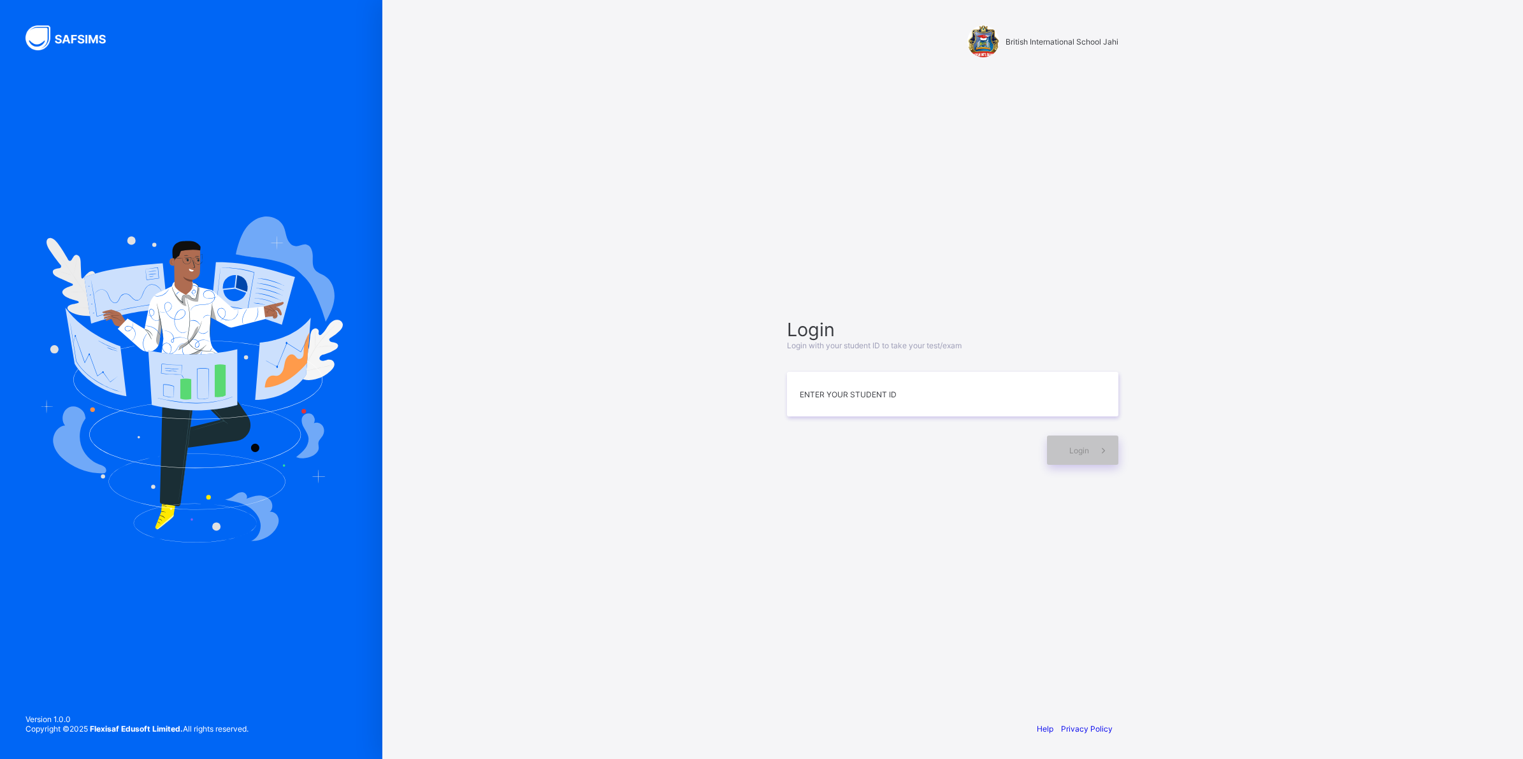
click at [941, 384] on input at bounding box center [952, 394] width 331 height 45
type input "*"
type input "**********"
click at [1090, 442] on span at bounding box center [1103, 450] width 29 height 29
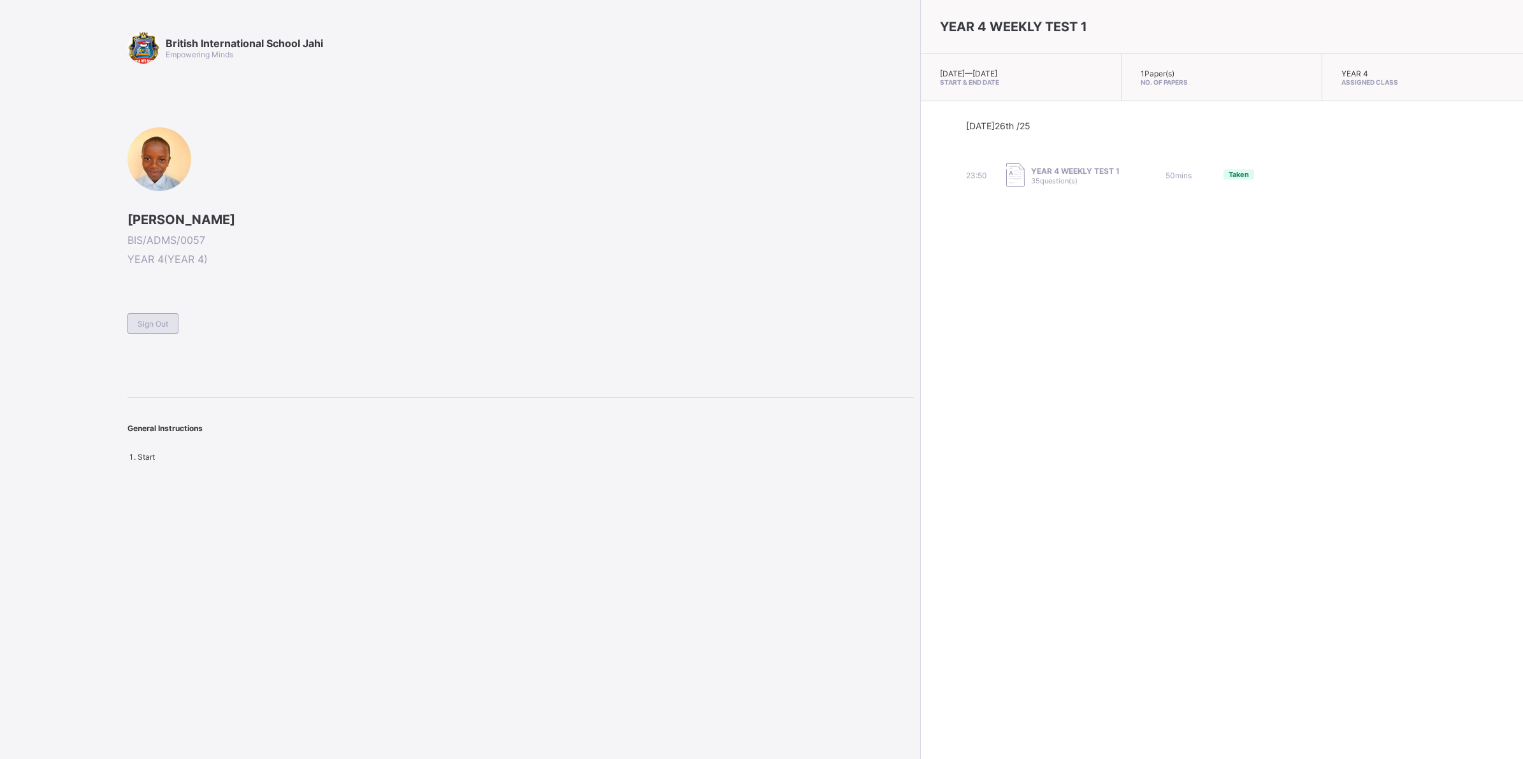
click at [140, 319] on span "Sign Out" at bounding box center [153, 324] width 31 height 10
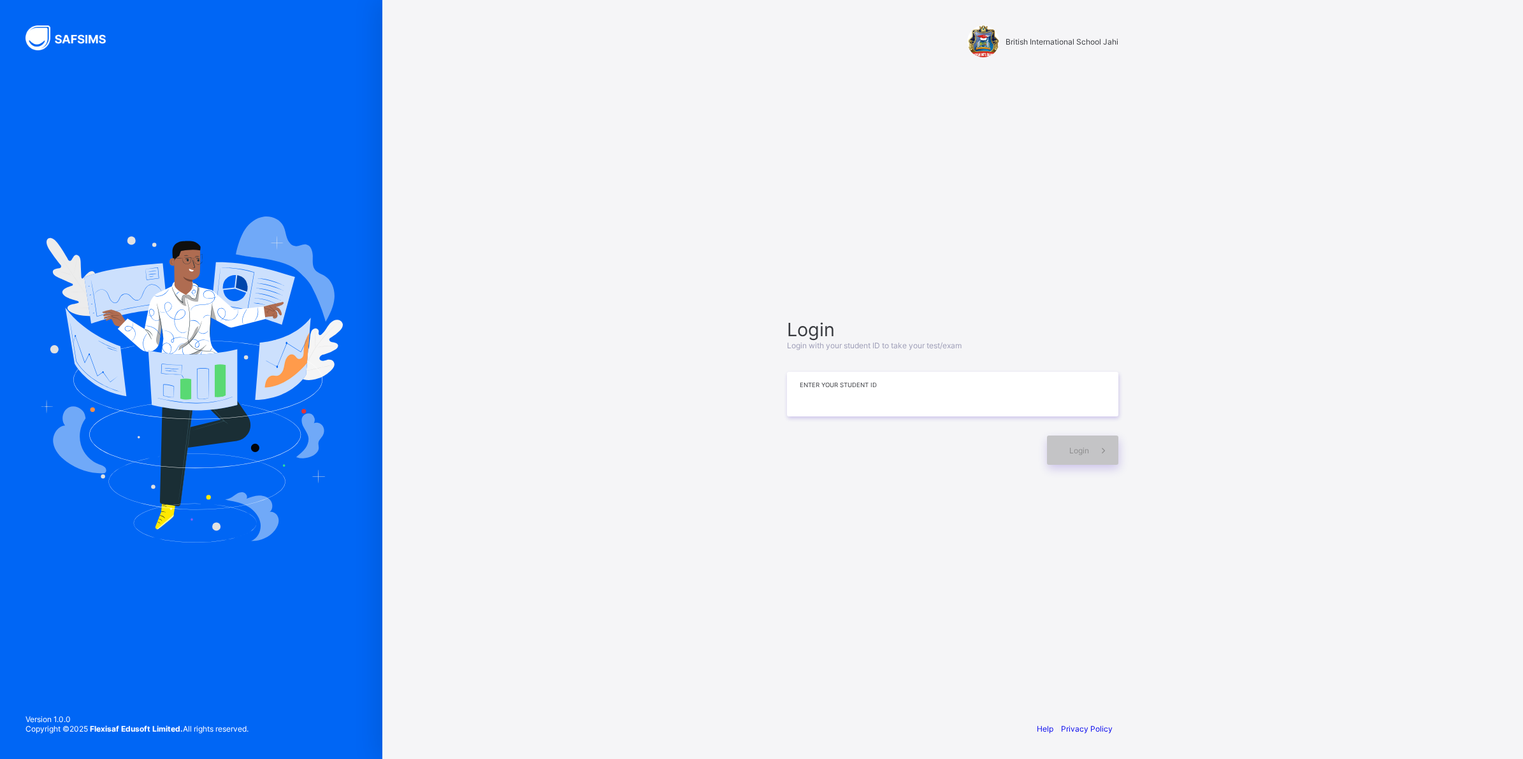
click at [906, 402] on input at bounding box center [952, 394] width 331 height 45
type input "*"
type input "**********"
click at [1075, 450] on span "Login" at bounding box center [1079, 451] width 20 height 10
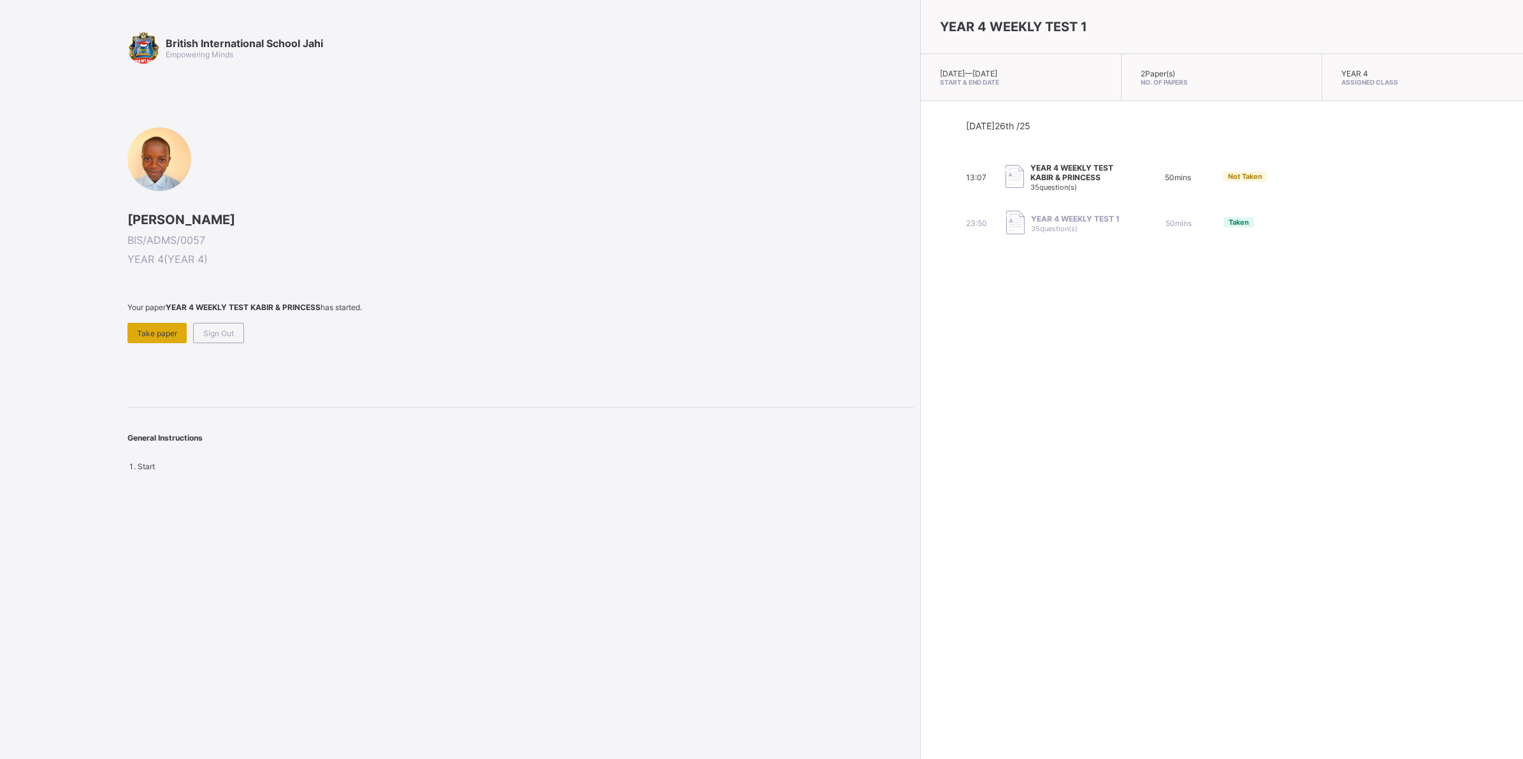
click at [150, 329] on span "Take paper" at bounding box center [157, 334] width 40 height 10
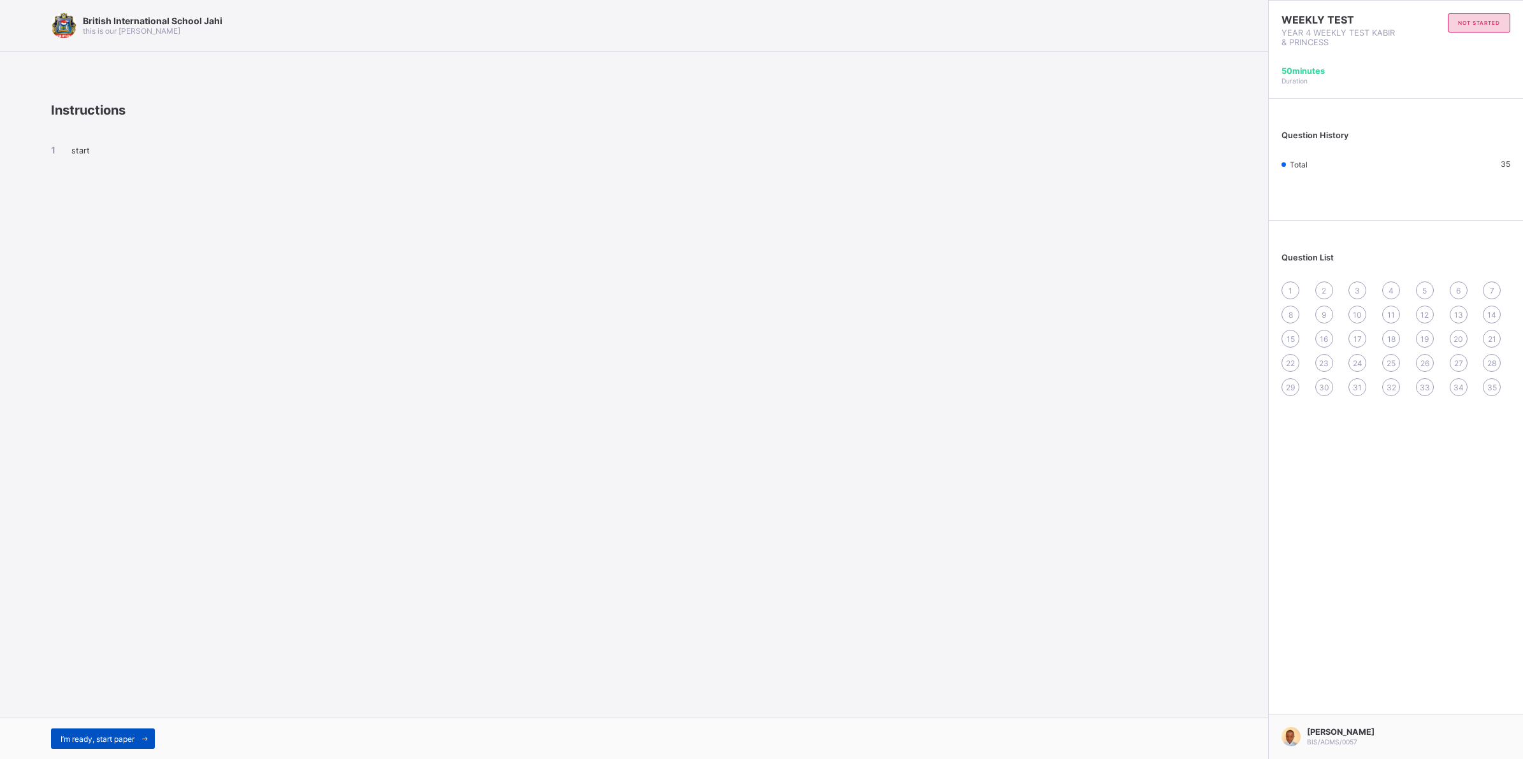
click at [129, 737] on span "I’m ready, start paper" at bounding box center [98, 740] width 74 height 10
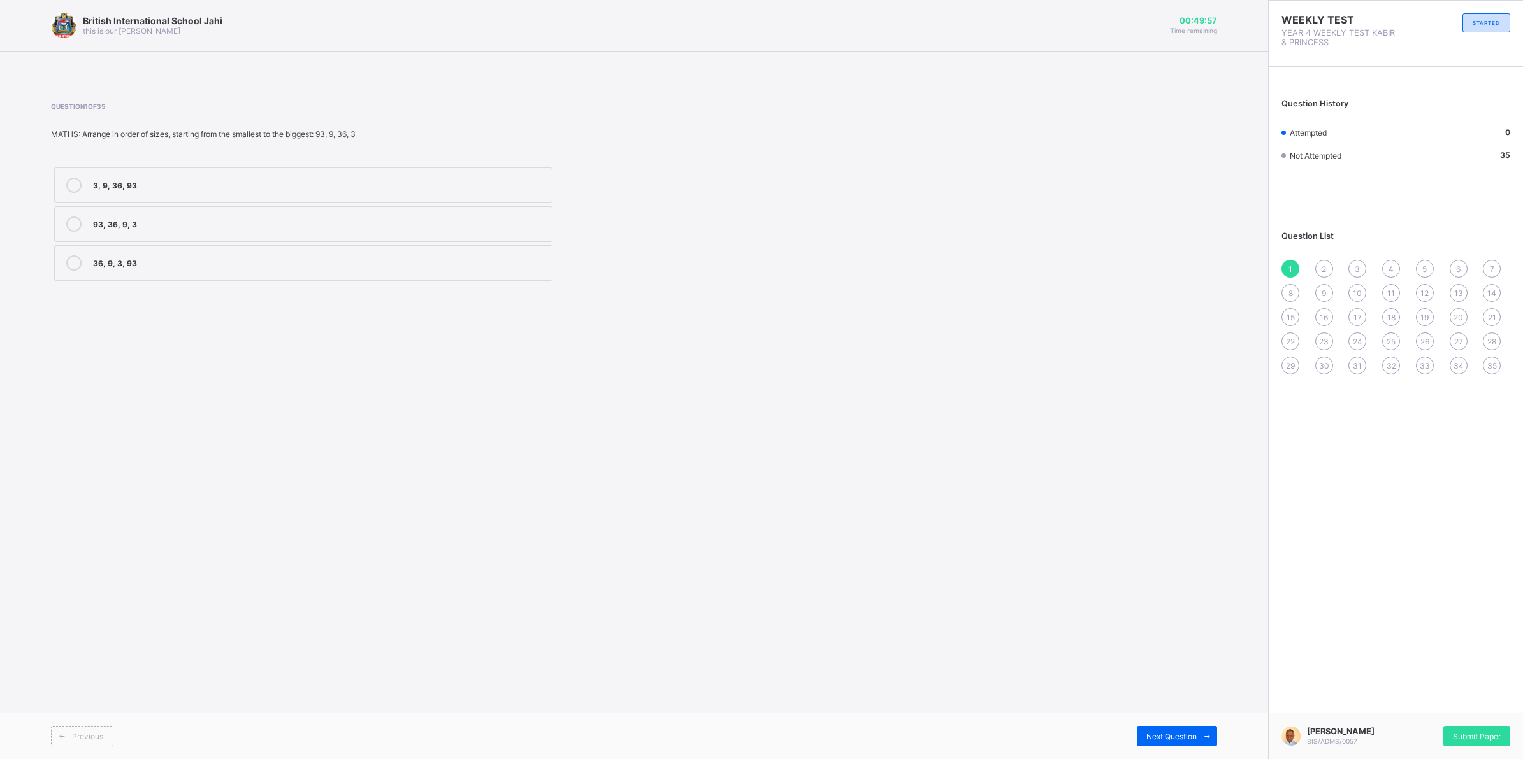
click at [205, 183] on div "3, 9, 36, 93" at bounding box center [319, 184] width 452 height 13
click at [1154, 737] on span "Next Question" at bounding box center [1171, 737] width 50 height 10
drag, startPoint x: 218, startPoint y: 169, endPoint x: 226, endPoint y: 189, distance: 22.0
click at [218, 173] on label "XVI" at bounding box center [303, 186] width 498 height 36
click at [1140, 736] on div "Next Question" at bounding box center [1177, 736] width 80 height 20
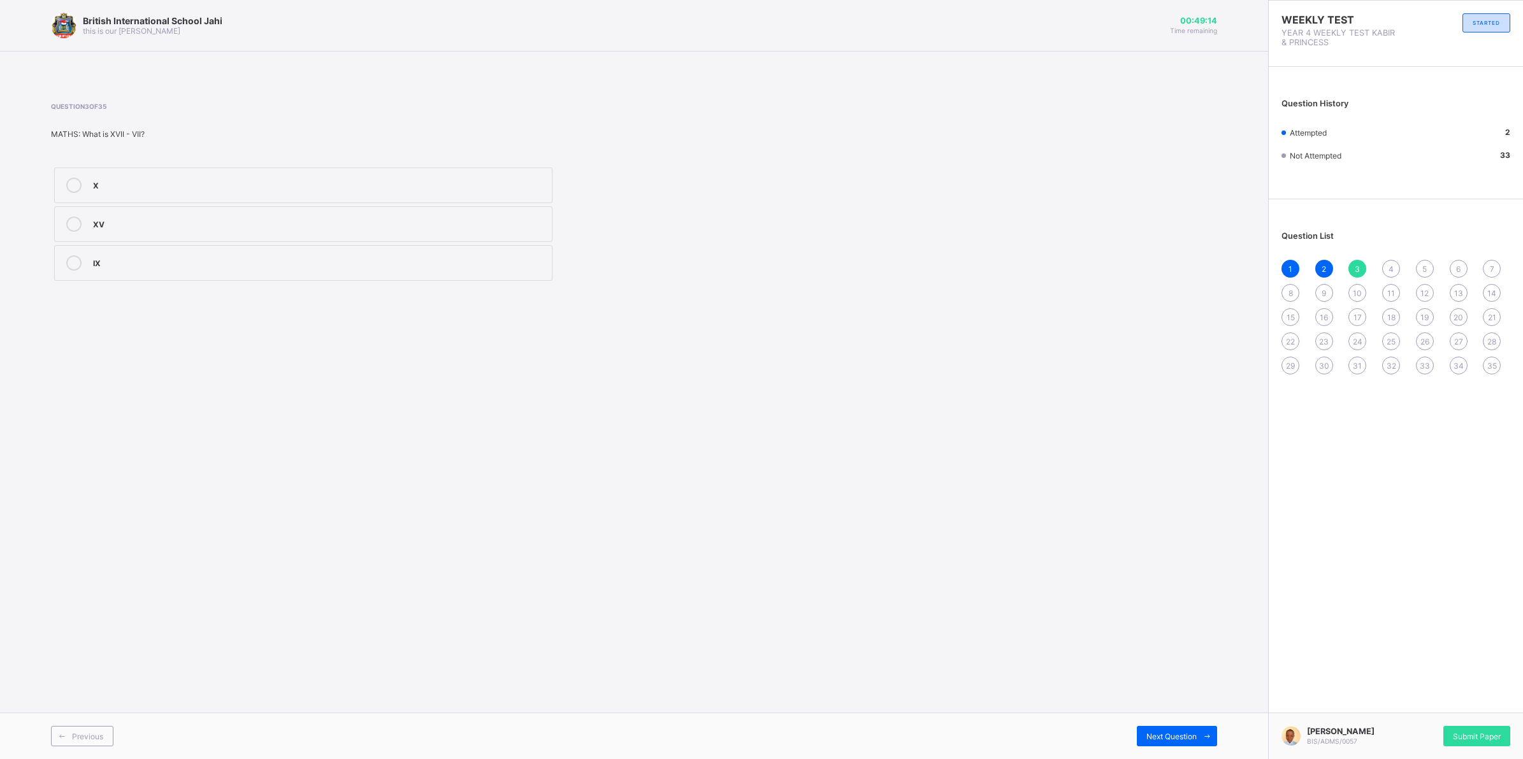
drag, startPoint x: 217, startPoint y: 171, endPoint x: 271, endPoint y: 192, distance: 58.3
click at [236, 180] on label "X" at bounding box center [303, 186] width 498 height 36
click at [1158, 734] on span "Next Question" at bounding box center [1171, 737] width 50 height 10
click at [217, 194] on label "2, 4, 7, 36" at bounding box center [303, 186] width 498 height 36
click at [1151, 733] on span "Next Question" at bounding box center [1171, 737] width 50 height 10
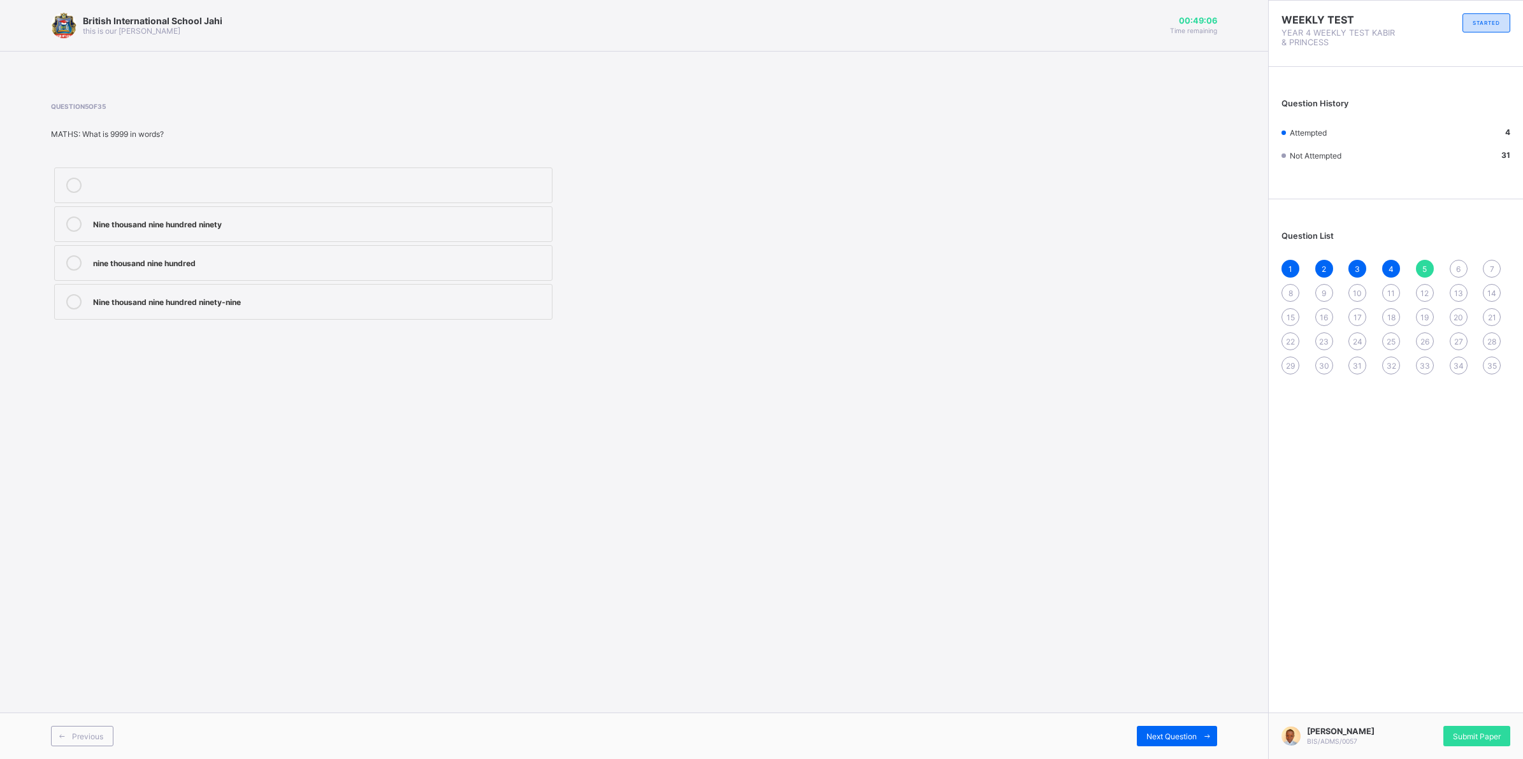
click at [209, 305] on div "Nine thousand nine hundred ninety-nine" at bounding box center [319, 300] width 452 height 13
click at [1158, 733] on span "Next Question" at bounding box center [1171, 737] width 50 height 10
click at [238, 268] on div "belief in only one Allah" at bounding box center [319, 261] width 452 height 13
click at [1205, 738] on icon at bounding box center [1207, 737] width 10 height 8
click at [269, 217] on div "belief in angels" at bounding box center [319, 223] width 452 height 13
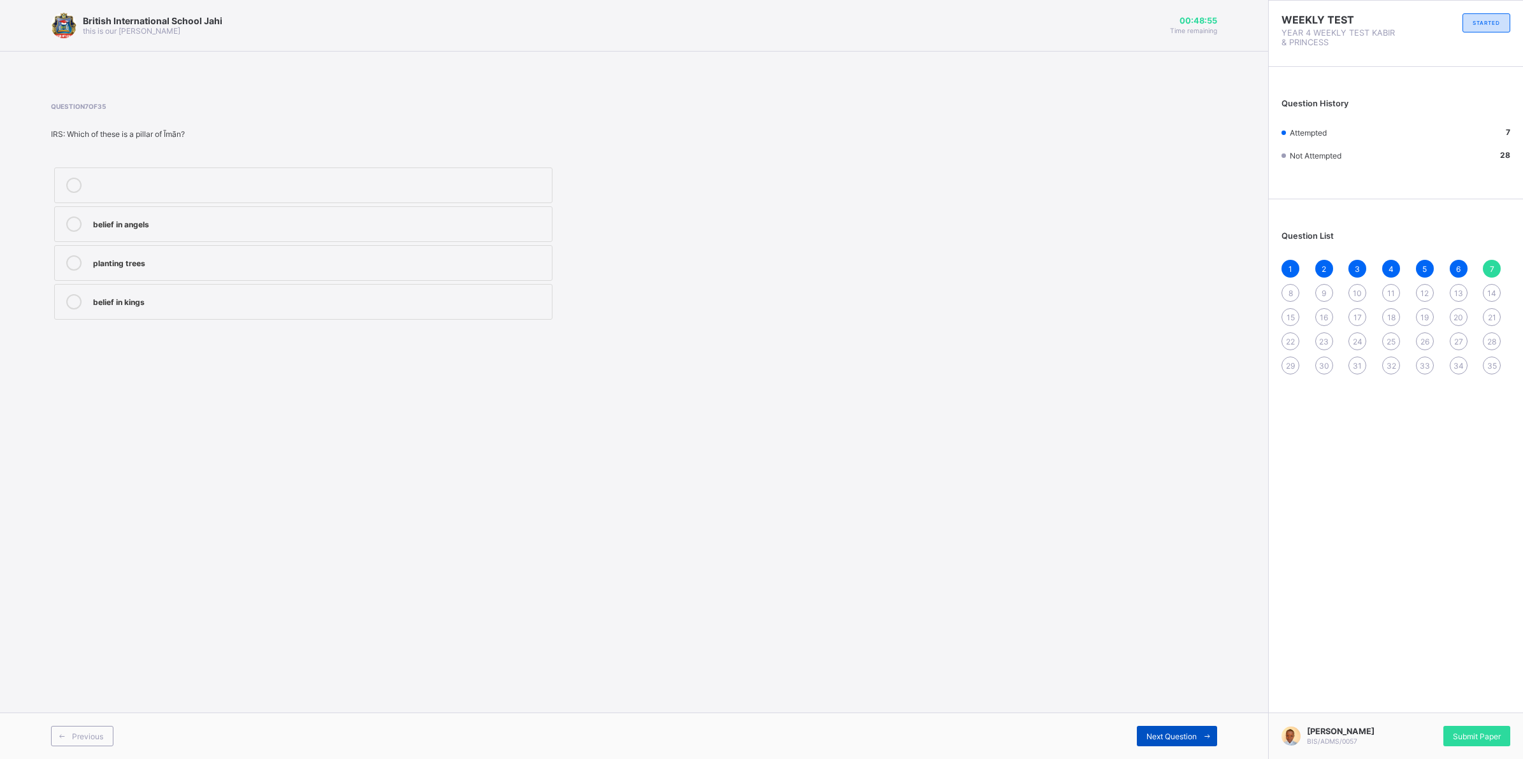
click at [1181, 737] on span "Next Question" at bounding box center [1171, 737] width 50 height 10
click at [453, 344] on div "British International School Jahi this is our motton 00:48:51 Time remaining Qu…" at bounding box center [634, 379] width 1268 height 759
click at [448, 266] on div "faith or belief in Allah" at bounding box center [319, 261] width 452 height 13
click at [1187, 727] on div "Next Question" at bounding box center [1177, 736] width 80 height 20
click at [205, 259] on div "Praying (Salah)" at bounding box center [319, 261] width 452 height 13
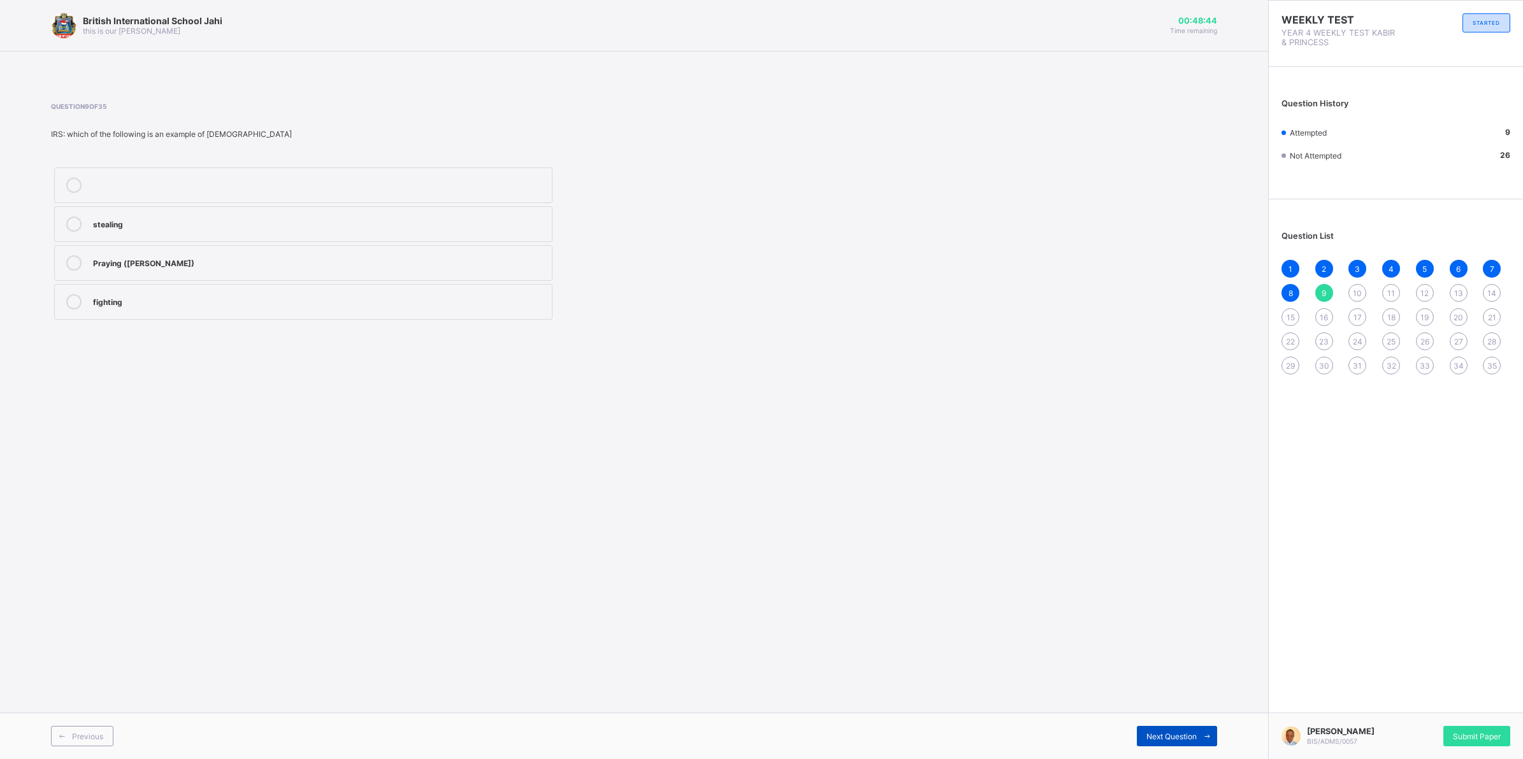
click at [1188, 741] on div "Next Question" at bounding box center [1177, 736] width 80 height 20
drag, startPoint x: 213, startPoint y: 229, endPoint x: 247, endPoint y: 244, distance: 36.8
click at [220, 233] on label "Worshipping Allah" at bounding box center [303, 224] width 498 height 36
click at [198, 248] on label "prayer" at bounding box center [303, 263] width 498 height 36
click at [1174, 733] on span "Next Question" at bounding box center [1171, 737] width 50 height 10
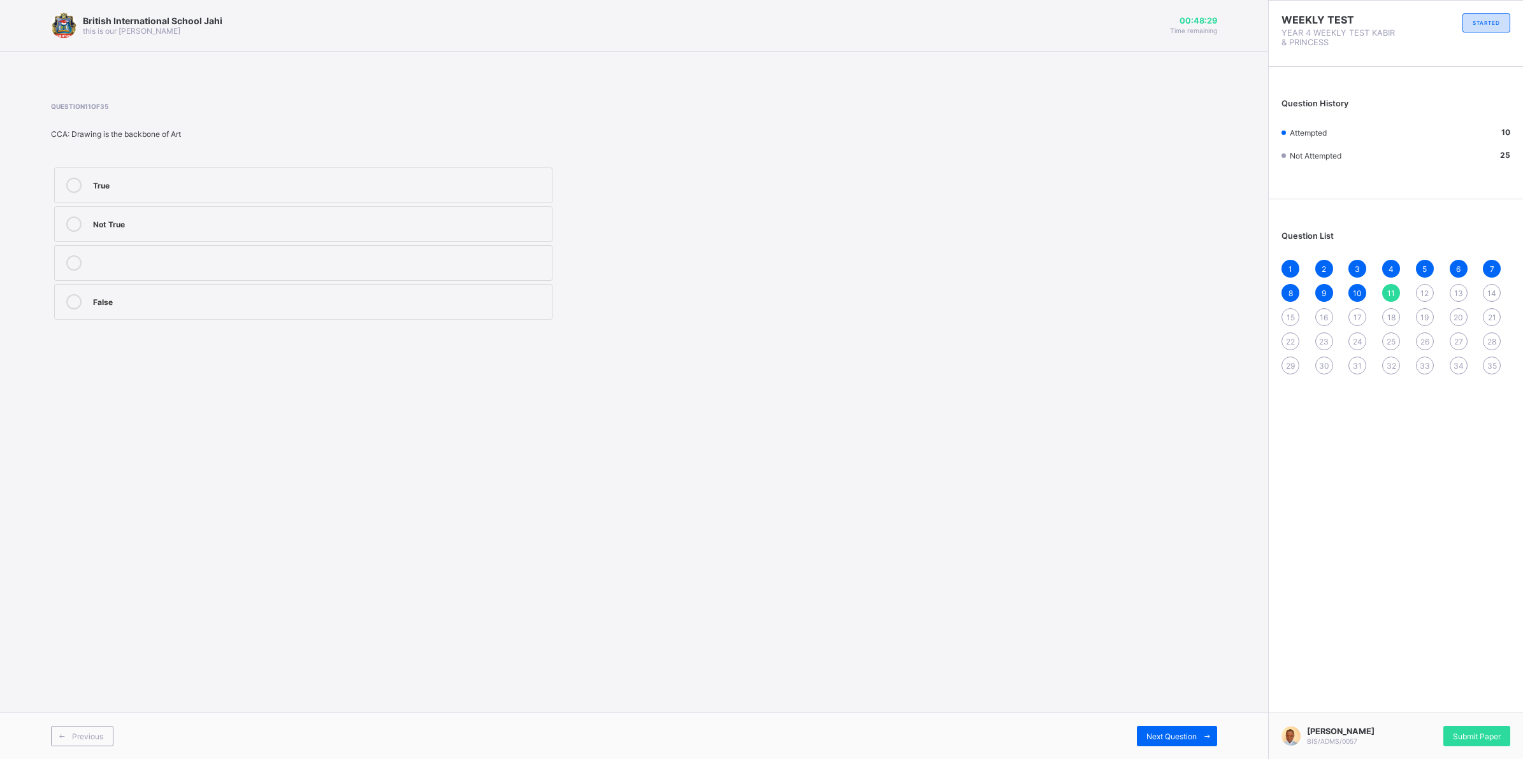
click at [233, 294] on div "False" at bounding box center [319, 300] width 452 height 13
click at [1154, 738] on span "Next Question" at bounding box center [1171, 737] width 50 height 10
drag, startPoint x: 194, startPoint y: 275, endPoint x: 228, endPoint y: 290, distance: 37.1
click at [205, 278] on label "Writing" at bounding box center [303, 263] width 498 height 36
click at [1154, 733] on span "Next Question" at bounding box center [1171, 737] width 50 height 10
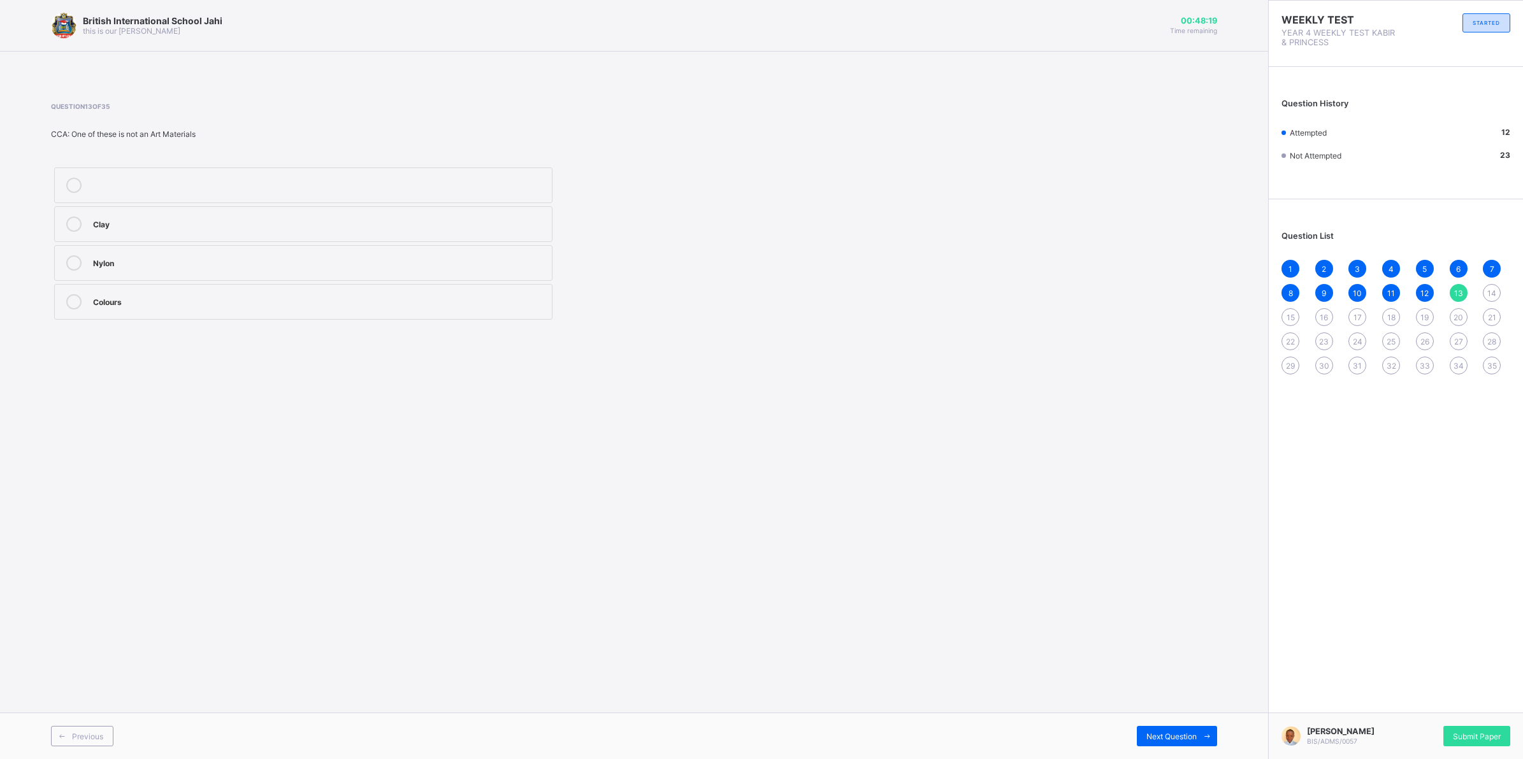
drag, startPoint x: 171, startPoint y: 262, endPoint x: 633, endPoint y: 523, distance: 530.7
click at [182, 272] on label "Nylon" at bounding box center [303, 263] width 498 height 36
click at [1183, 733] on span "Next Question" at bounding box center [1171, 737] width 50 height 10
drag, startPoint x: 180, startPoint y: 297, endPoint x: 188, endPoint y: 300, distance: 8.3
click at [183, 298] on div "acting" at bounding box center [319, 300] width 452 height 13
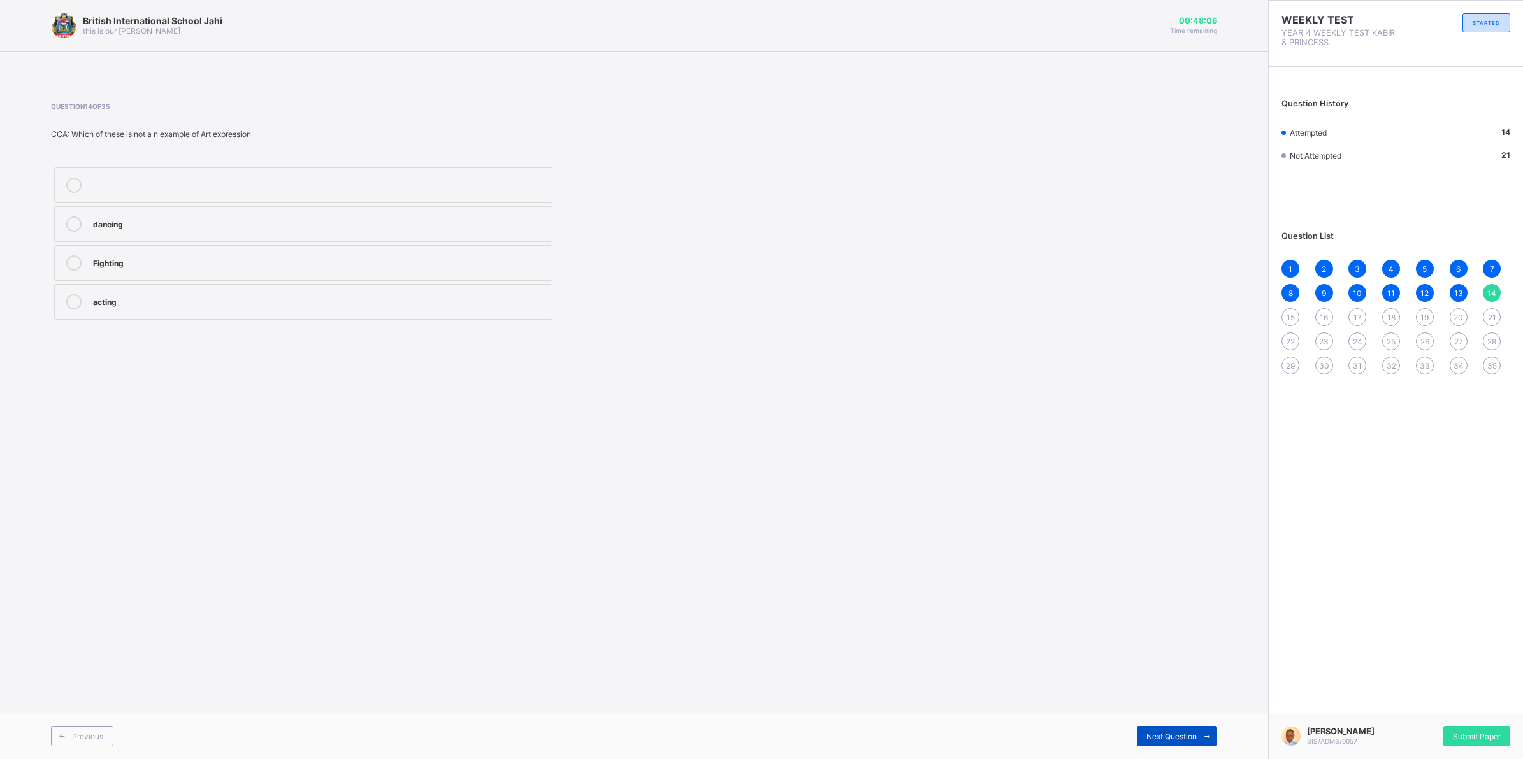
click at [1176, 733] on span "Next Question" at bounding box center [1171, 737] width 50 height 10
drag, startPoint x: 320, startPoint y: 180, endPoint x: 402, endPoint y: 311, distance: 154.5
click at [336, 201] on label "Art" at bounding box center [303, 186] width 498 height 36
click at [1160, 737] on span "Next Question" at bounding box center [1171, 737] width 50 height 10
click at [191, 264] on div "CPU" at bounding box center [319, 261] width 452 height 13
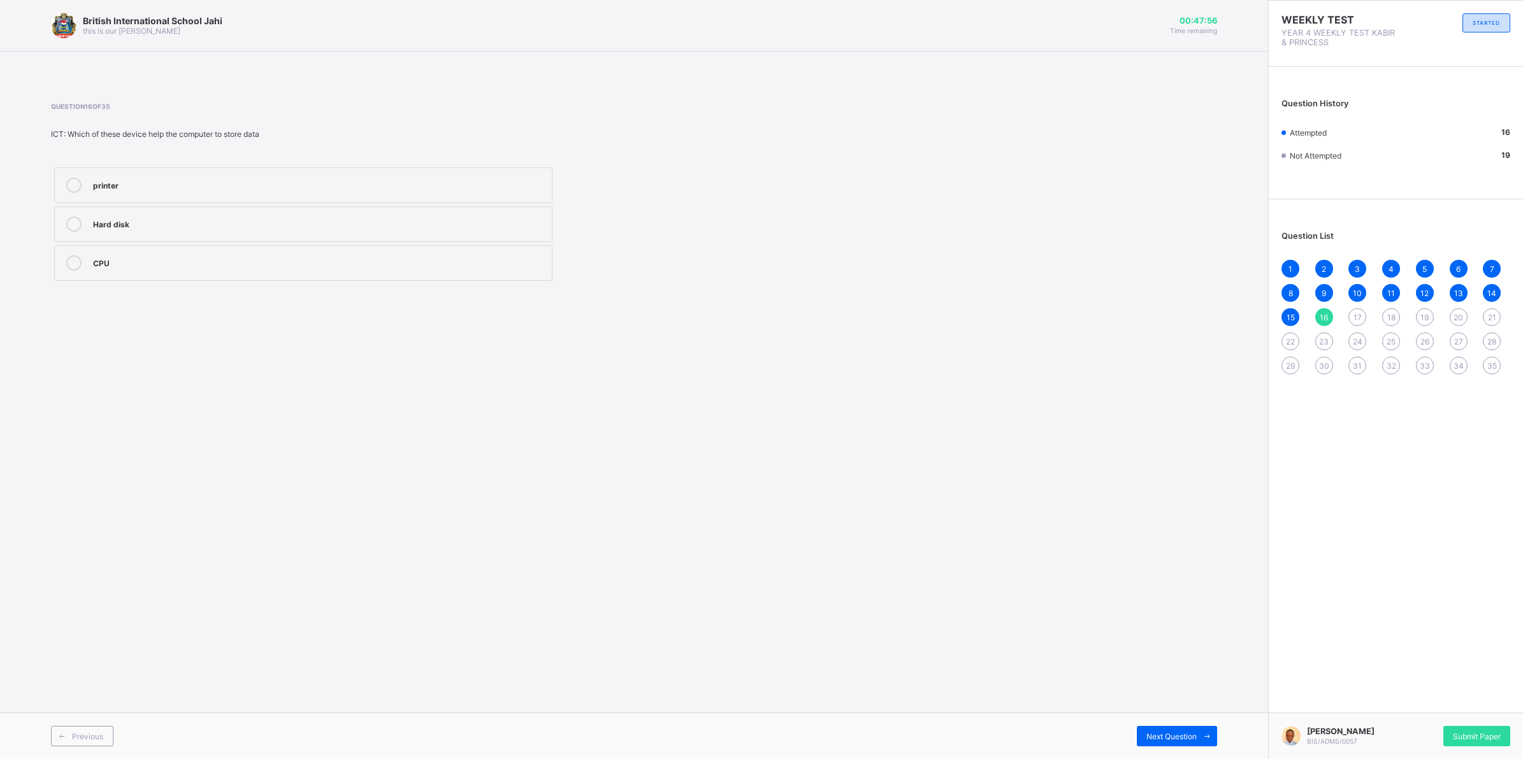
drag, startPoint x: 278, startPoint y: 190, endPoint x: 343, endPoint y: 278, distance: 109.0
click at [280, 189] on div "printer" at bounding box center [319, 185] width 452 height 15
click at [1142, 739] on div "Next Question" at bounding box center [1177, 736] width 80 height 20
click at [186, 254] on label "Monitor" at bounding box center [303, 263] width 498 height 36
click at [248, 180] on div "CPU" at bounding box center [319, 184] width 452 height 13
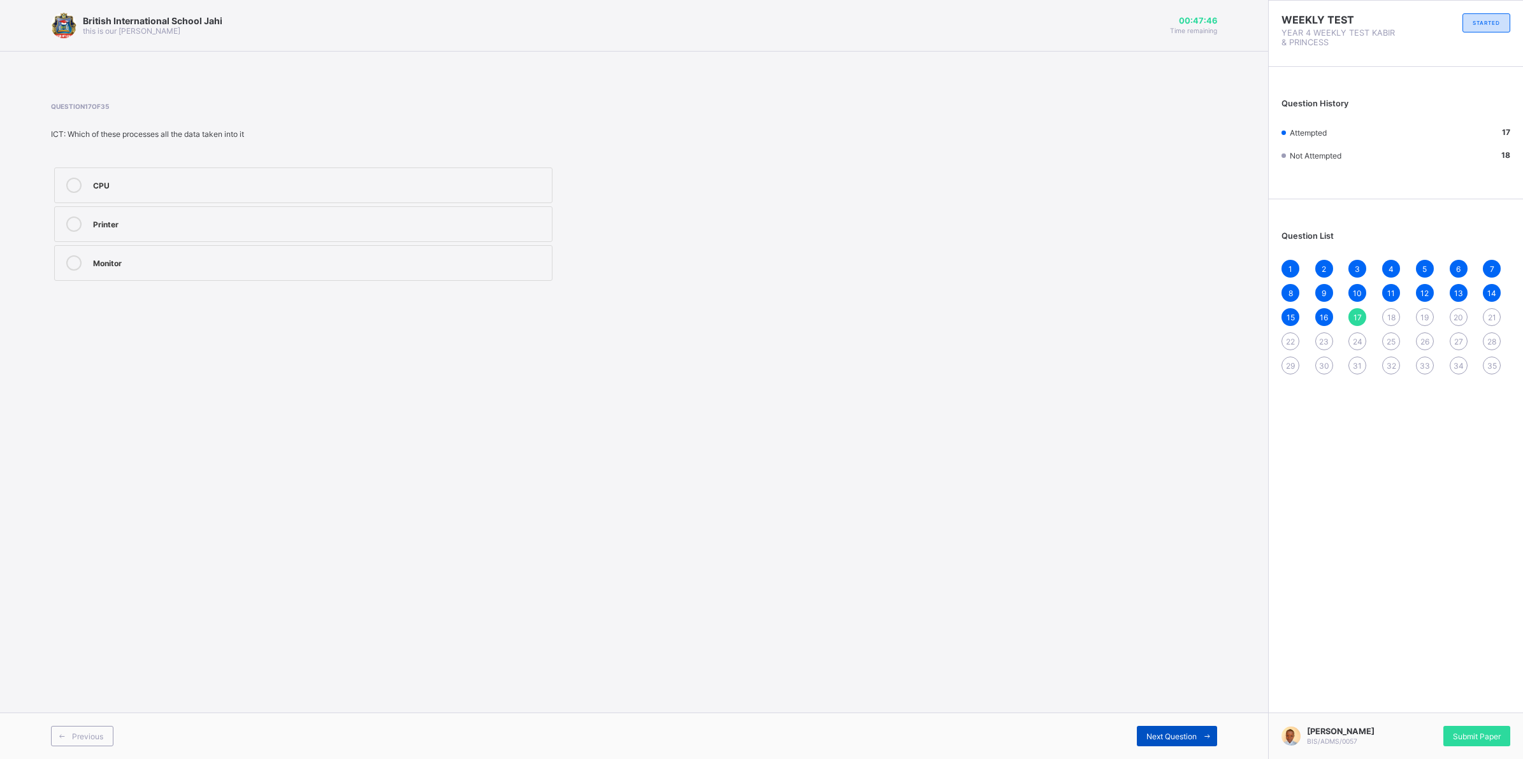
click at [1158, 735] on span "Next Question" at bounding box center [1171, 737] width 50 height 10
drag, startPoint x: 221, startPoint y: 222, endPoint x: 401, endPoint y: 334, distance: 212.7
click at [244, 230] on div "marvis beacon" at bounding box center [319, 224] width 452 height 15
click at [166, 259] on div "zuma" at bounding box center [319, 261] width 452 height 13
drag, startPoint x: 1195, startPoint y: 731, endPoint x: 1193, endPoint y: 737, distance: 6.7
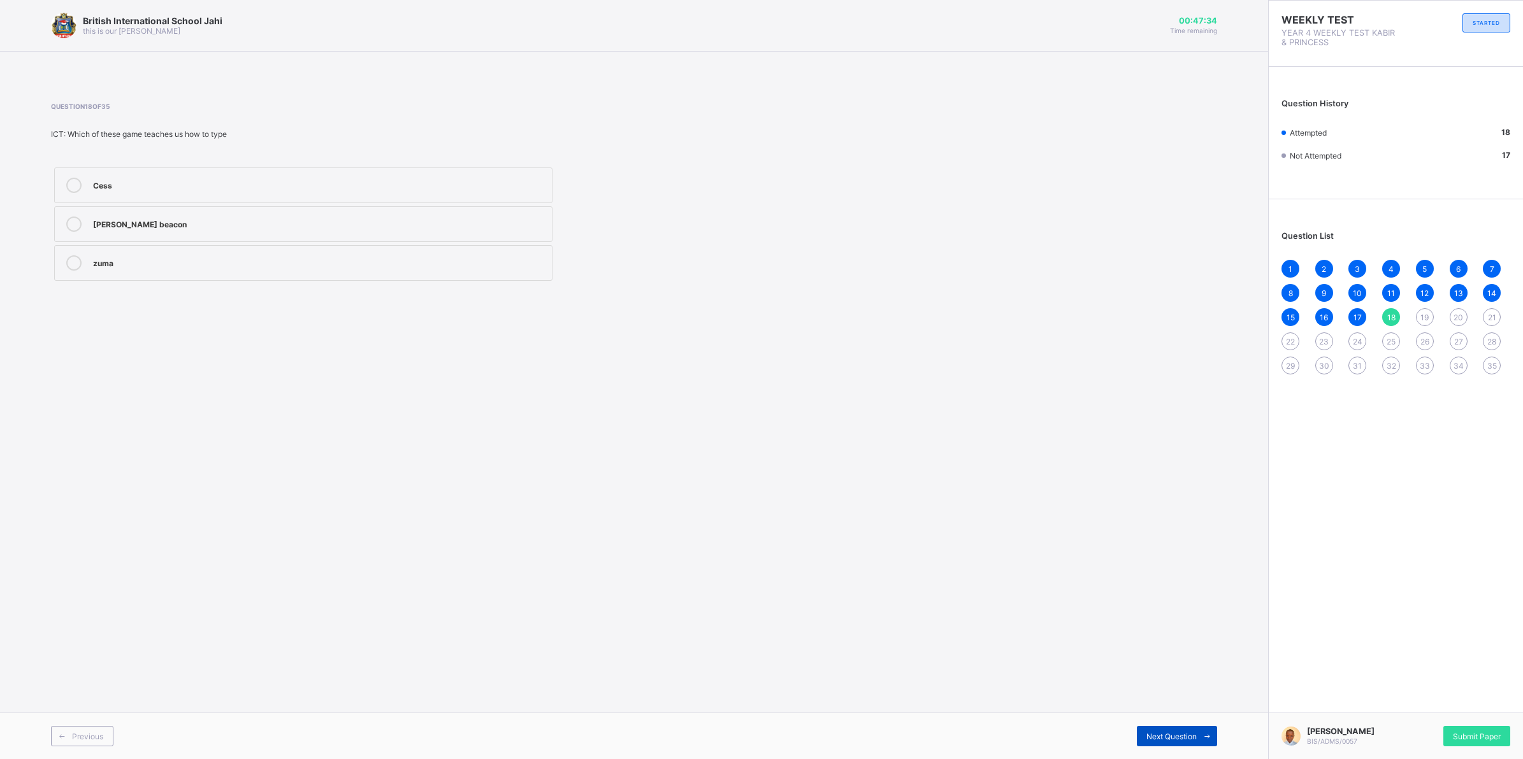
click at [1193, 736] on div "Next Question" at bounding box center [1177, 736] width 80 height 20
click at [202, 265] on div "mouse" at bounding box center [319, 261] width 452 height 13
click at [1147, 725] on div "Previous Next Question" at bounding box center [634, 736] width 1268 height 47
click at [1160, 733] on span "Next Question" at bounding box center [1171, 737] width 50 height 10
click at [195, 180] on div "2" at bounding box center [319, 184] width 452 height 13
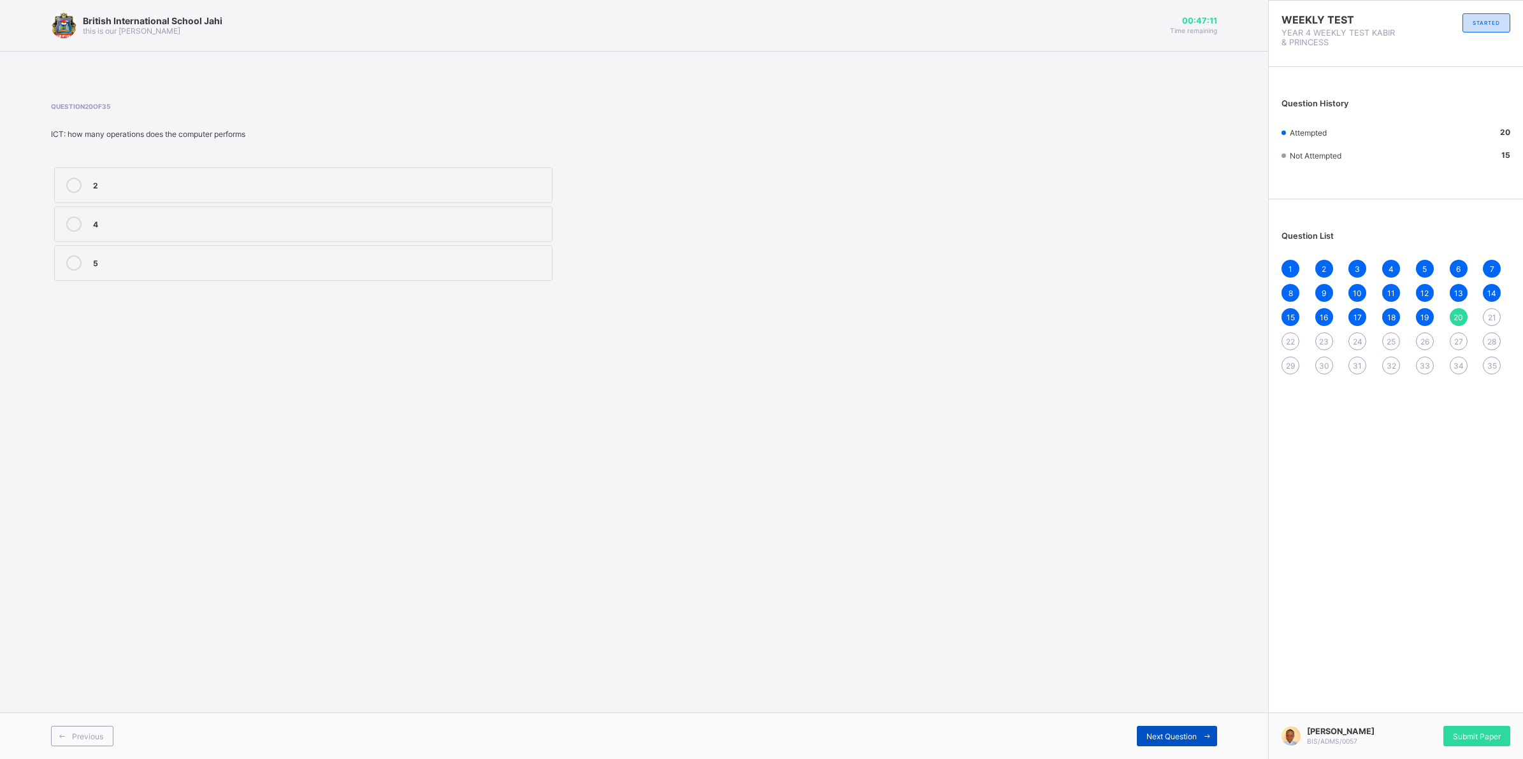
click at [1176, 733] on span "Next Question" at bounding box center [1171, 737] width 50 height 10
click at [1186, 733] on span "Next Question" at bounding box center [1171, 737] width 50 height 10
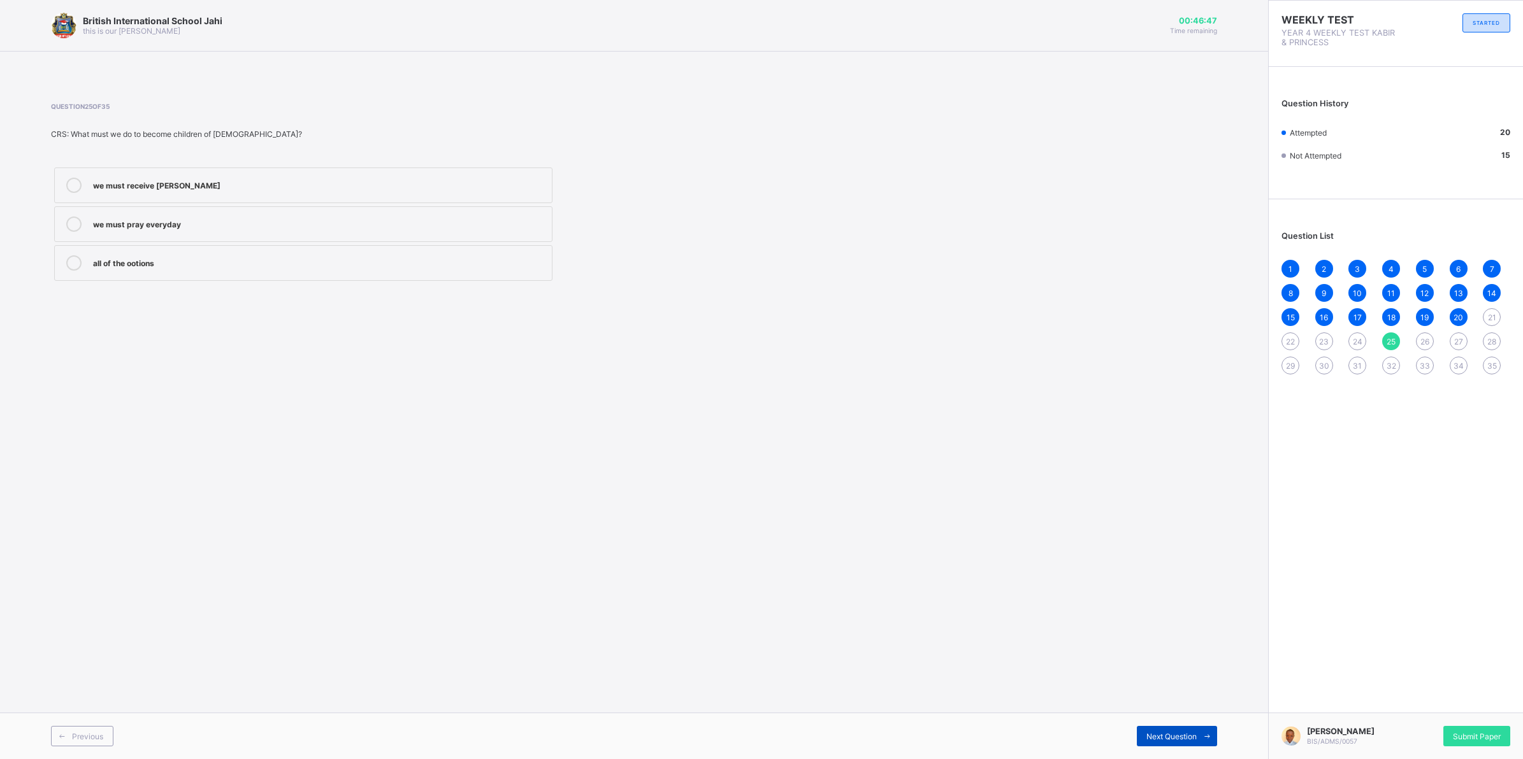
click at [1186, 733] on span "Next Question" at bounding box center [1171, 737] width 50 height 10
click at [203, 180] on label "shouted" at bounding box center [303, 186] width 498 height 36
click at [227, 266] on div "shout" at bounding box center [319, 261] width 452 height 13
click at [1207, 733] on icon at bounding box center [1207, 737] width 10 height 8
click at [227, 179] on div "roasted" at bounding box center [319, 184] width 452 height 13
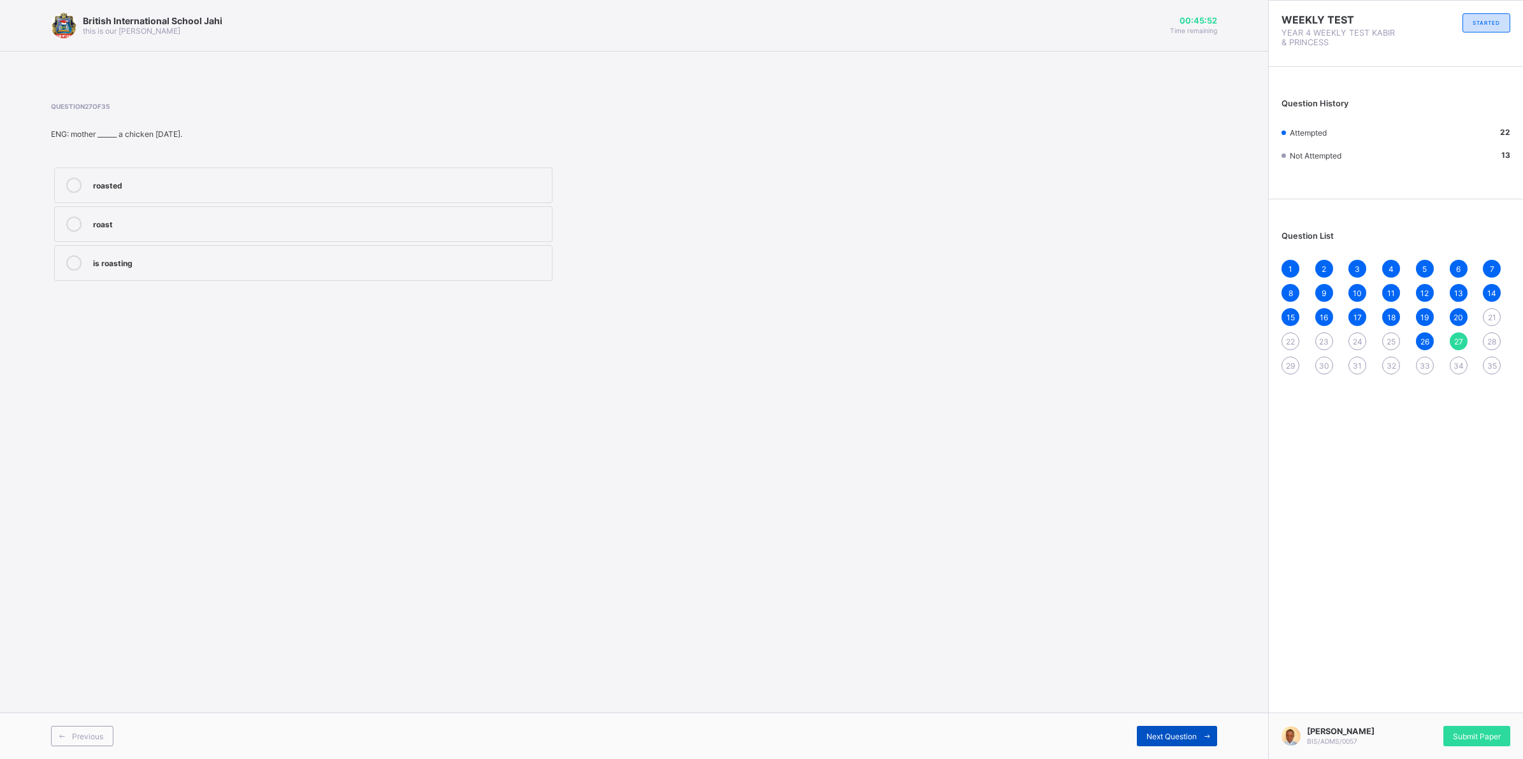
click at [1176, 731] on div "Next Question" at bounding box center [1177, 736] width 80 height 20
drag, startPoint x: 182, startPoint y: 188, endPoint x: 275, endPoint y: 287, distance: 136.1
click at [189, 198] on label "knew" at bounding box center [303, 186] width 498 height 36
click at [1157, 728] on div "Next Question" at bounding box center [1177, 736] width 80 height 20
click at [183, 183] on div "leave" at bounding box center [319, 184] width 452 height 13
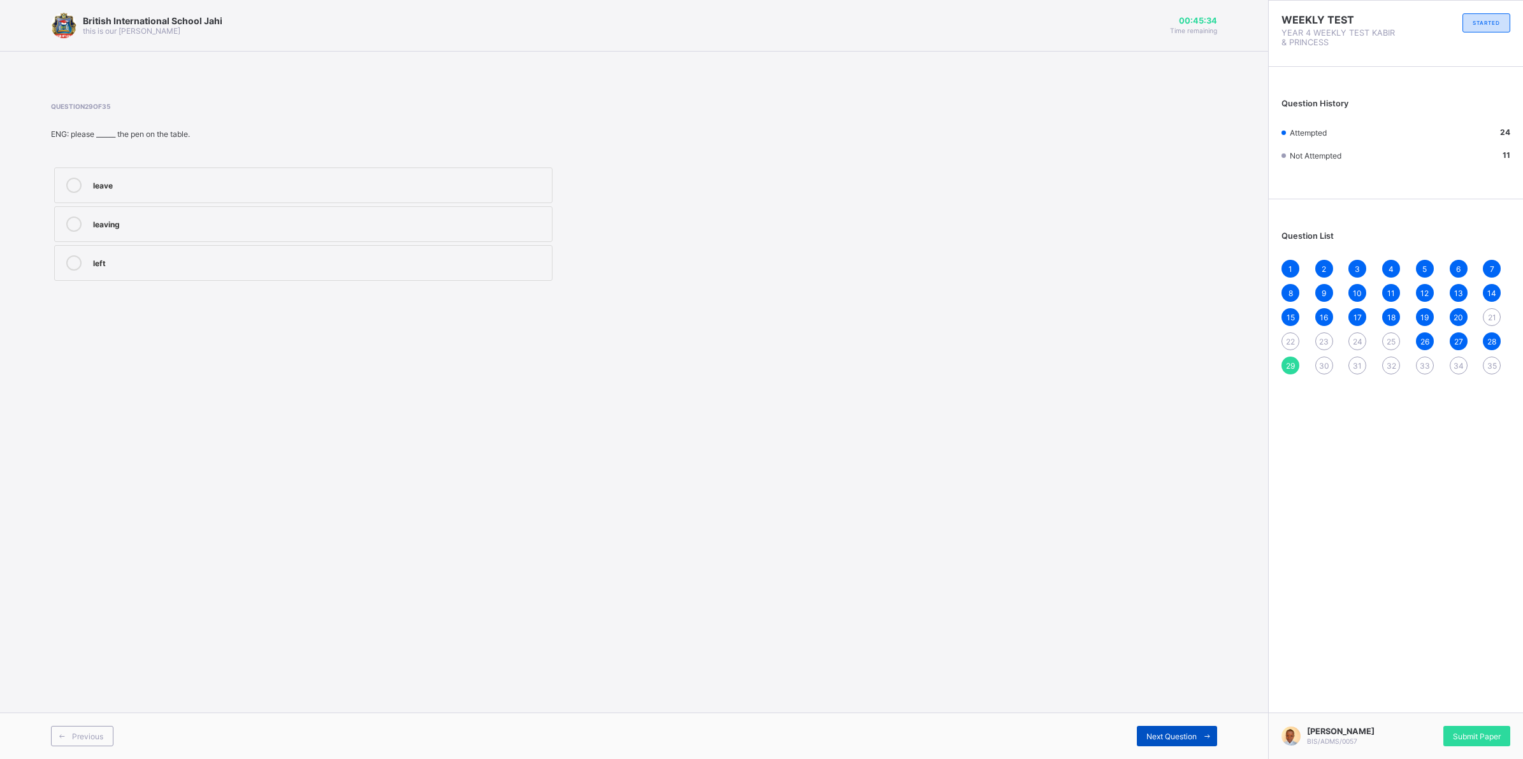
click at [1147, 741] on div "Next Question" at bounding box center [1177, 736] width 80 height 20
click at [263, 174] on label "is" at bounding box center [303, 186] width 498 height 36
click at [1161, 733] on span "Next Question" at bounding box center [1171, 737] width 50 height 10
click at [180, 211] on label "Running" at bounding box center [303, 224] width 498 height 36
click at [1206, 738] on icon at bounding box center [1207, 737] width 10 height 8
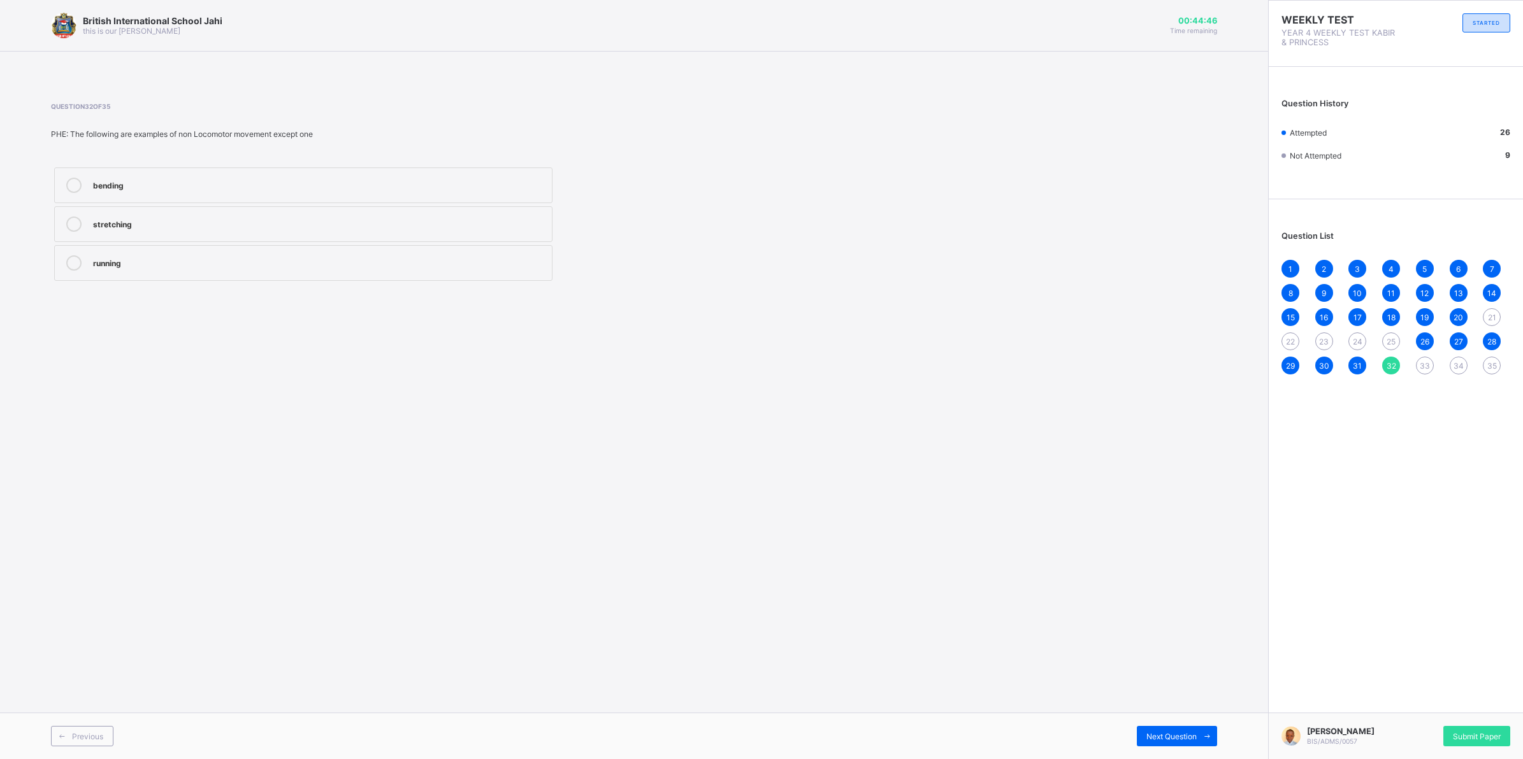
click at [126, 263] on div "running" at bounding box center [319, 261] width 452 height 13
click at [1161, 730] on div "Next Question" at bounding box center [1177, 736] width 80 height 20
drag, startPoint x: 169, startPoint y: 218, endPoint x: 175, endPoint y: 221, distance: 6.6
click at [175, 221] on div "Stretching" at bounding box center [319, 223] width 452 height 13
click at [1168, 733] on span "Next Question" at bounding box center [1171, 737] width 50 height 10
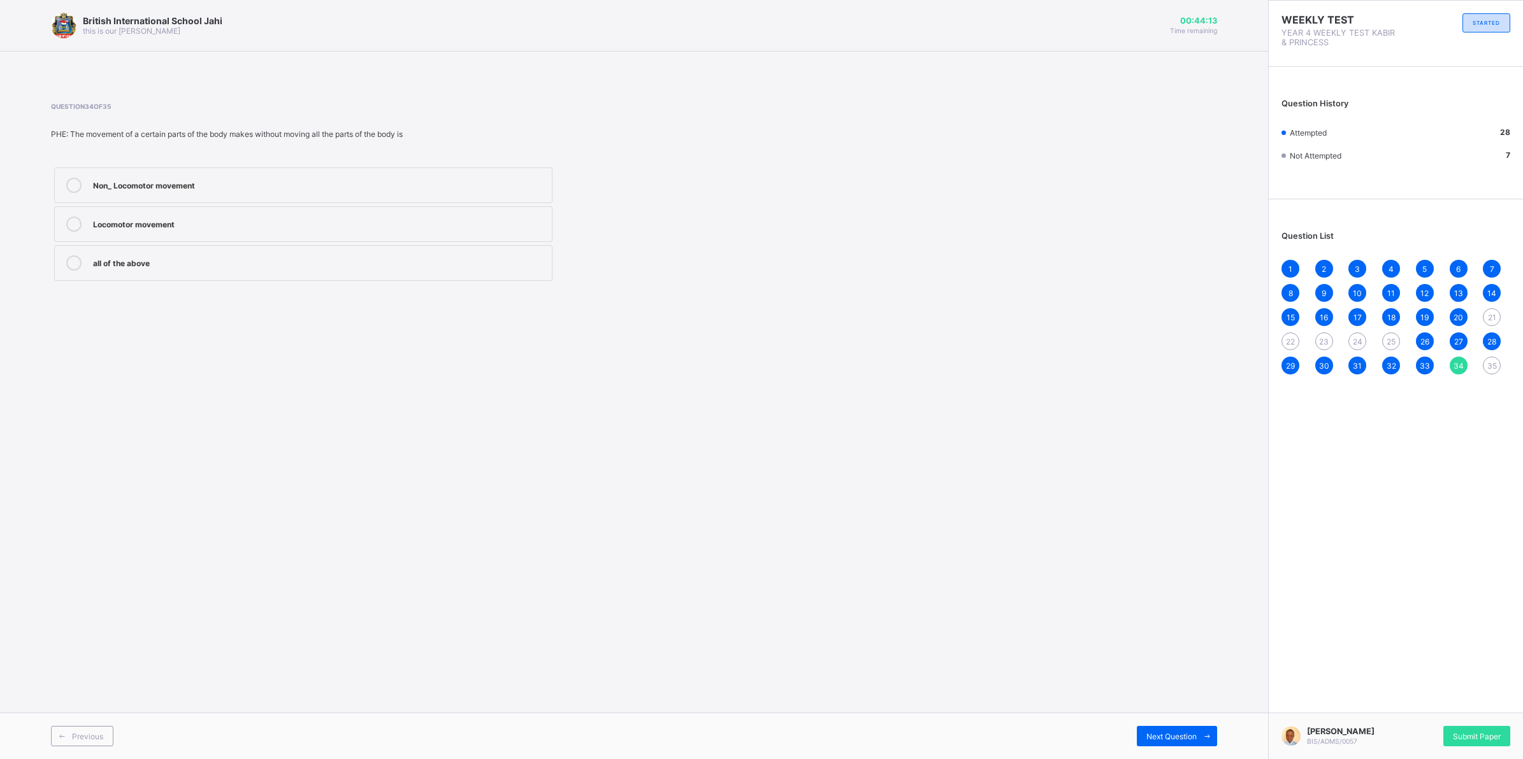
click at [287, 211] on label "Locomotor movement" at bounding box center [303, 224] width 498 height 36
click at [234, 182] on div "Non_ Locomotor movement" at bounding box center [319, 184] width 452 height 13
click at [1169, 731] on div "Next Question" at bounding box center [1177, 736] width 80 height 20
click at [168, 263] on div "Locomotor movement" at bounding box center [319, 261] width 452 height 13
click at [1447, 727] on div "Submit Paper" at bounding box center [1476, 736] width 67 height 20
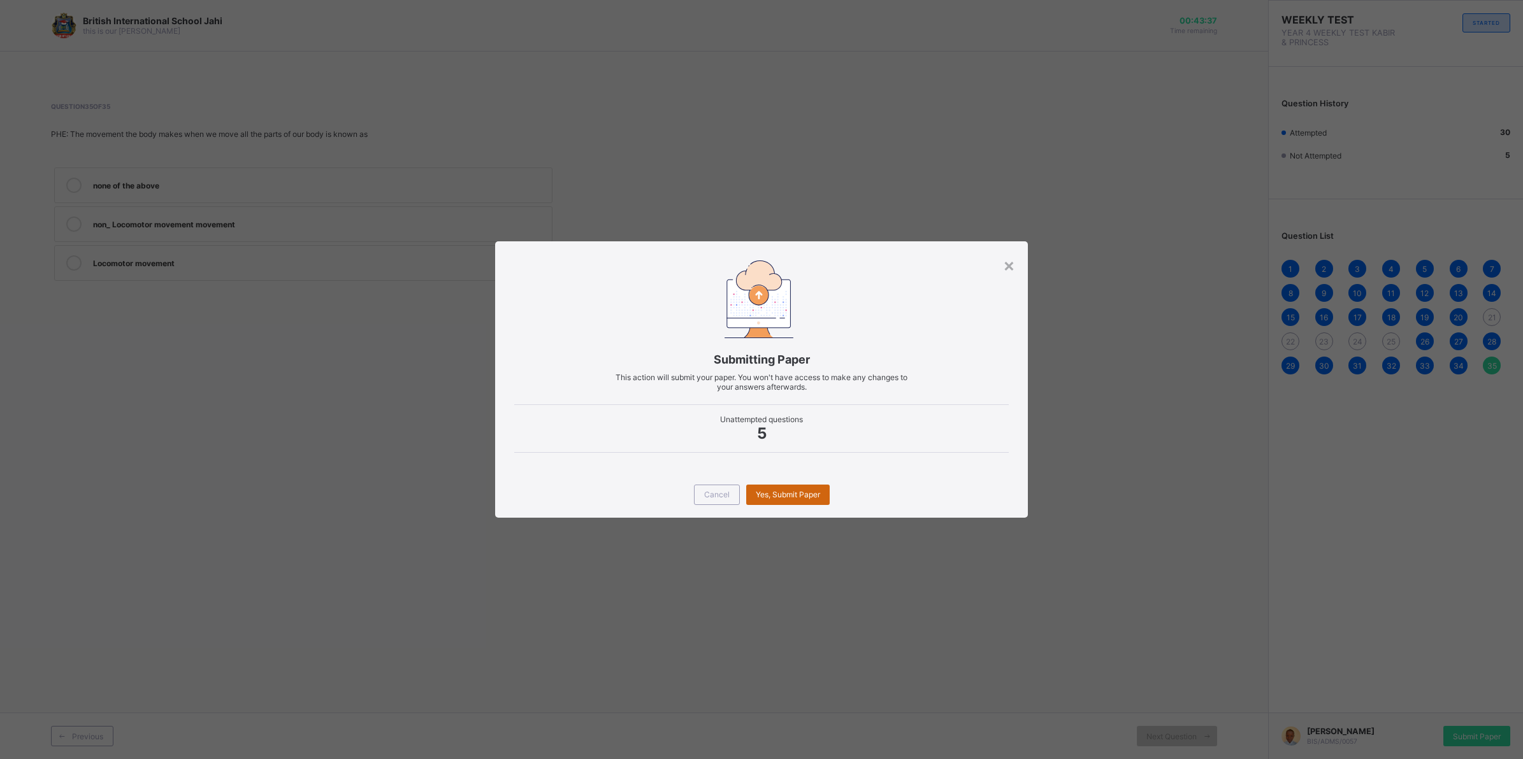
click at [789, 490] on span "Yes, Submit Paper" at bounding box center [788, 495] width 64 height 10
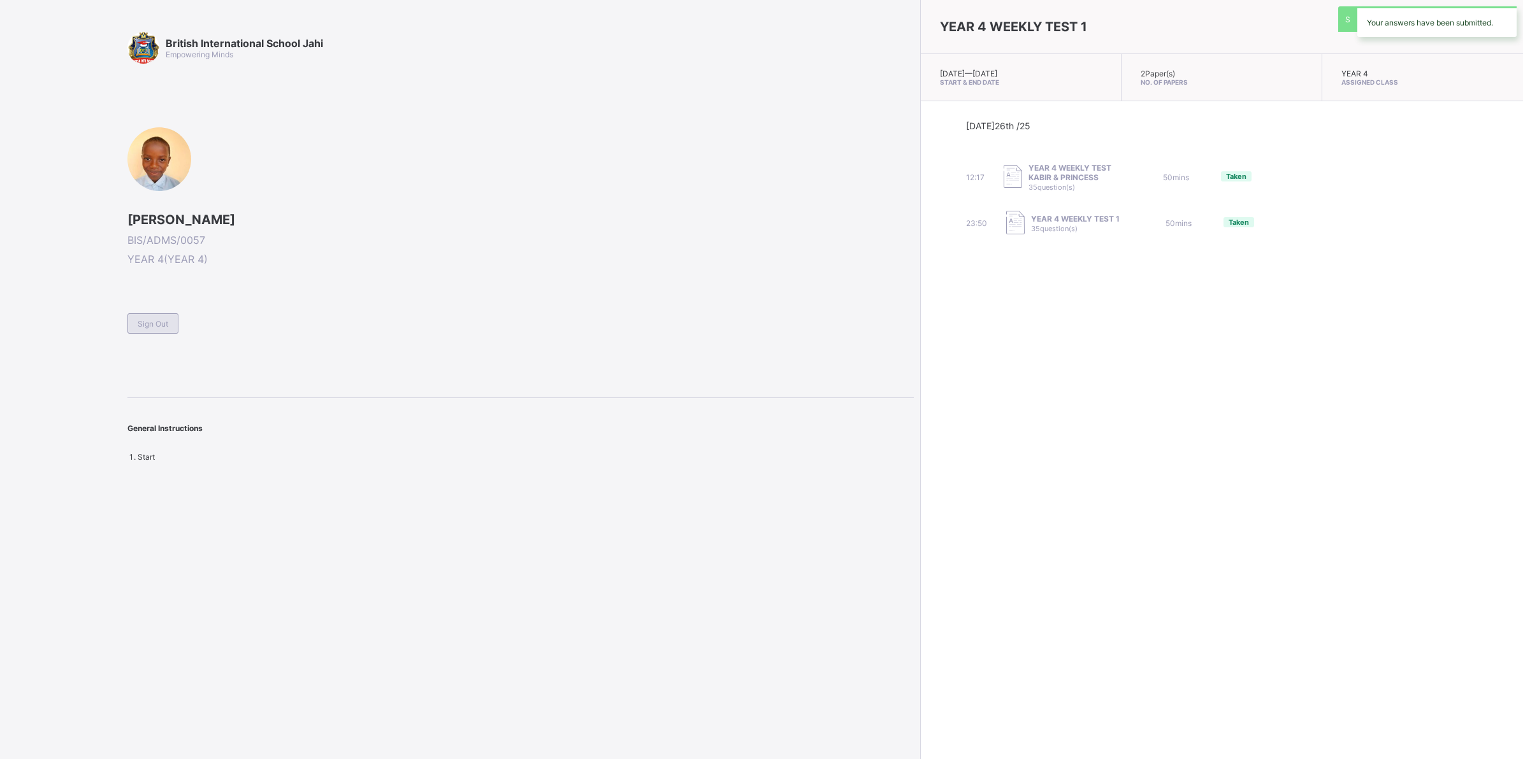
click at [148, 322] on span "Sign Out" at bounding box center [153, 324] width 31 height 10
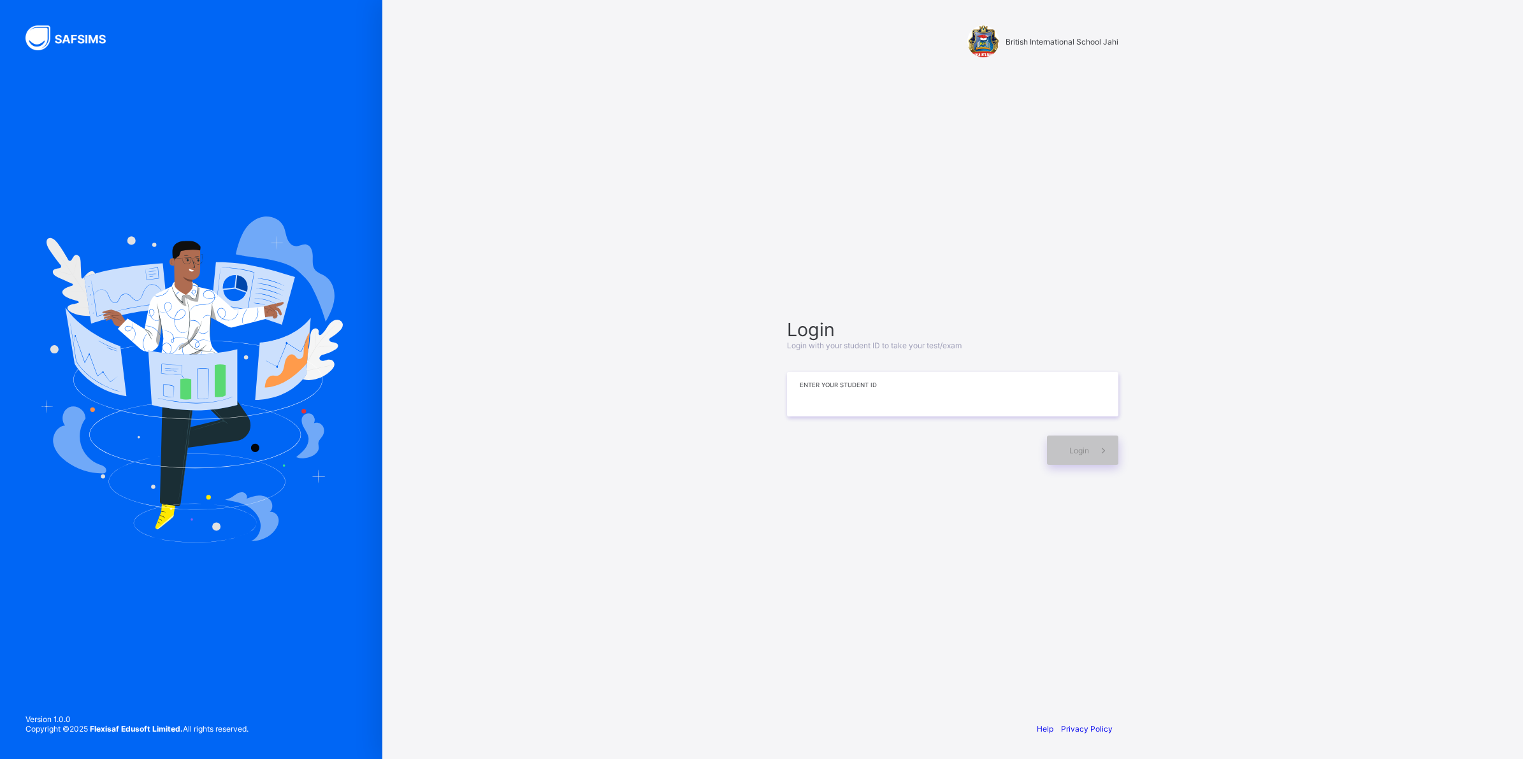
click at [830, 399] on input at bounding box center [952, 394] width 331 height 45
type input "**********"
click at [1080, 453] on span "Login" at bounding box center [1079, 451] width 20 height 10
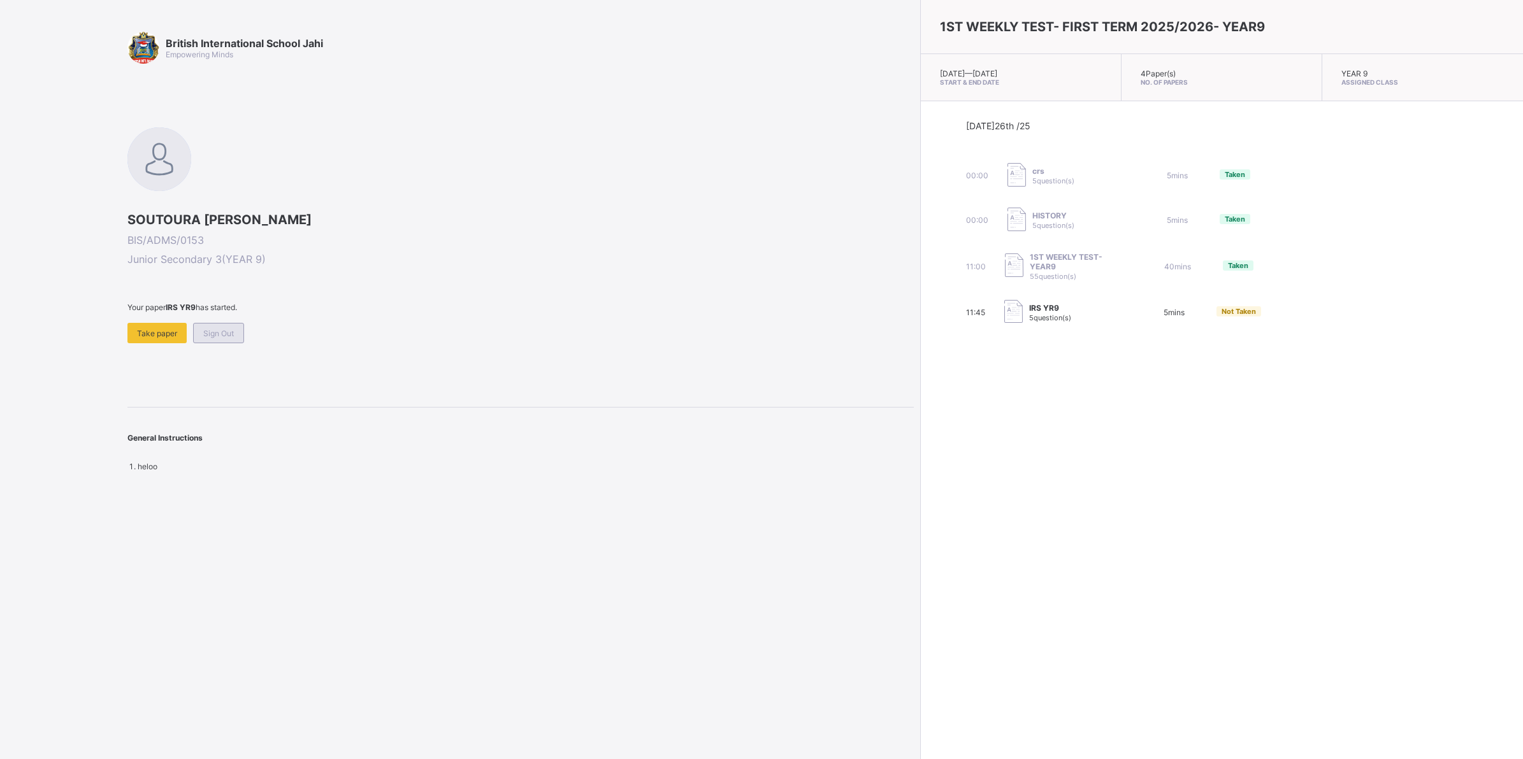
click at [217, 334] on span "Sign Out" at bounding box center [218, 334] width 31 height 10
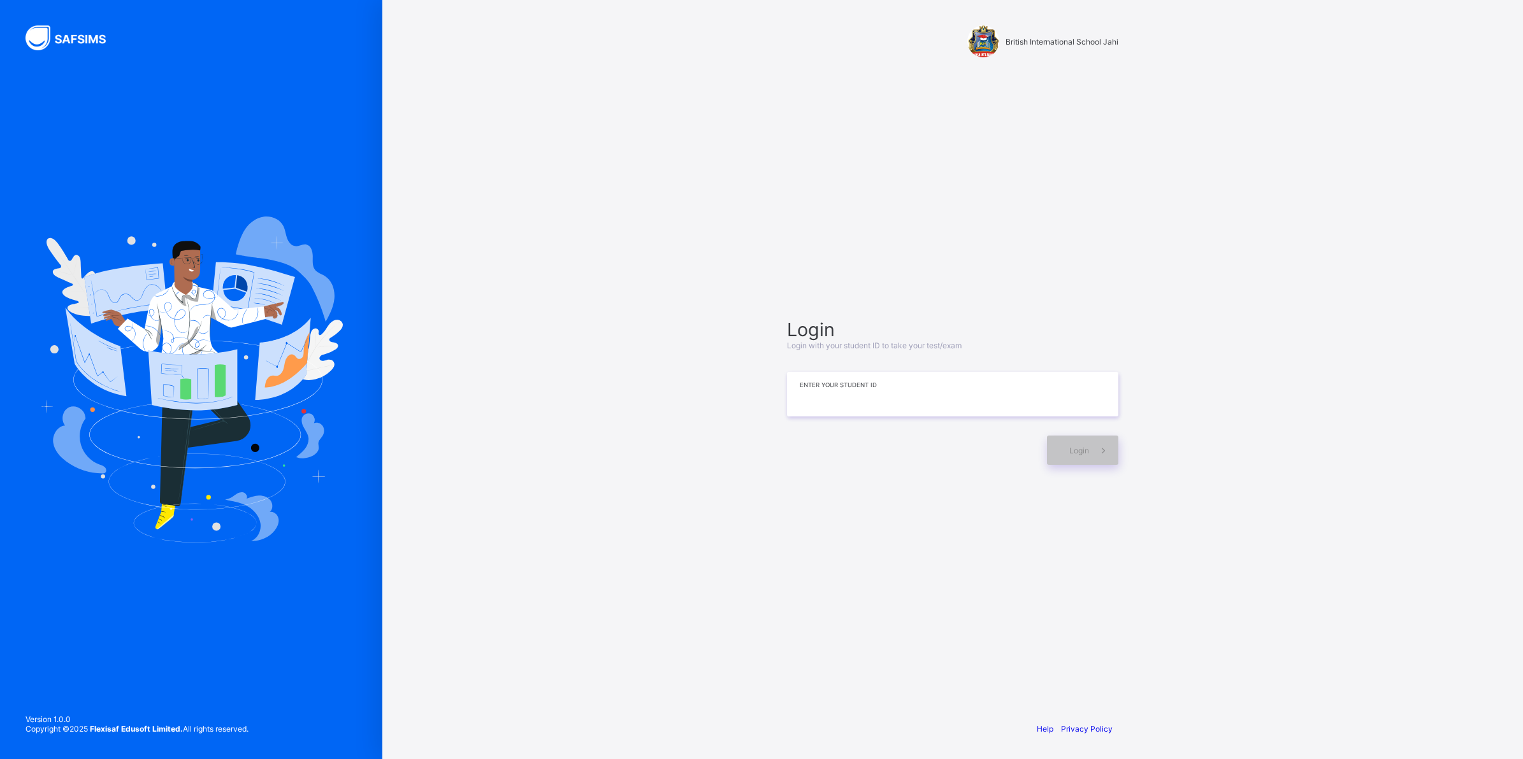
click at [830, 403] on input at bounding box center [952, 394] width 331 height 45
type input "**********"
click at [1087, 447] on span "Login" at bounding box center [1079, 451] width 20 height 10
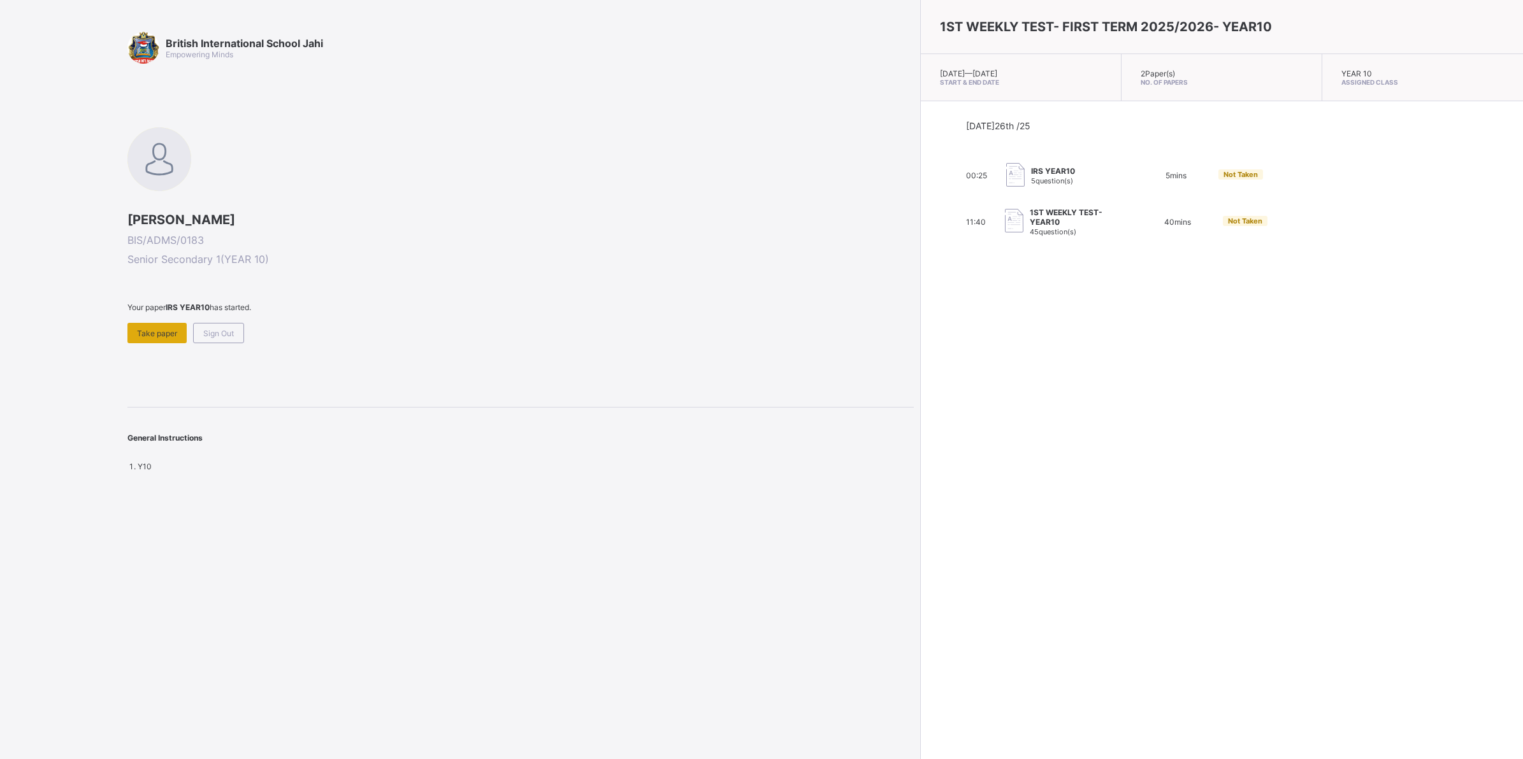
click at [141, 333] on span "Take paper" at bounding box center [157, 334] width 40 height 10
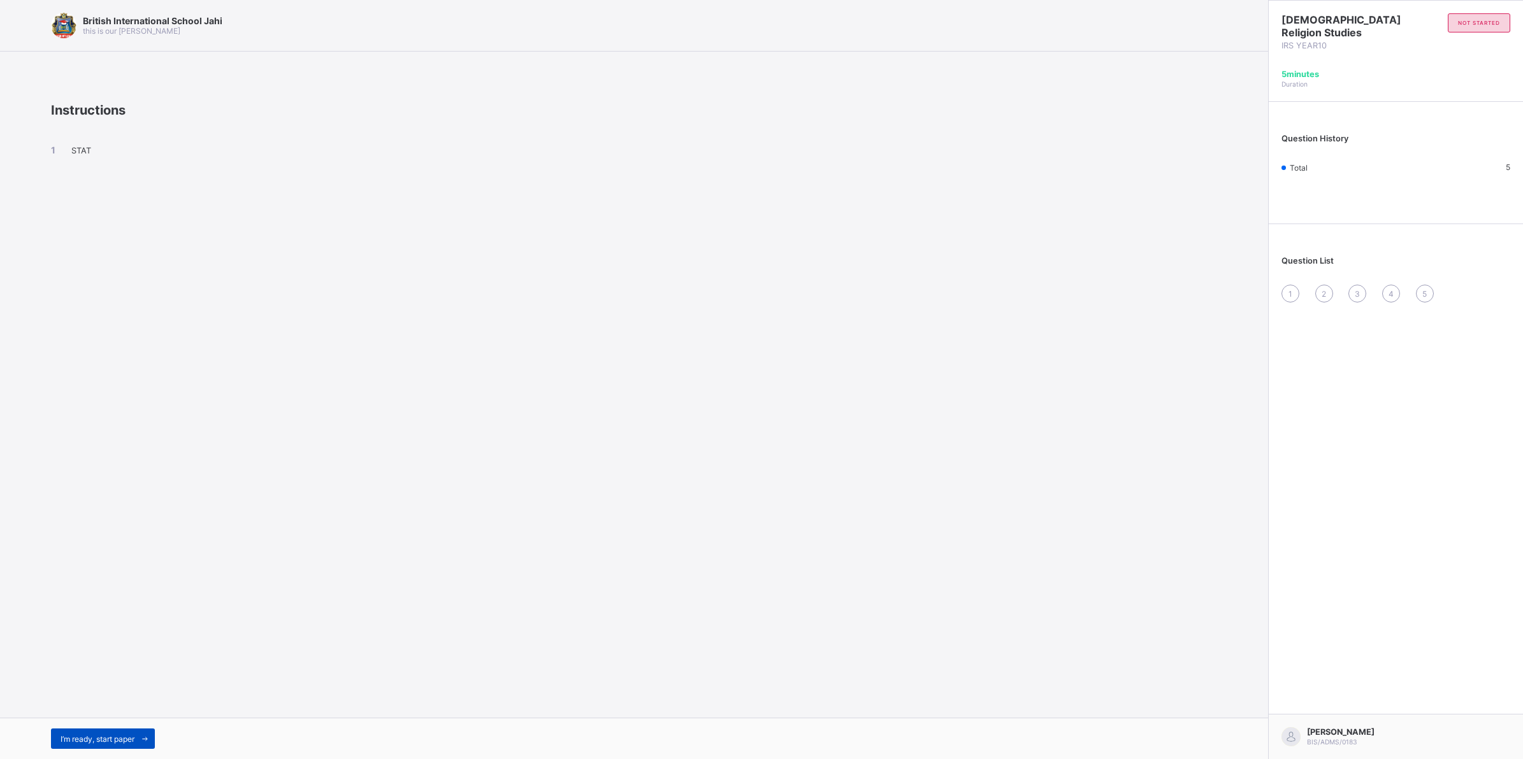
click at [78, 739] on span "I’m ready, start paper" at bounding box center [98, 740] width 74 height 10
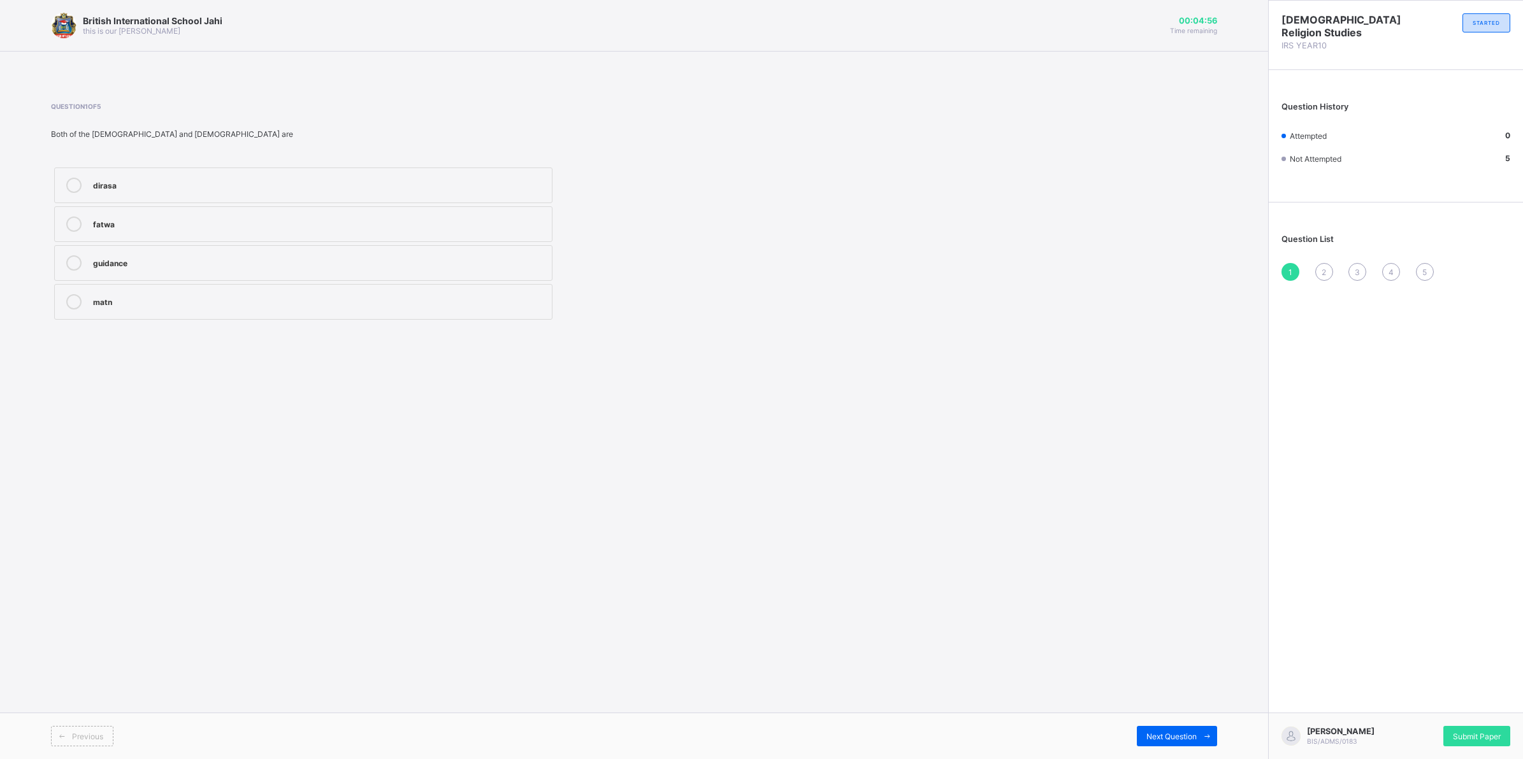
click at [314, 199] on label "dirasa" at bounding box center [303, 186] width 498 height 36
click at [1140, 741] on div "Next Question" at bounding box center [1177, 736] width 80 height 20
click at [1203, 728] on span at bounding box center [1207, 736] width 20 height 20
click at [1455, 732] on span "Submit Paper" at bounding box center [1477, 737] width 48 height 10
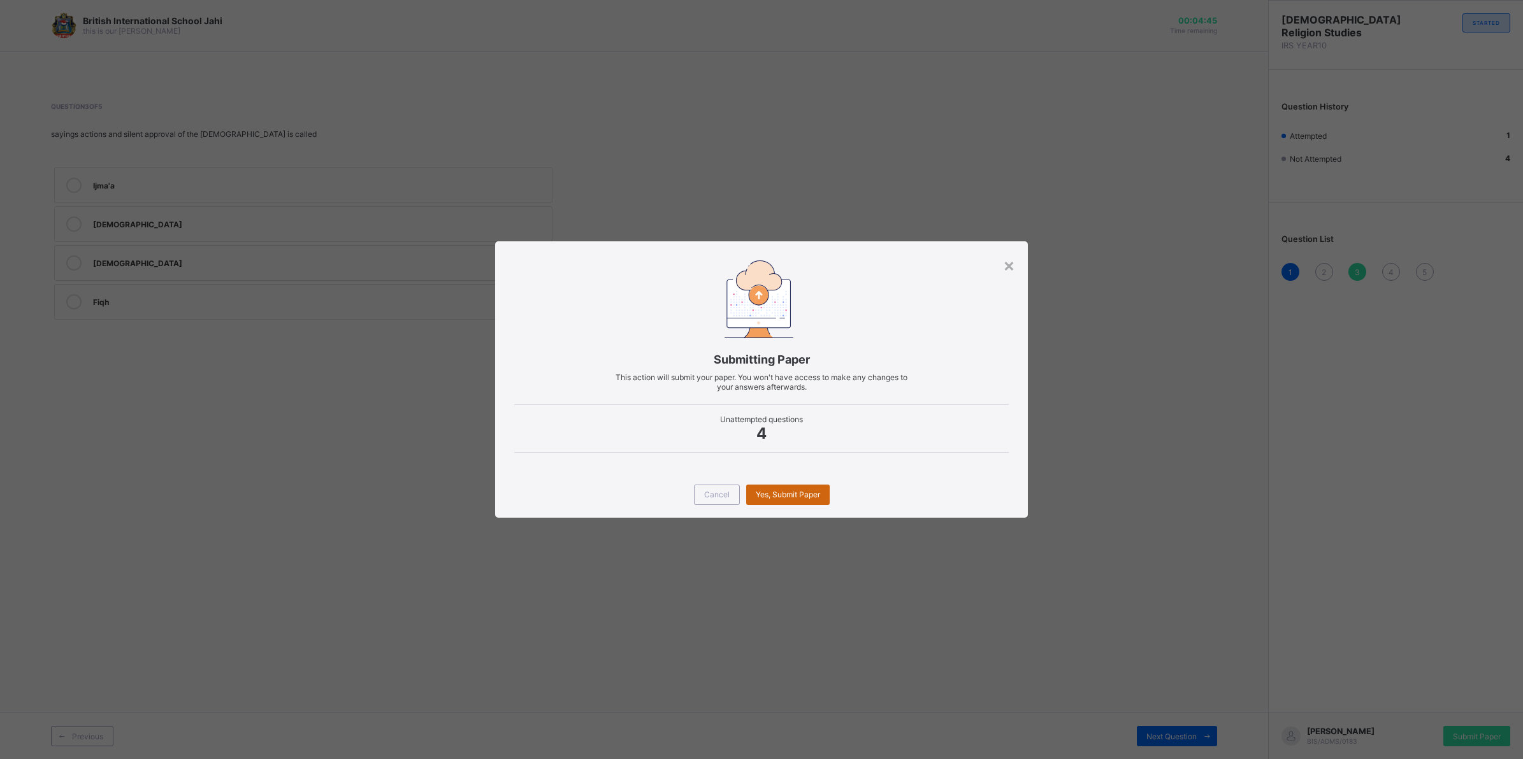
click at [776, 492] on span "Yes, Submit Paper" at bounding box center [788, 495] width 64 height 10
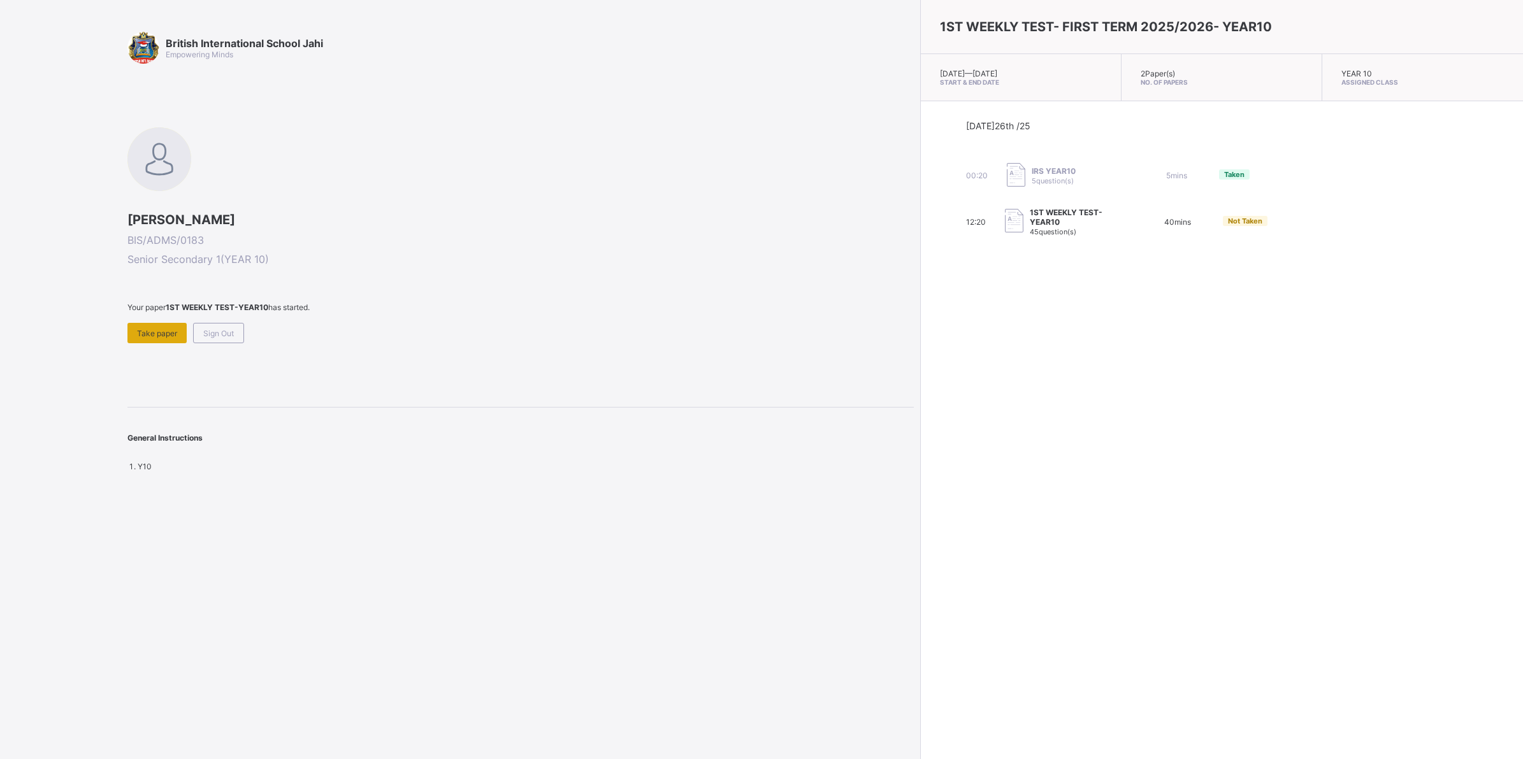
click at [154, 338] on div "Take paper" at bounding box center [156, 333] width 59 height 20
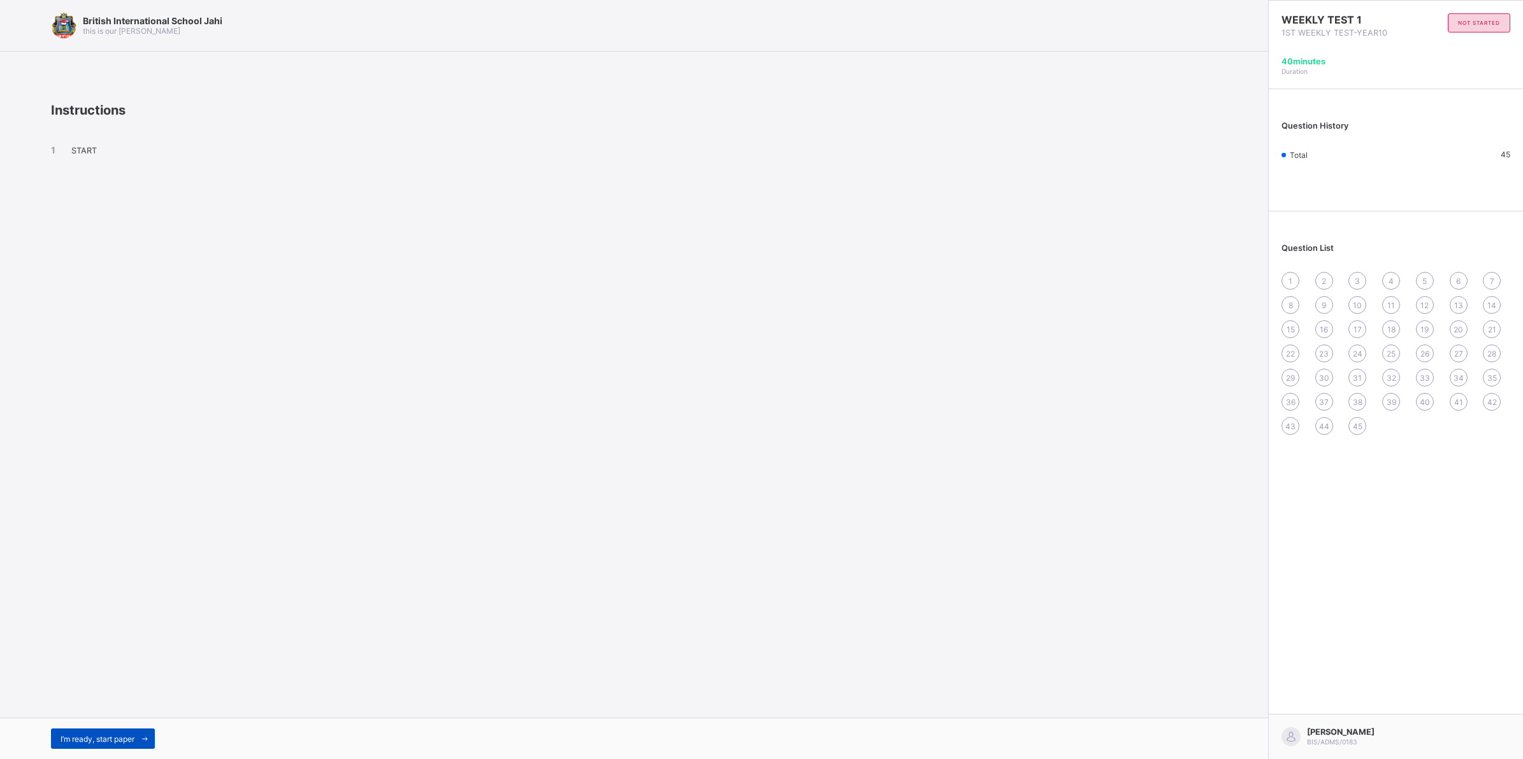
click at [132, 737] on span "I’m ready, start paper" at bounding box center [98, 740] width 74 height 10
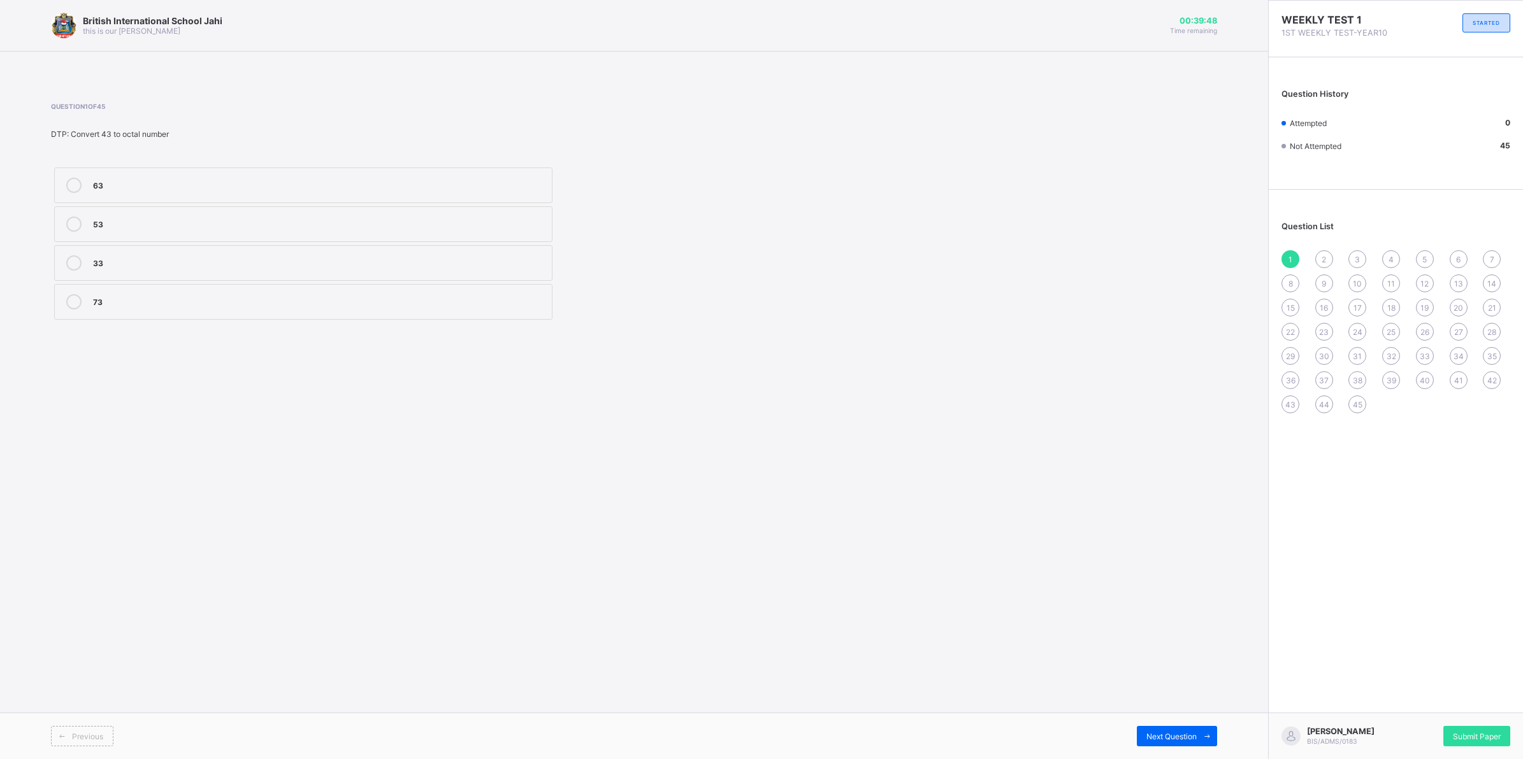
click at [1328, 257] on div "2" at bounding box center [1324, 259] width 18 height 18
click at [513, 219] on div "Control" at bounding box center [319, 223] width 452 height 13
drag, startPoint x: 1149, startPoint y: 733, endPoint x: 1153, endPoint y: 722, distance: 12.3
click at [1151, 730] on div "Next Question" at bounding box center [1177, 736] width 80 height 20
click at [963, 580] on div "British International School Jahi this is our motton 00:39:32 Time remaining Qu…" at bounding box center [634, 379] width 1268 height 759
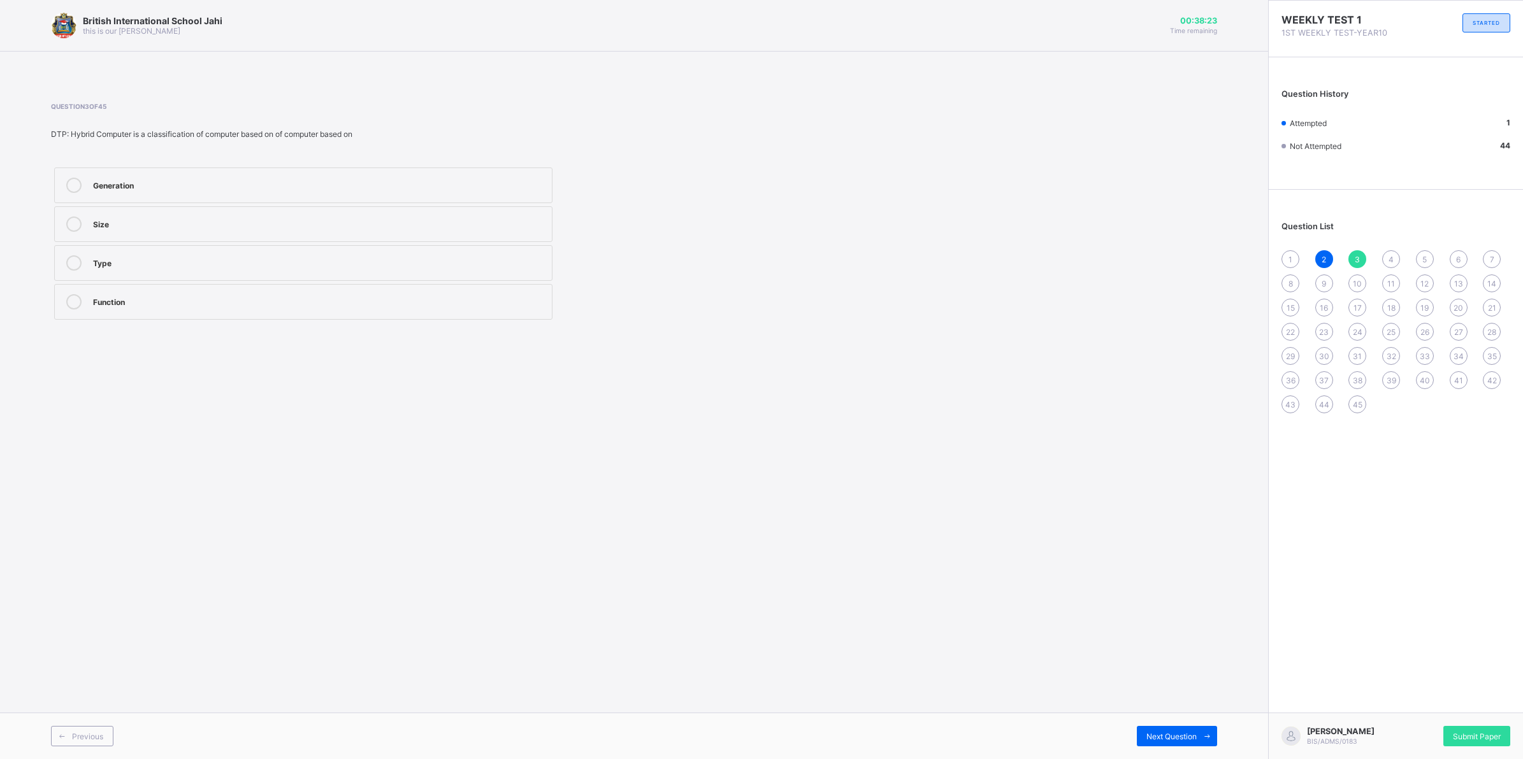
click at [452, 215] on label "Size" at bounding box center [303, 224] width 498 height 36
click at [1174, 734] on span "Next Question" at bounding box center [1171, 737] width 50 height 10
drag, startPoint x: 471, startPoint y: 482, endPoint x: 374, endPoint y: 486, distance: 97.6
click at [210, 226] on div "Data Processing" at bounding box center [319, 223] width 452 height 13
click at [1174, 730] on div "Next Question" at bounding box center [1177, 736] width 80 height 20
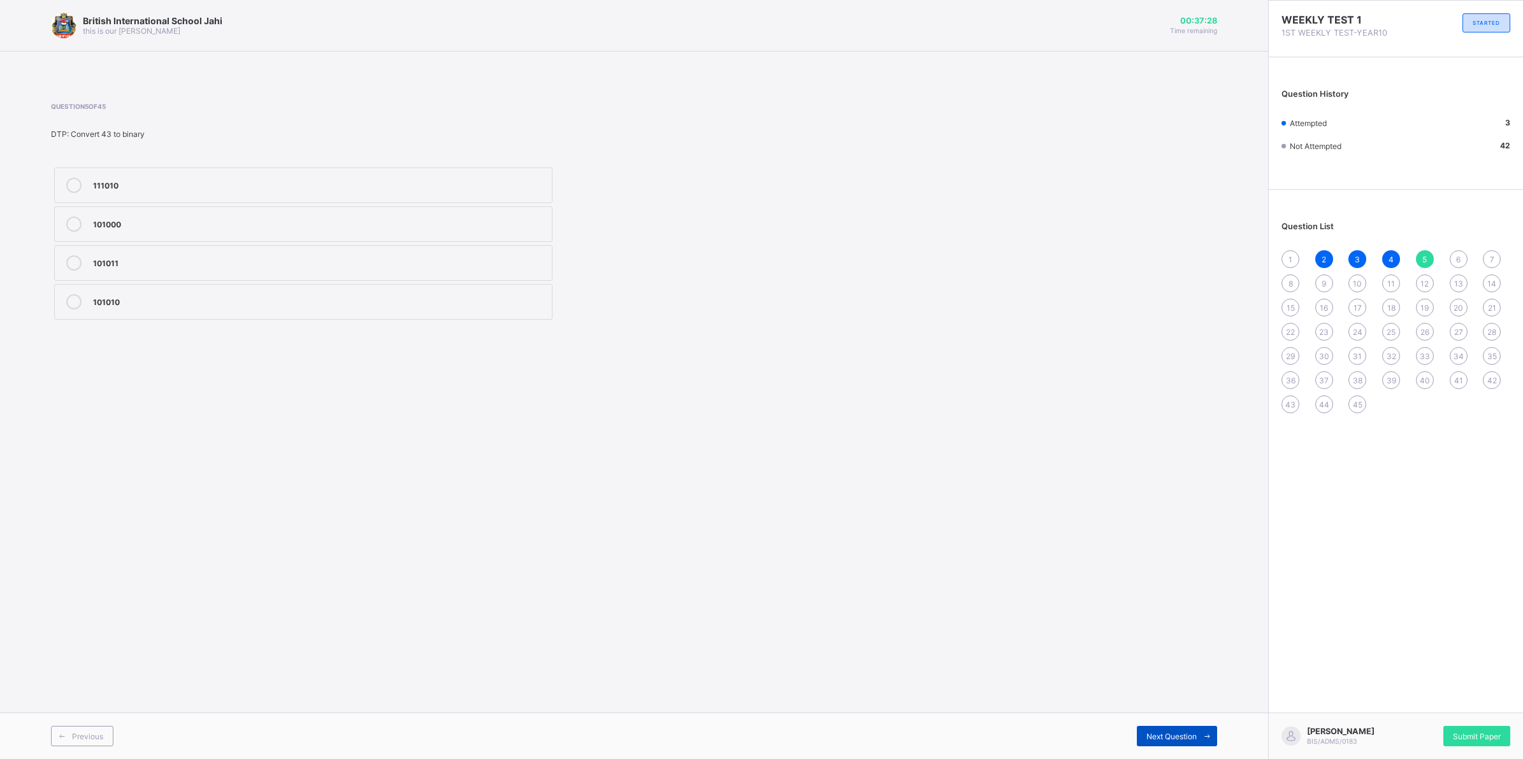
click at [1183, 731] on div "Next Question" at bounding box center [1177, 736] width 80 height 20
click at [1163, 747] on div "Previous Next Question" at bounding box center [634, 736] width 1268 height 47
click at [1167, 744] on div "Next Question" at bounding box center [1177, 736] width 80 height 20
drag, startPoint x: 336, startPoint y: 209, endPoint x: 352, endPoint y: 206, distance: 16.2
click at [351, 207] on label "Projectile motion" at bounding box center [303, 224] width 498 height 36
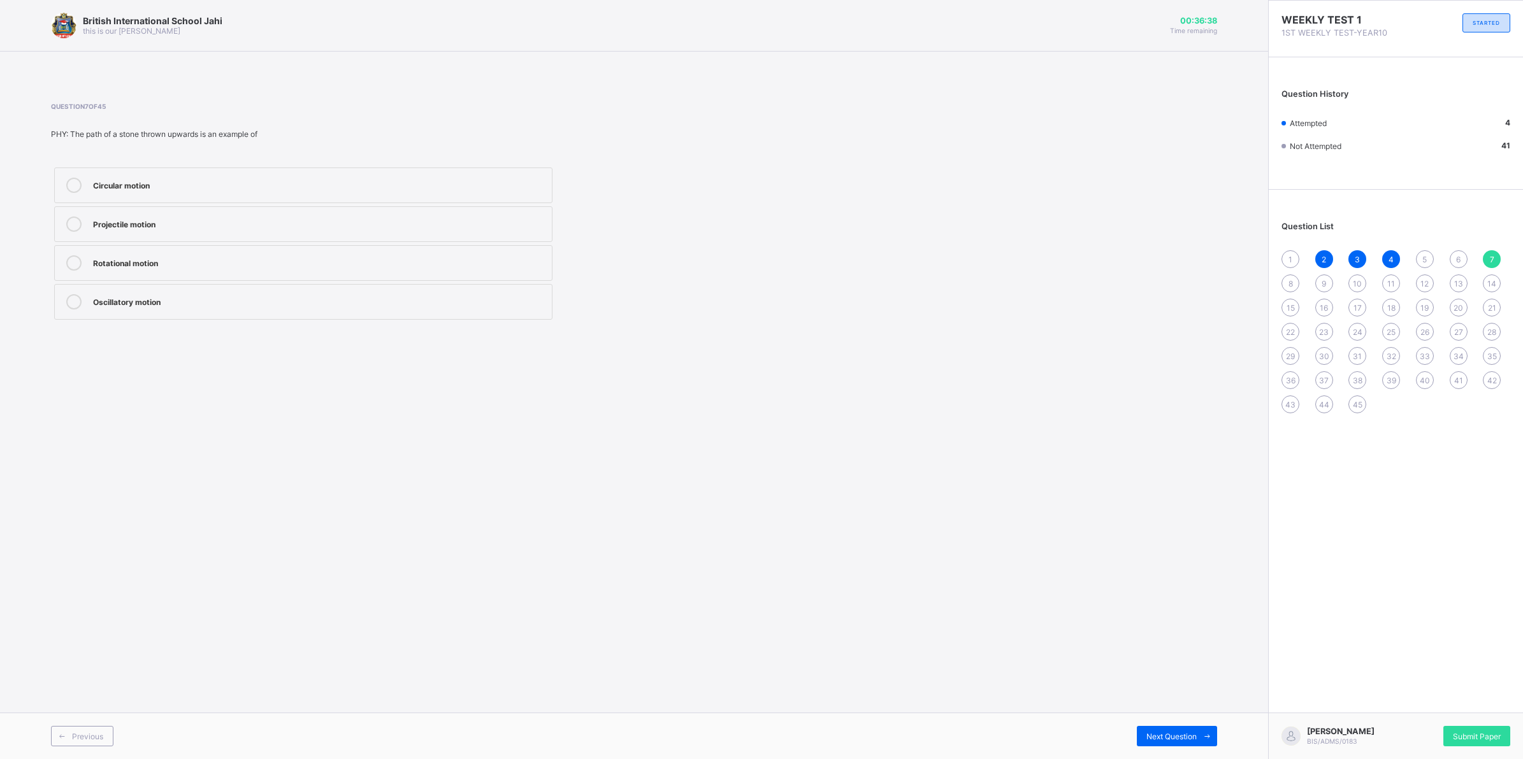
click at [1291, 279] on span "8" at bounding box center [1290, 284] width 4 height 10
click at [299, 180] on div "Watt" at bounding box center [319, 184] width 452 height 13
click at [1171, 730] on div "Next Question" at bounding box center [1177, 736] width 80 height 20
click at [307, 310] on div "Force" at bounding box center [319, 301] width 452 height 15
click at [1147, 740] on span "Next Question" at bounding box center [1171, 737] width 50 height 10
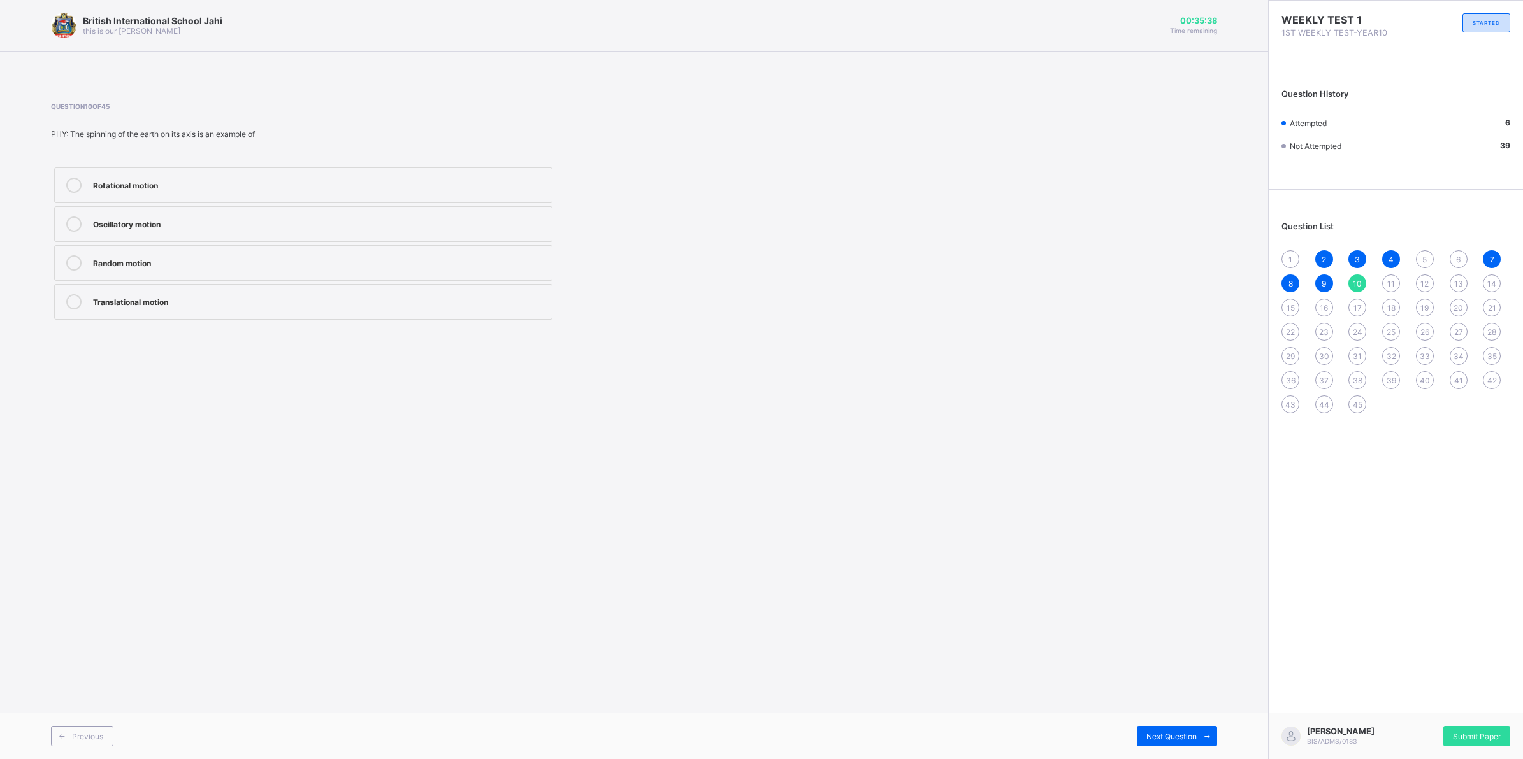
click at [366, 180] on div "Rotational motion" at bounding box center [319, 184] width 452 height 13
click at [1170, 737] on span "Next Question" at bounding box center [1171, 737] width 50 height 10
click at [1160, 733] on span "Next Question" at bounding box center [1171, 737] width 50 height 10
drag, startPoint x: 1283, startPoint y: 291, endPoint x: 1045, endPoint y: 508, distance: 322.0
click at [1045, 508] on div "British International School Jahi this is our motton 00:34:52 Time remaining Qu…" at bounding box center [634, 379] width 1268 height 759
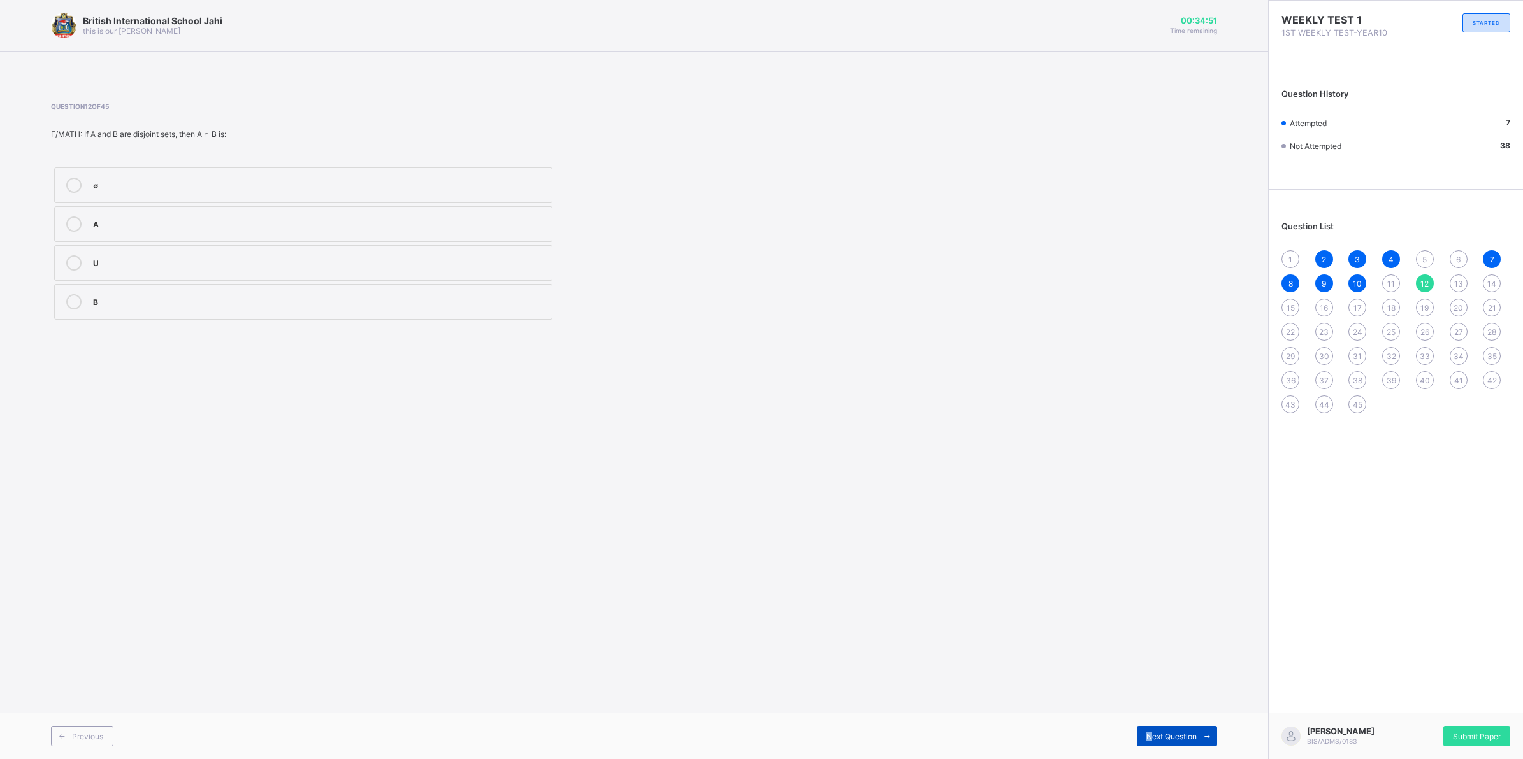
click at [1148, 737] on span "Next Question" at bounding box center [1171, 737] width 50 height 10
click at [1182, 740] on span "Next Question" at bounding box center [1171, 737] width 50 height 10
click at [1201, 727] on span at bounding box center [1207, 736] width 20 height 20
click at [1209, 722] on div "Previous Next Question" at bounding box center [634, 736] width 1268 height 47
click at [1217, 741] on div "Previous Next Question" at bounding box center [634, 736] width 1268 height 47
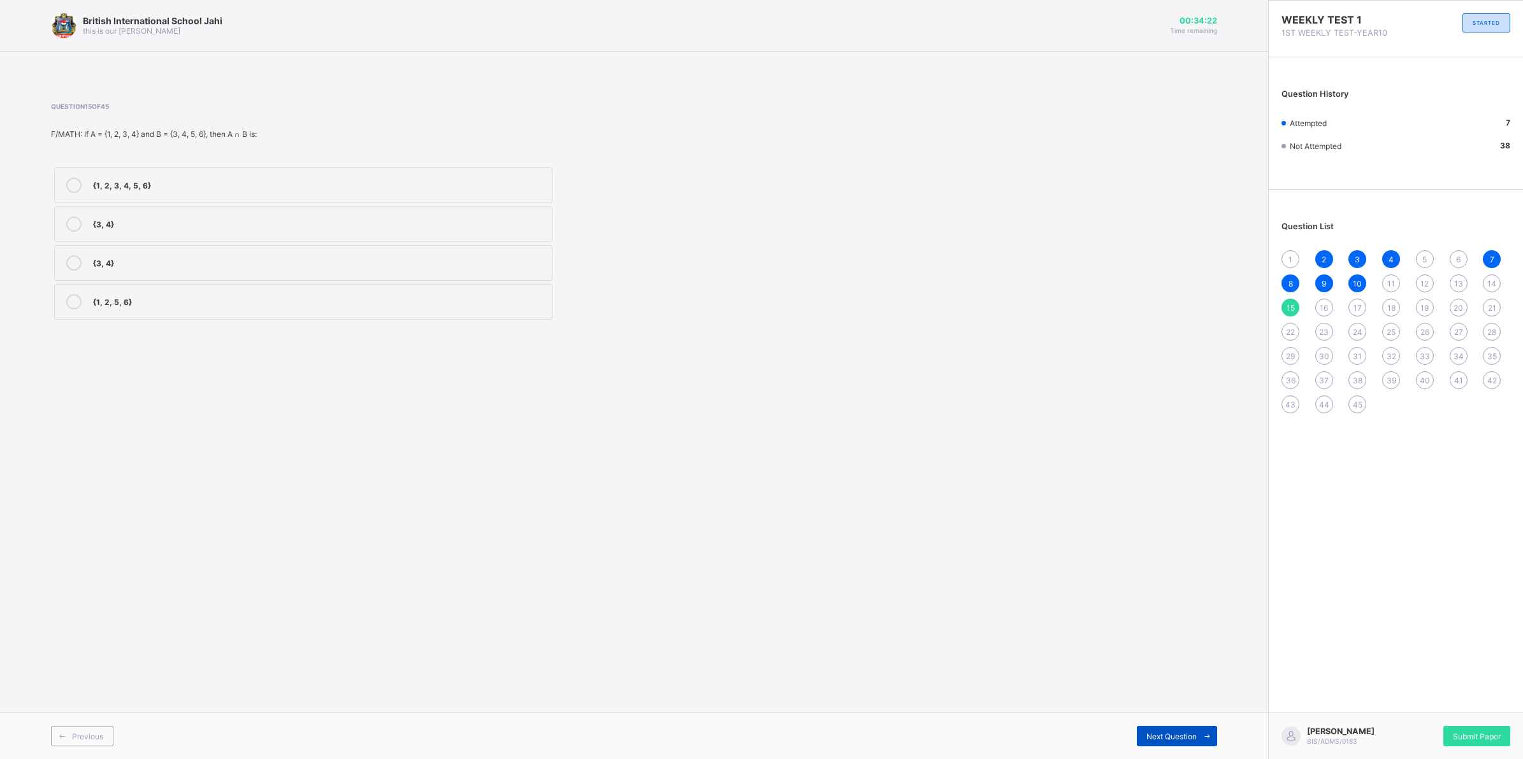
click at [1214, 744] on span at bounding box center [1207, 736] width 20 height 20
click at [1172, 740] on span "Next Question" at bounding box center [1171, 737] width 50 height 10
click at [1221, 739] on div "Previous Next Question" at bounding box center [634, 736] width 1268 height 47
click at [1168, 739] on span "Next Question" at bounding box center [1171, 737] width 50 height 10
drag, startPoint x: 385, startPoint y: 170, endPoint x: 564, endPoint y: 538, distance: 409.5
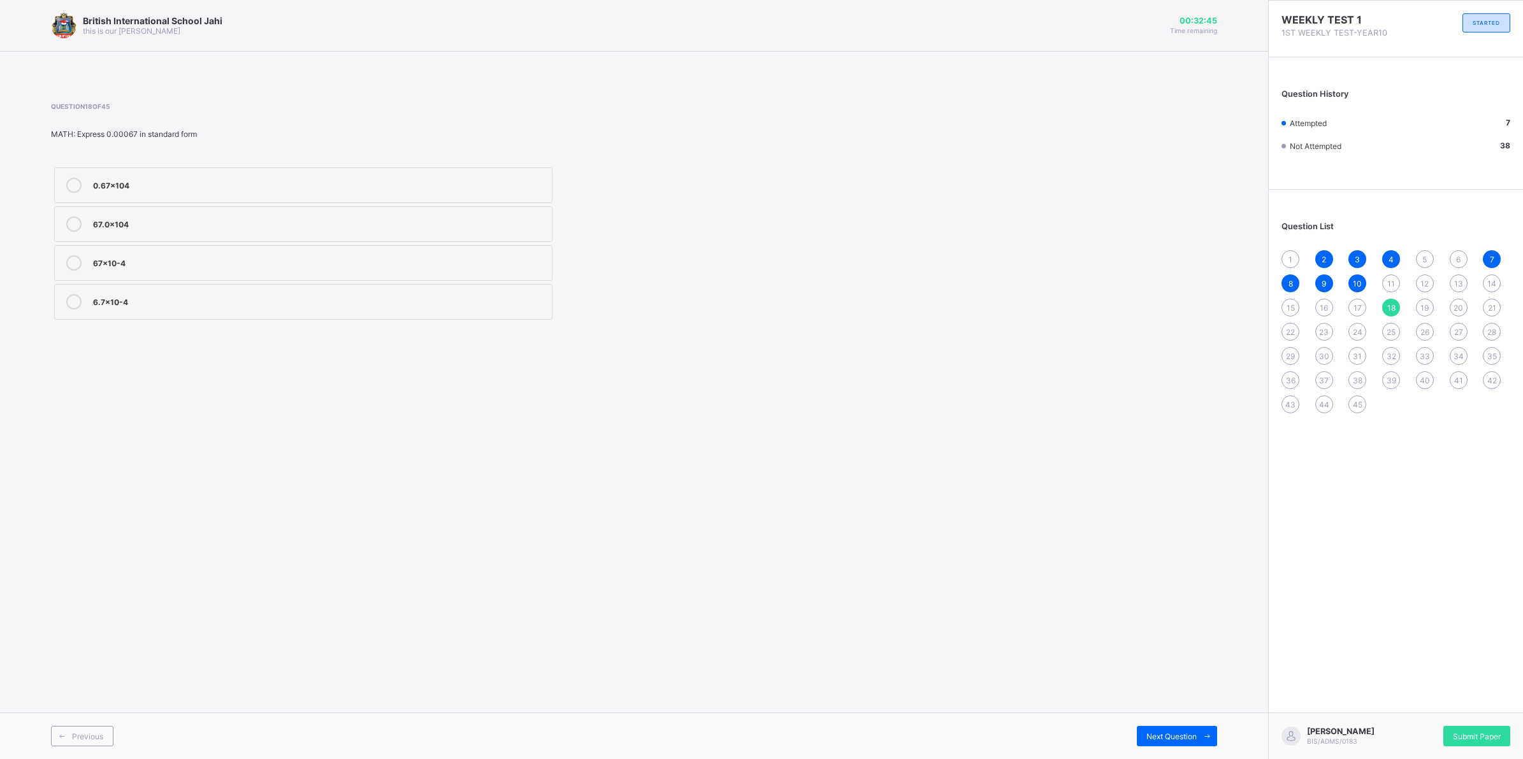
click at [387, 170] on label "0.67×104" at bounding box center [303, 186] width 498 height 36
click at [1177, 728] on div "Next Question" at bounding box center [1177, 736] width 80 height 20
click at [1163, 732] on span "Next Question" at bounding box center [1171, 737] width 50 height 10
click at [1158, 740] on span "Next Question" at bounding box center [1171, 737] width 50 height 10
click at [266, 227] on div "yam" at bounding box center [319, 223] width 452 height 13
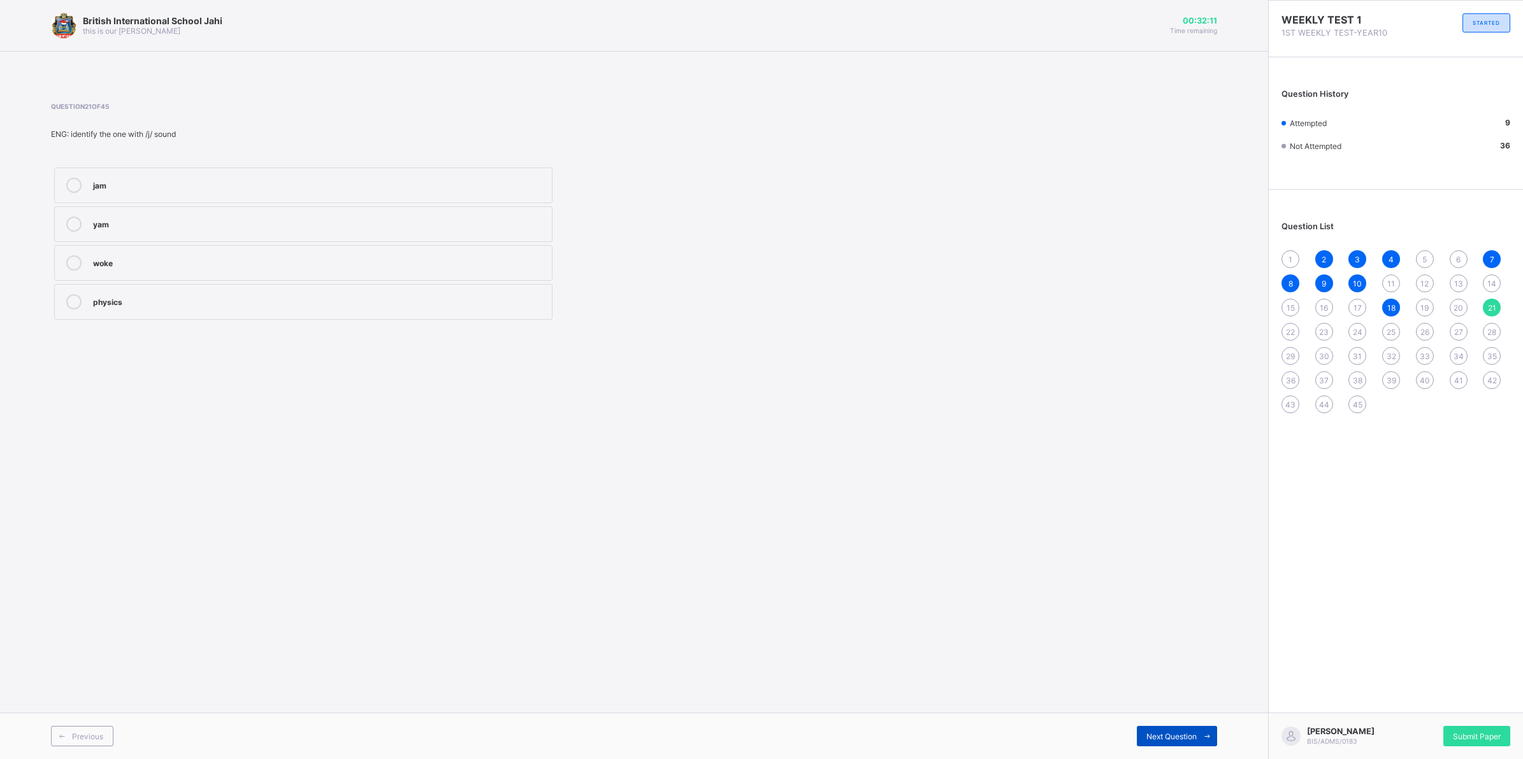
click at [1189, 730] on div "Next Question" at bounding box center [1177, 736] width 80 height 20
click at [161, 257] on div "usual" at bounding box center [319, 261] width 452 height 13
click at [1167, 746] on div "Next Question" at bounding box center [1177, 736] width 80 height 20
click at [354, 172] on label "writing to" at bounding box center [303, 186] width 498 height 36
click at [1179, 730] on div "Previous Next Question" at bounding box center [634, 736] width 1268 height 47
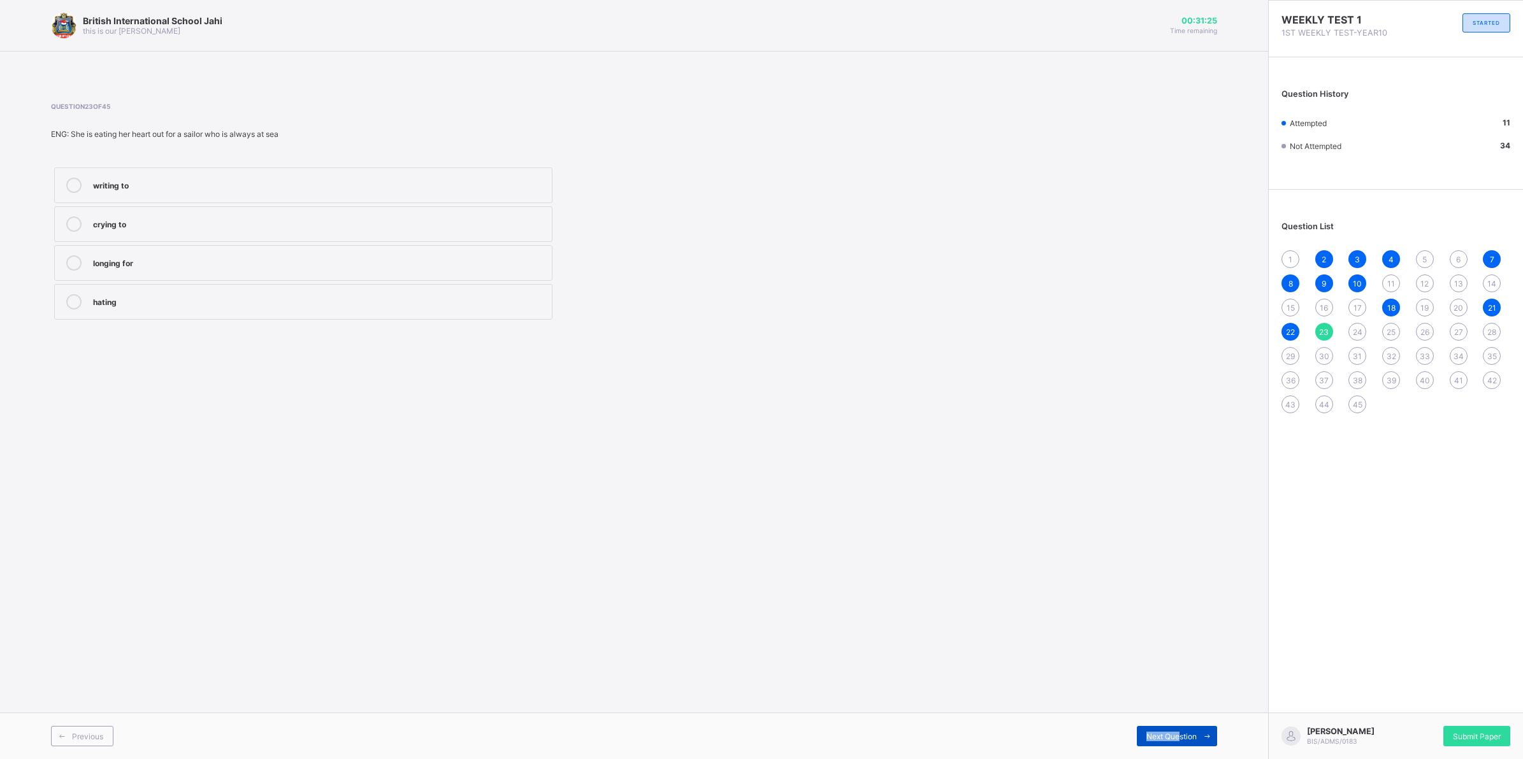
drag, startPoint x: 1179, startPoint y: 730, endPoint x: 1164, endPoint y: 735, distance: 15.5
click at [1164, 735] on span "Next Question" at bounding box center [1171, 737] width 50 height 10
drag, startPoint x: 945, startPoint y: 422, endPoint x: 860, endPoint y: 377, distance: 96.1
click at [860, 377] on div "British International School Jahi this is our motton 00:31:15 Time remaining Qu…" at bounding box center [634, 379] width 1268 height 759
click at [475, 189] on div "wept bitterly" at bounding box center [319, 184] width 452 height 13
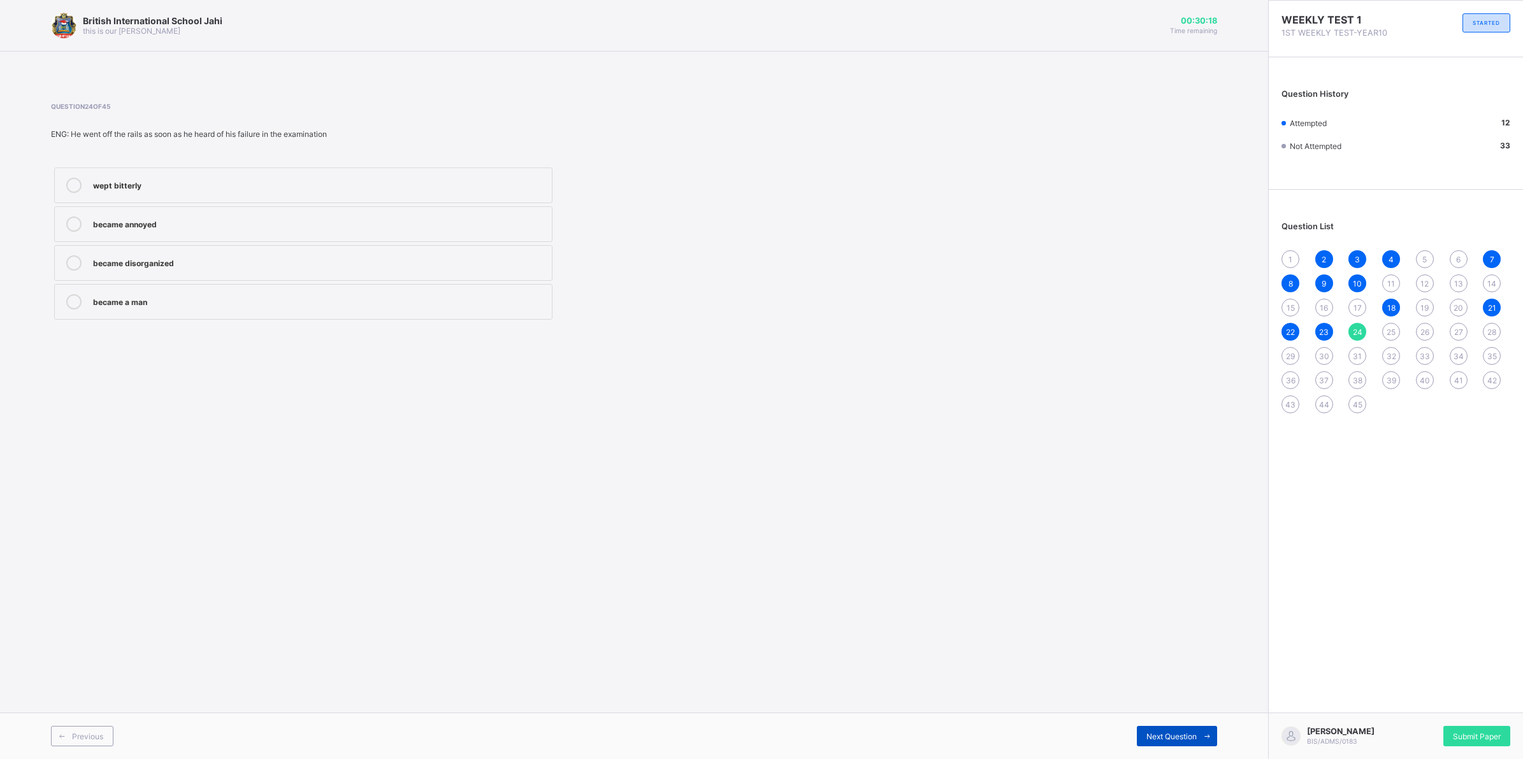
click at [1200, 735] on span at bounding box center [1207, 736] width 20 height 20
click at [354, 225] on div "knows the techniques of swimming" at bounding box center [319, 223] width 452 height 13
click at [1173, 733] on div "Next Question" at bounding box center [1177, 736] width 80 height 20
click at [476, 257] on div "psychologist" at bounding box center [319, 261] width 452 height 13
click at [1180, 736] on span "Next Question" at bounding box center [1171, 737] width 50 height 10
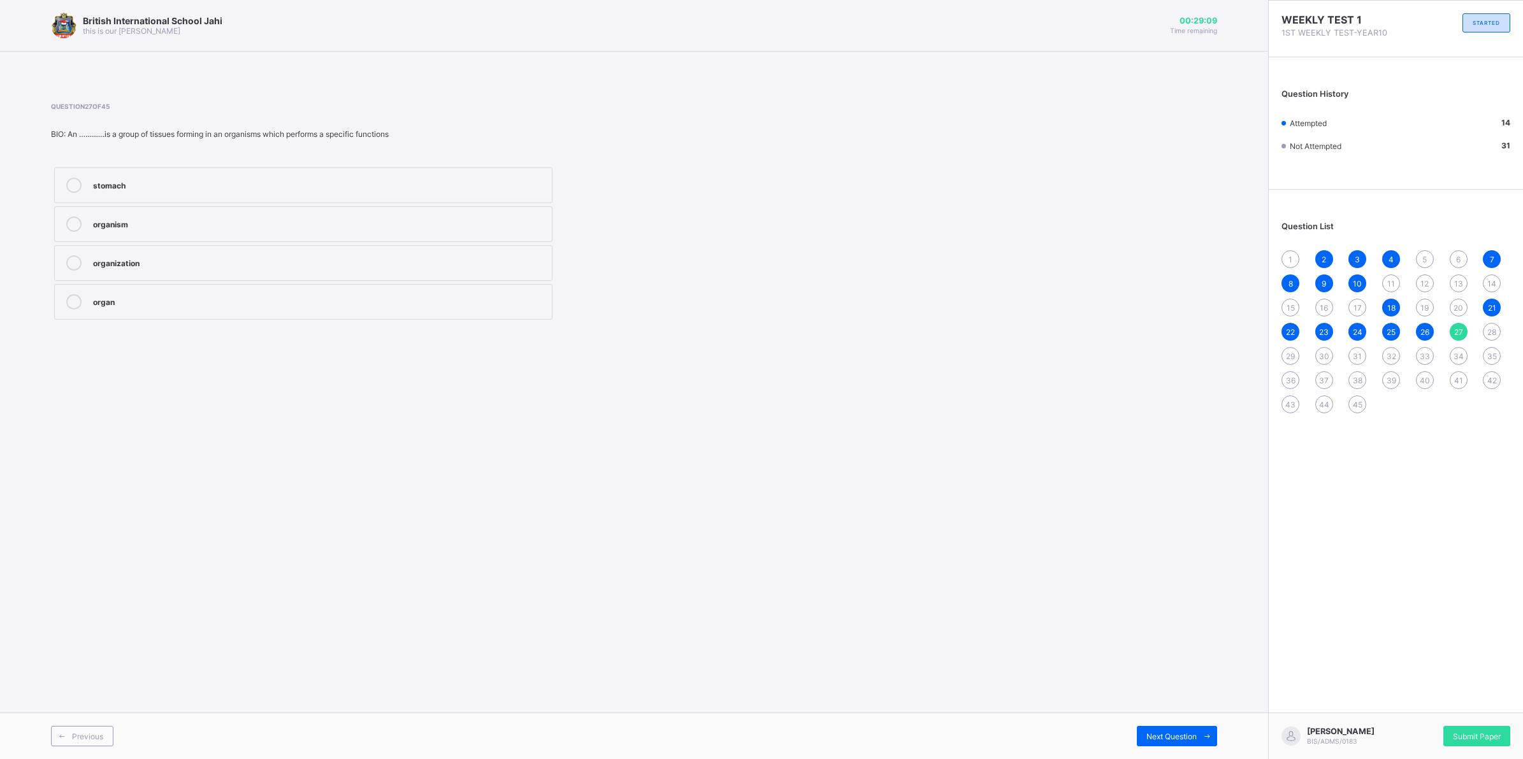
click at [291, 212] on label "organism" at bounding box center [303, 224] width 498 height 36
click at [1185, 727] on div "Next Question" at bounding box center [1177, 736] width 80 height 20
click at [154, 262] on div "cell" at bounding box center [319, 261] width 452 height 13
click at [1141, 736] on div "Next Question" at bounding box center [1177, 736] width 80 height 20
click at [1355, 539] on div "WEEKLY TEST 1 1ST WEEKLY TEST-YEAR10 STARTED Question History Attempted 16 Not …" at bounding box center [1395, 379] width 255 height 759
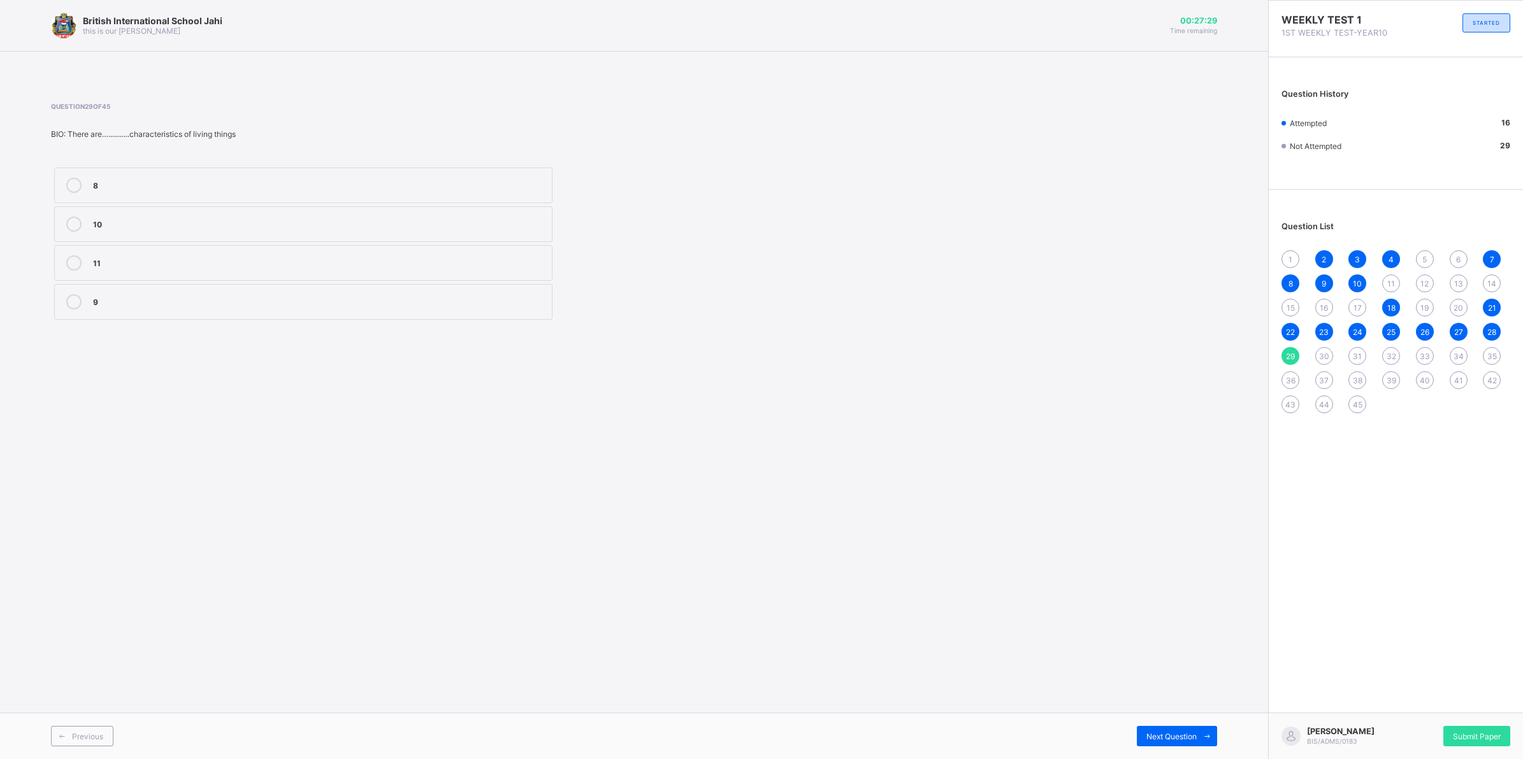
drag, startPoint x: 1360, startPoint y: 540, endPoint x: 1324, endPoint y: 350, distance: 192.7
click at [1325, 350] on div "30" at bounding box center [1324, 356] width 18 height 18
click at [1324, 352] on span "30" at bounding box center [1324, 357] width 10 height 10
click at [368, 301] on div "living &non living things" at bounding box center [319, 300] width 452 height 13
click at [1166, 737] on span "Next Question" at bounding box center [1171, 737] width 50 height 10
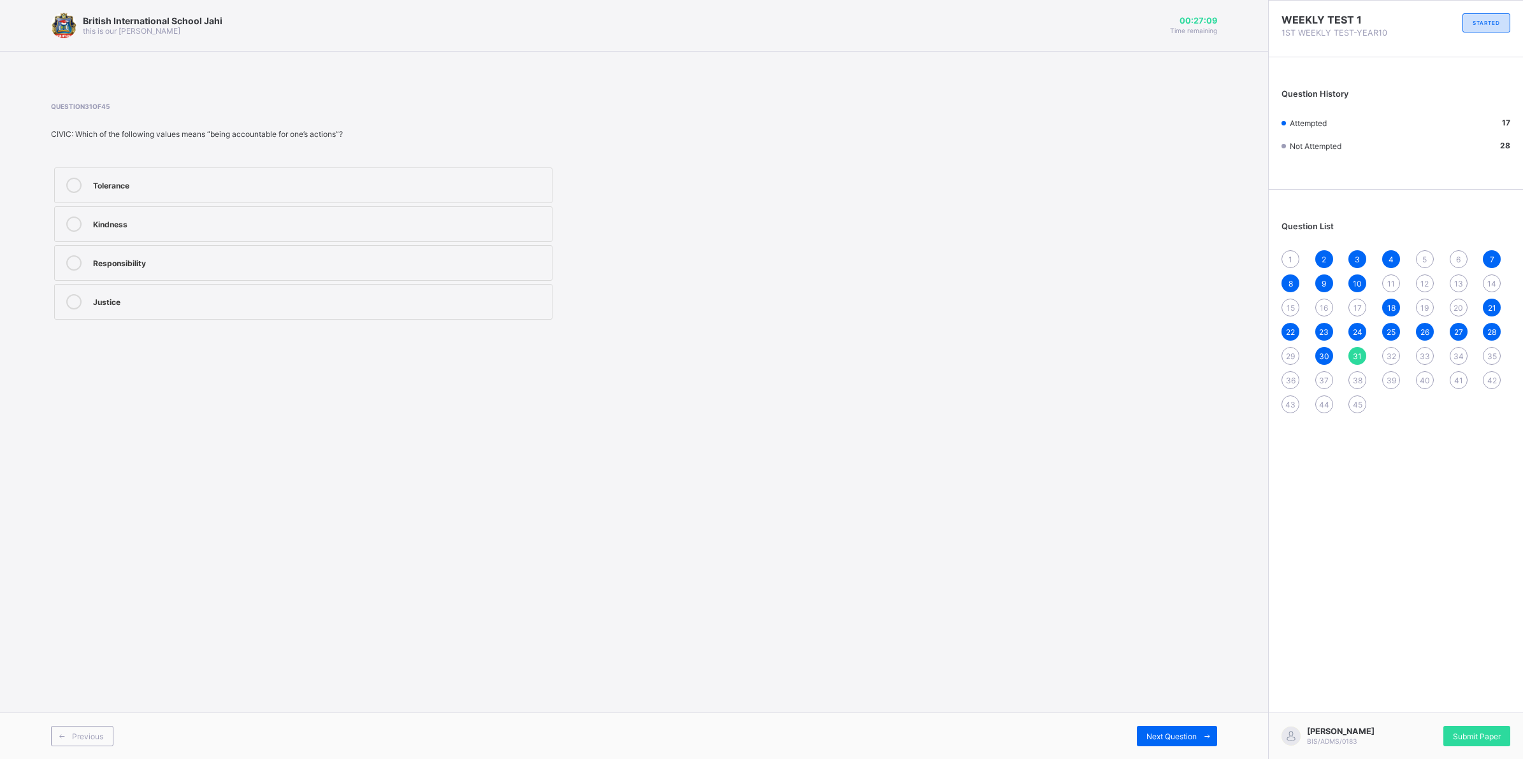
click at [205, 266] on div "Responsibility" at bounding box center [319, 261] width 452 height 13
click at [1174, 738] on span "Next Question" at bounding box center [1171, 737] width 50 height 10
click at [112, 245] on label "Guiding people to treat others with respect" at bounding box center [303, 263] width 498 height 36
click at [1176, 737] on span "Next Question" at bounding box center [1171, 737] width 50 height 10
click at [182, 273] on label "They encourage dishonesty" at bounding box center [303, 263] width 498 height 36
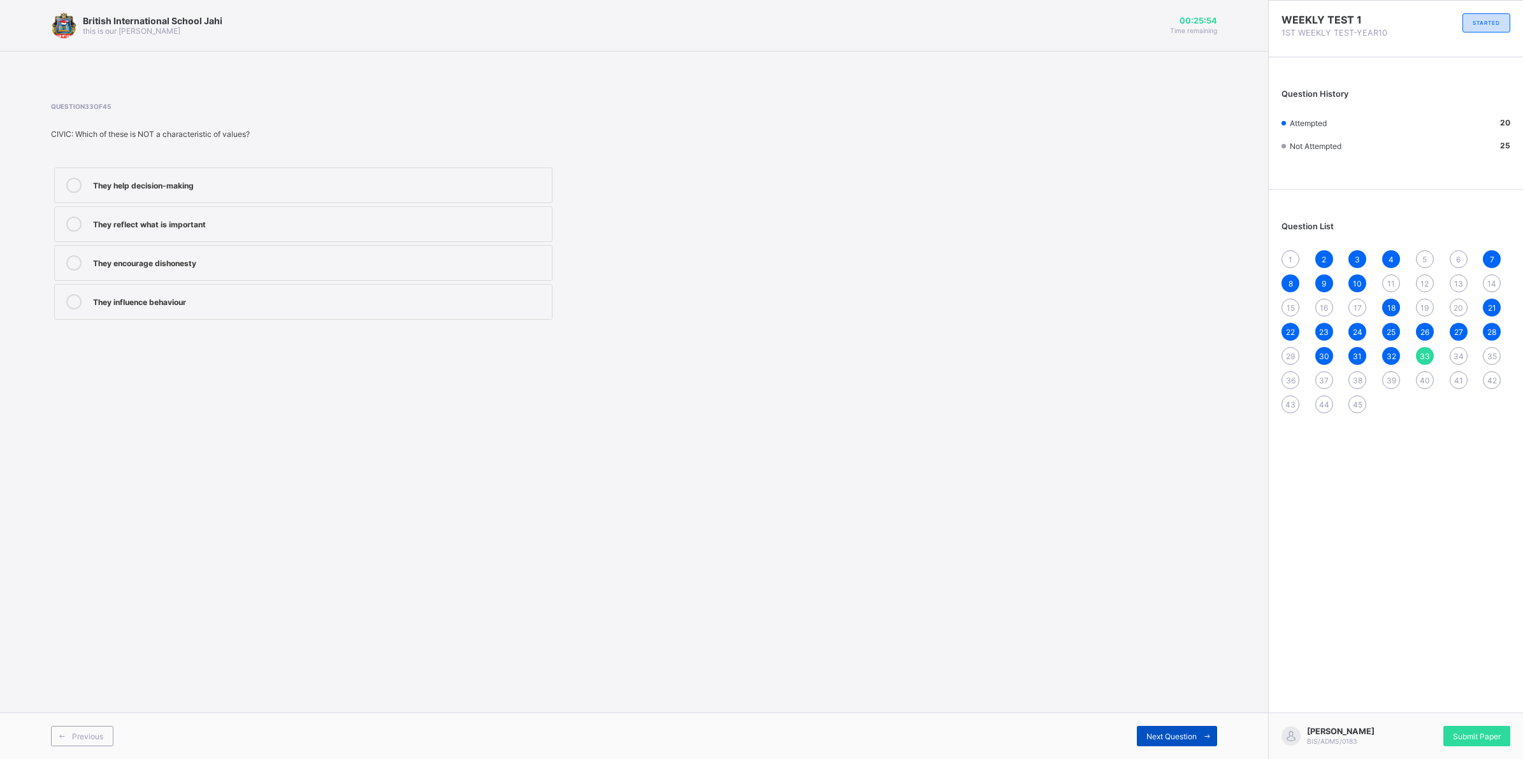
click at [1172, 728] on div "Next Question" at bounding box center [1177, 736] width 80 height 20
click at [259, 309] on div "Help people distinguish right from wrong" at bounding box center [319, 301] width 452 height 15
click at [1166, 735] on span "Next Question" at bounding box center [1171, 737] width 50 height 10
click at [96, 226] on div "A principle that guides behaviour" at bounding box center [319, 223] width 452 height 13
click at [1176, 730] on div "Next Question" at bounding box center [1177, 736] width 80 height 20
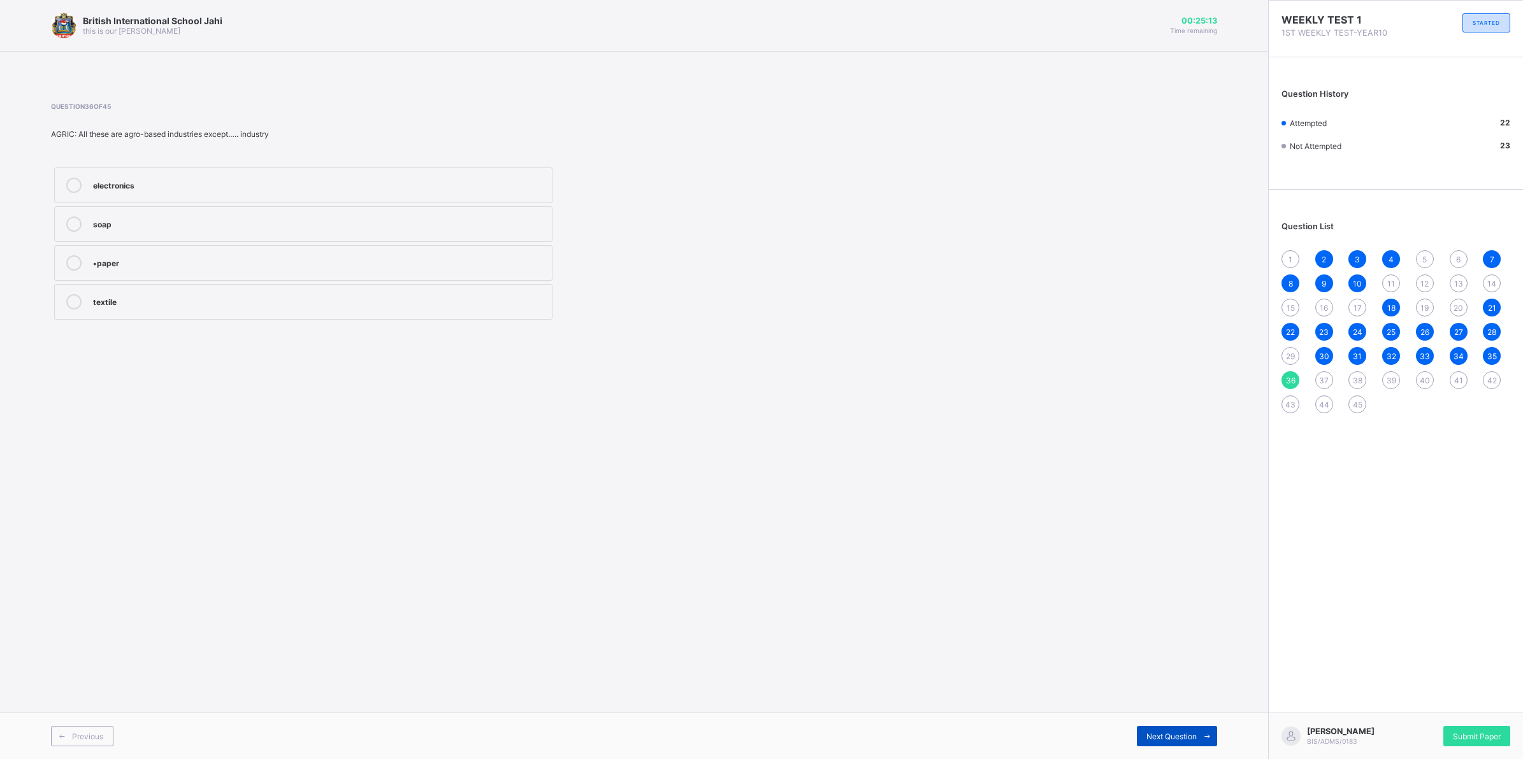
click at [1160, 731] on div "Next Question" at bounding box center [1177, 736] width 80 height 20
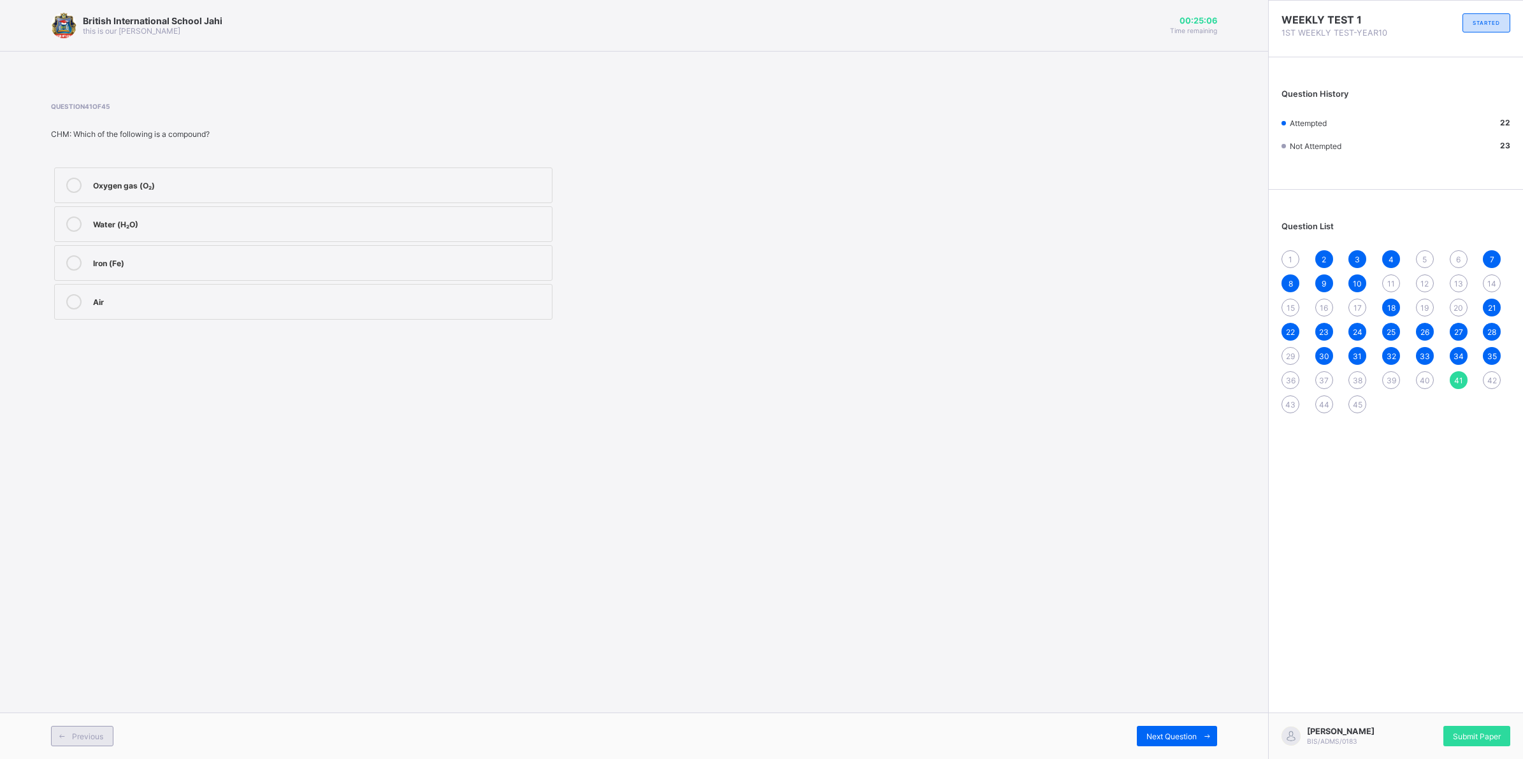
click at [73, 740] on span "Previous" at bounding box center [87, 737] width 31 height 10
click at [1183, 736] on span "Next Question" at bounding box center [1171, 737] width 50 height 10
click at [122, 220] on div "Water (H₂O)" at bounding box center [319, 223] width 452 height 13
click at [1187, 736] on span "Next Question" at bounding box center [1171, 737] width 50 height 10
click at [1293, 400] on span "43" at bounding box center [1290, 405] width 10 height 10
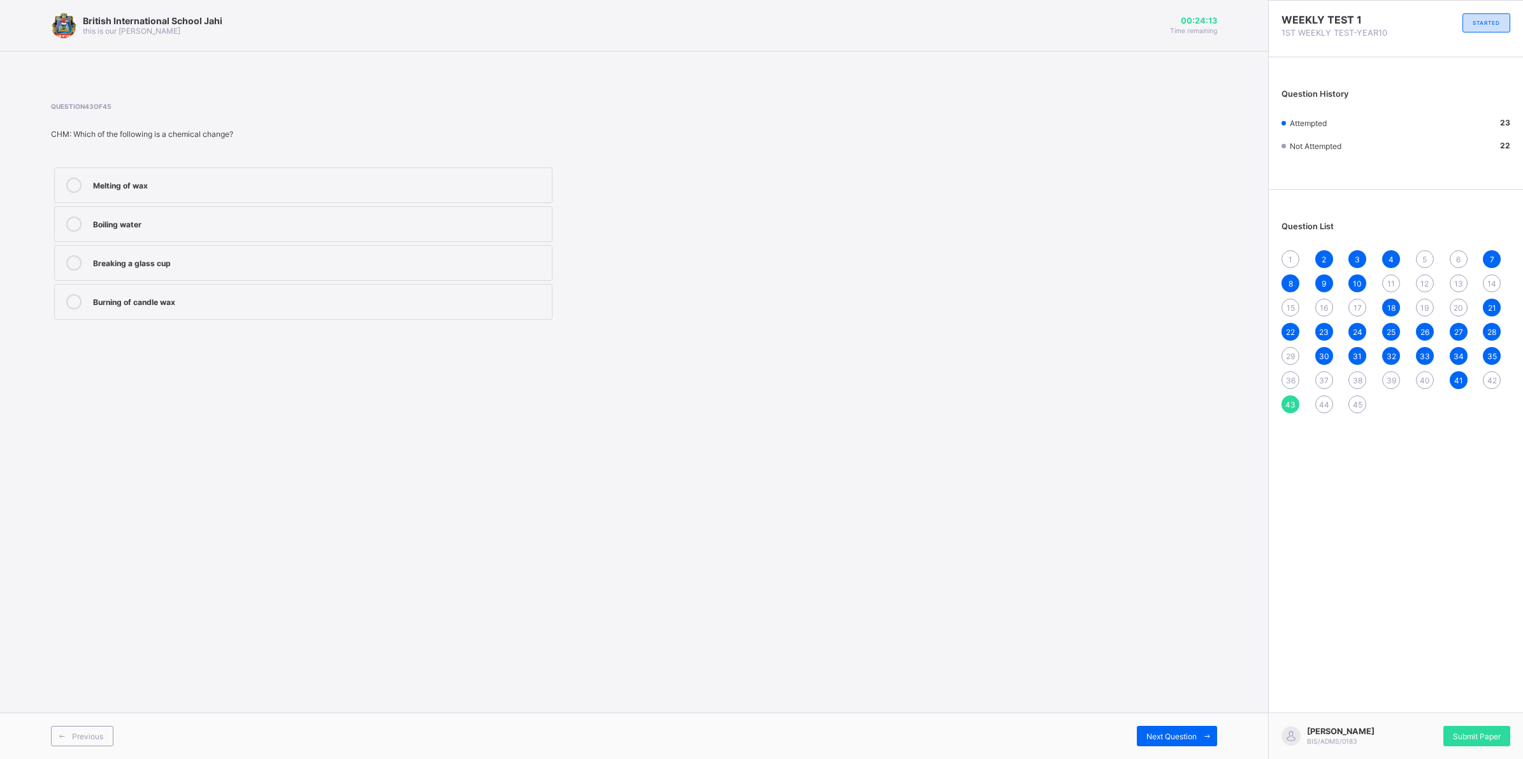
click at [1318, 395] on div "1 2 3 4 5 6 7 8 9 10 11 12 13 14 15 16 17 18 19 20 21 22 23 24 25 26 27 28 29 3…" at bounding box center [1395, 331] width 229 height 163
click at [1330, 398] on div "44" at bounding box center [1324, 405] width 18 height 18
drag, startPoint x: 132, startPoint y: 310, endPoint x: 157, endPoint y: 308, distance: 25.6
click at [133, 309] on label "Physical change" at bounding box center [303, 302] width 498 height 36
click at [1489, 376] on span "42" at bounding box center [1492, 381] width 10 height 10
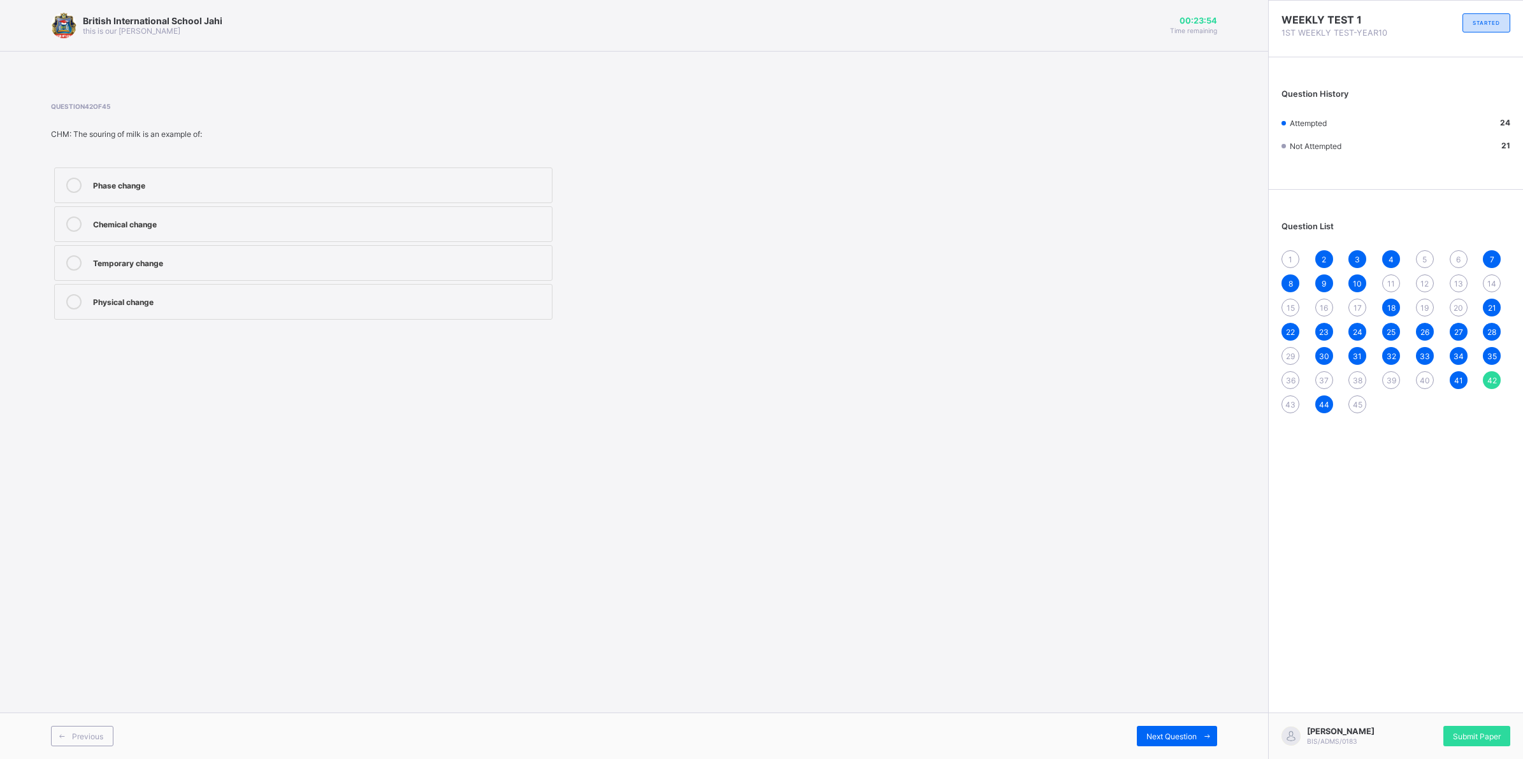
click at [220, 305] on div "Physical change" at bounding box center [319, 300] width 452 height 13
click at [1424, 377] on span "40" at bounding box center [1425, 381] width 10 height 10
drag, startPoint x: 1400, startPoint y: 377, endPoint x: 1388, endPoint y: 385, distance: 15.6
click at [1388, 385] on div "1 2 3 4 5 6 7 8 9 10 11 12 13 14 15 16 17 18 19 20 21 22 23 24 25 26 27 28 29 3…" at bounding box center [1395, 331] width 229 height 163
drag, startPoint x: 1388, startPoint y: 385, endPoint x: 1355, endPoint y: 389, distance: 32.6
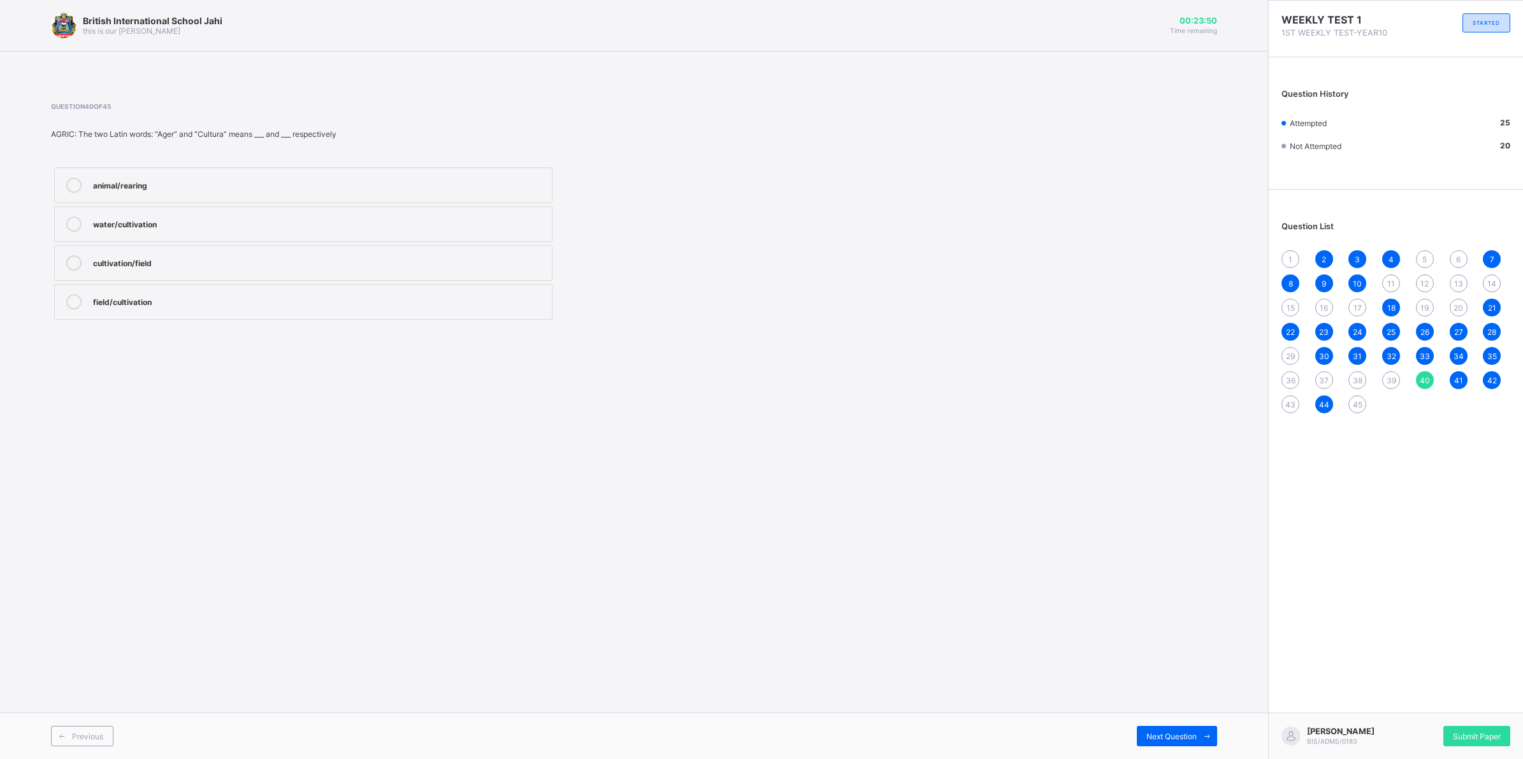
click at [1355, 389] on div "1 2 3 4 5 6 7 8 9 10 11 12 13 14 15 16 17 18 19 20 21 22 23 24 25 26 27 28 29 3…" at bounding box center [1395, 331] width 229 height 163
click at [1486, 378] on div "42" at bounding box center [1492, 380] width 18 height 18
click at [1181, 740] on span "Next Question" at bounding box center [1171, 737] width 50 height 10
click at [192, 217] on div "Boiling water" at bounding box center [319, 223] width 452 height 13
click at [1163, 737] on span "Next Question" at bounding box center [1171, 737] width 50 height 10
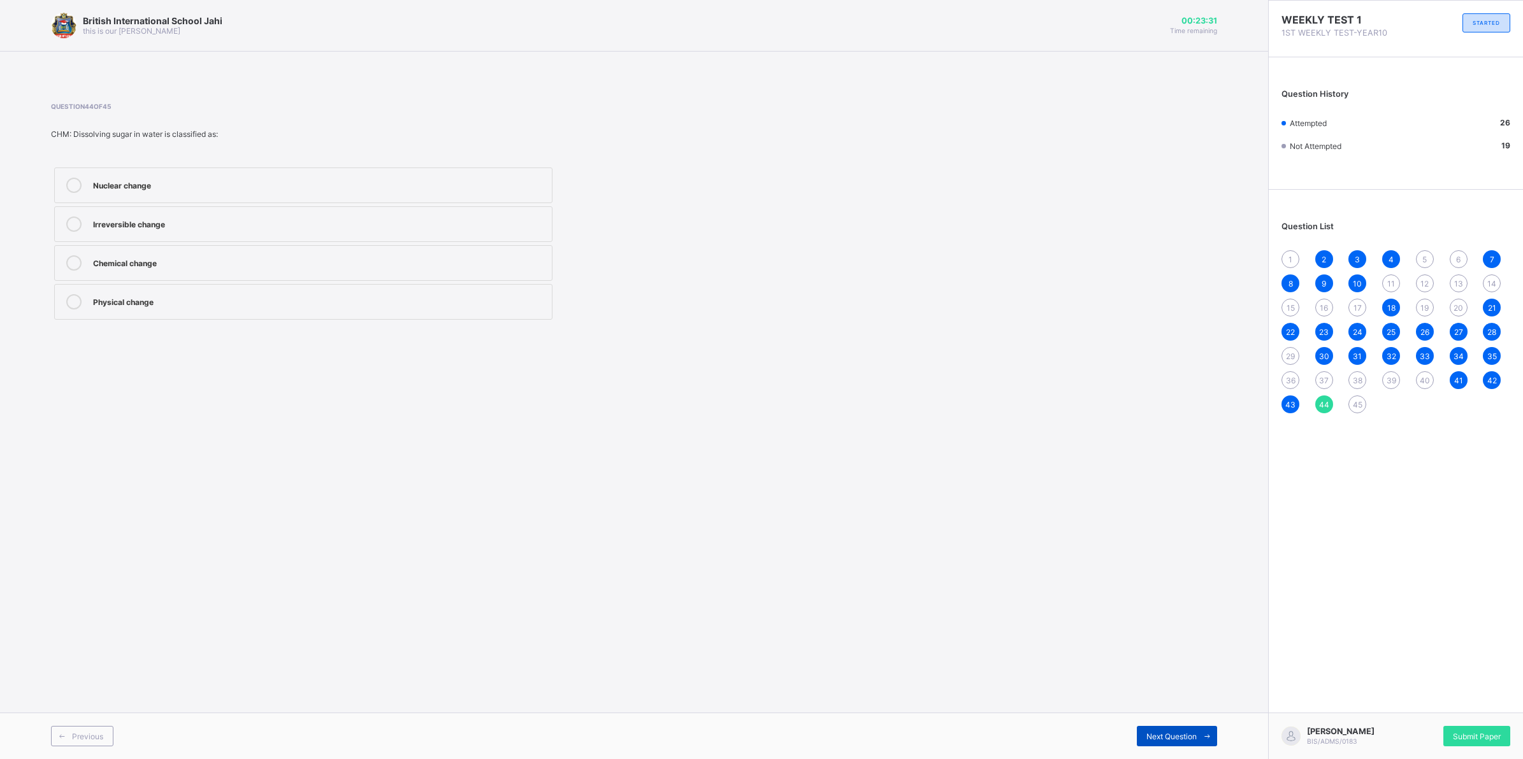
click at [1163, 737] on span "Next Question" at bounding box center [1171, 737] width 50 height 10
drag, startPoint x: 162, startPoint y: 196, endPoint x: 169, endPoint y: 198, distance: 7.5
click at [169, 198] on label "Cooking of rice" at bounding box center [303, 186] width 498 height 36
drag, startPoint x: 219, startPoint y: 314, endPoint x: 217, endPoint y: 334, distance: 20.5
click at [217, 334] on div "Question 45 of 45 CHM: Which of the following is a physical change? Cooking of …" at bounding box center [634, 212] width 1166 height 259
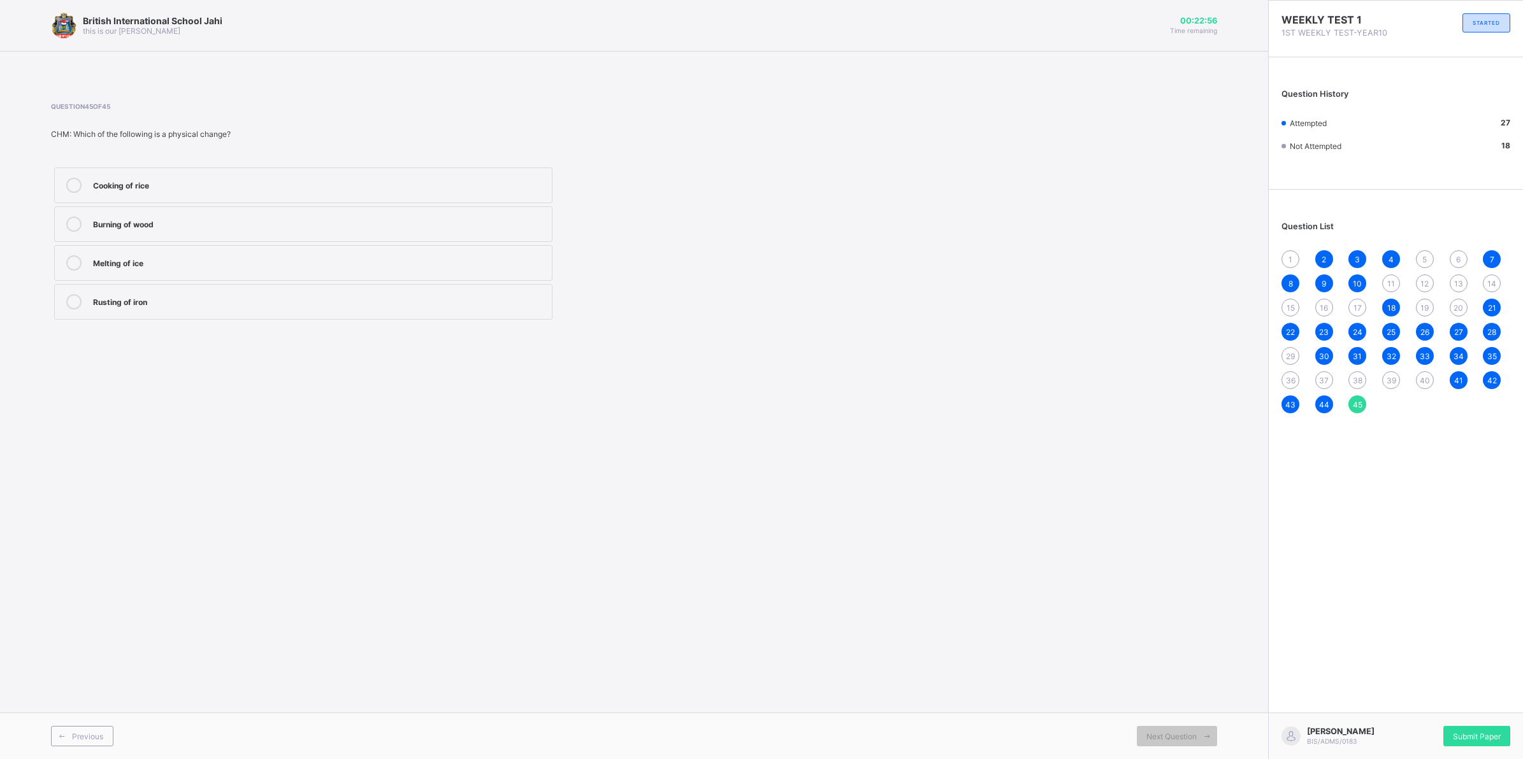
click at [156, 313] on label "Rusting of iron" at bounding box center [303, 302] width 498 height 36
click at [329, 215] on label "Burning of wood" at bounding box center [303, 224] width 498 height 36
click at [209, 262] on div "Melting of ice" at bounding box center [319, 261] width 452 height 13
click at [1485, 379] on div "42" at bounding box center [1492, 380] width 18 height 18
click at [1290, 402] on span "43" at bounding box center [1290, 405] width 10 height 10
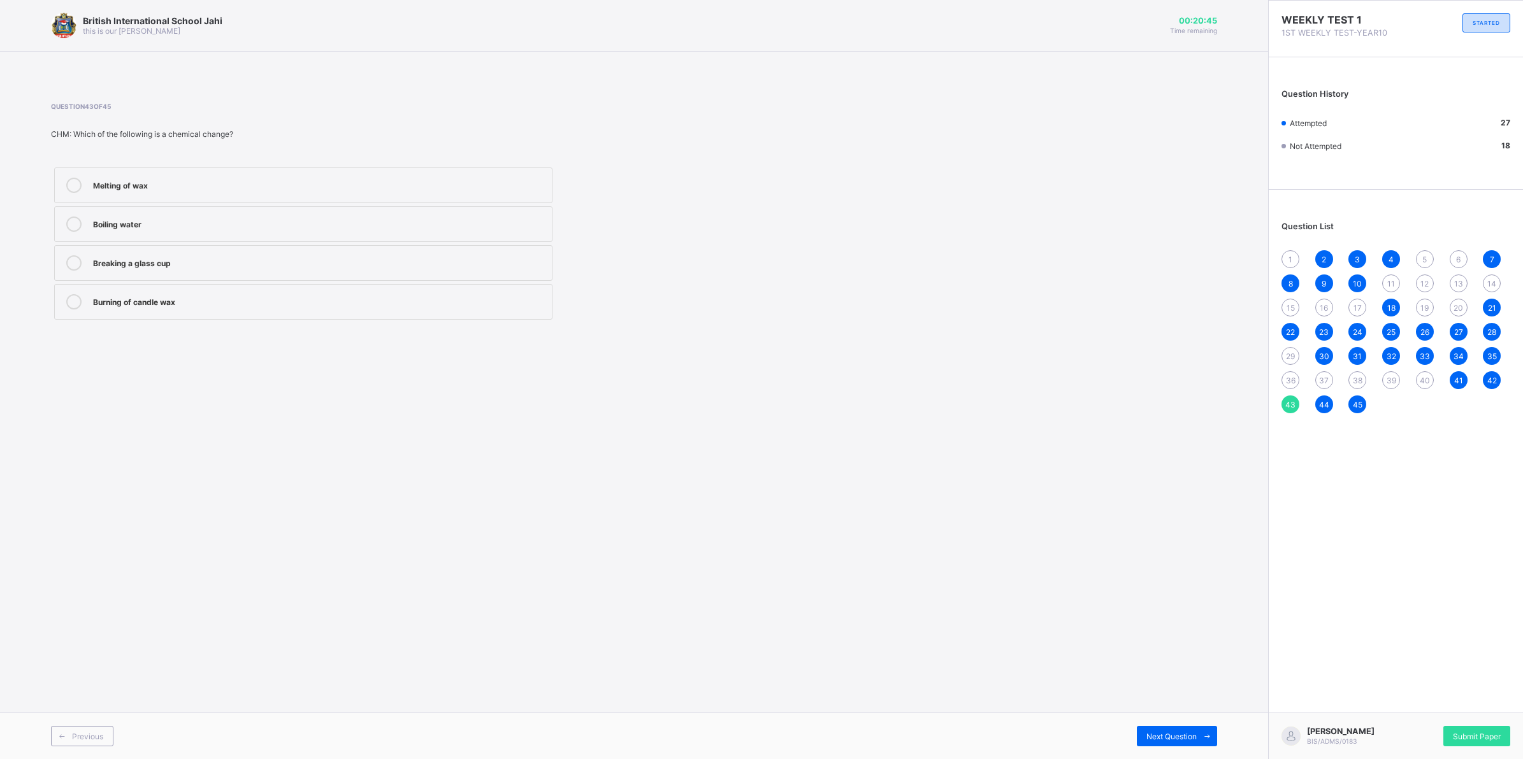
click at [1491, 380] on span "42" at bounding box center [1492, 381] width 10 height 10
click at [1289, 403] on span "43" at bounding box center [1290, 405] width 10 height 10
click at [310, 257] on div "Breaking a glass cup" at bounding box center [319, 261] width 452 height 13
click at [1326, 406] on span "44" at bounding box center [1324, 405] width 10 height 10
click at [284, 257] on div "Chemical change" at bounding box center [319, 261] width 452 height 13
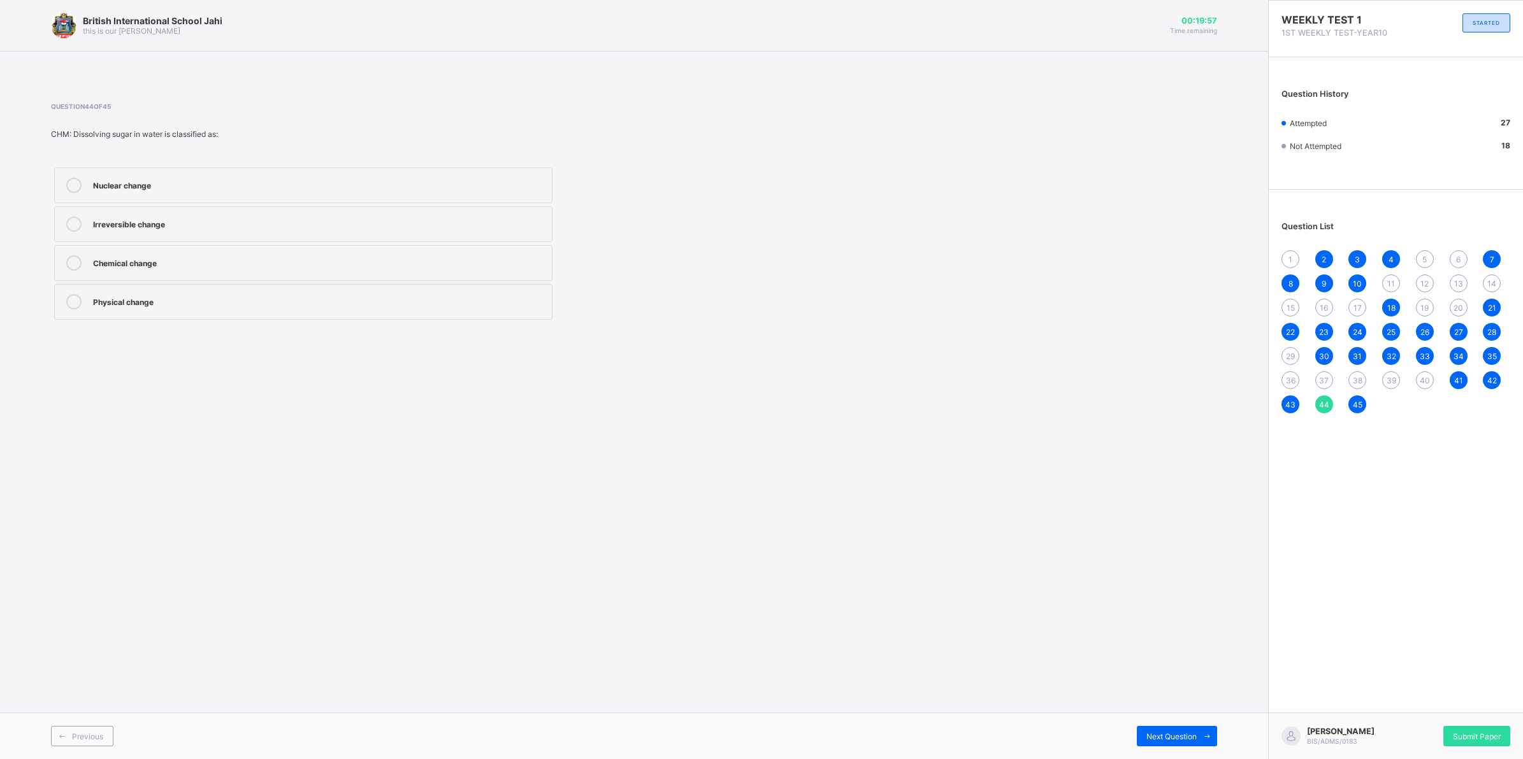
click at [1362, 405] on div "45" at bounding box center [1357, 405] width 18 height 18
click at [1492, 380] on span "42" at bounding box center [1492, 381] width 10 height 10
click at [1457, 379] on span "41" at bounding box center [1458, 381] width 9 height 10
click at [1383, 281] on div "11" at bounding box center [1391, 284] width 18 height 18
click at [1416, 281] on div "12" at bounding box center [1425, 284] width 18 height 18
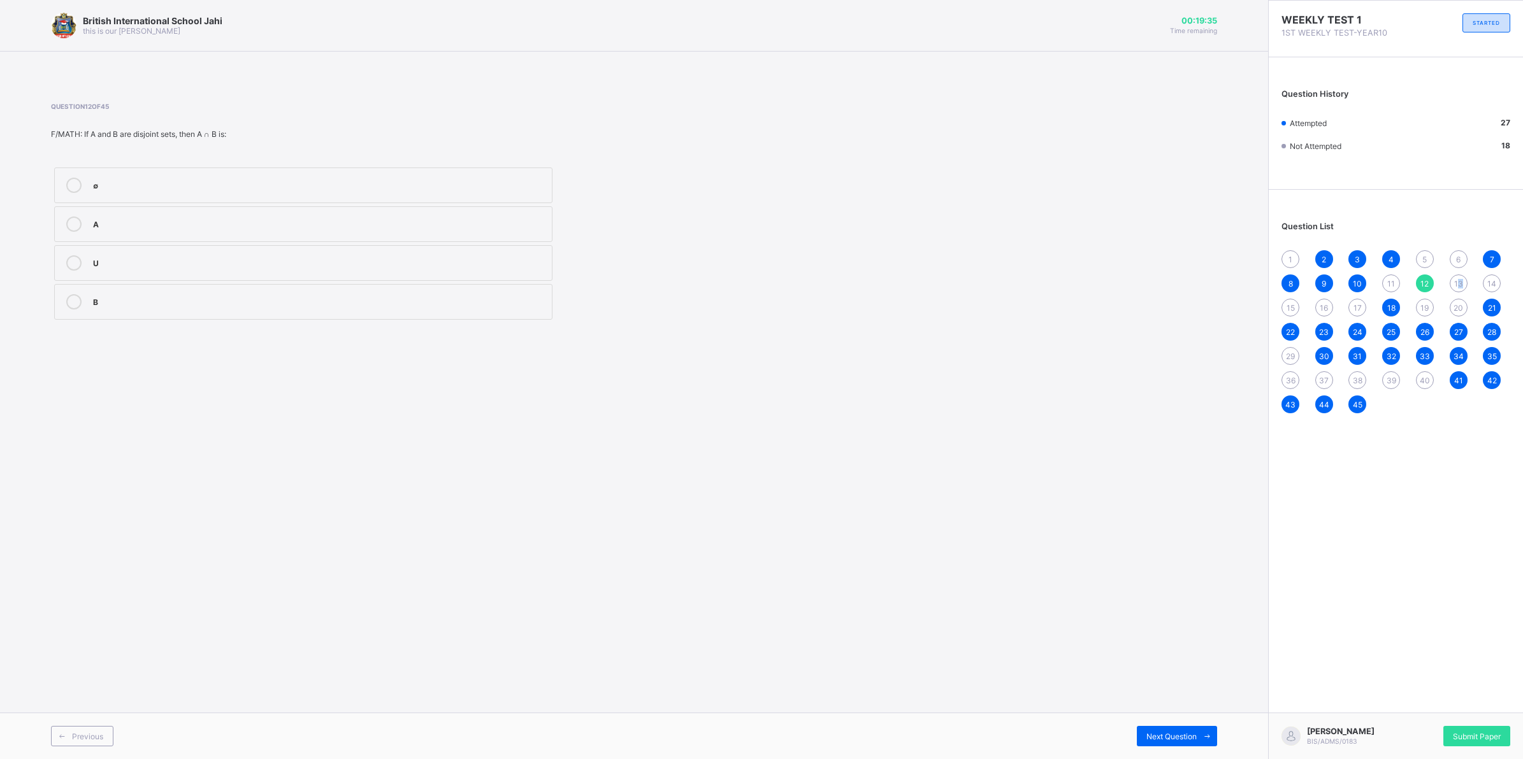
click at [1461, 279] on span "13" at bounding box center [1458, 284] width 9 height 10
drag, startPoint x: 1461, startPoint y: 277, endPoint x: 1485, endPoint y: 281, distance: 24.5
click at [1485, 281] on div "14" at bounding box center [1492, 284] width 18 height 18
click at [1287, 305] on span "15" at bounding box center [1290, 308] width 8 height 10
click at [1312, 297] on div "1 2 3 4 5 6 7 8 9 10 11 12 13 14 15 16 17 18 19 20 21 22 23 24 25 26 27 28 29 3…" at bounding box center [1395, 331] width 229 height 163
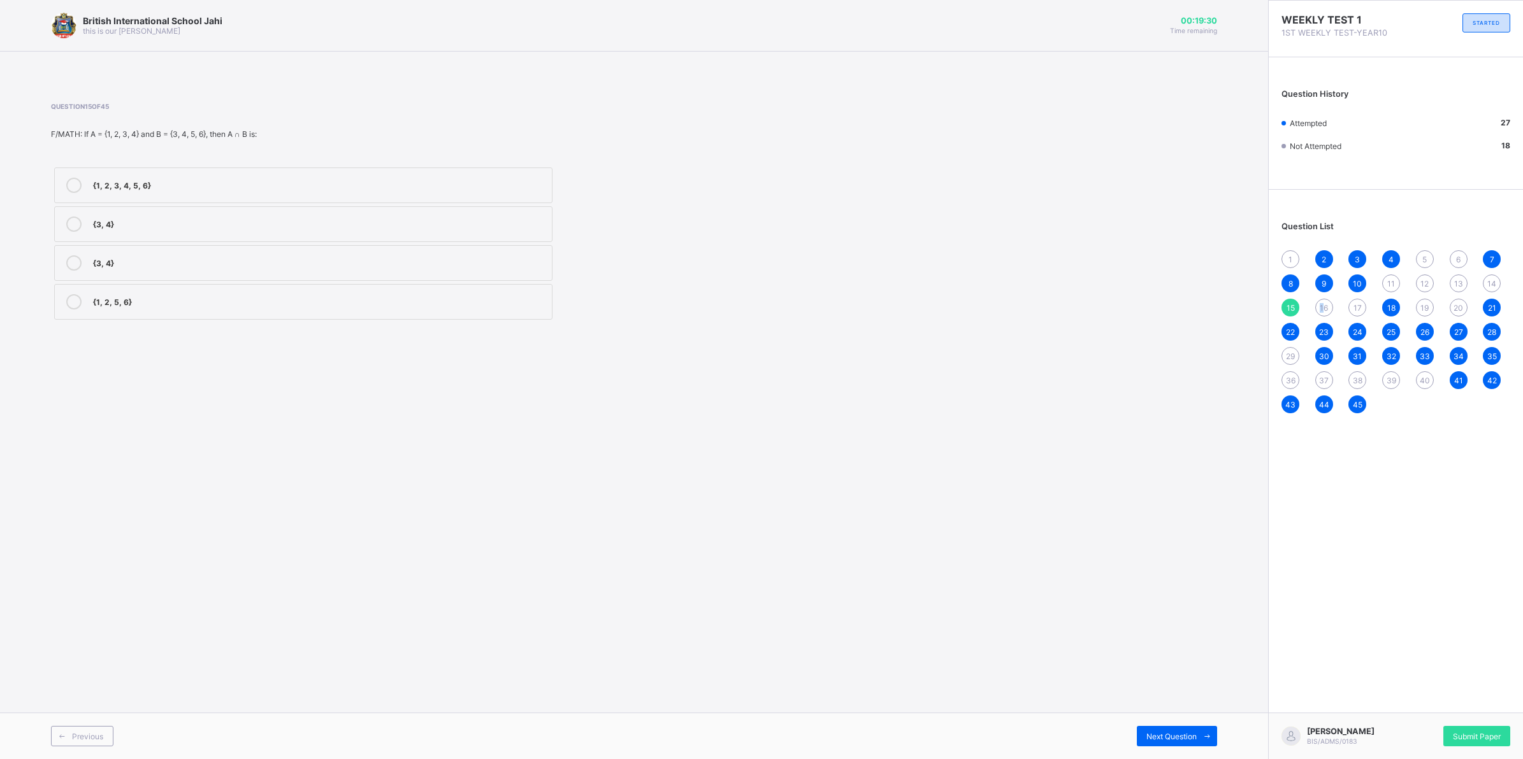
click at [1323, 299] on div "16" at bounding box center [1324, 308] width 18 height 18
drag, startPoint x: 1323, startPoint y: 299, endPoint x: 1286, endPoint y: 306, distance: 37.5
click at [1286, 306] on span "15" at bounding box center [1290, 308] width 8 height 10
click at [1319, 300] on div "16" at bounding box center [1324, 308] width 18 height 18
drag, startPoint x: 402, startPoint y: 249, endPoint x: 402, endPoint y: 260, distance: 10.8
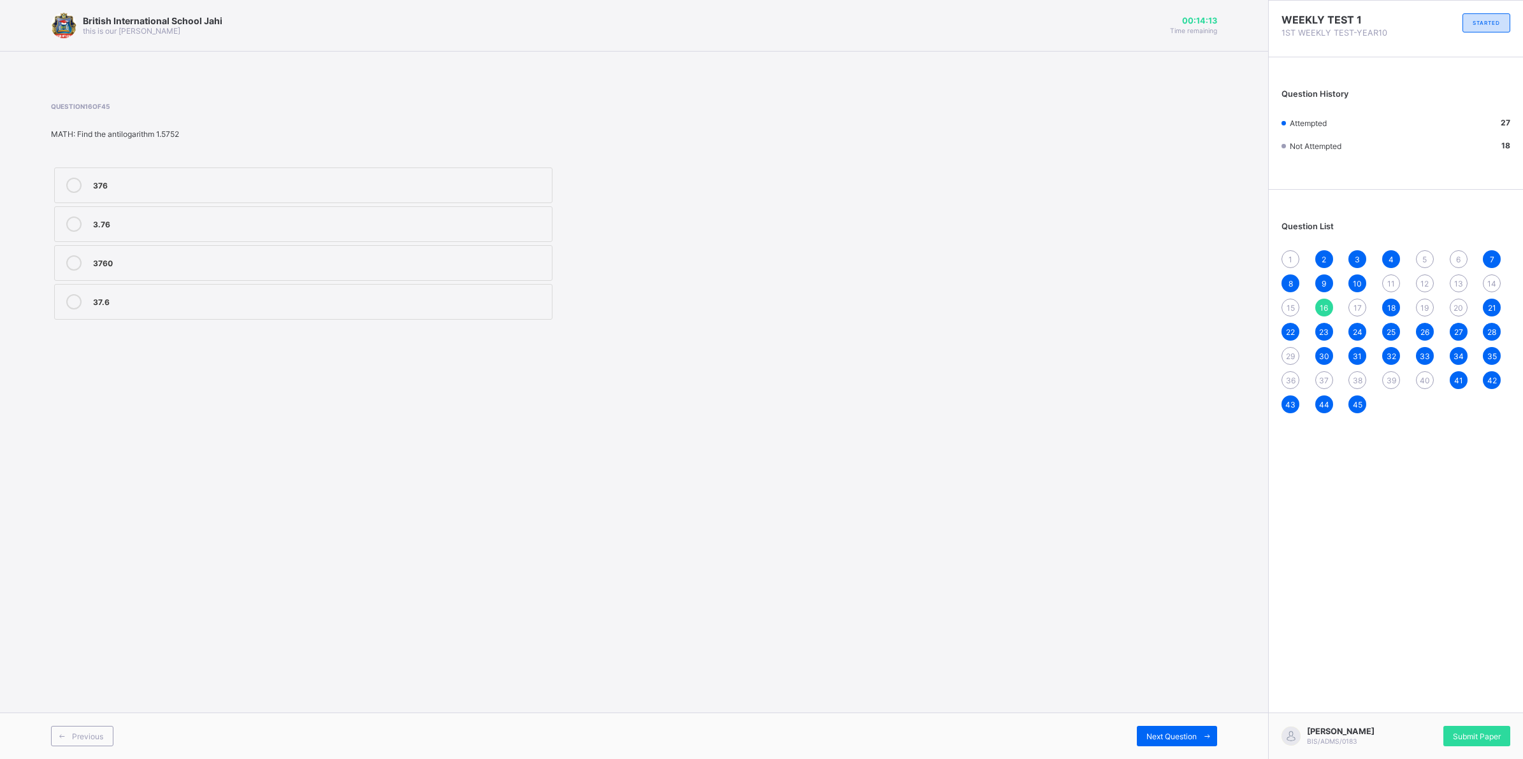
click at [402, 250] on label "3760" at bounding box center [303, 263] width 498 height 36
click at [1198, 733] on span at bounding box center [1207, 736] width 20 height 20
click at [120, 214] on label "0.9995" at bounding box center [303, 224] width 498 height 36
click at [1171, 736] on span "Next Question" at bounding box center [1171, 737] width 50 height 10
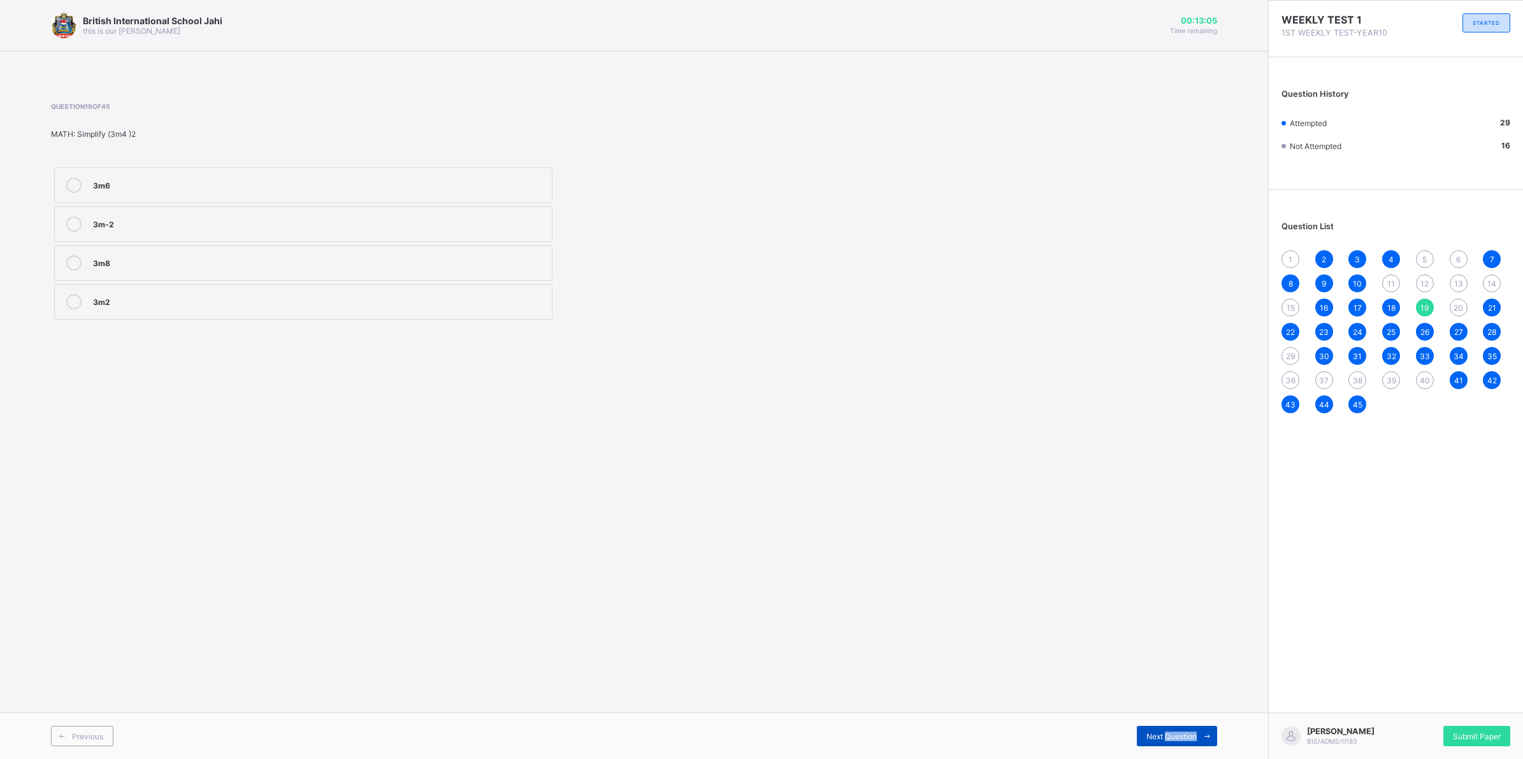
click at [1167, 734] on span "Next Question" at bounding box center [1171, 737] width 50 height 10
click at [1164, 734] on span "Next Question" at bounding box center [1171, 737] width 50 height 10
click at [1160, 732] on span "Next Question" at bounding box center [1171, 737] width 50 height 10
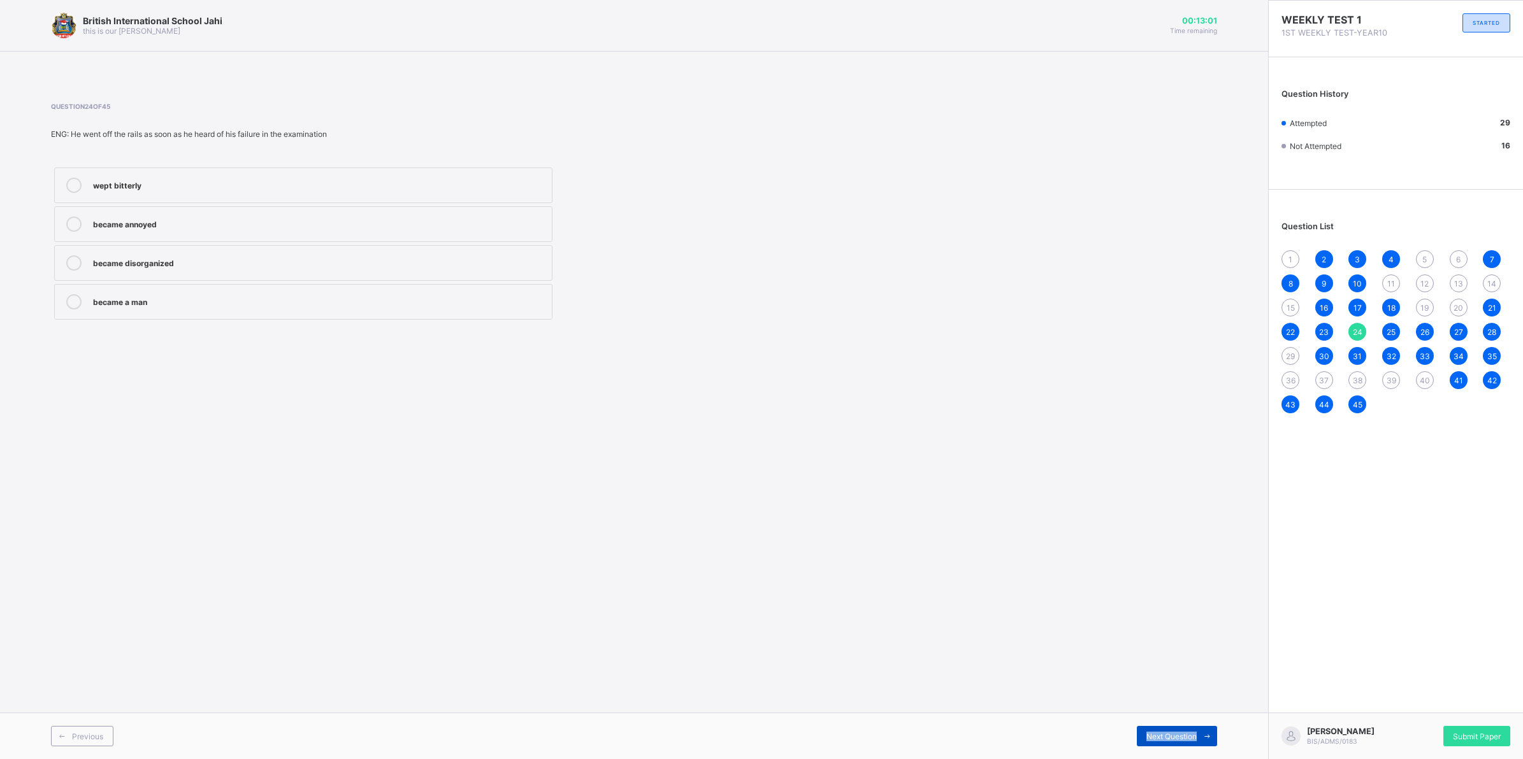
click at [1160, 732] on span "Next Question" at bounding box center [1171, 737] width 50 height 10
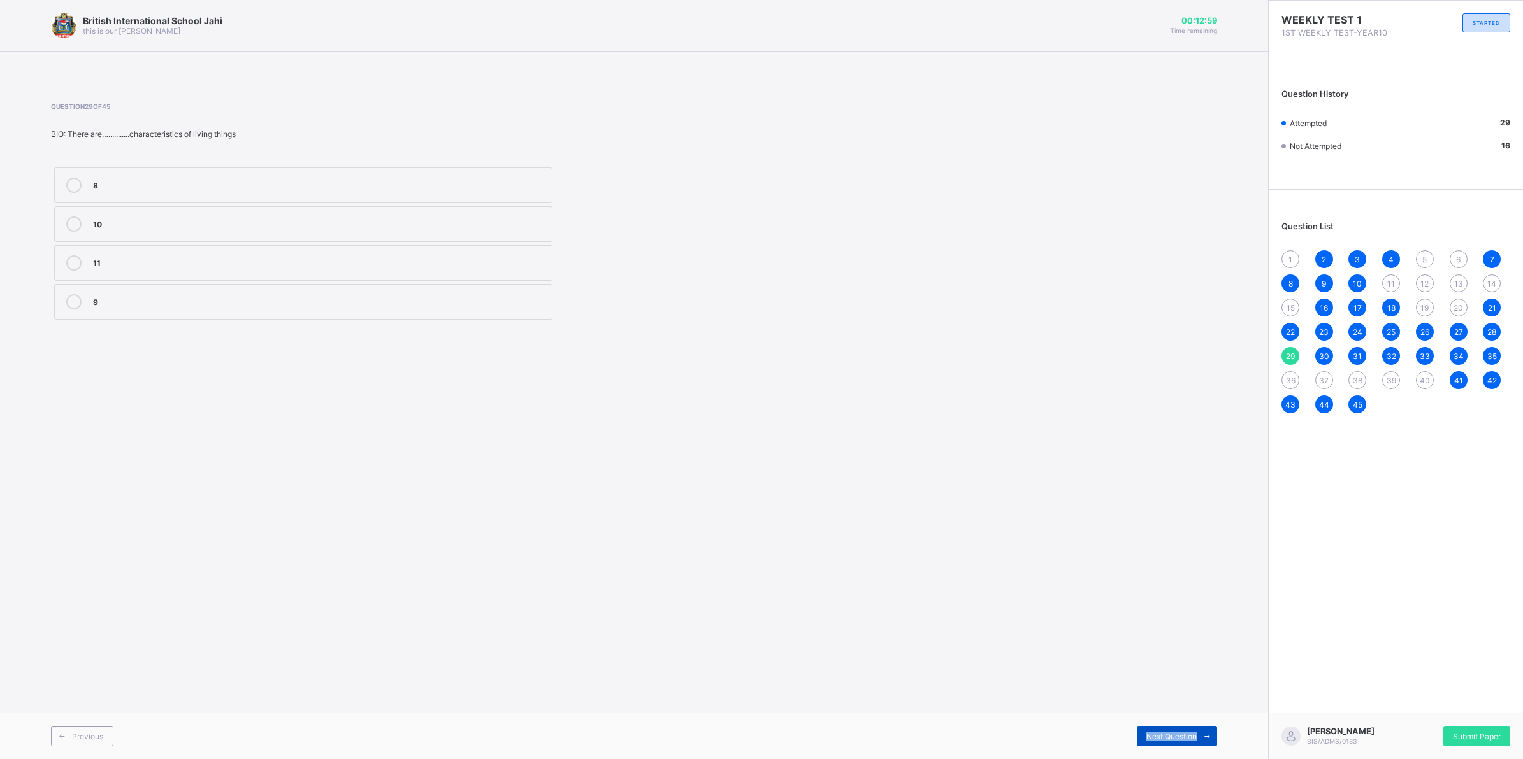
click at [1160, 732] on span "Next Question" at bounding box center [1171, 737] width 50 height 10
click at [69, 741] on span at bounding box center [62, 736] width 20 height 20
click at [142, 185] on div "8" at bounding box center [319, 184] width 452 height 13
click at [1449, 278] on div "13" at bounding box center [1458, 284] width 18 height 18
click at [1486, 726] on div "Submit Paper" at bounding box center [1476, 736] width 67 height 20
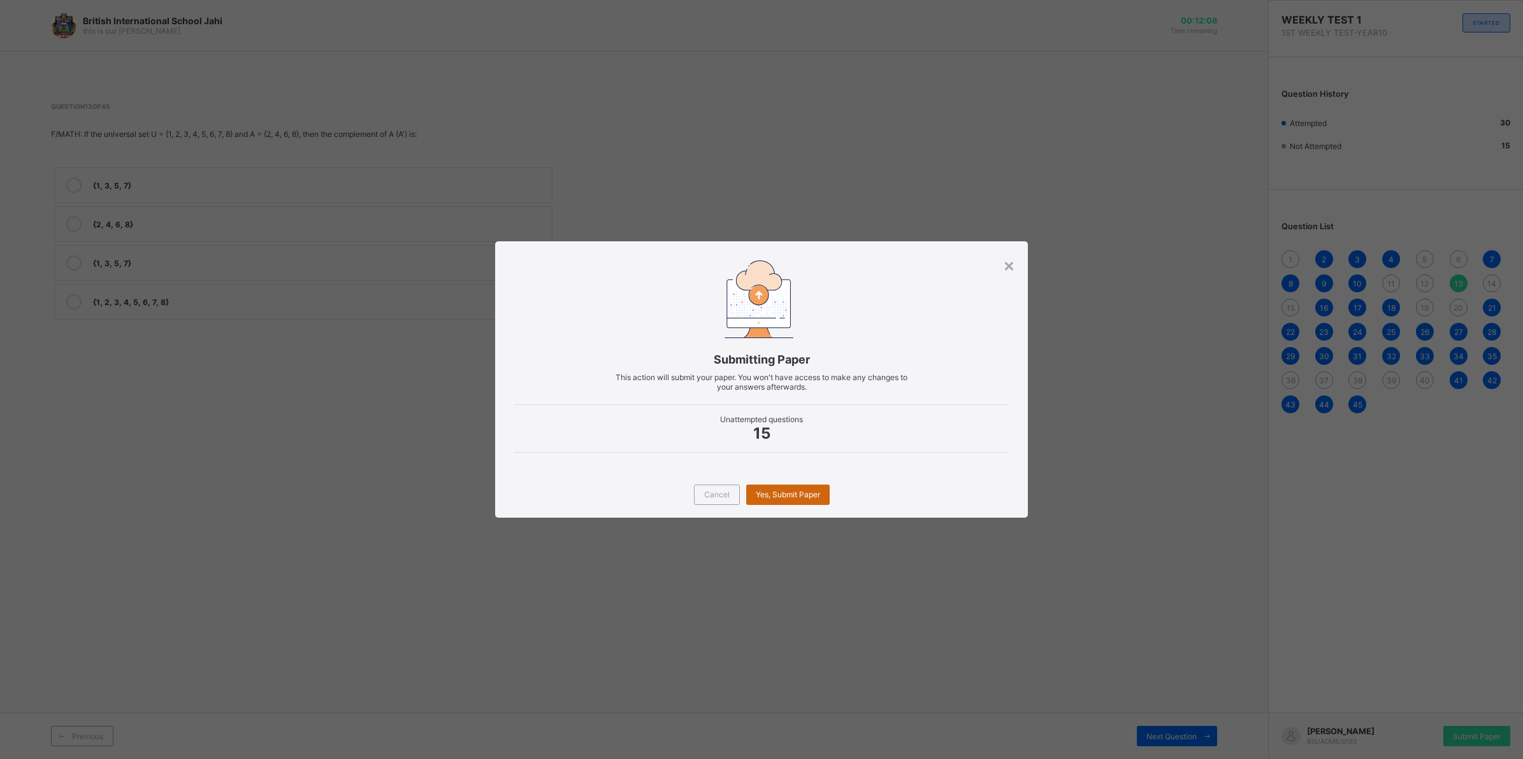
click at [781, 485] on div "Yes, Submit Paper" at bounding box center [787, 495] width 83 height 20
